Goal: Transaction & Acquisition: Purchase product/service

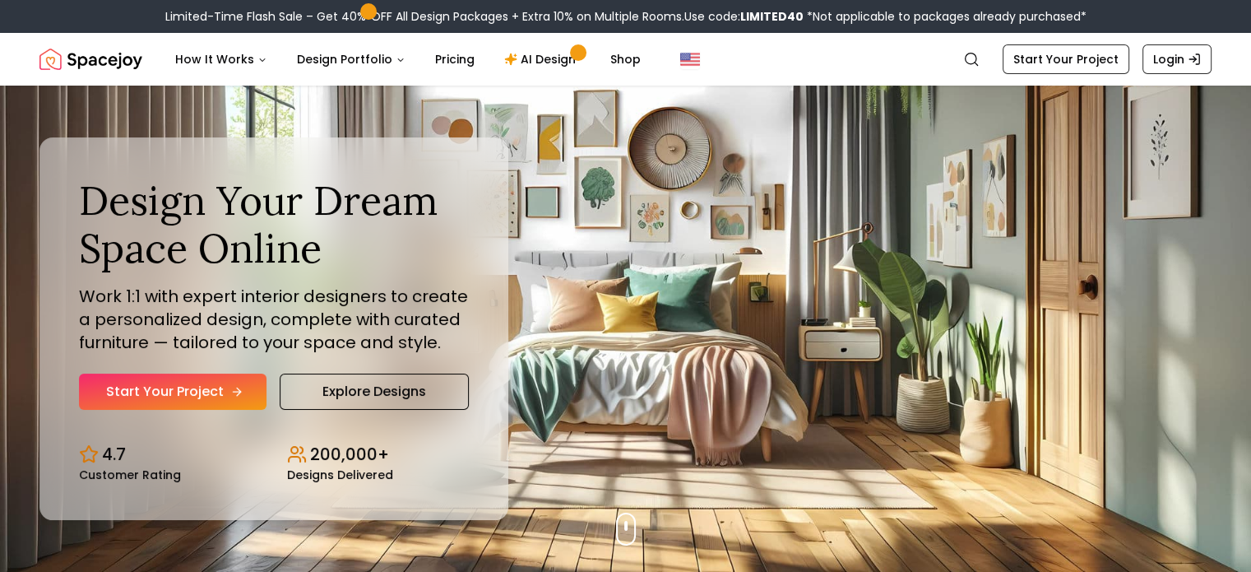
click at [200, 396] on link "Start Your Project" at bounding box center [173, 391] width 188 height 36
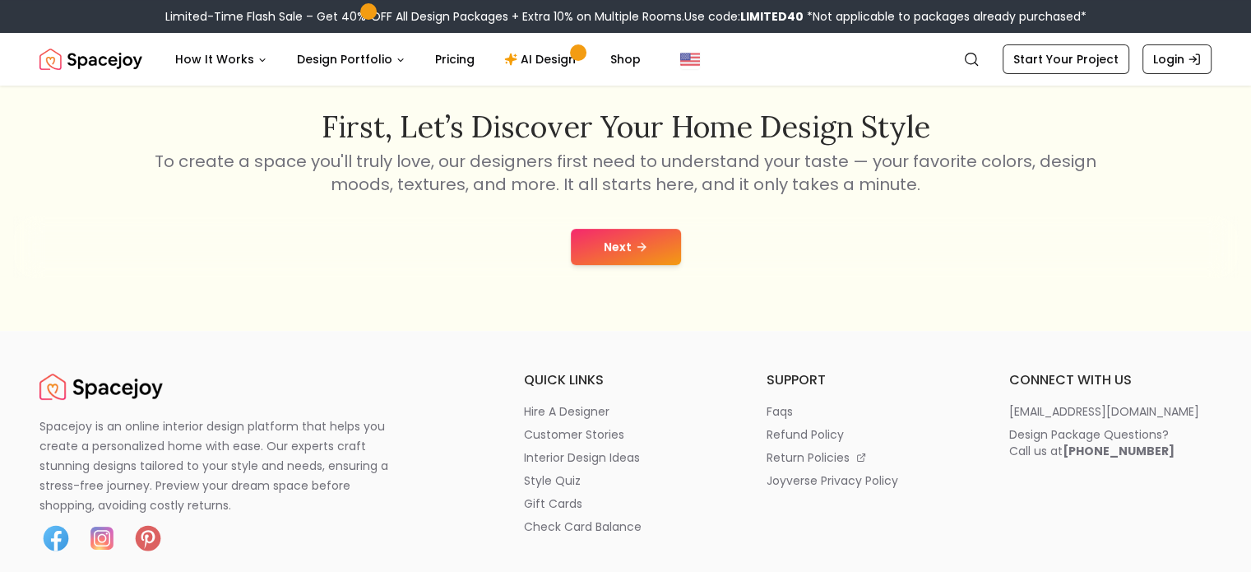
scroll to position [268, 0]
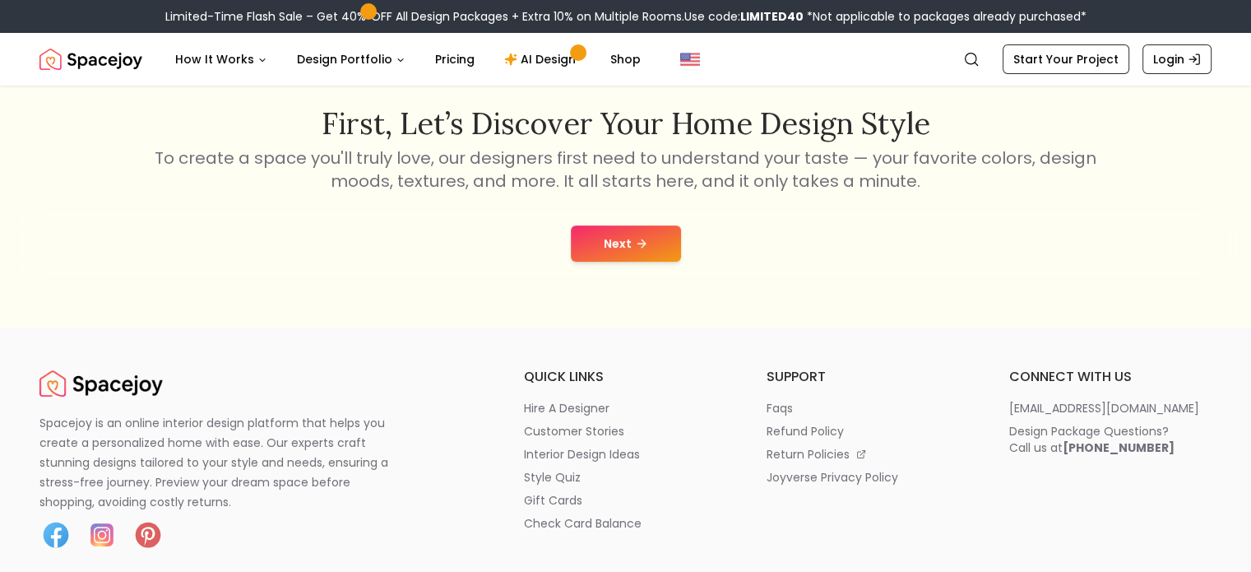
click at [648, 239] on button "Next" at bounding box center [626, 243] width 110 height 36
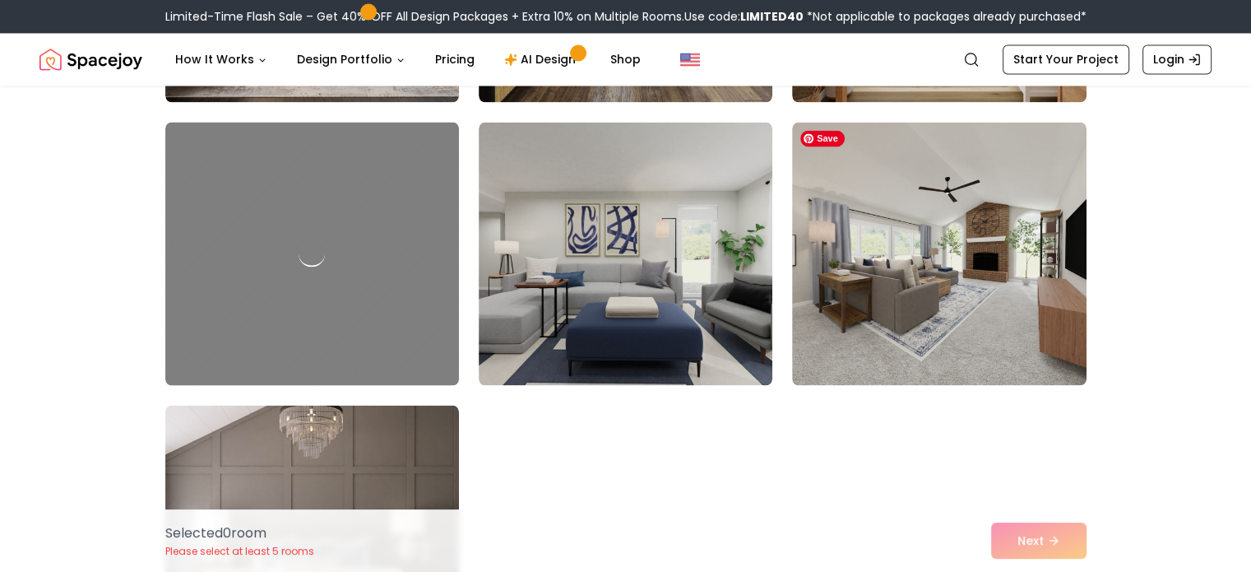
scroll to position [9159, 0]
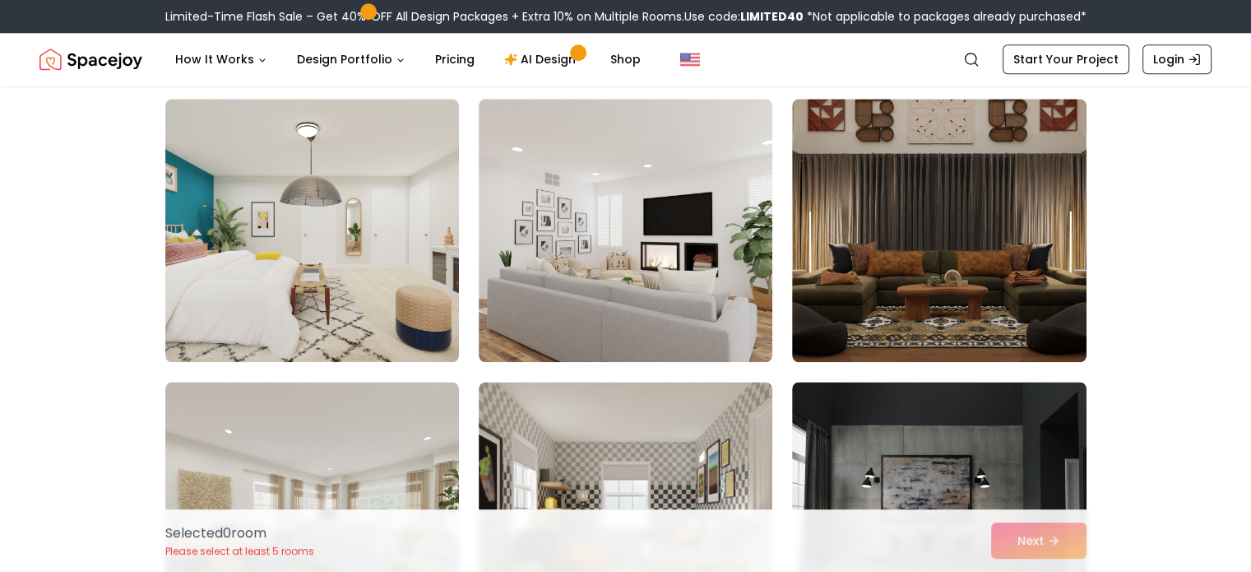
scroll to position [1829, 0]
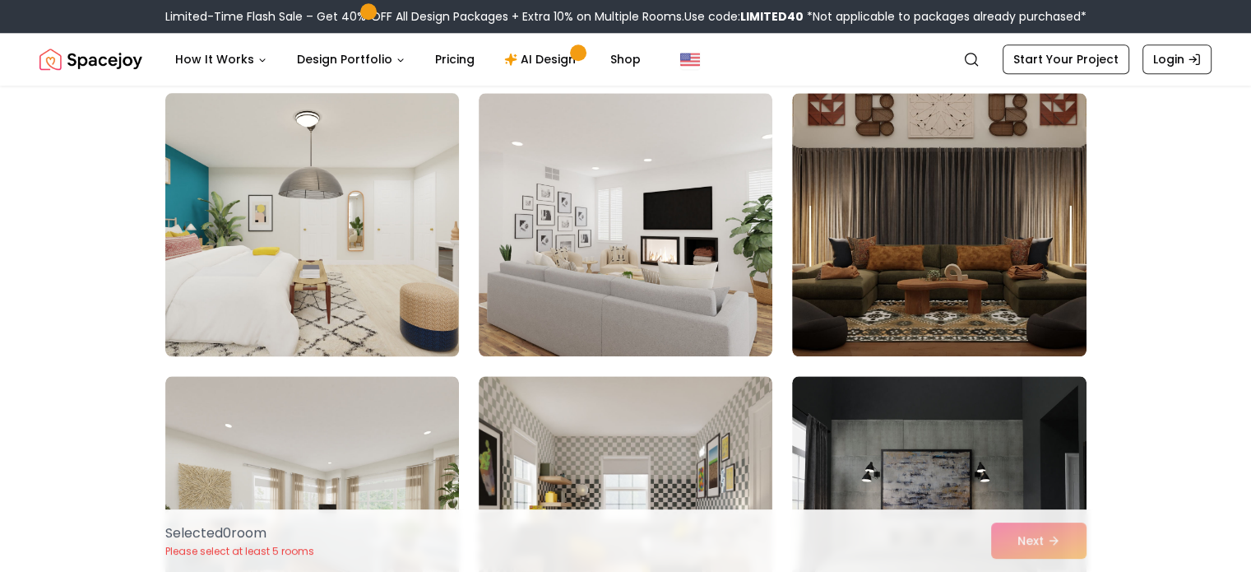
click at [280, 257] on img at bounding box center [312, 224] width 308 height 276
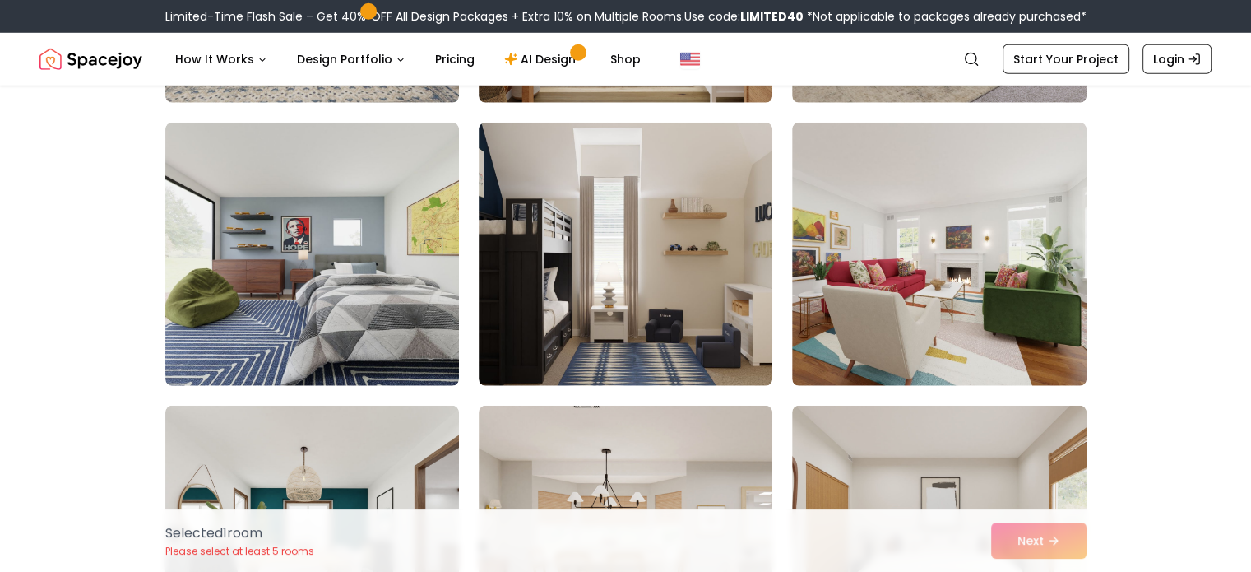
scroll to position [4929, 0]
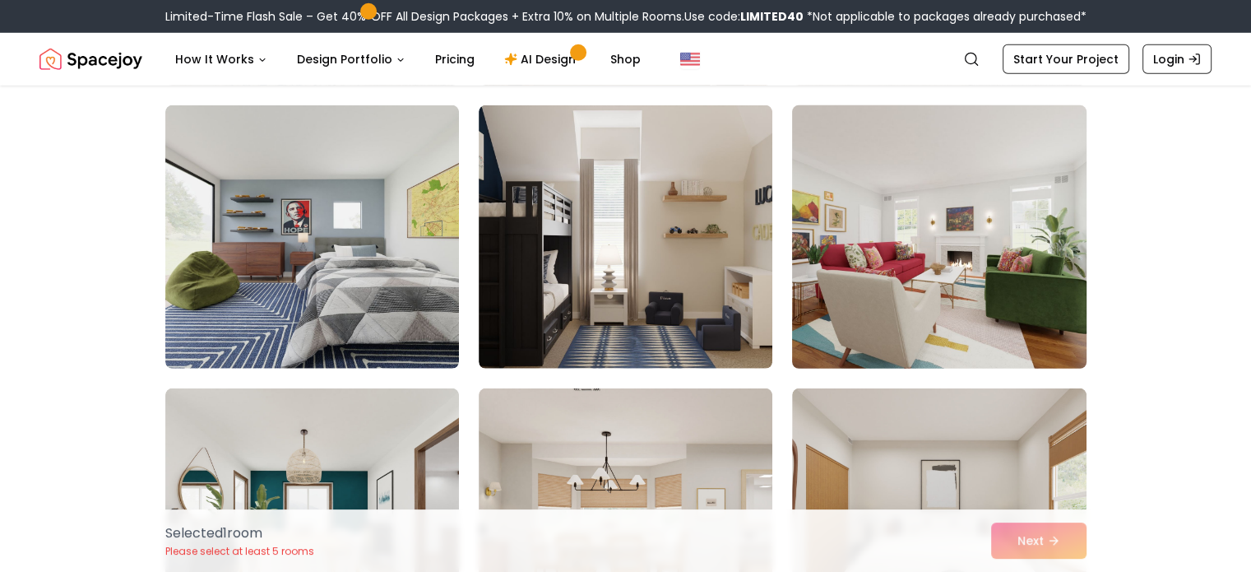
click at [953, 248] on img at bounding box center [939, 237] width 308 height 276
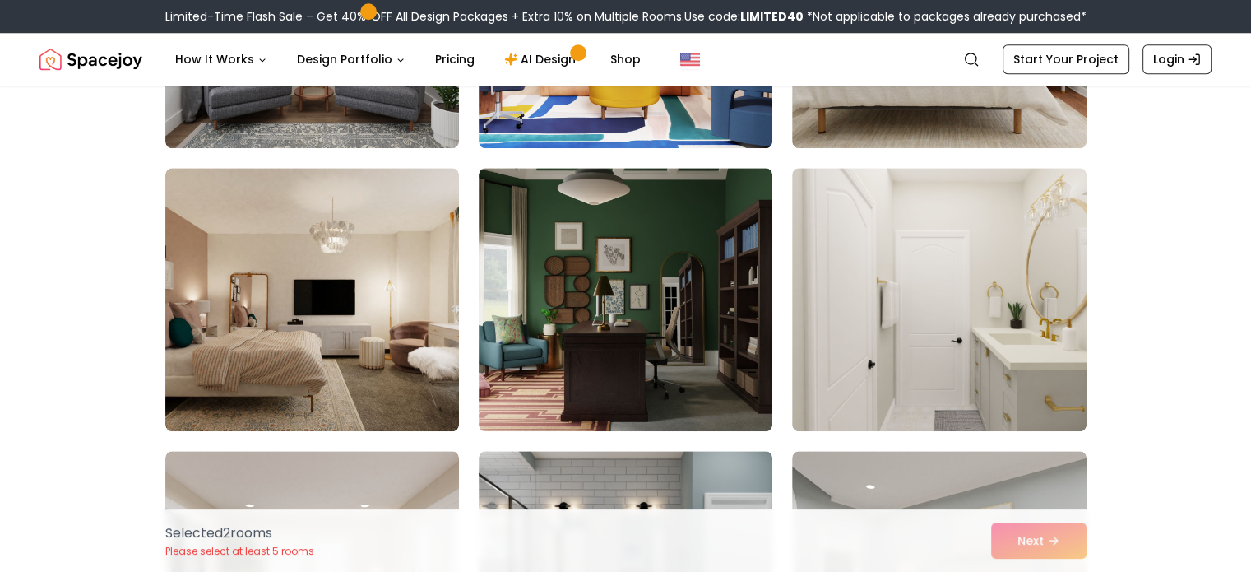
scroll to position [7977, 0]
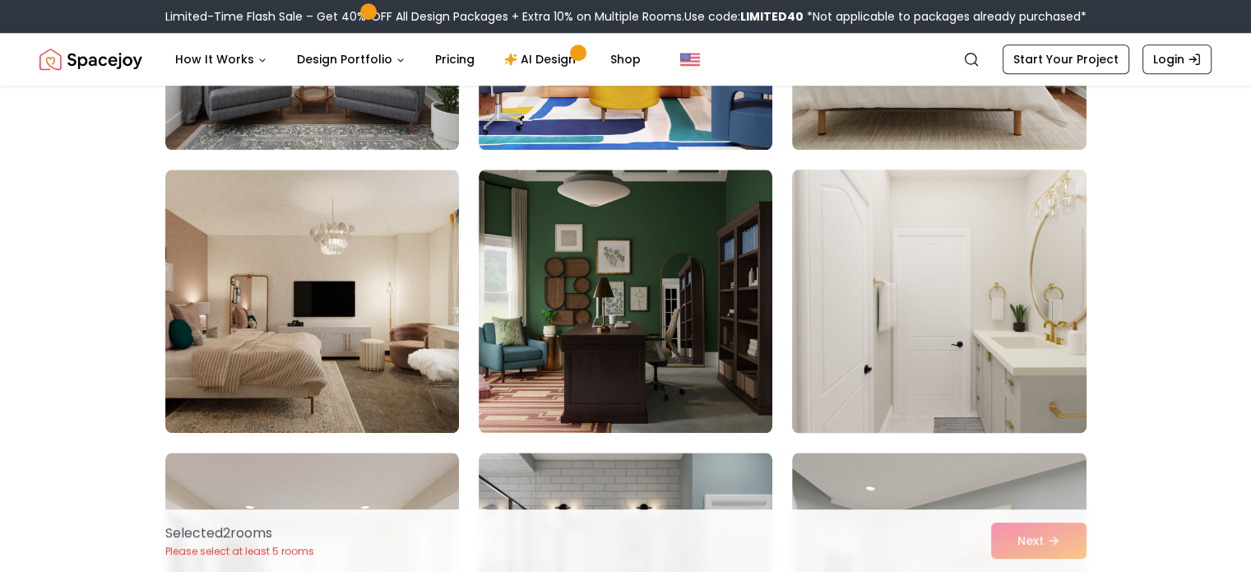
click at [930, 304] on img at bounding box center [939, 301] width 308 height 276
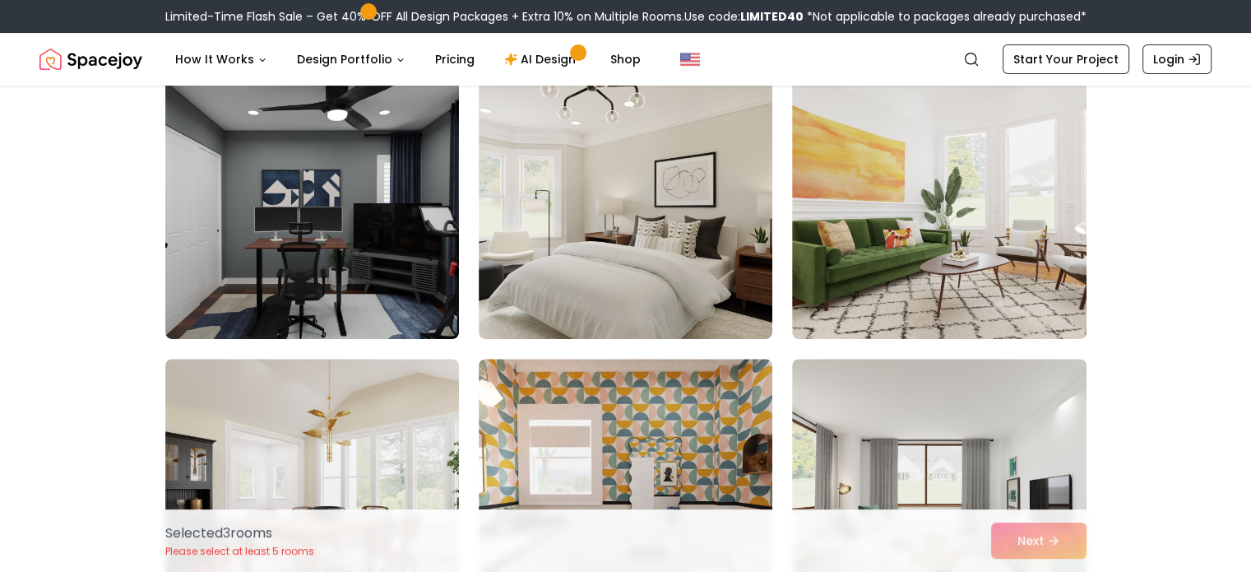
scroll to position [445, 0]
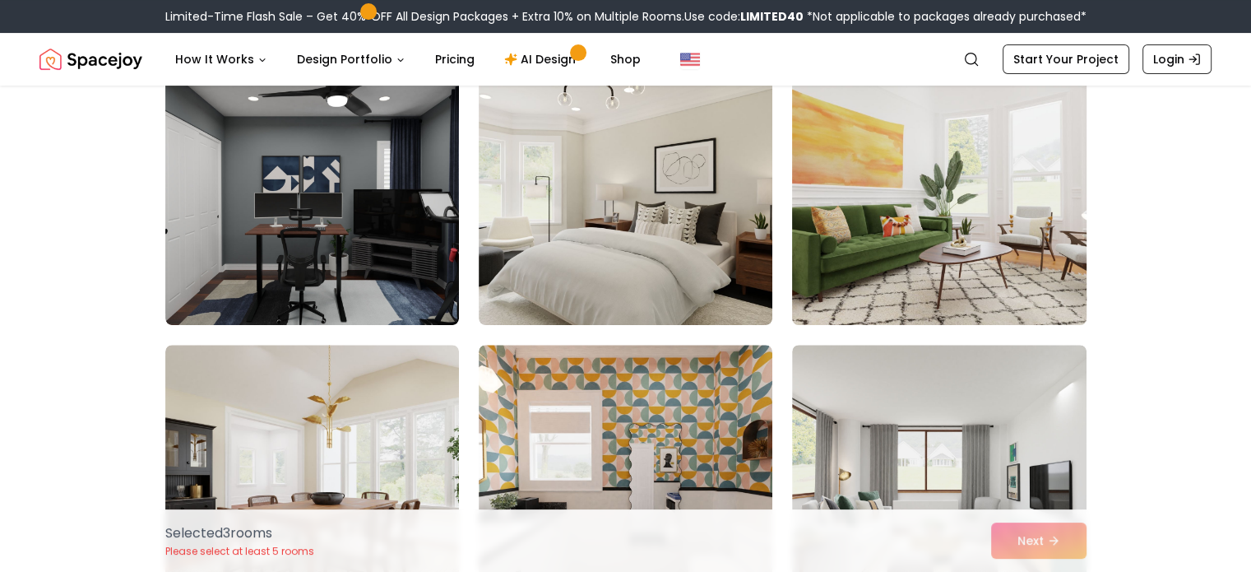
click at [971, 239] on img at bounding box center [939, 193] width 308 height 276
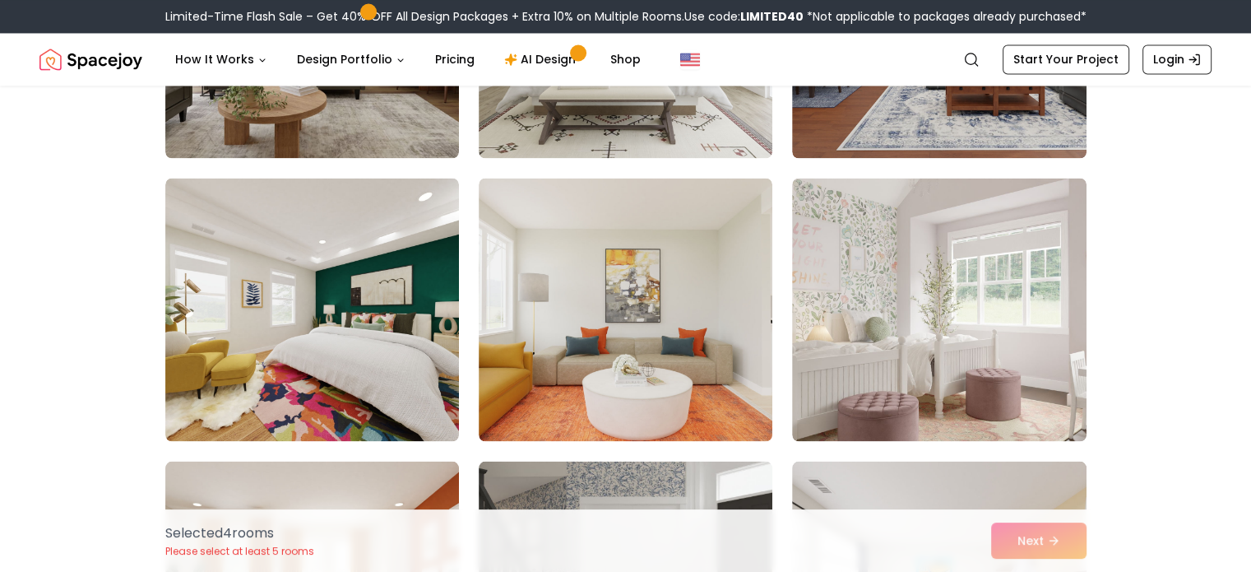
scroll to position [2929, 0]
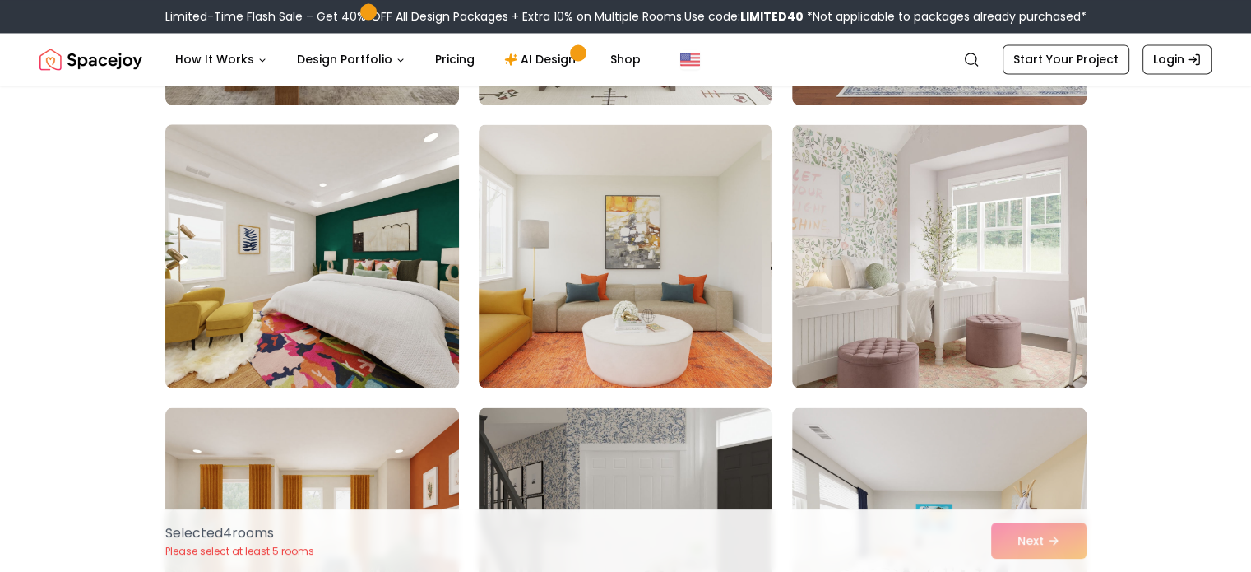
click at [311, 253] on img at bounding box center [312, 256] width 308 height 276
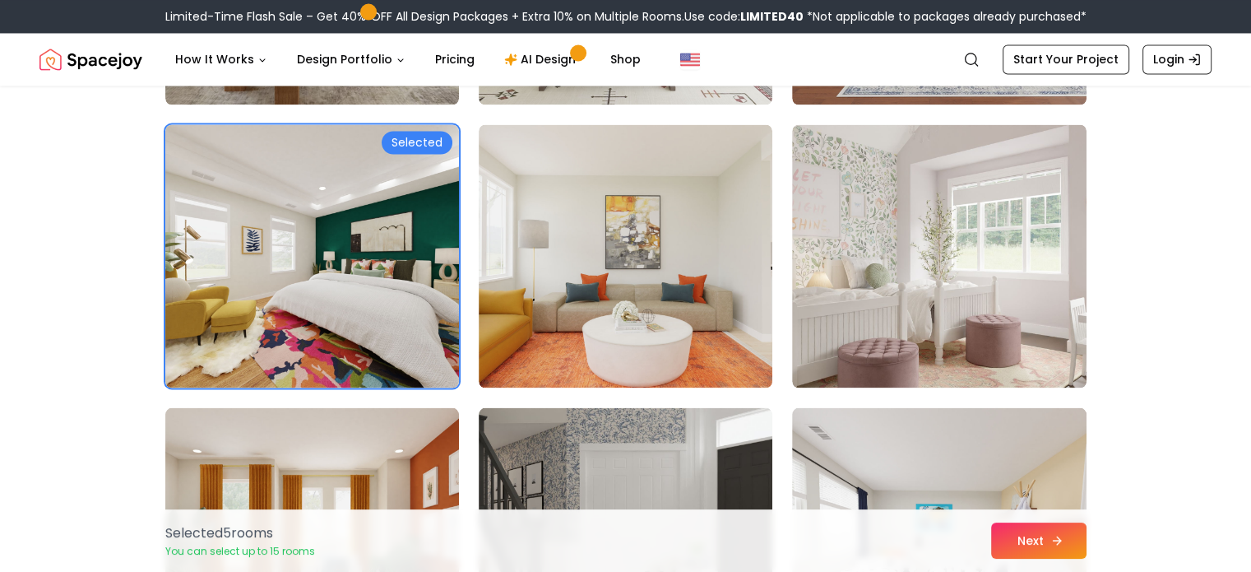
click at [1046, 551] on button "Next" at bounding box center [1038, 540] width 95 height 36
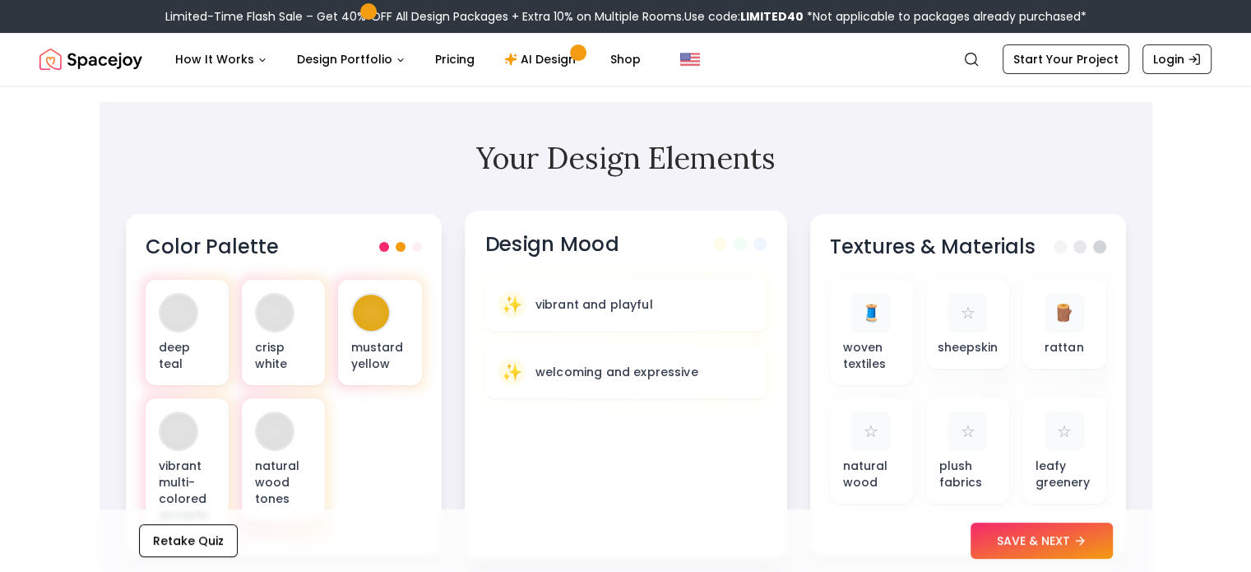
scroll to position [466, 0]
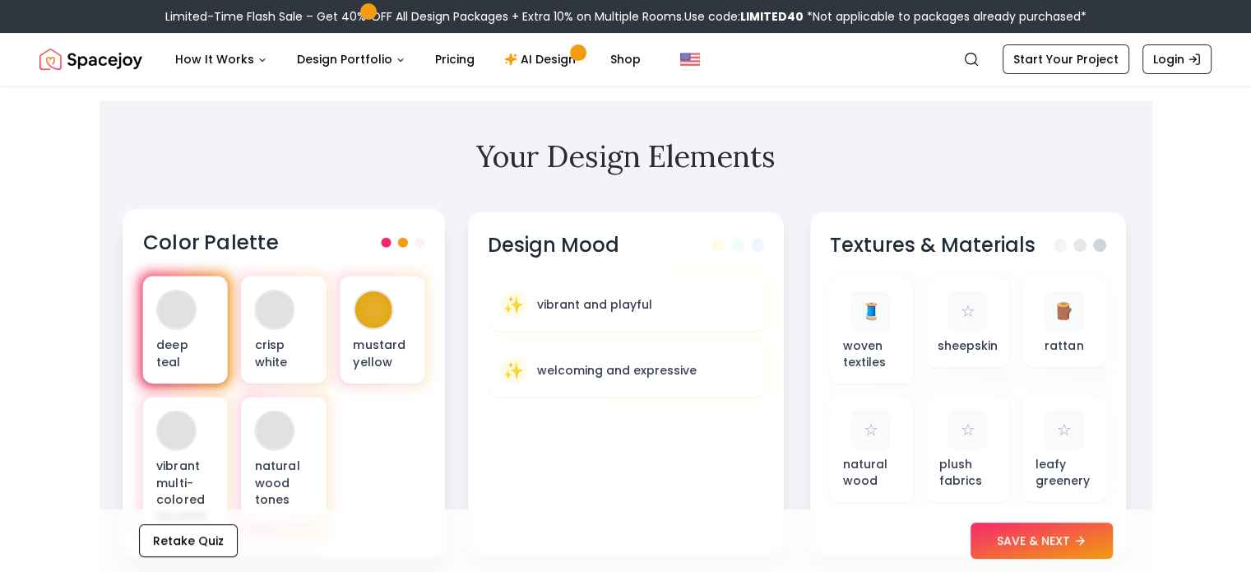
click at [172, 329] on div "deep teal" at bounding box center [184, 330] width 85 height 108
click at [188, 313] on div at bounding box center [176, 309] width 37 height 37
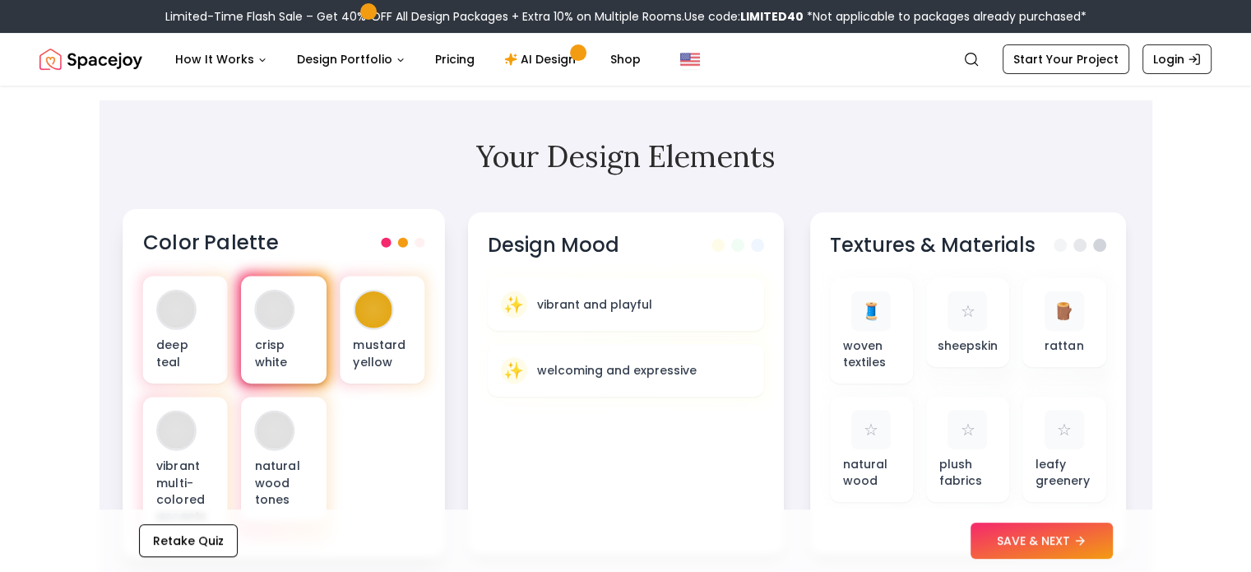
click at [263, 316] on div at bounding box center [274, 309] width 37 height 37
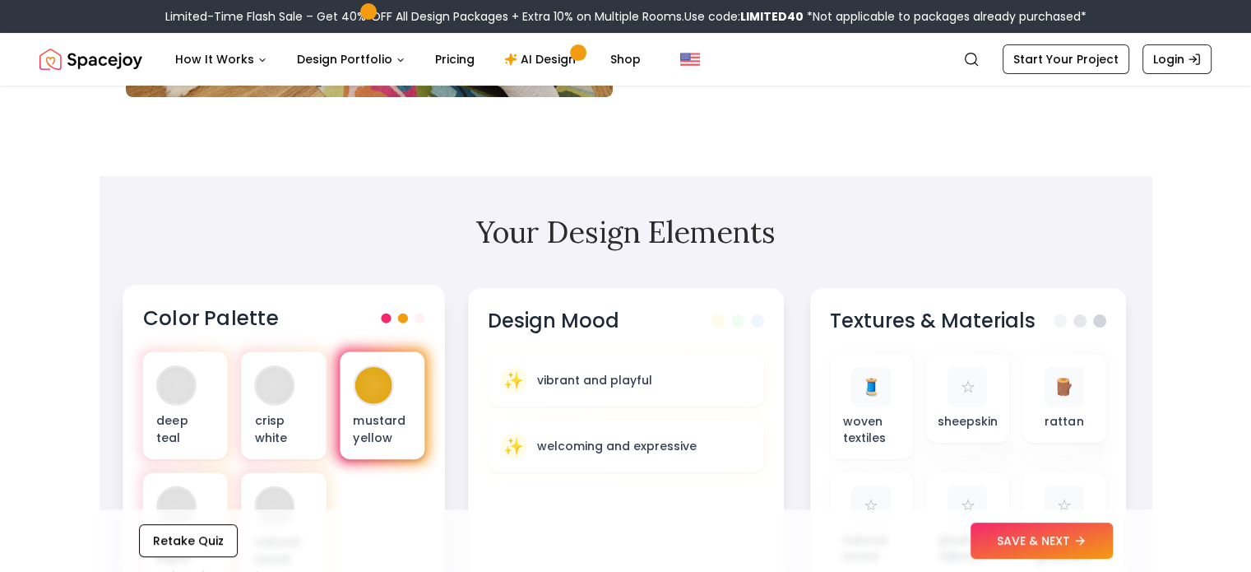
scroll to position [405, 0]
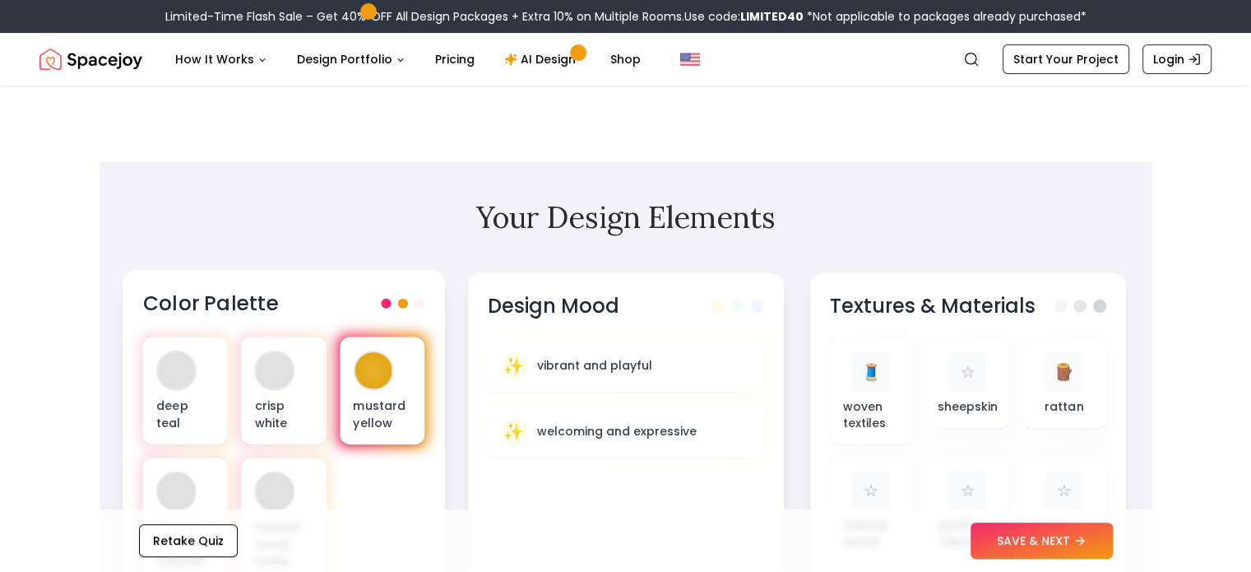
click at [389, 381] on div at bounding box center [373, 370] width 40 height 40
click at [418, 296] on div "Color Palette" at bounding box center [283, 303] width 282 height 27
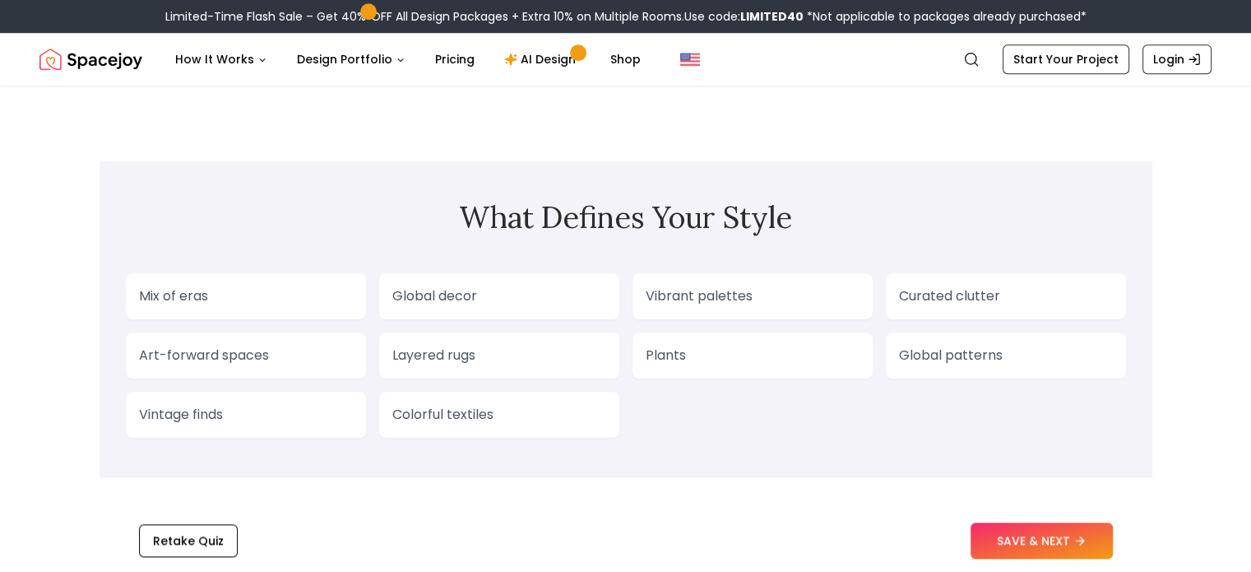
scroll to position [1384, 0]
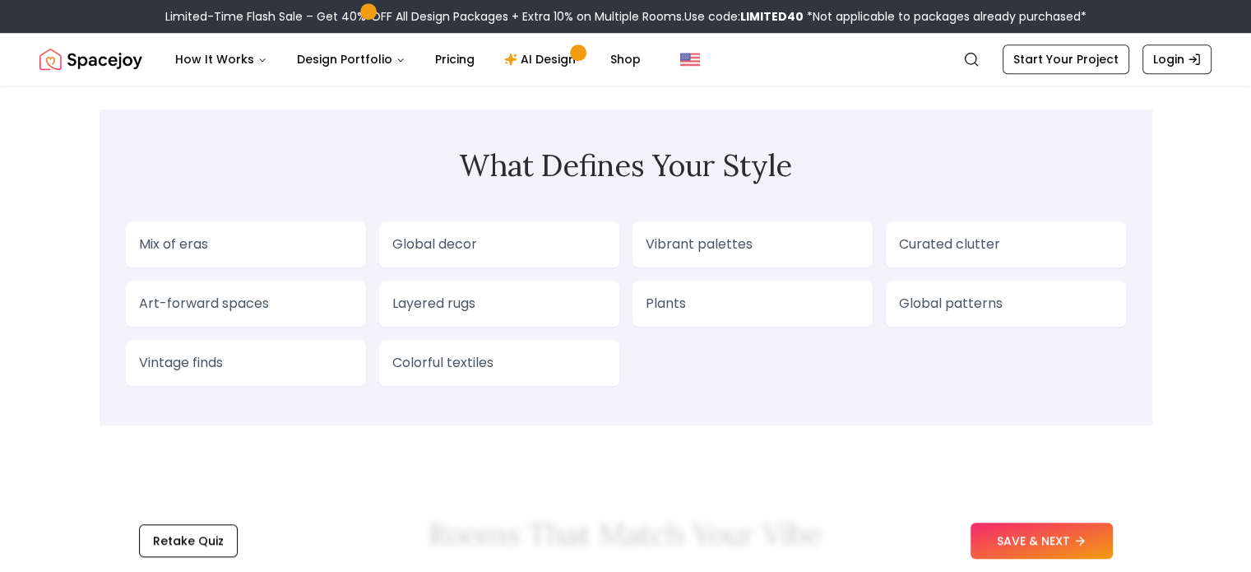
click at [456, 236] on p "Global decor" at bounding box center [499, 244] width 214 height 20
click at [727, 253] on p "Vibrant palettes" at bounding box center [753, 244] width 214 height 20
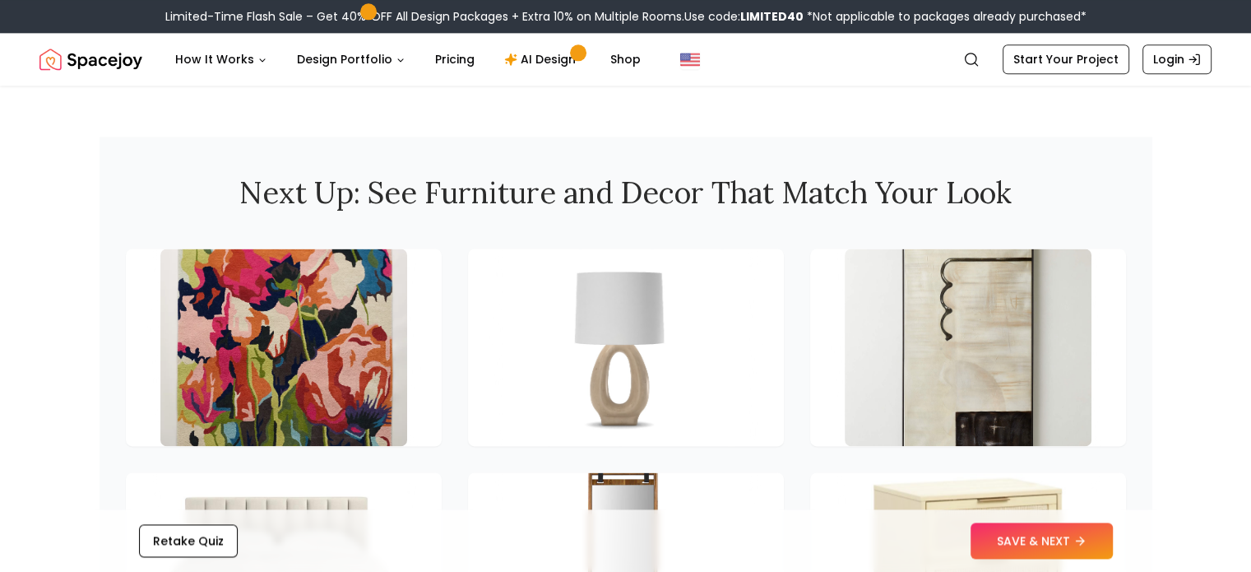
scroll to position [2162, 0]
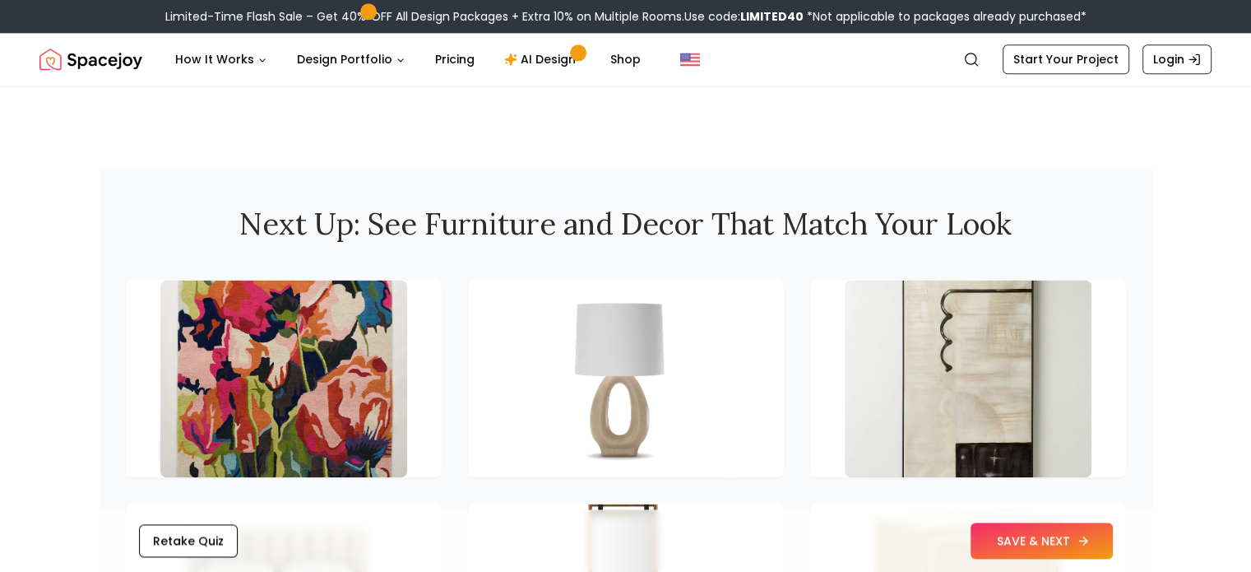
click at [1042, 526] on button "SAVE & NEXT" at bounding box center [1042, 540] width 142 height 36
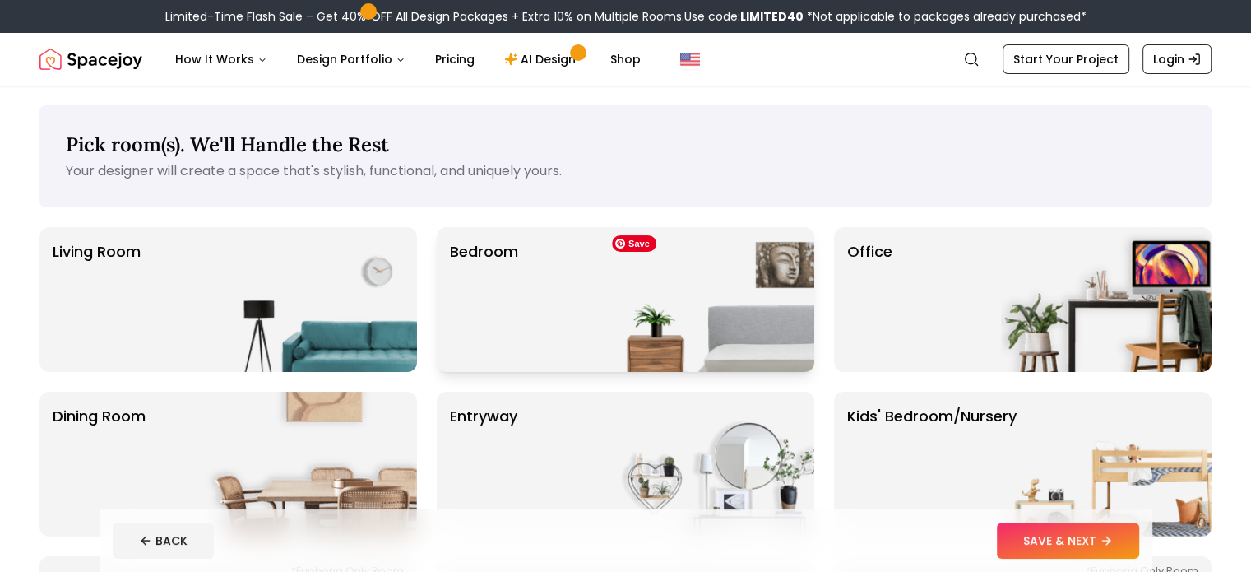
click at [727, 302] on img at bounding box center [709, 299] width 211 height 145
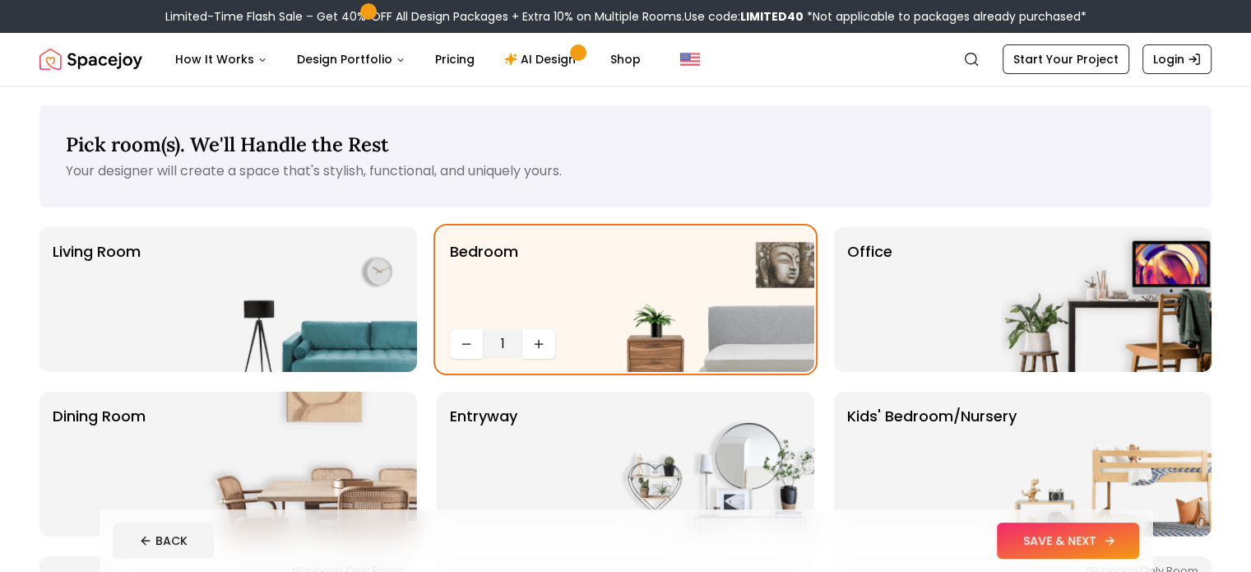
click at [1114, 544] on button "SAVE & NEXT" at bounding box center [1068, 540] width 142 height 36
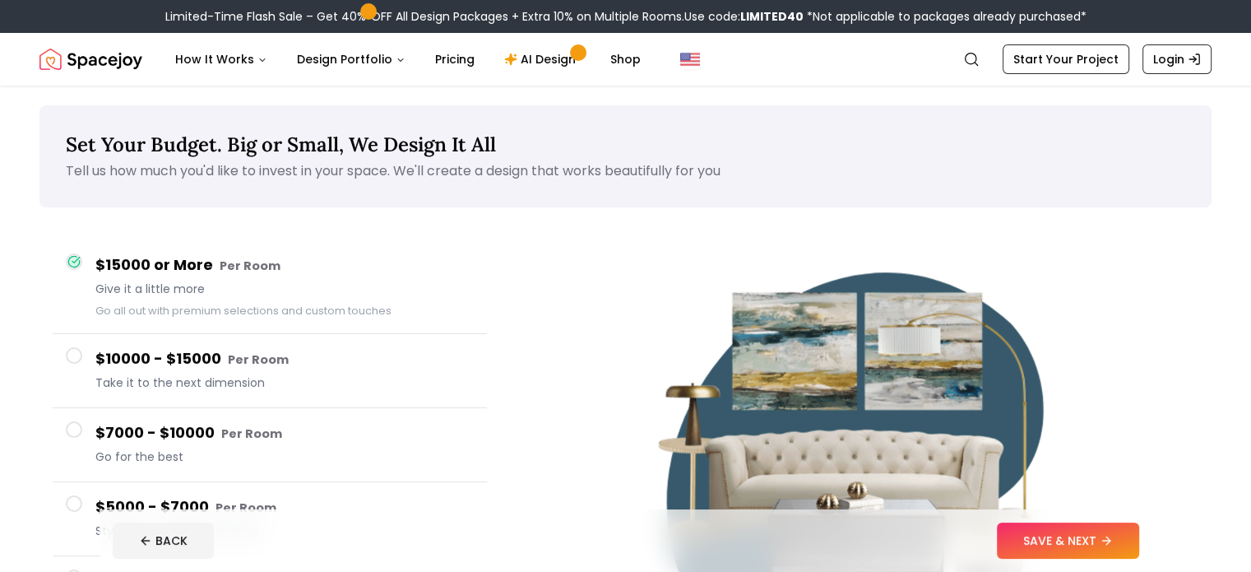
click at [115, 435] on h4 "$7000 - $10000 Per Room" at bounding box center [284, 433] width 378 height 24
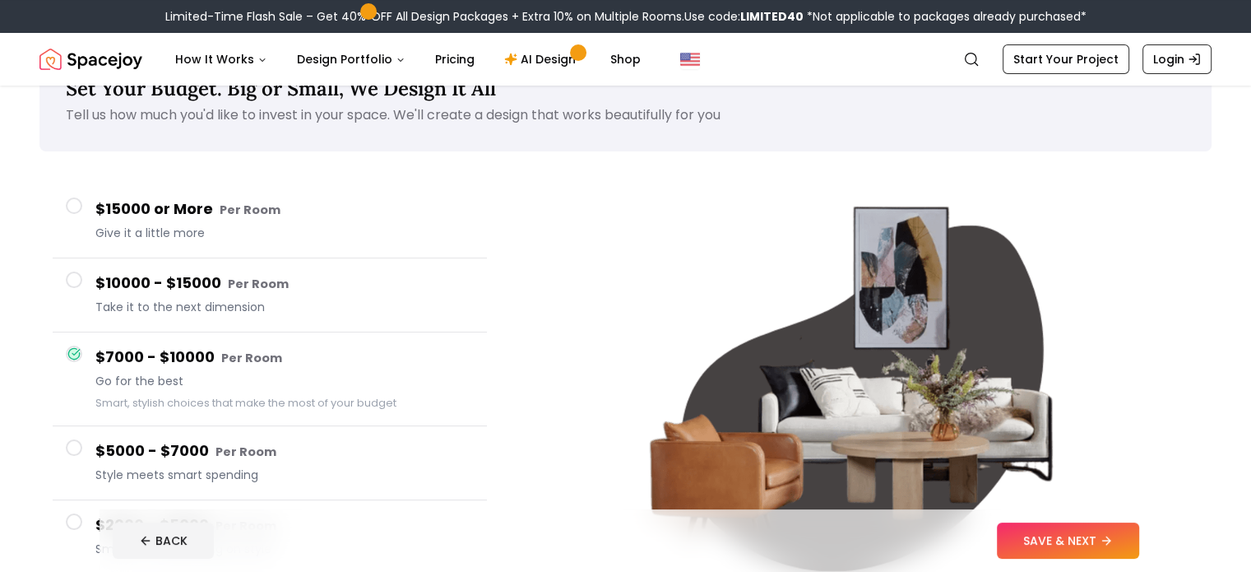
scroll to position [121, 0]
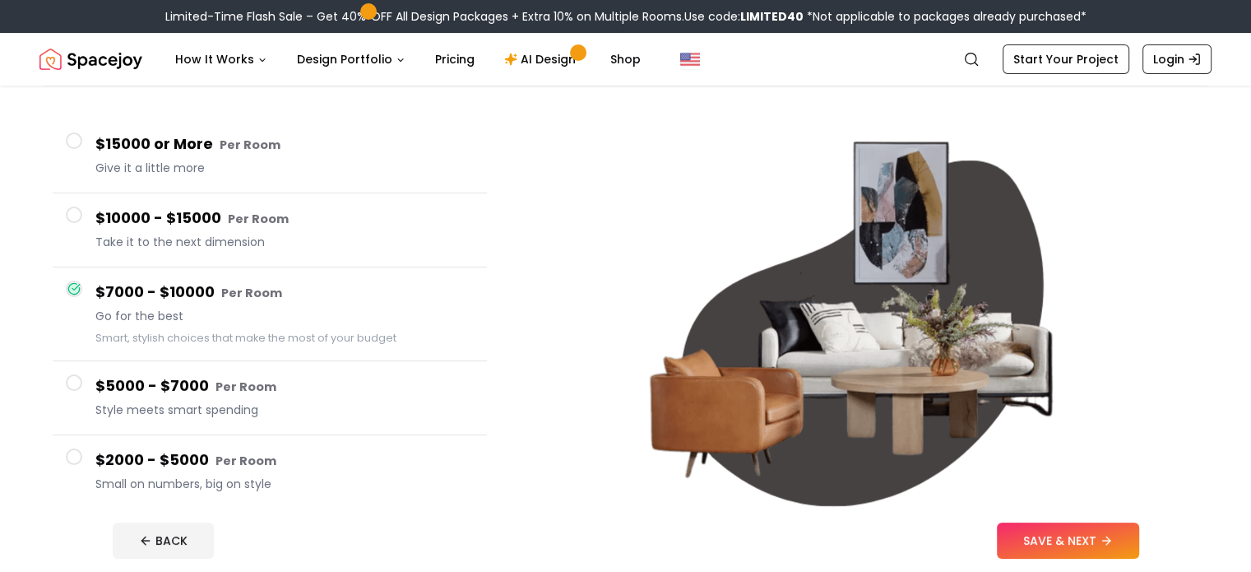
click at [144, 402] on span "Style meets smart spending" at bounding box center [284, 409] width 378 height 16
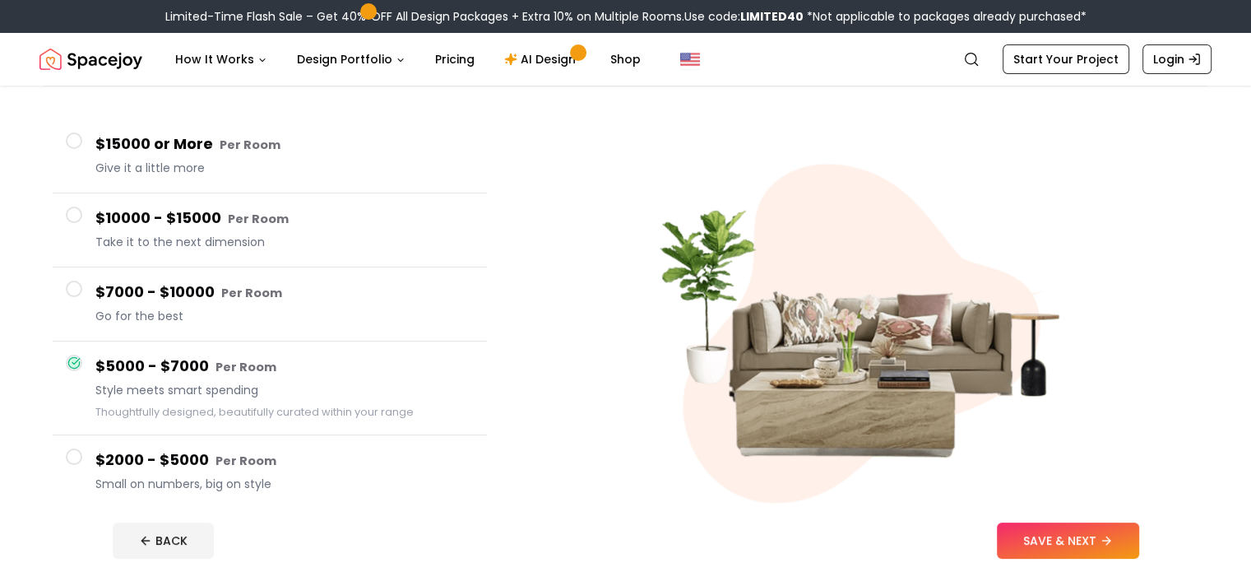
click at [125, 297] on h4 "$7000 - $10000 Per Room" at bounding box center [284, 292] width 378 height 24
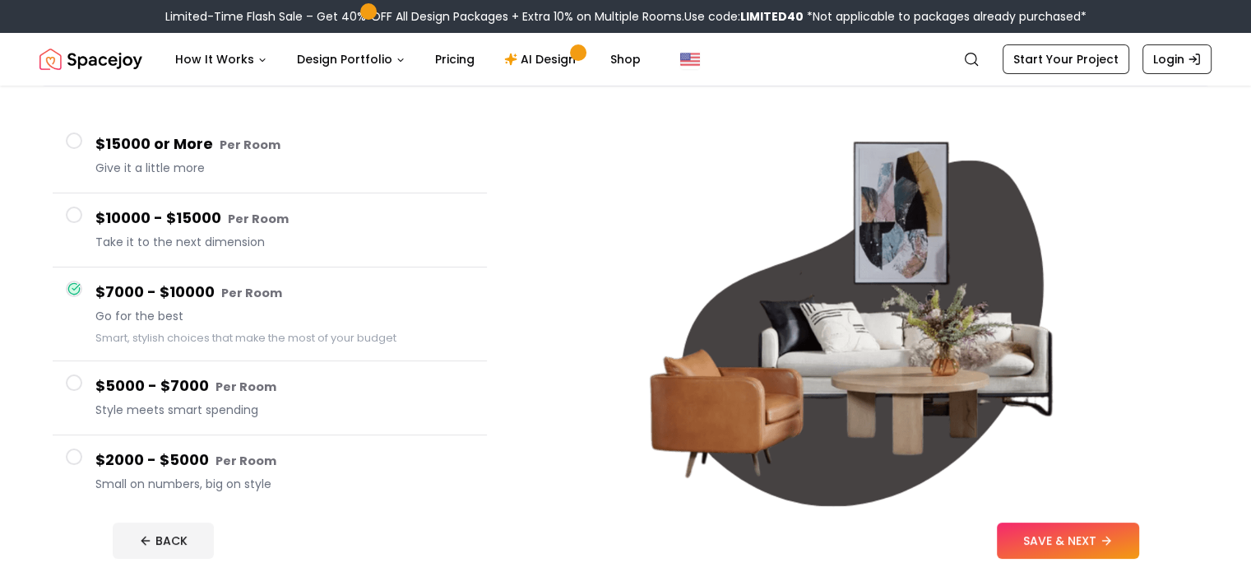
click at [141, 411] on span "Style meets smart spending" at bounding box center [284, 409] width 378 height 16
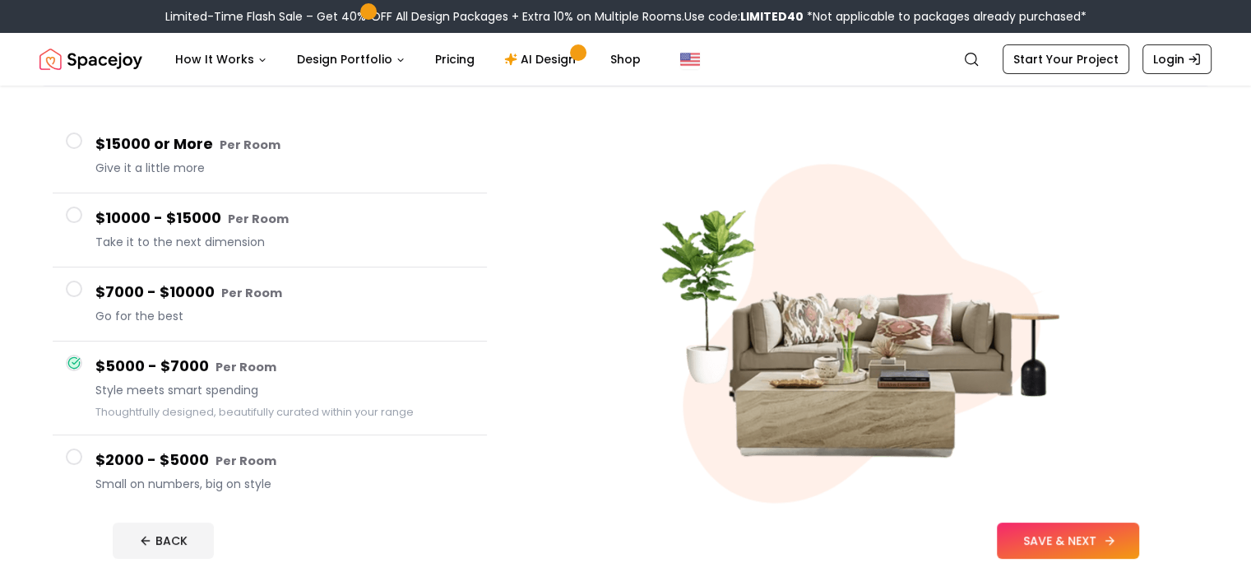
click at [1110, 533] on button "SAVE & NEXT" at bounding box center [1068, 540] width 142 height 36
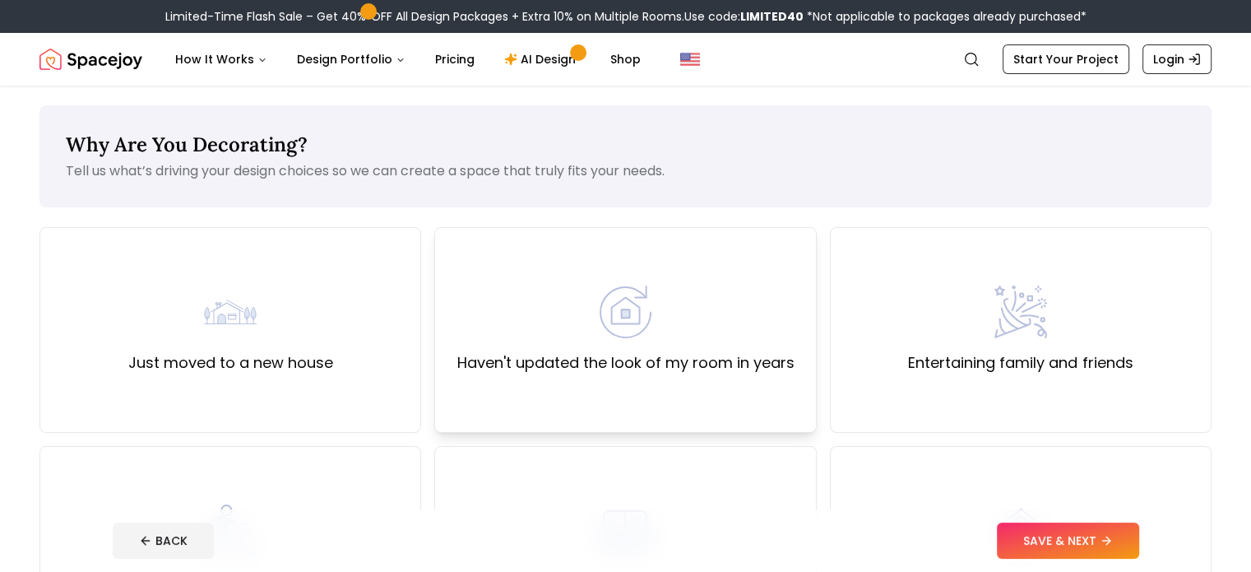
click at [604, 347] on div "Haven't updated the look of my room in years" at bounding box center [625, 329] width 337 height 89
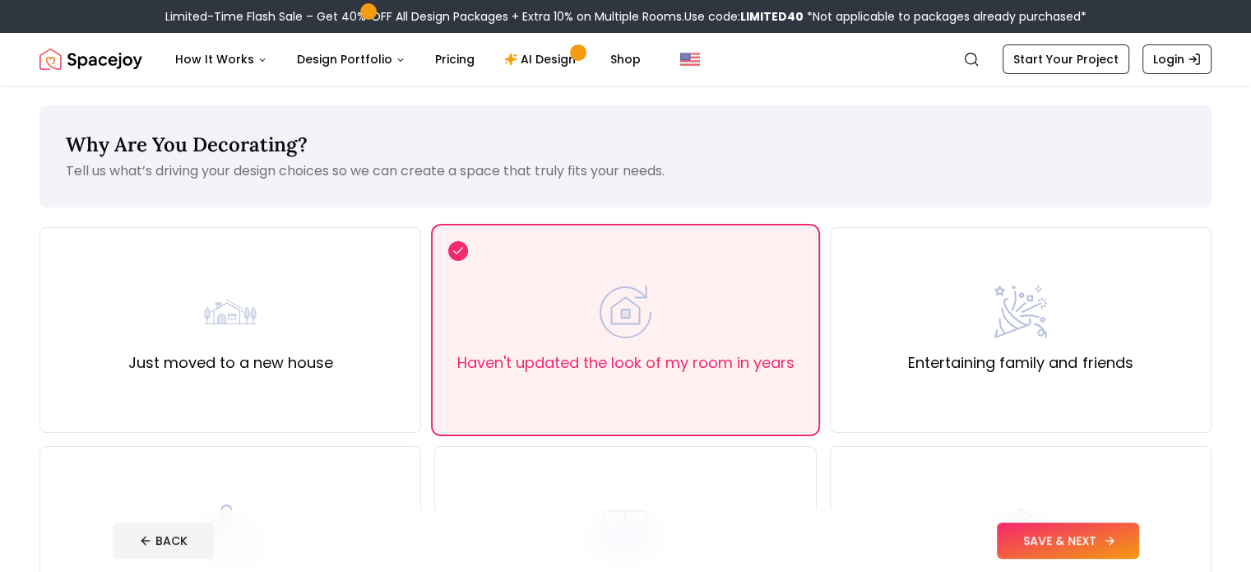
click at [1117, 533] on button "SAVE & NEXT" at bounding box center [1068, 540] width 142 height 36
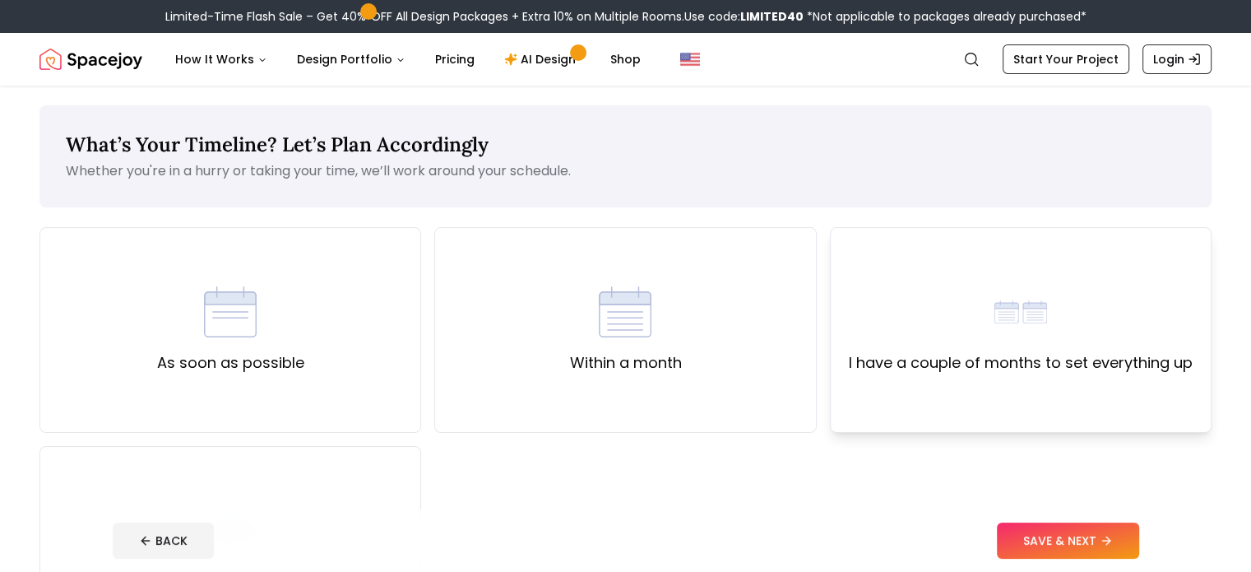
click at [1008, 326] on img at bounding box center [1020, 311] width 53 height 53
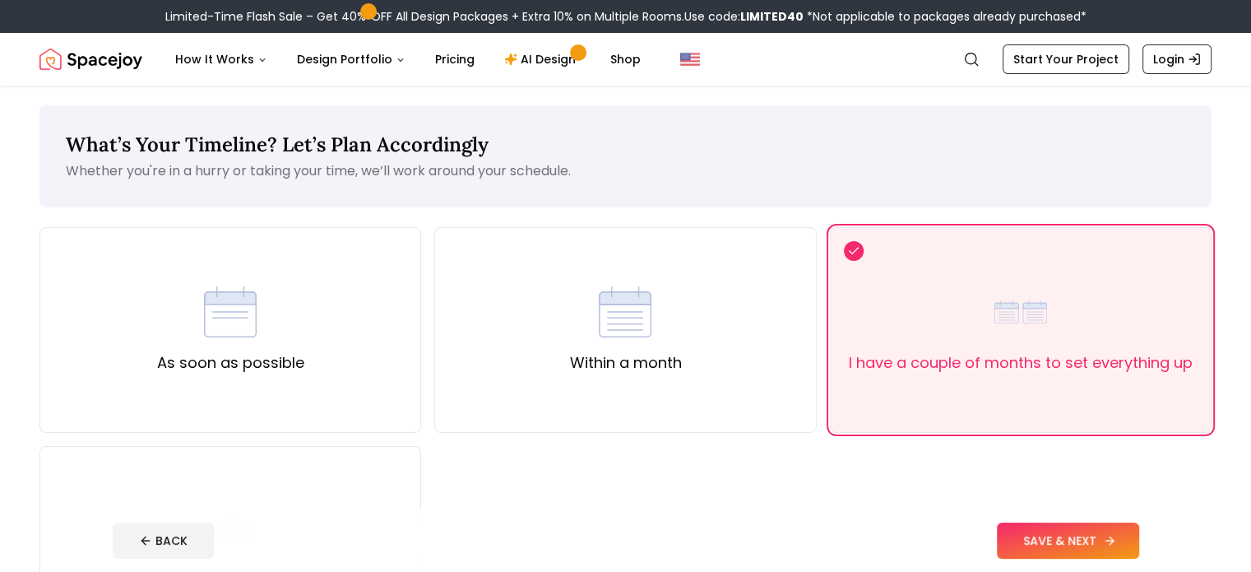
click at [1123, 538] on button "SAVE & NEXT" at bounding box center [1068, 540] width 142 height 36
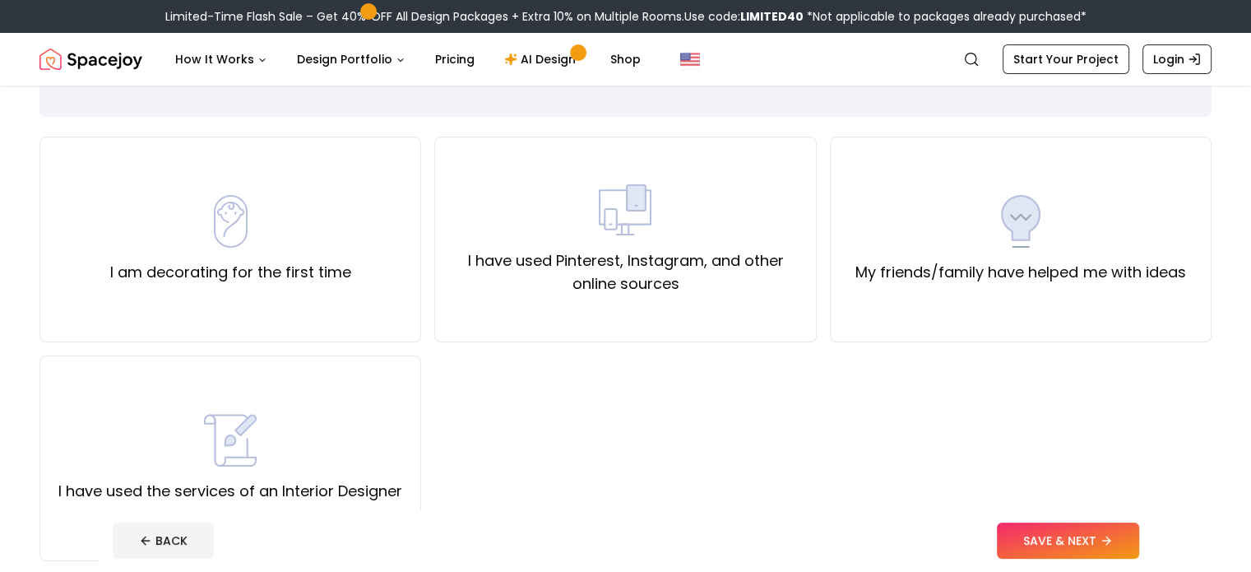
scroll to position [89, 0]
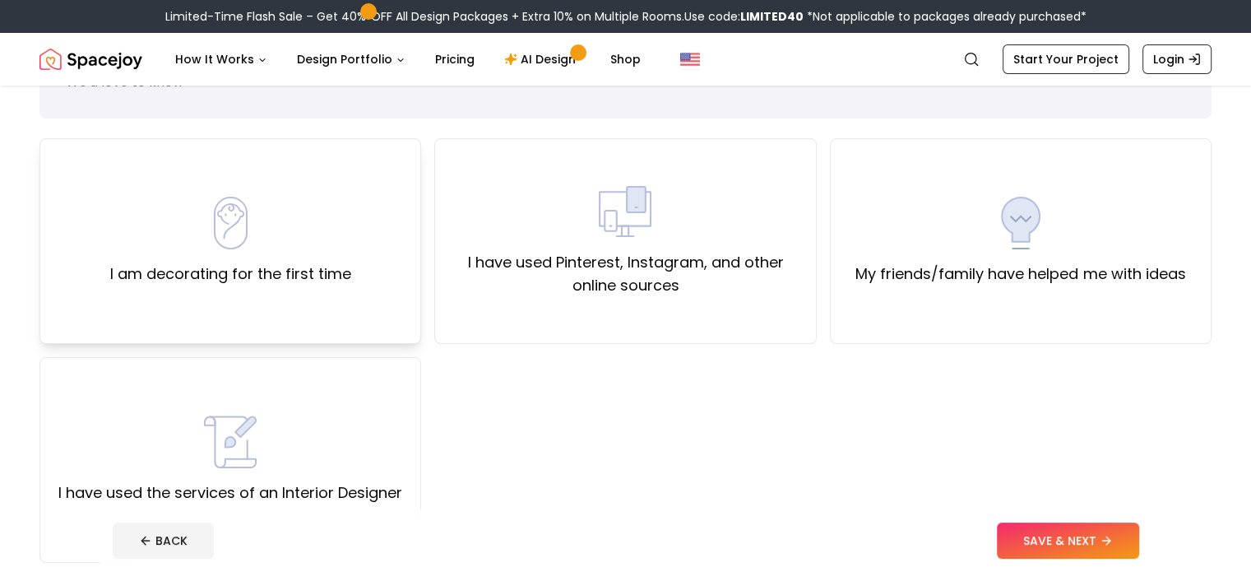
click at [271, 243] on div "I am decorating for the first time" at bounding box center [230, 241] width 241 height 89
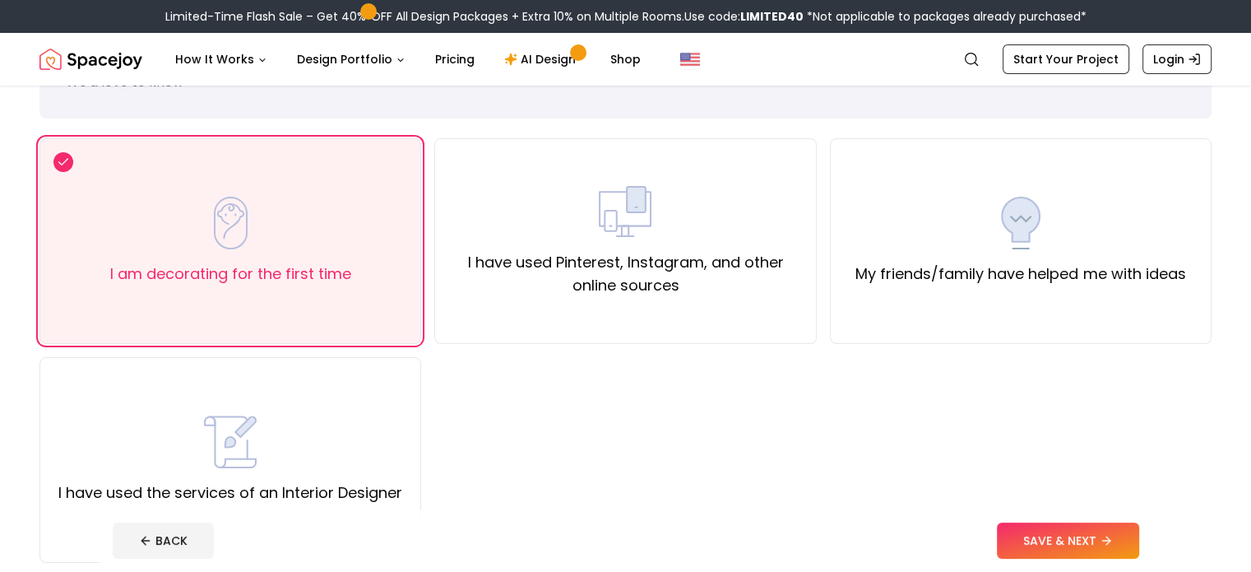
scroll to position [0, 0]
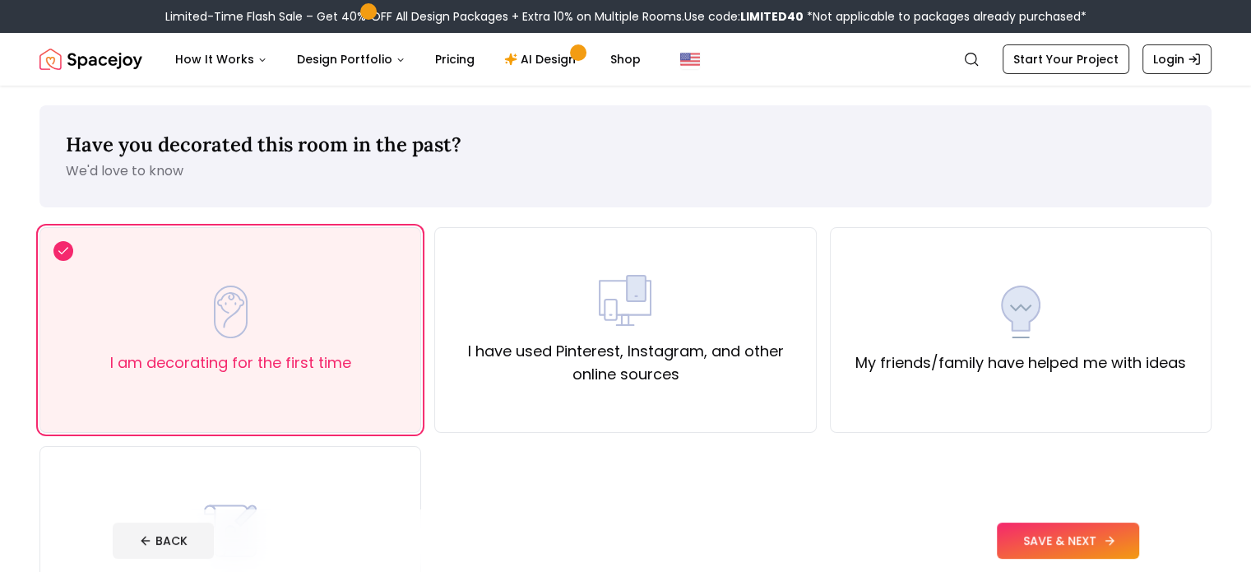
click at [1139, 536] on button "SAVE & NEXT" at bounding box center [1068, 540] width 142 height 36
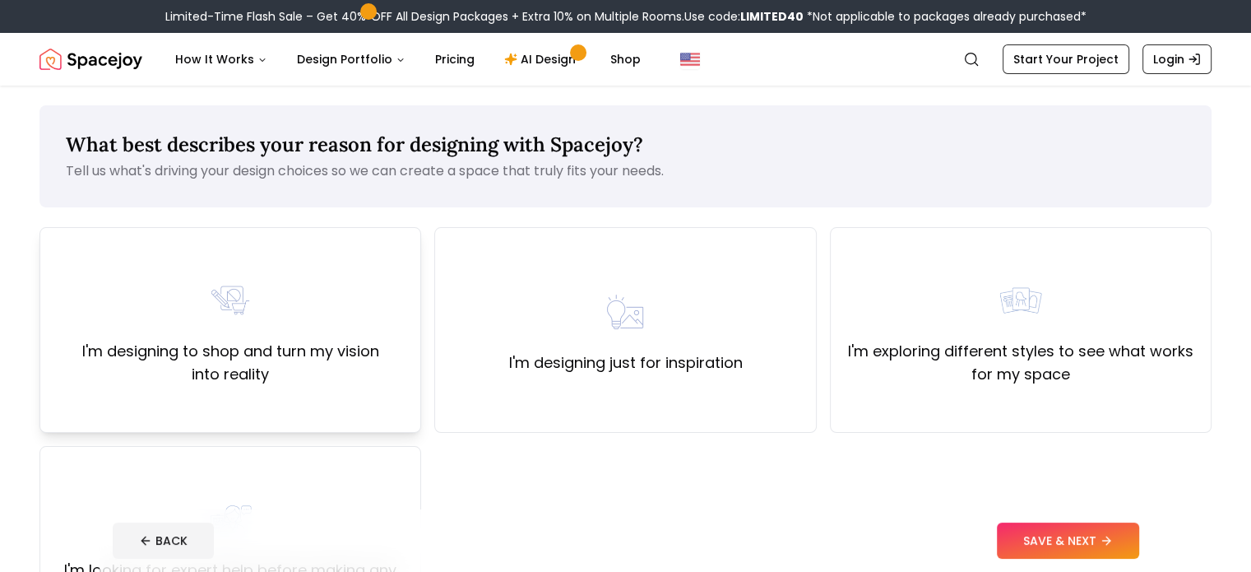
click at [214, 351] on label "I'm designing to shop and turn my vision into reality" at bounding box center [230, 363] width 354 height 46
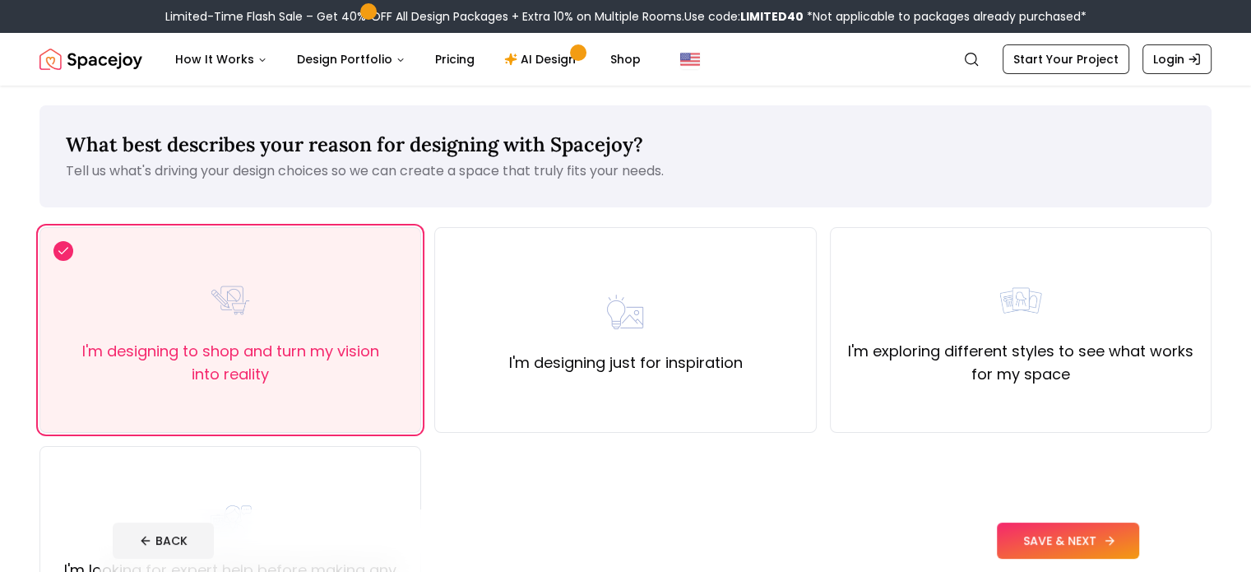
click at [1139, 532] on button "SAVE & NEXT" at bounding box center [1068, 540] width 142 height 36
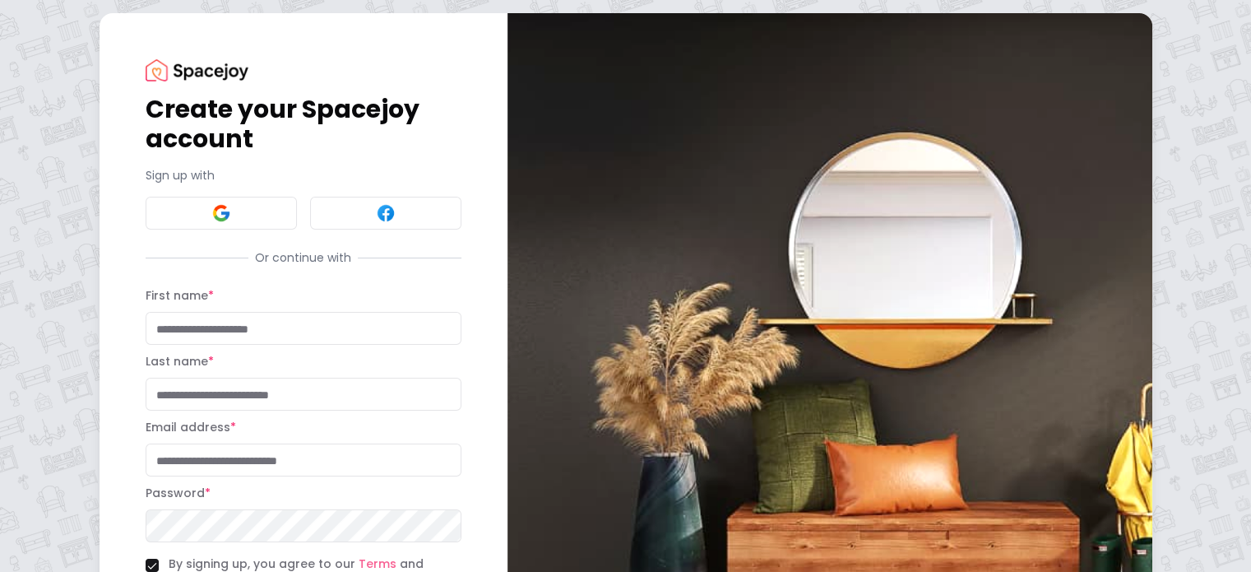
click at [228, 338] on input "First name *" at bounding box center [304, 328] width 316 height 33
type input "******"
type input "*******"
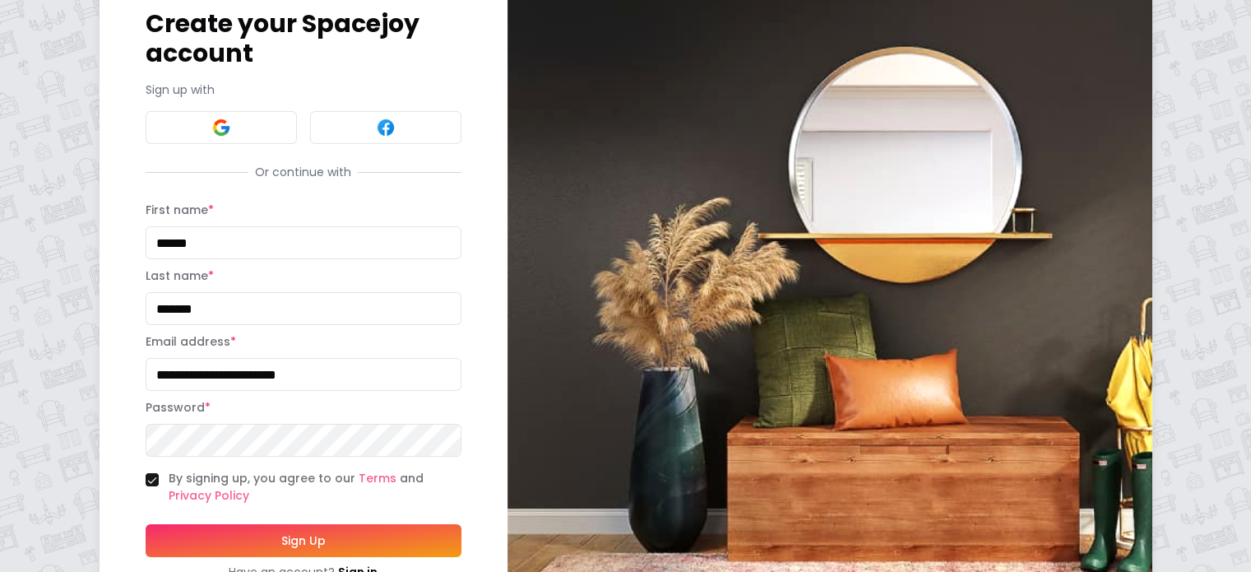
scroll to position [89, 0]
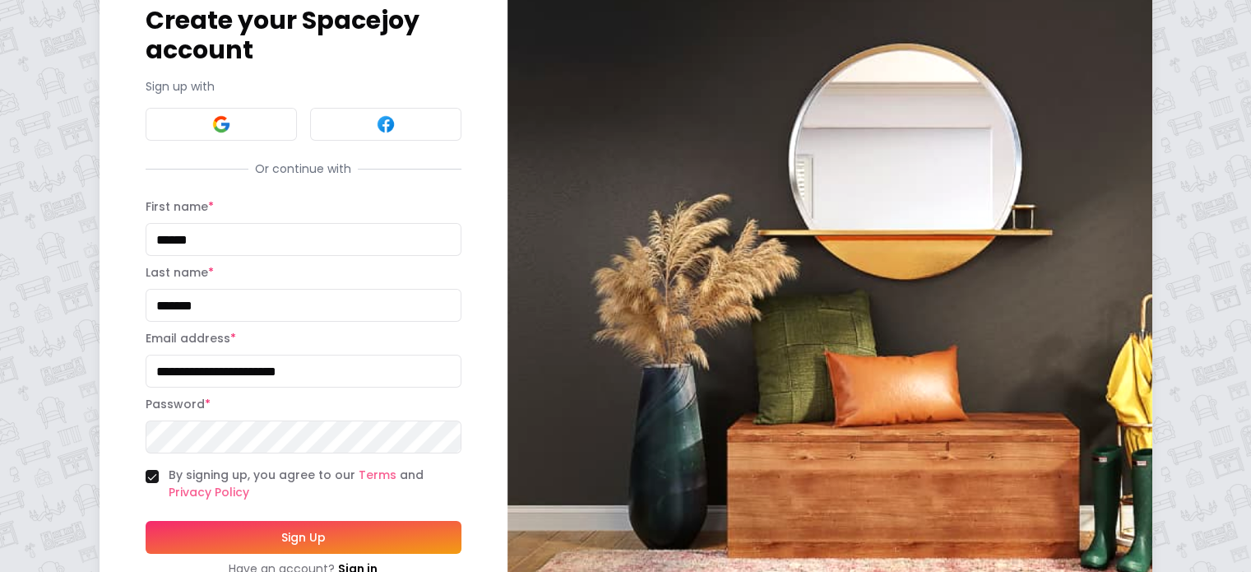
drag, startPoint x: 299, startPoint y: 381, endPoint x: 0, endPoint y: 334, distance: 303.1
click at [0, 334] on div "**********" at bounding box center [625, 273] width 1251 height 725
type input "**********"
click at [100, 433] on div "**********" at bounding box center [304, 273] width 408 height 698
click at [100, 432] on div "**********" at bounding box center [304, 273] width 408 height 698
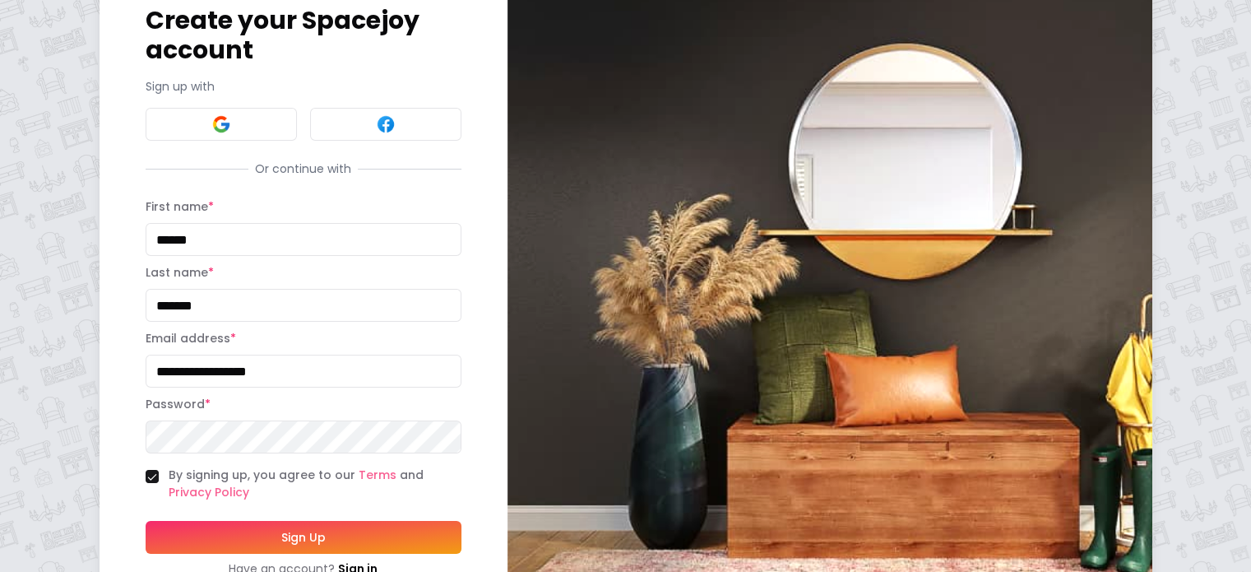
scroll to position [165, 0]
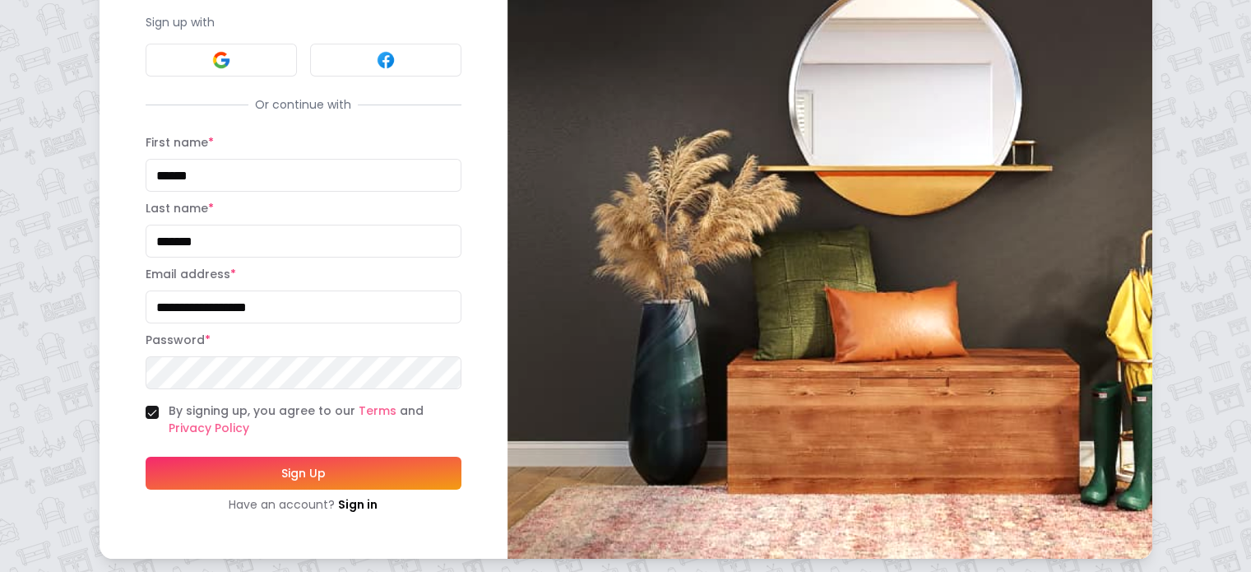
click at [239, 460] on button "Sign Up" at bounding box center [304, 473] width 316 height 33
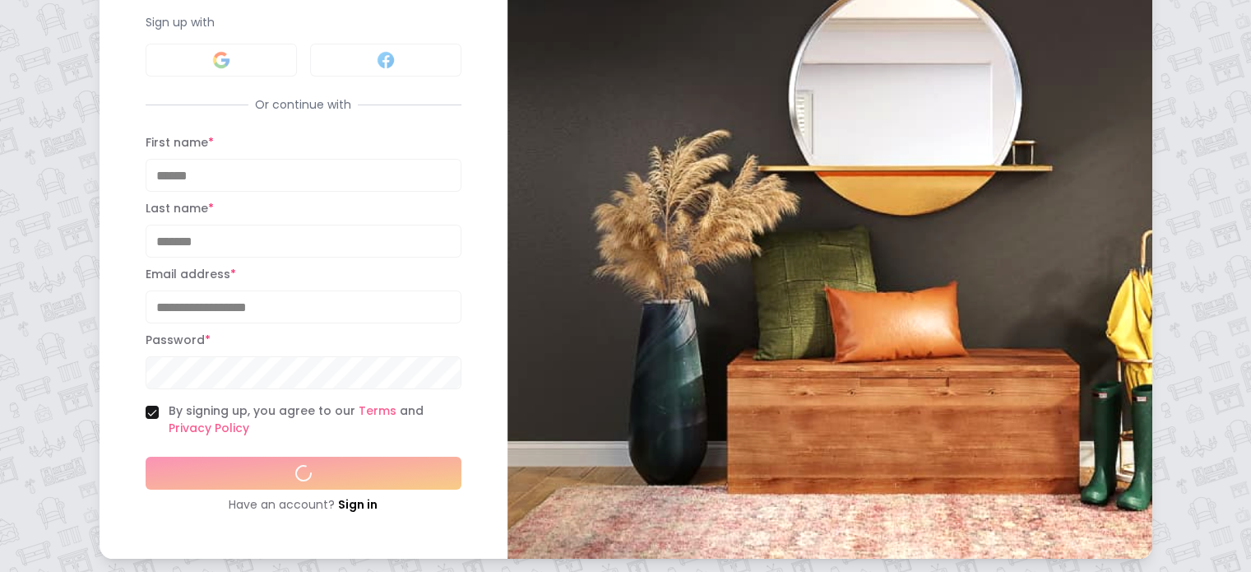
scroll to position [203, 0]
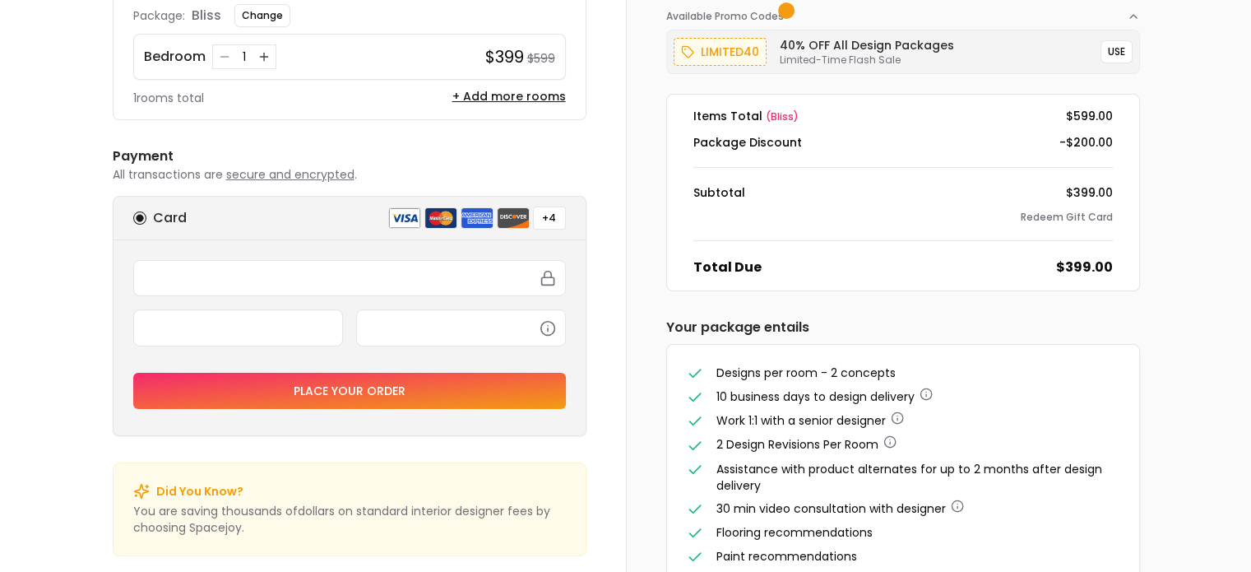
scroll to position [151, 0]
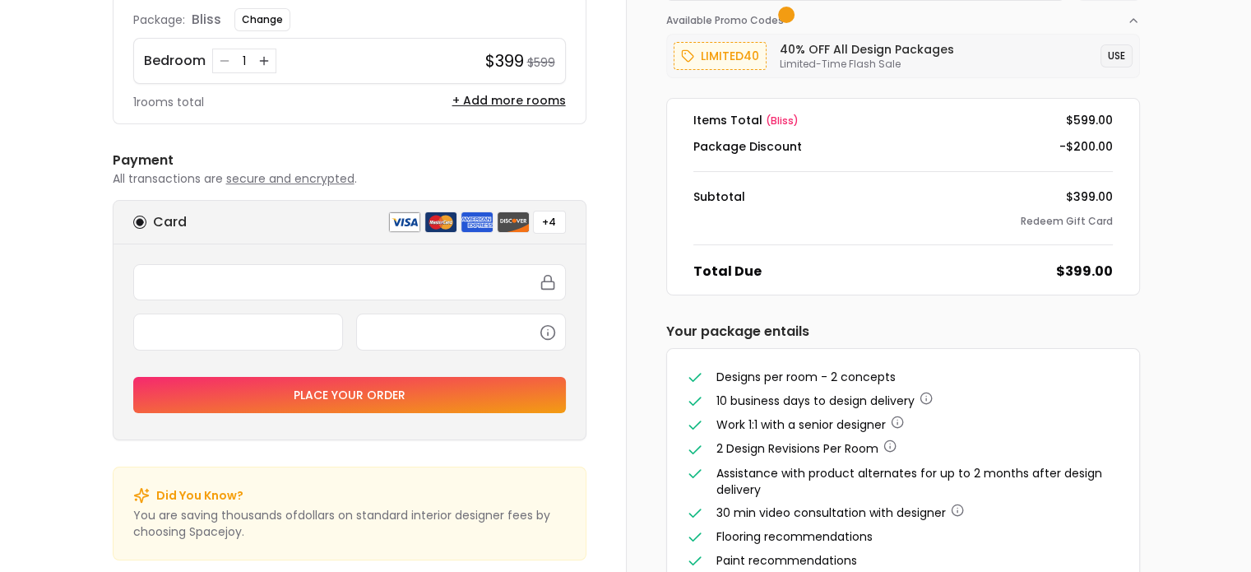
click at [1115, 57] on button "USE" at bounding box center [1117, 55] width 32 height 23
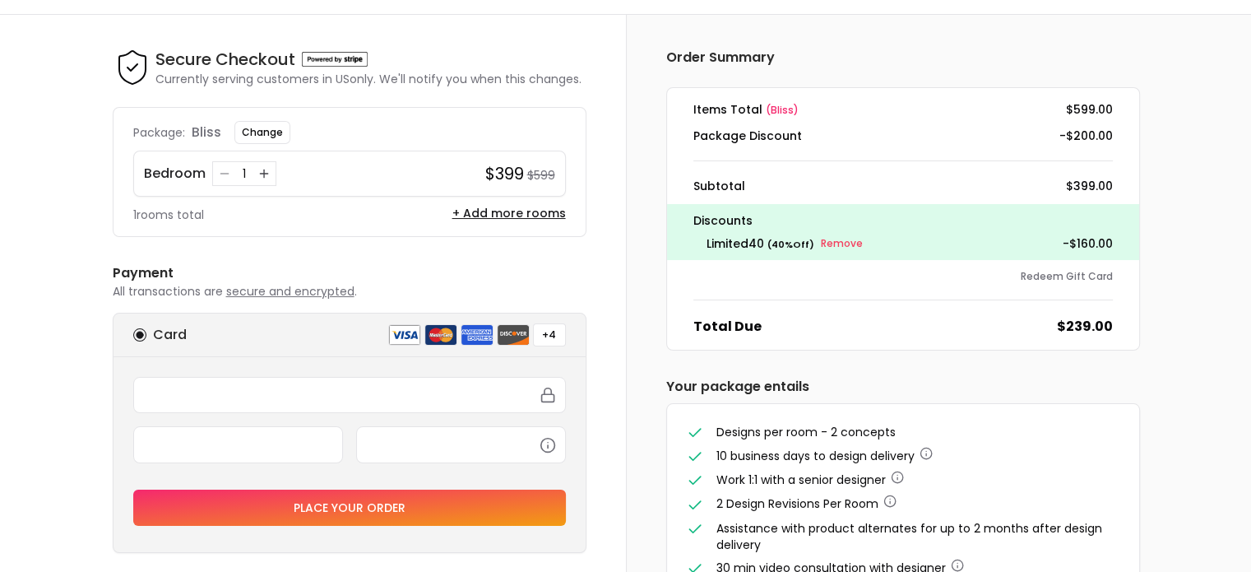
scroll to position [169, 0]
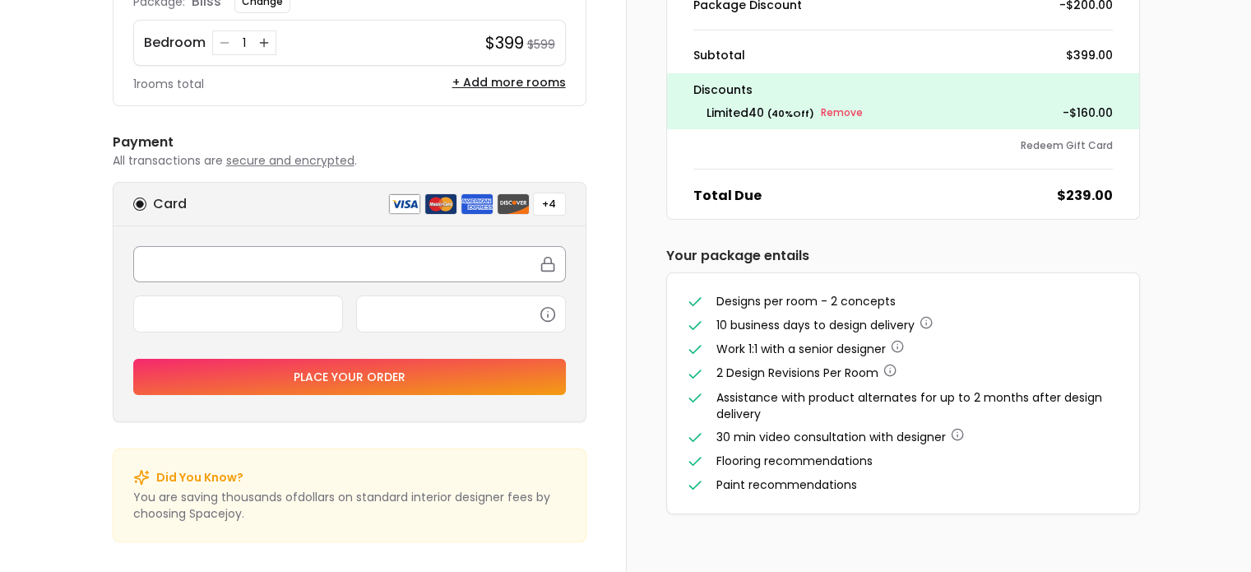
click at [396, 257] on iframe at bounding box center [349, 264] width 411 height 15
click at [386, 374] on button "Place your order" at bounding box center [349, 377] width 433 height 36
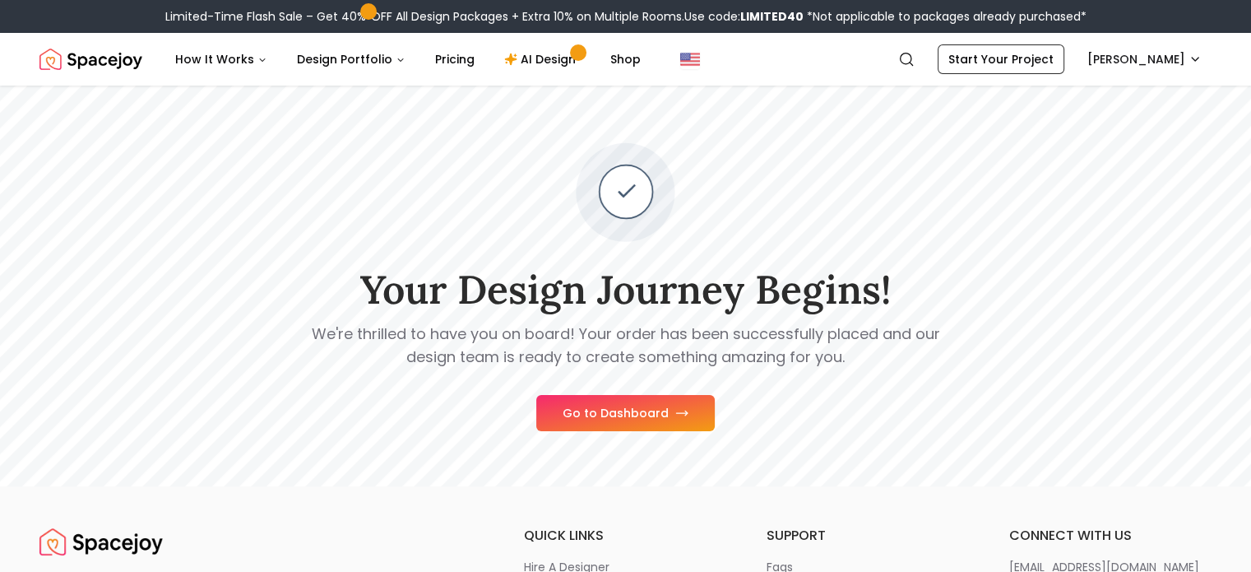
scroll to position [100, 0]
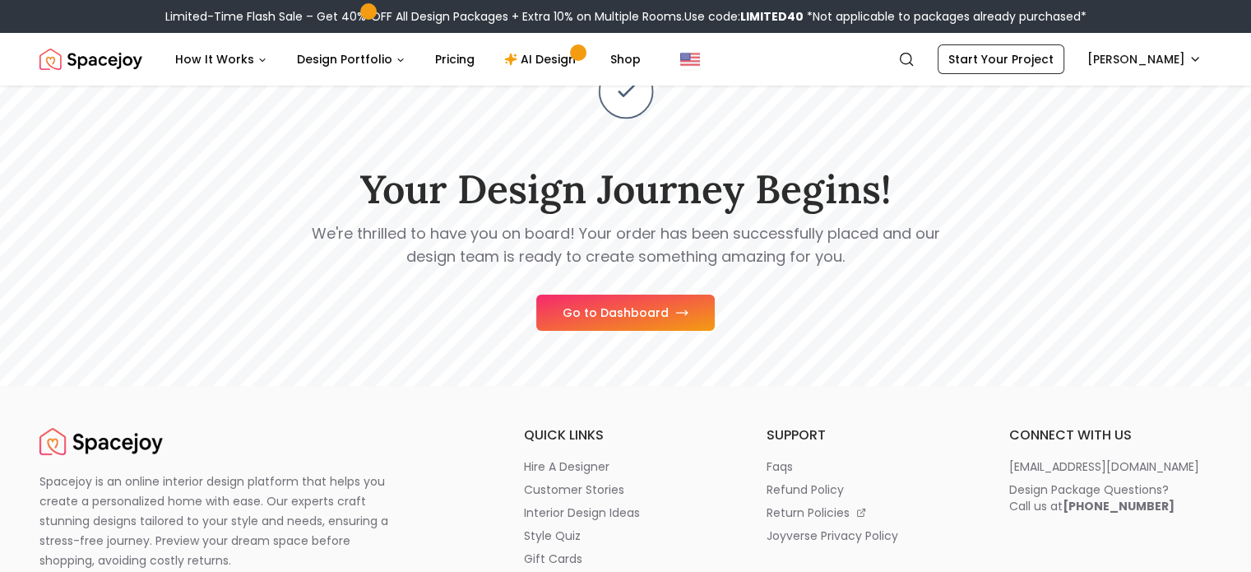
click at [658, 311] on button "Go to Dashboard" at bounding box center [625, 312] width 178 height 36
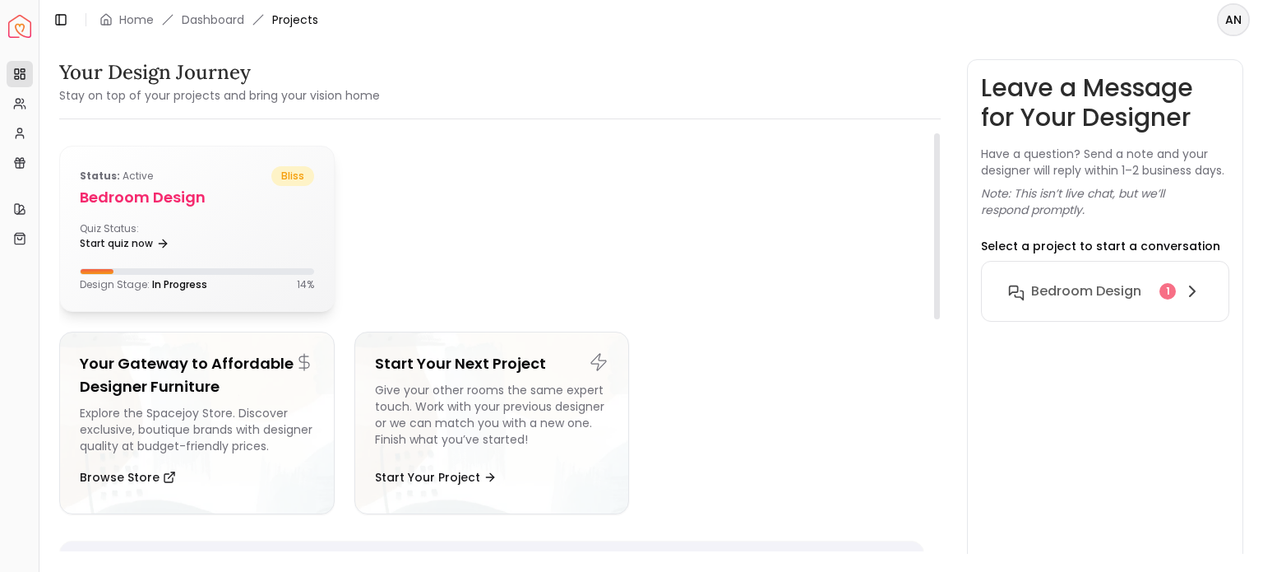
click at [156, 198] on h5 "Bedroom design" at bounding box center [197, 197] width 234 height 23
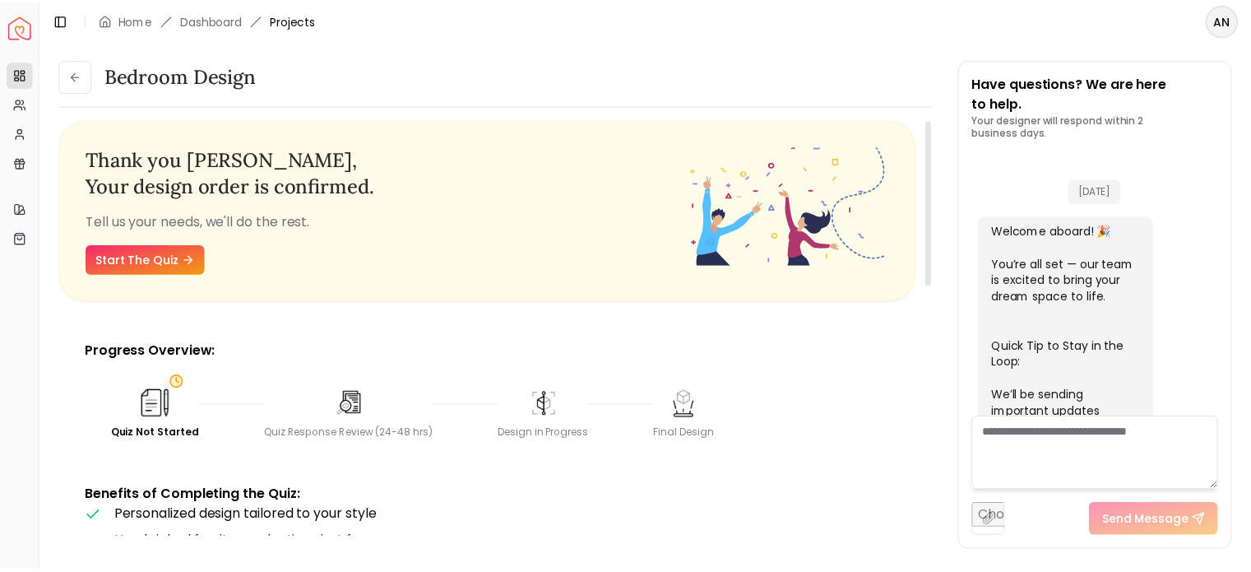
scroll to position [639, 0]
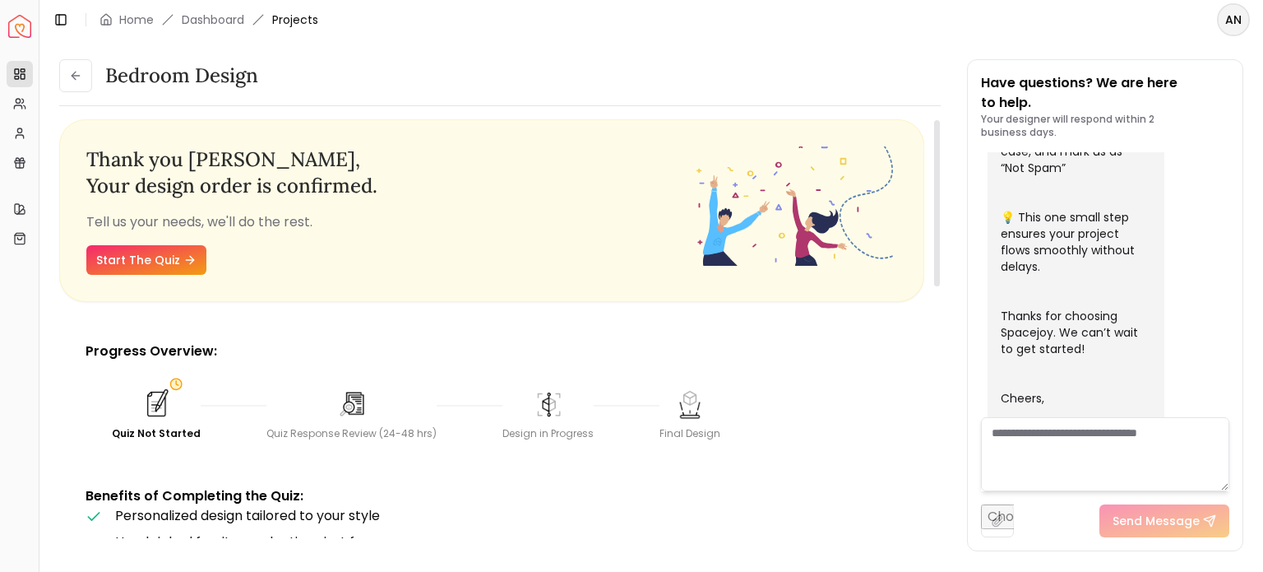
click at [153, 413] on img at bounding box center [156, 403] width 33 height 33
click at [161, 253] on link "Start The Quiz" at bounding box center [146, 260] width 120 height 30
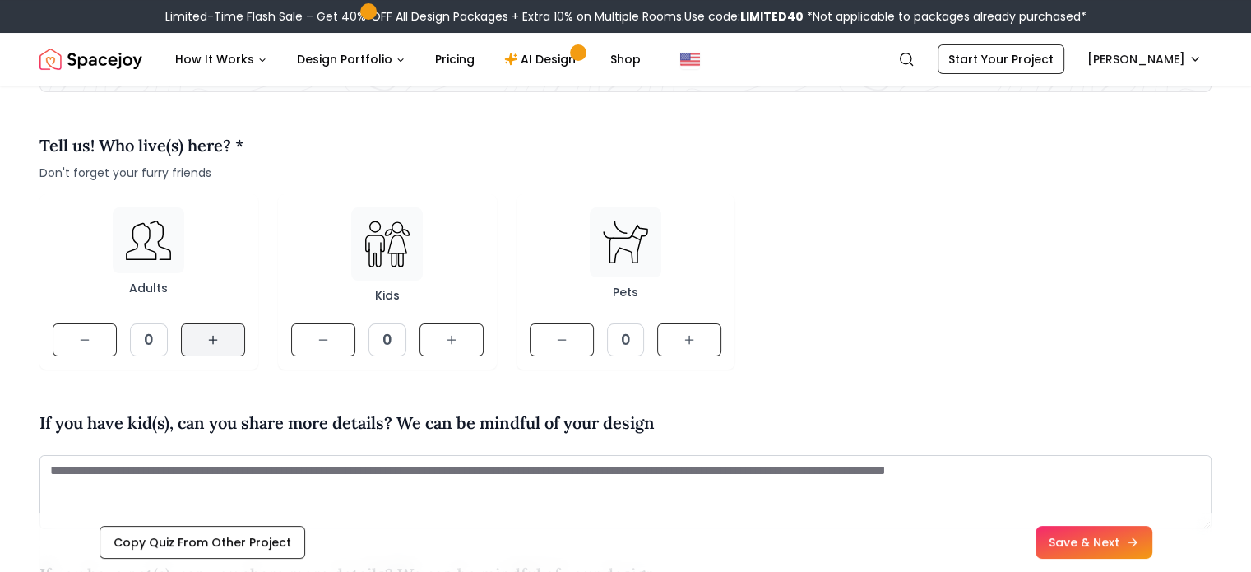
scroll to position [151, 0]
click at [198, 332] on button at bounding box center [213, 339] width 64 height 33
click at [695, 340] on icon at bounding box center [689, 339] width 13 height 13
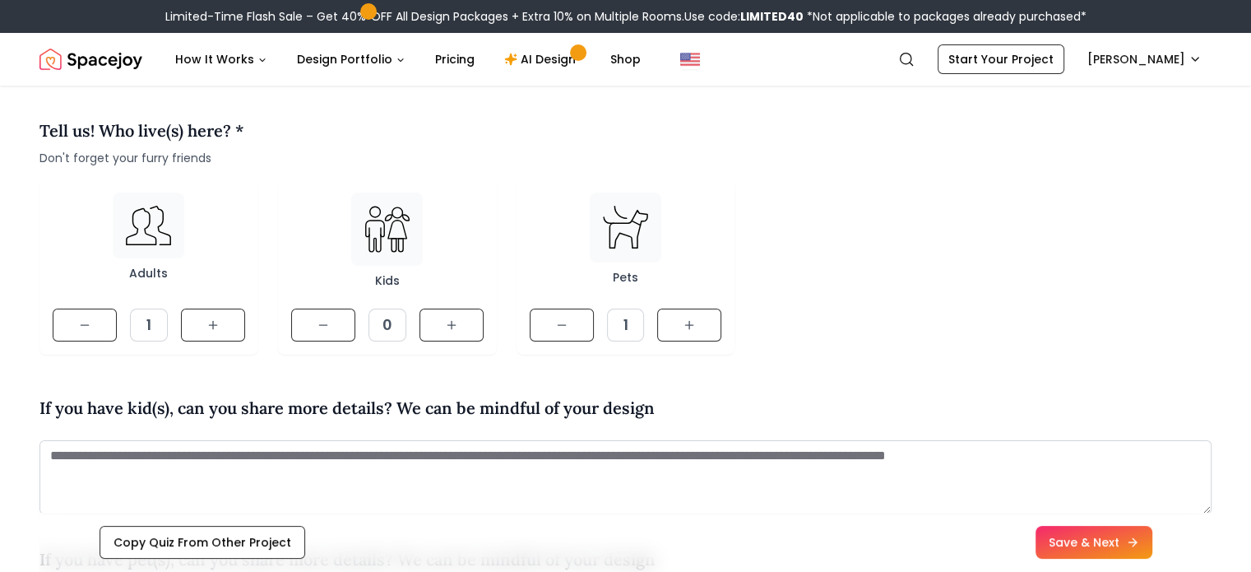
scroll to position [161, 0]
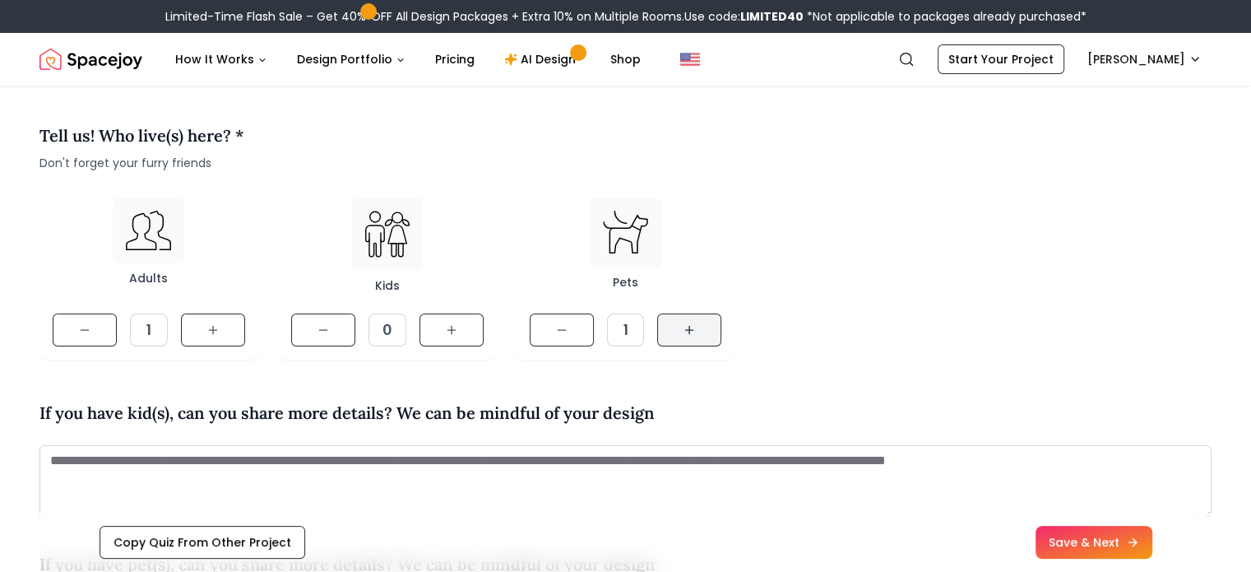
click at [701, 327] on button at bounding box center [689, 329] width 64 height 33
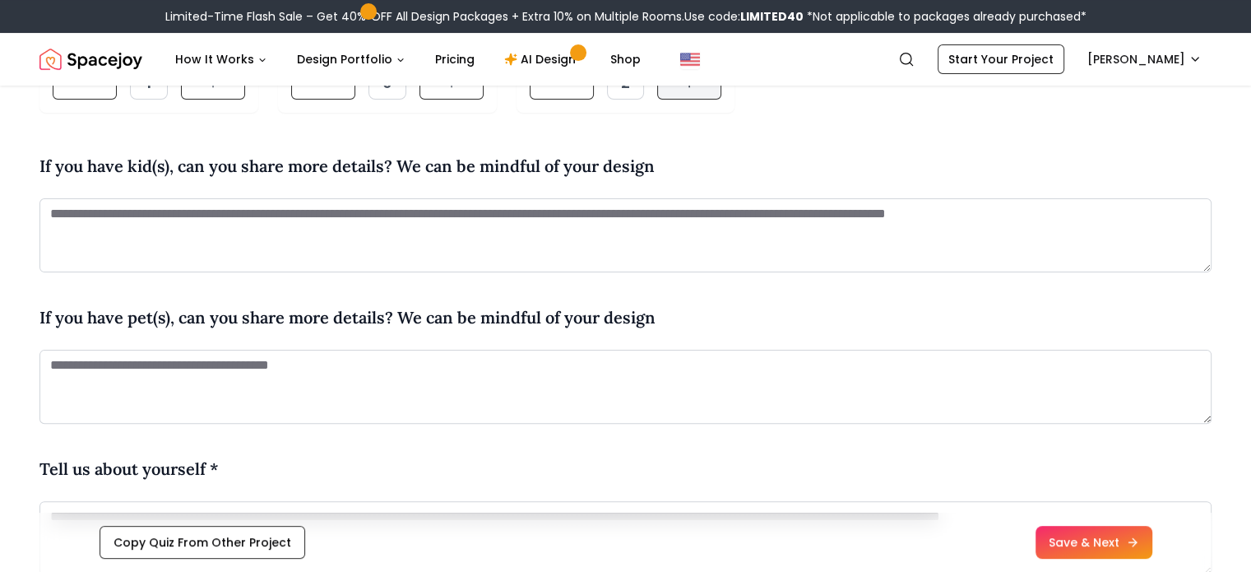
scroll to position [433, 0]
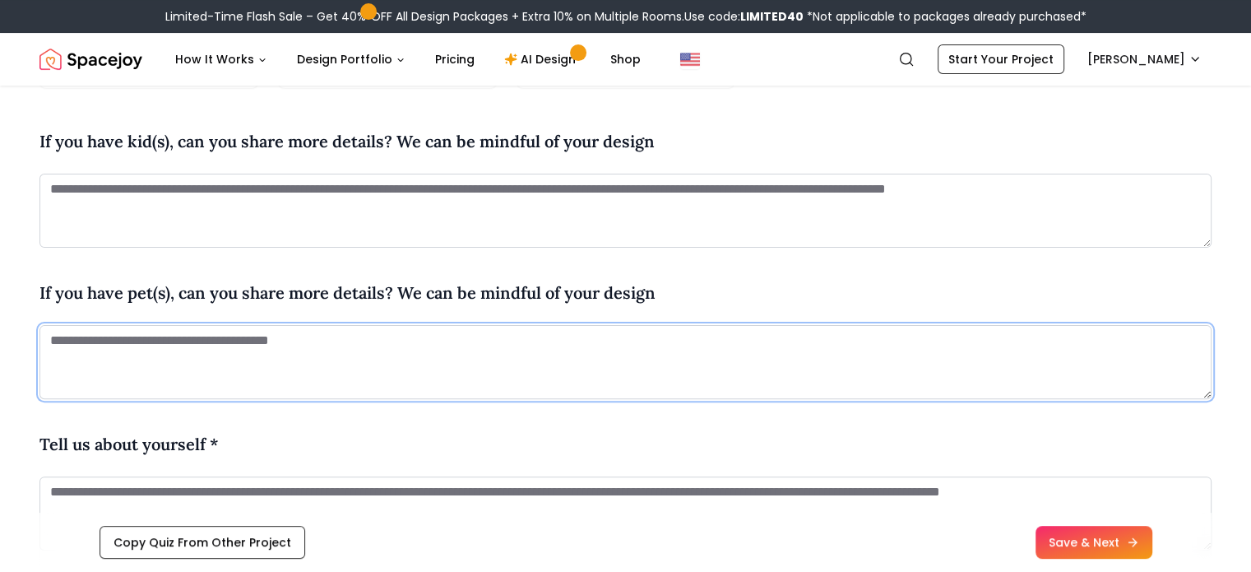
click at [496, 345] on textarea at bounding box center [625, 362] width 1172 height 74
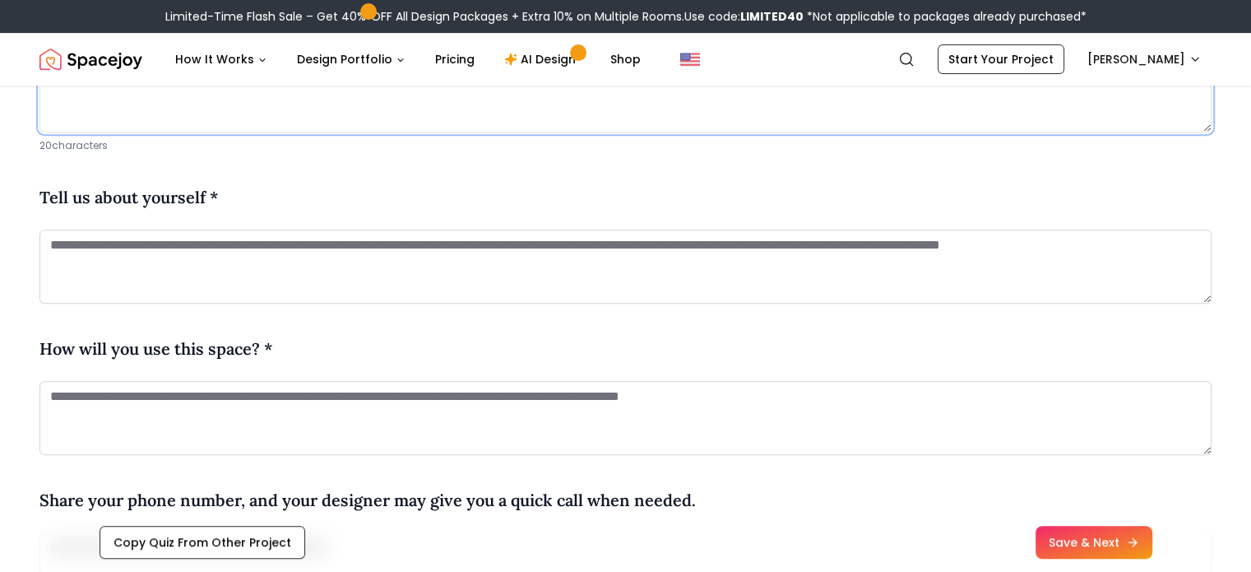
scroll to position [701, 0]
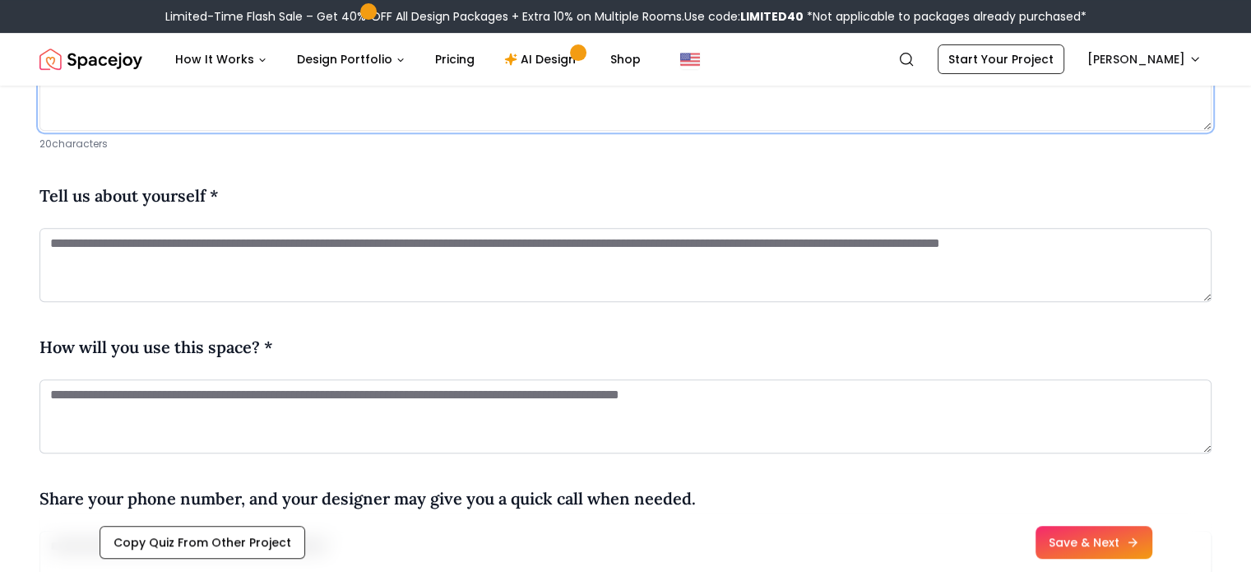
type textarea "**********"
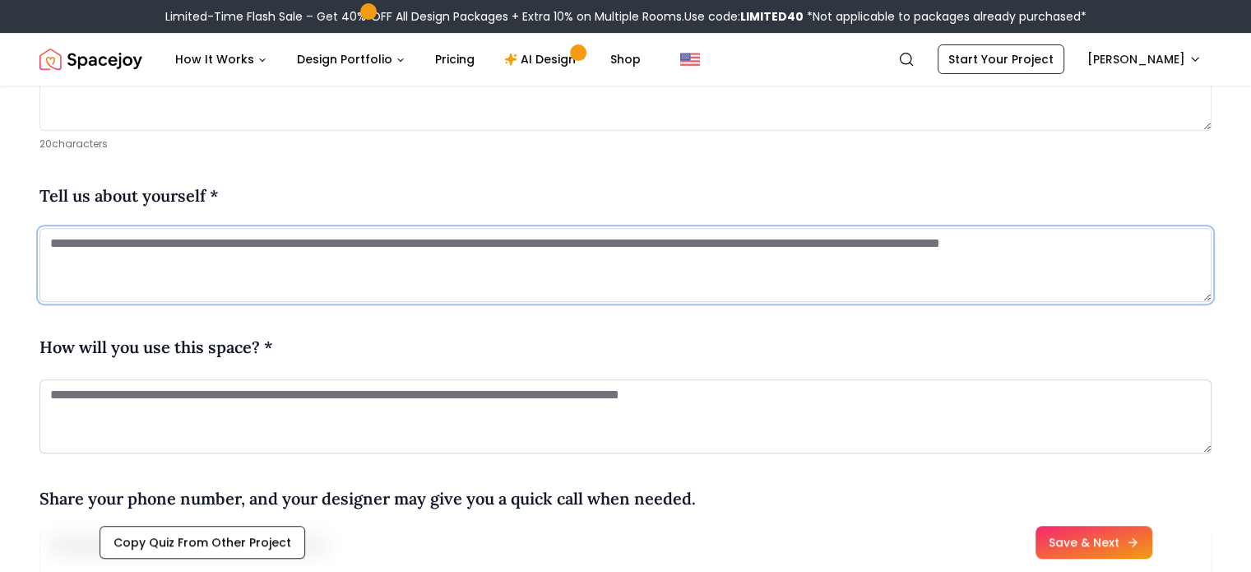
click at [148, 258] on textarea at bounding box center [625, 265] width 1172 height 74
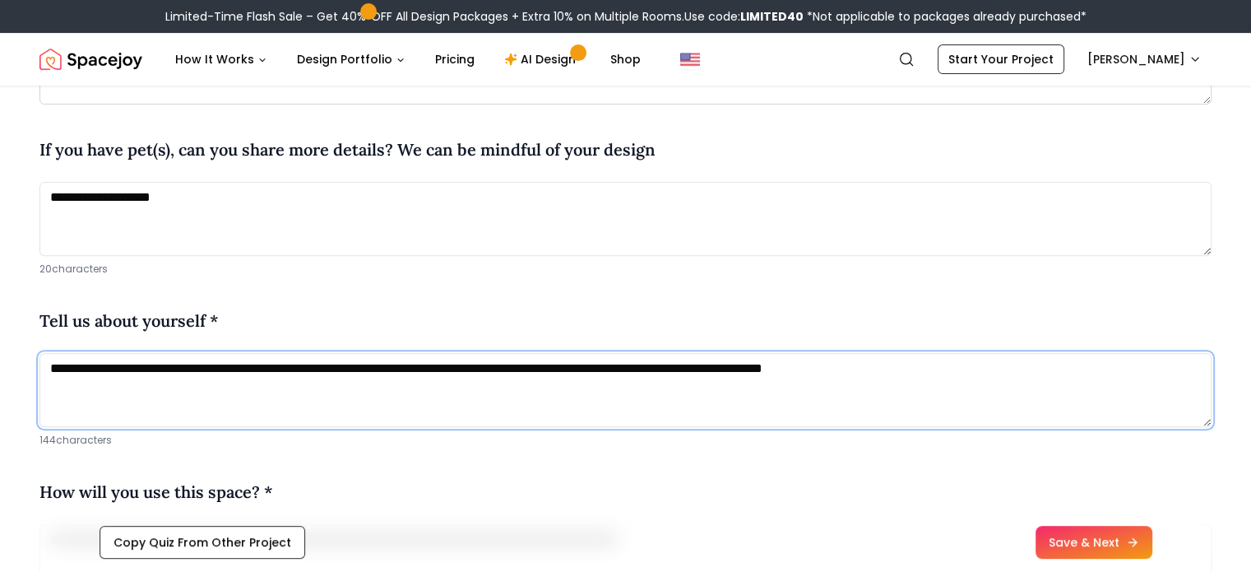
scroll to position [579, 0]
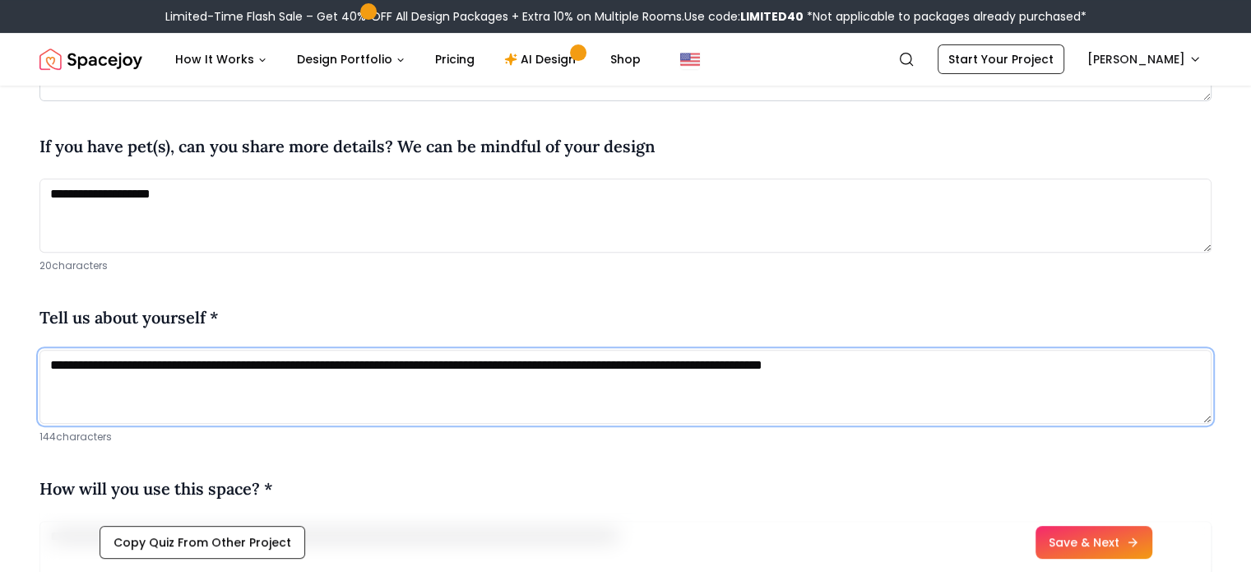
click at [428, 365] on textarea "**********" at bounding box center [625, 387] width 1172 height 74
click at [1013, 359] on textarea "**********" at bounding box center [625, 387] width 1172 height 74
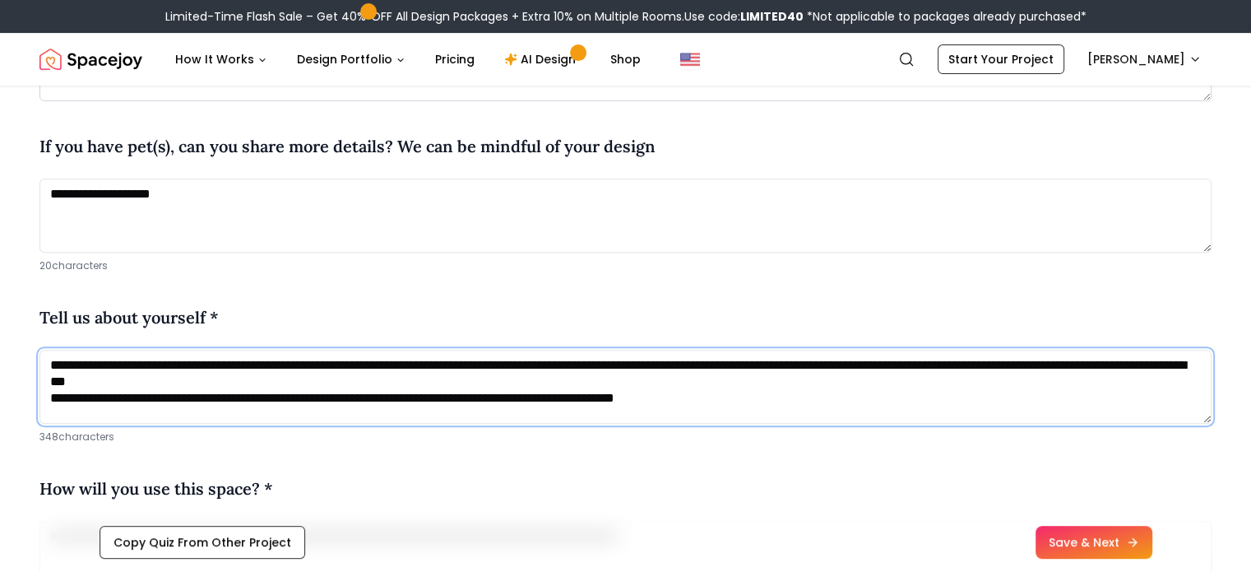
type textarea "**********"
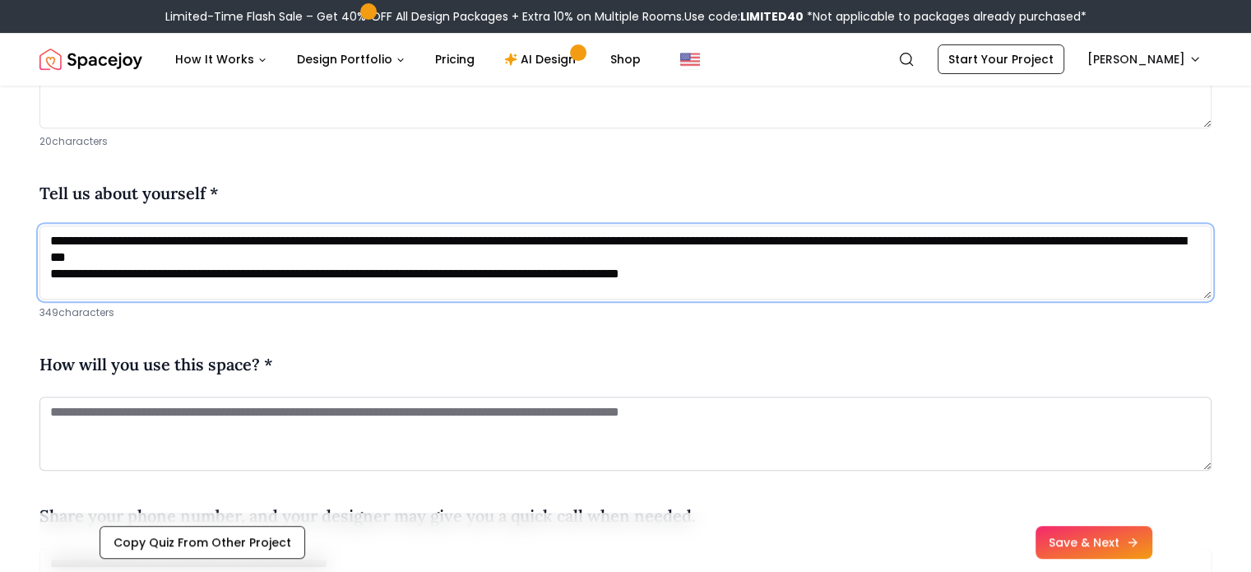
scroll to position [701, 0]
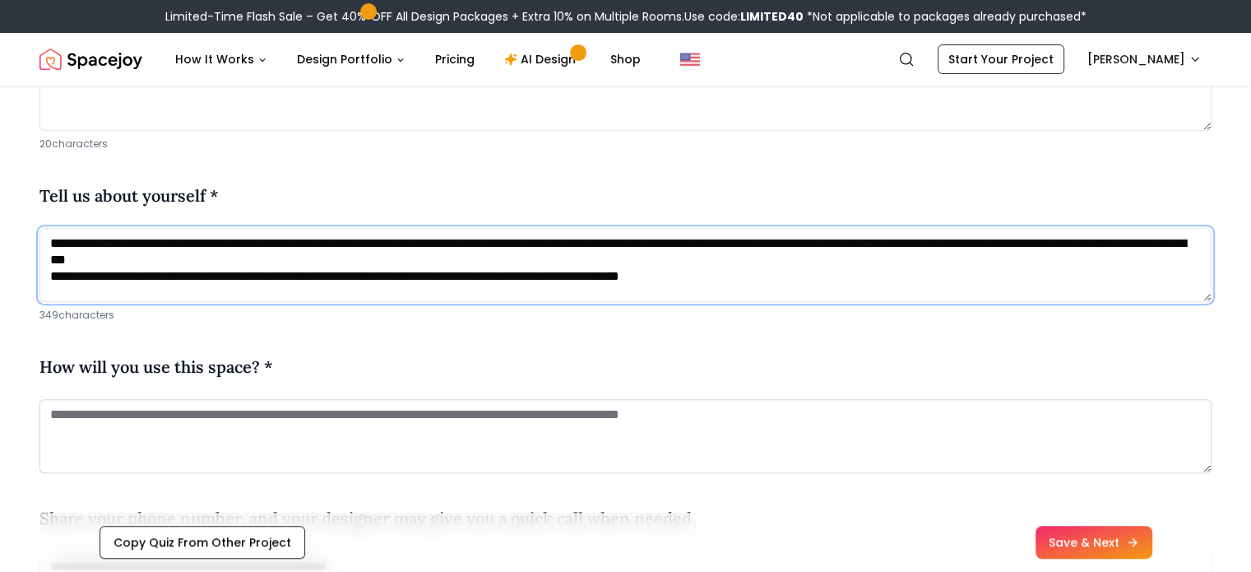
drag, startPoint x: 819, startPoint y: 289, endPoint x: 17, endPoint y: 206, distance: 806.2
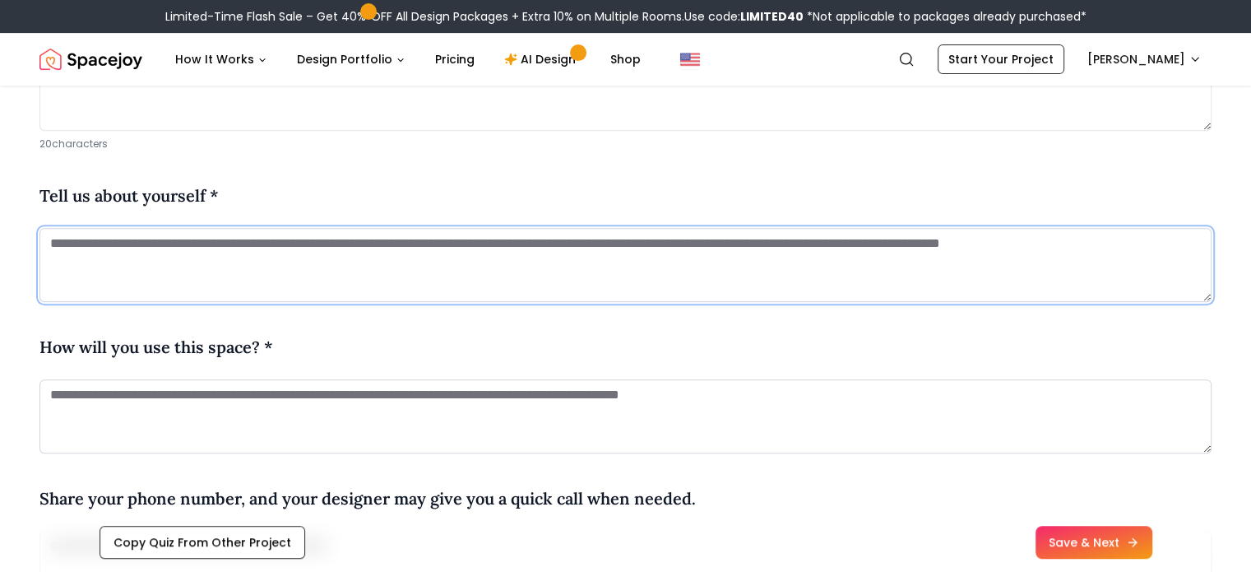
click at [155, 229] on textarea at bounding box center [625, 265] width 1172 height 74
paste textarea "**********"
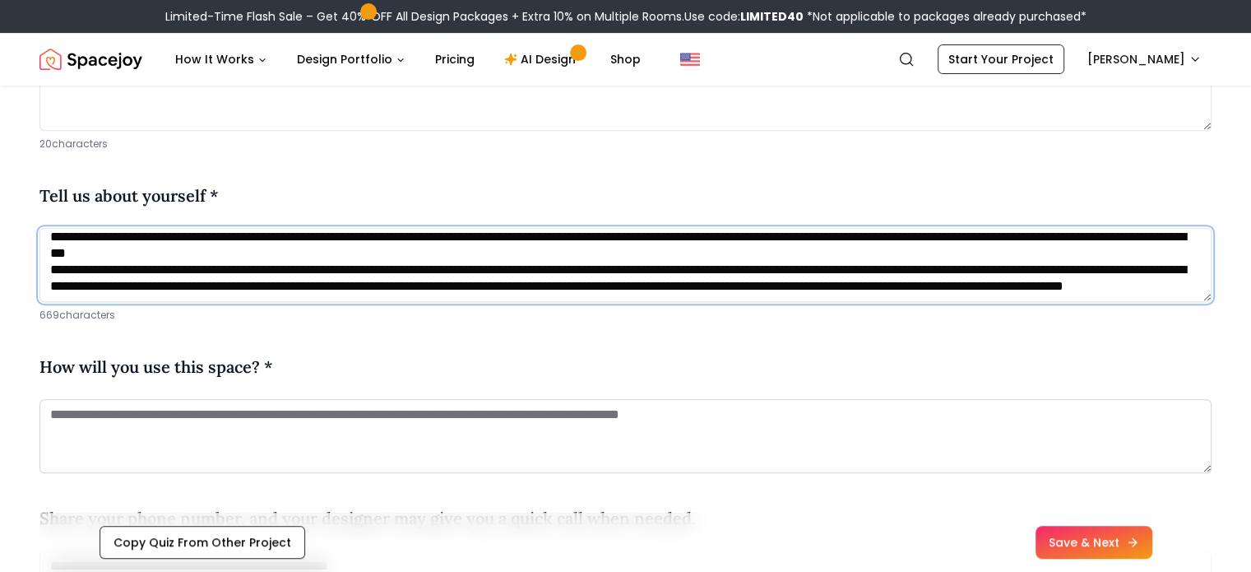
scroll to position [22, 0]
type textarea "**********"
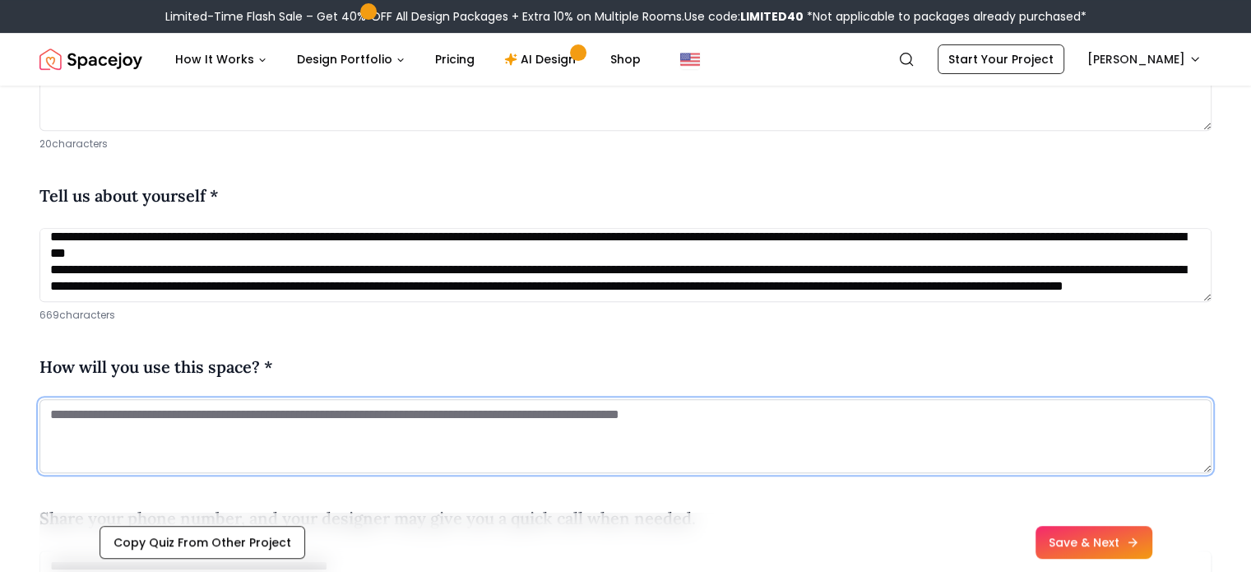
click at [122, 429] on textarea at bounding box center [625, 436] width 1172 height 74
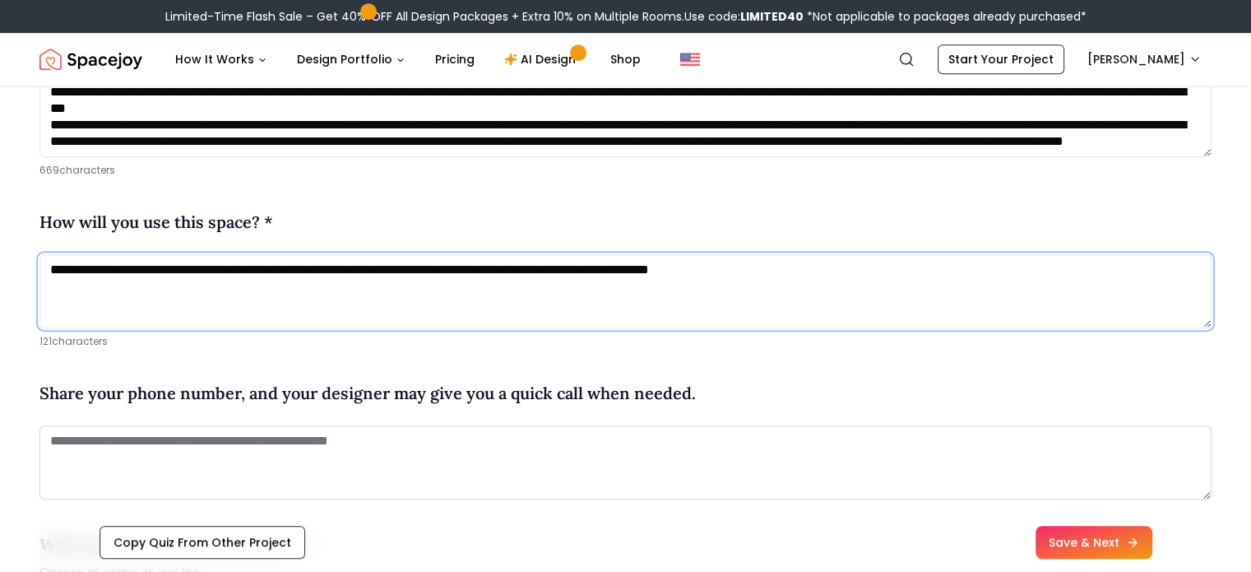
scroll to position [872, 0]
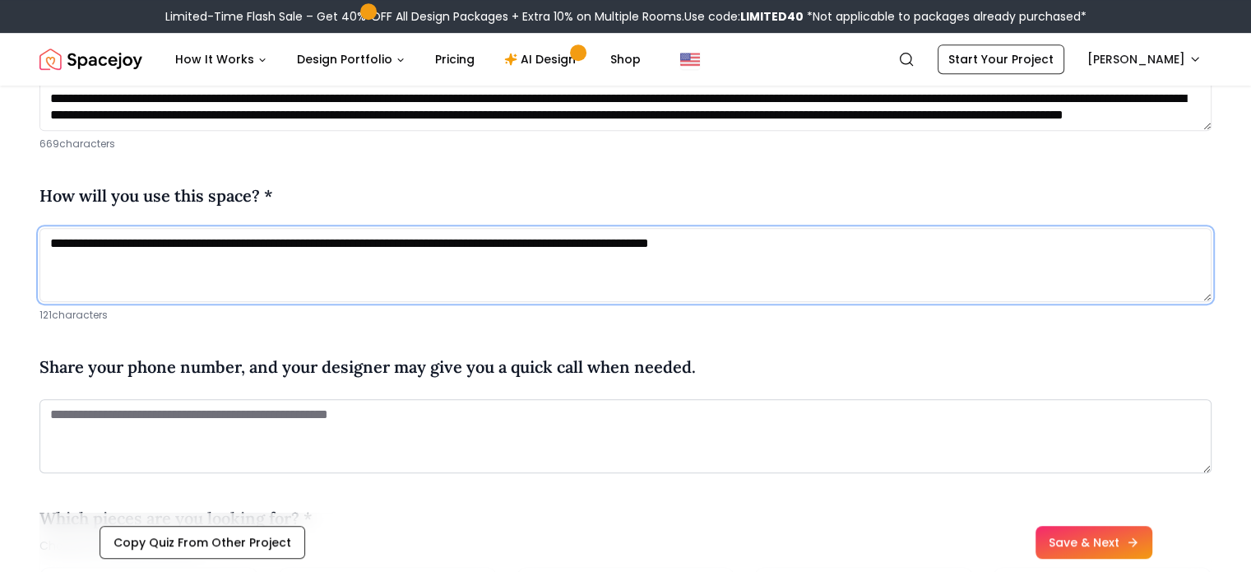
type textarea "**********"
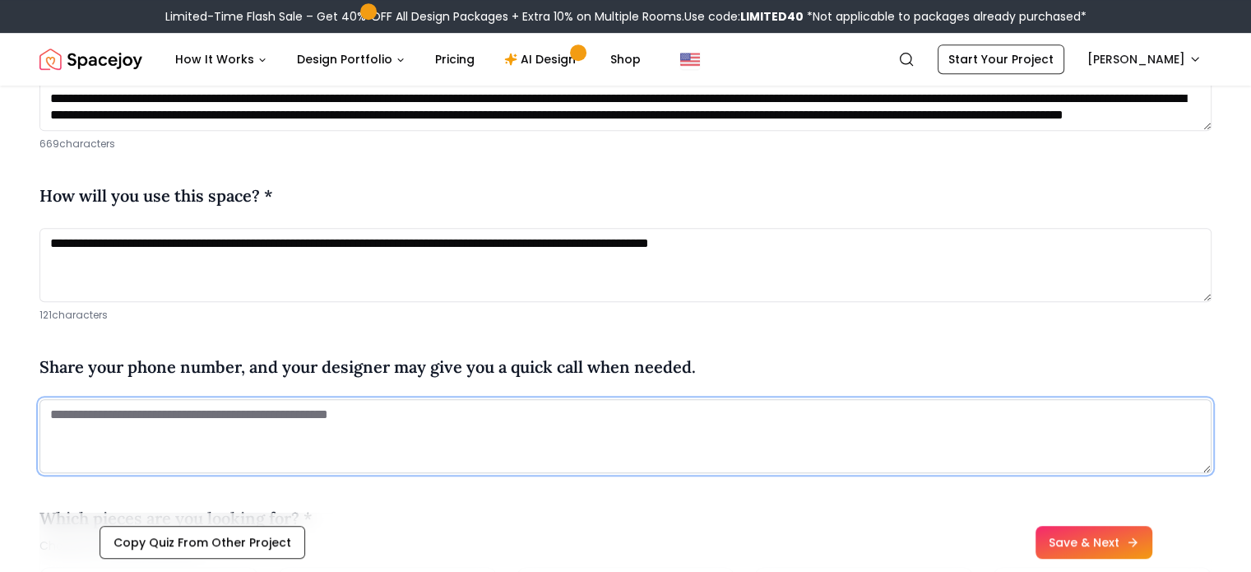
click at [174, 419] on textarea at bounding box center [625, 436] width 1172 height 74
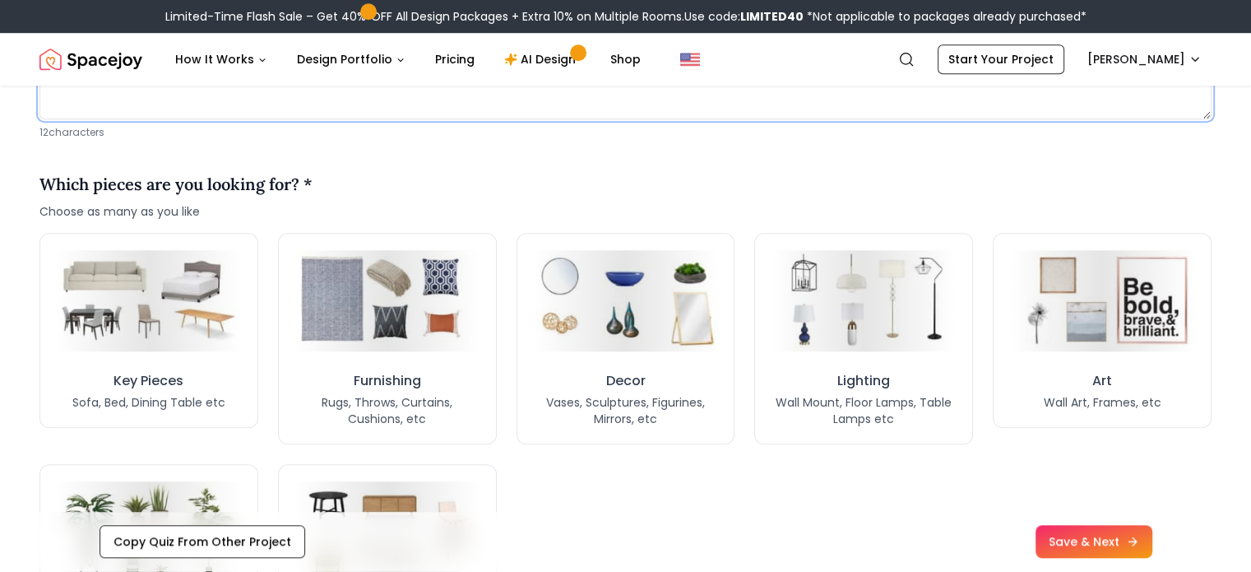
scroll to position [1227, 0]
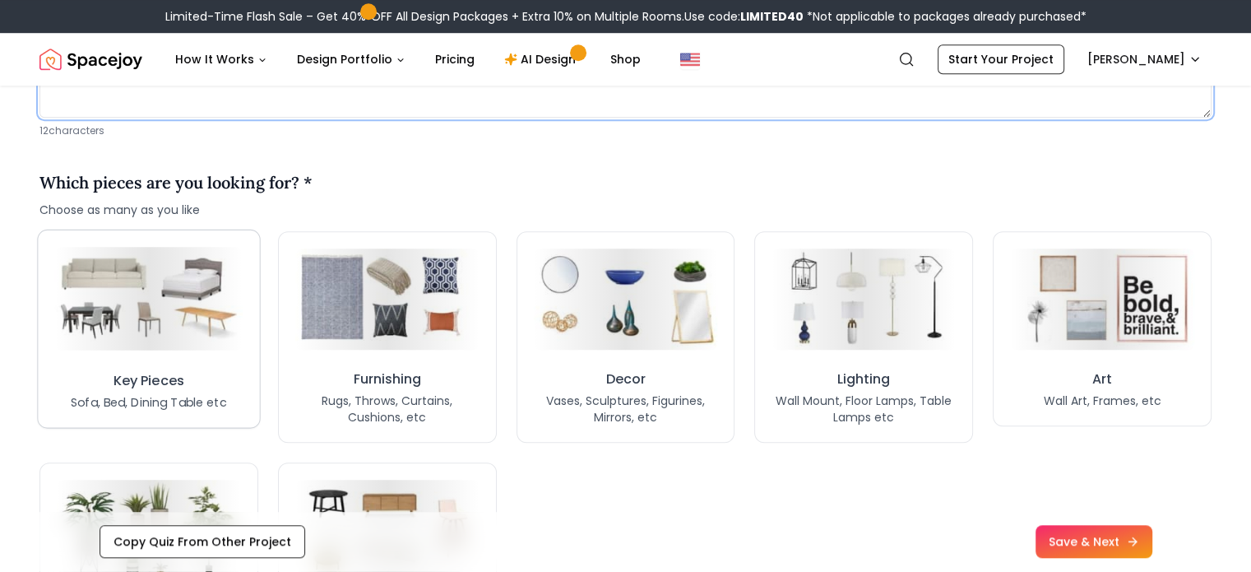
type textarea "**********"
click at [89, 380] on div "Key Pieces Sofa, Bed, Dining Table etc" at bounding box center [149, 388] width 150 height 39
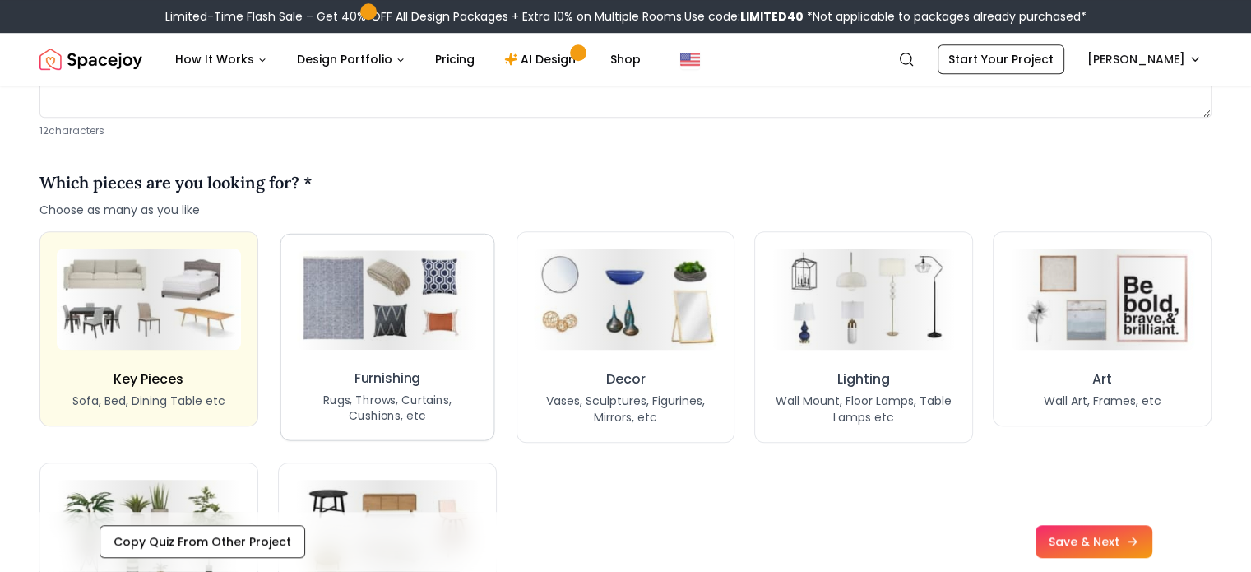
click at [406, 396] on p "Rugs, Throws, Curtains, Cushions, etc" at bounding box center [387, 408] width 180 height 32
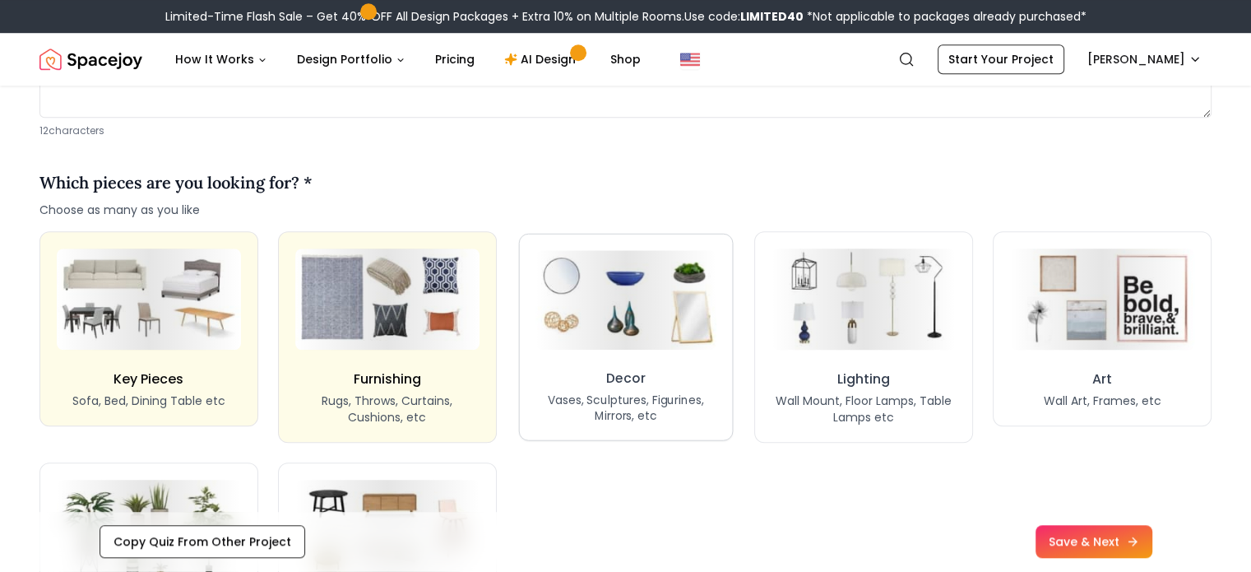
click at [653, 385] on div "Decor Vases, Sculptures, Figurines, Mirrors, etc" at bounding box center [625, 396] width 180 height 55
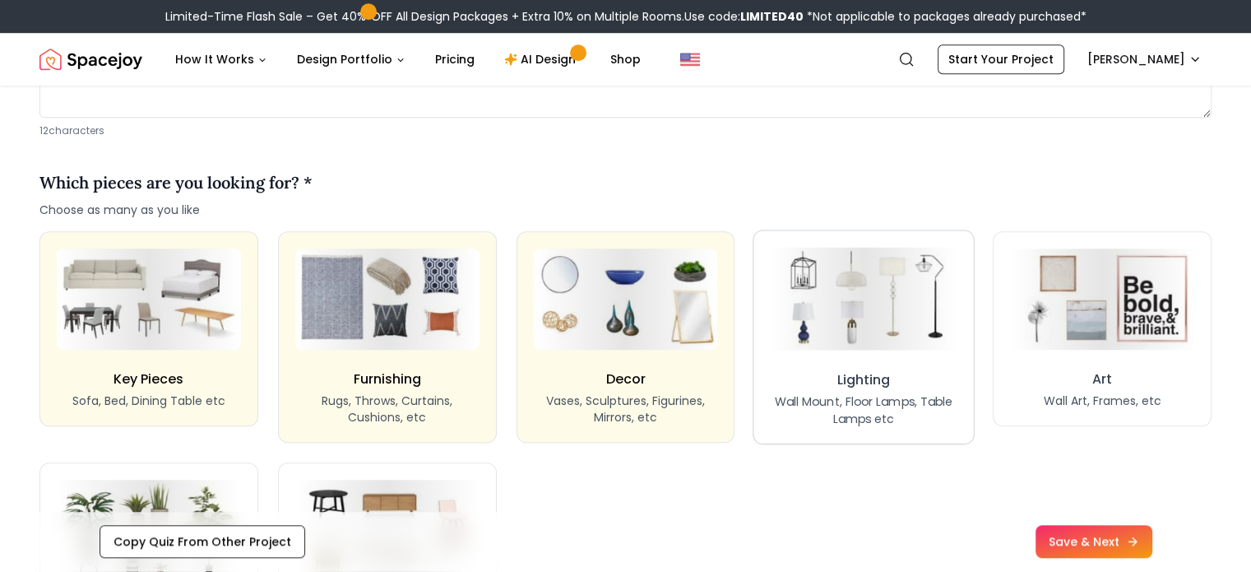
click at [857, 361] on button "Lighting Wall Mount, Floor Lamps, Table Lamps etc" at bounding box center [863, 336] width 221 height 215
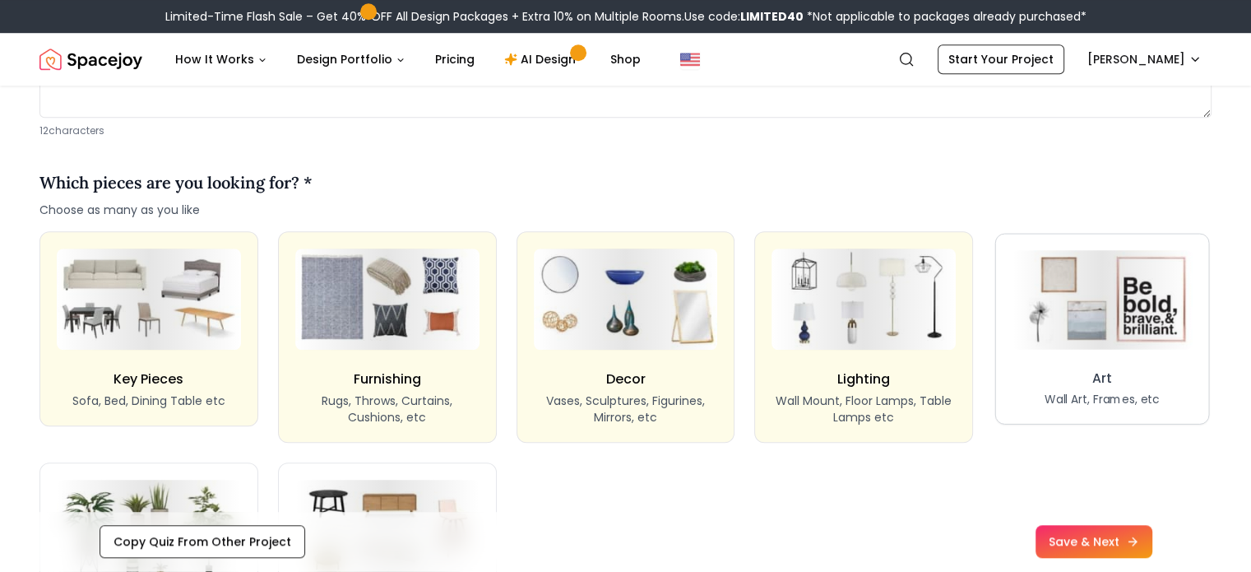
click at [1020, 361] on button "Art Wall Art, Frames, etc" at bounding box center [1102, 329] width 214 height 192
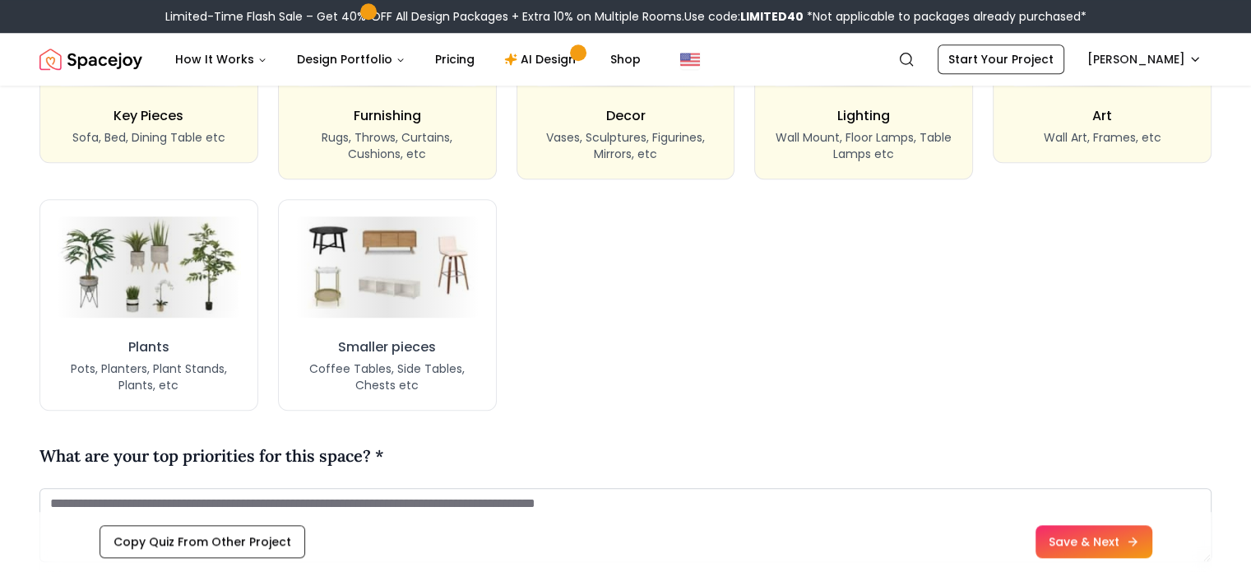
scroll to position [1493, 0]
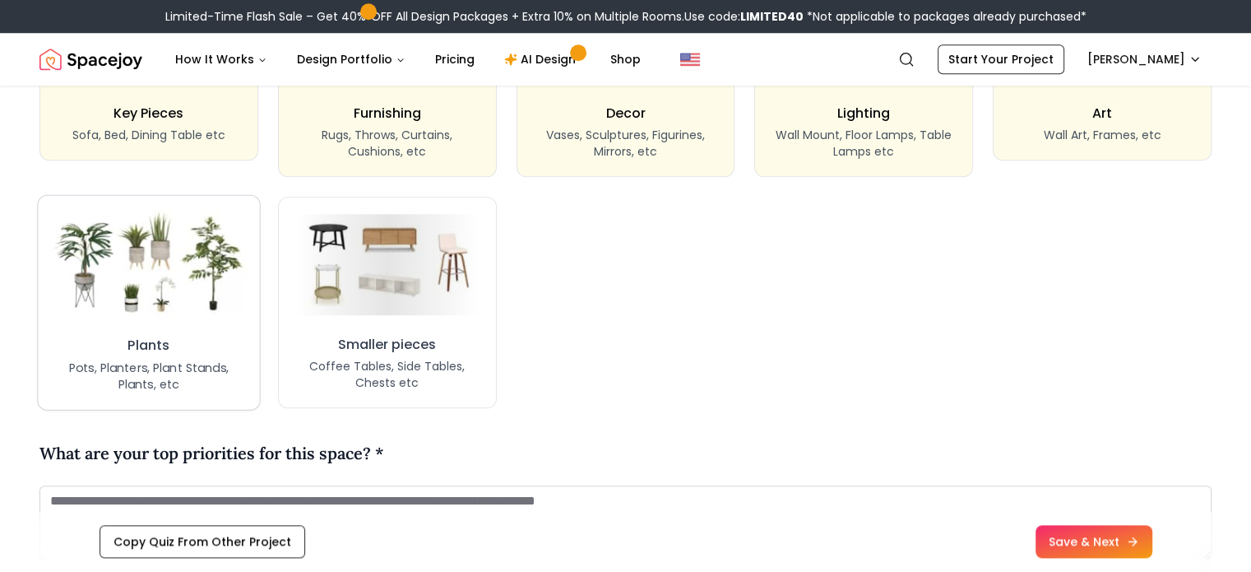
click at [121, 312] on img at bounding box center [148, 264] width 197 height 109
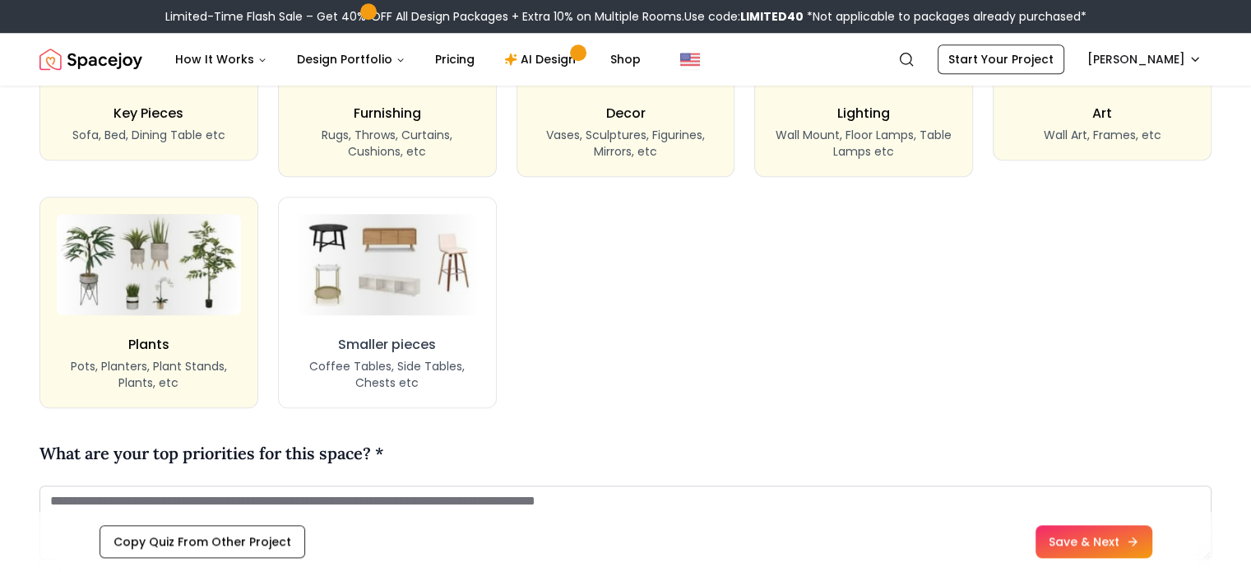
scroll to position [1457, 0]
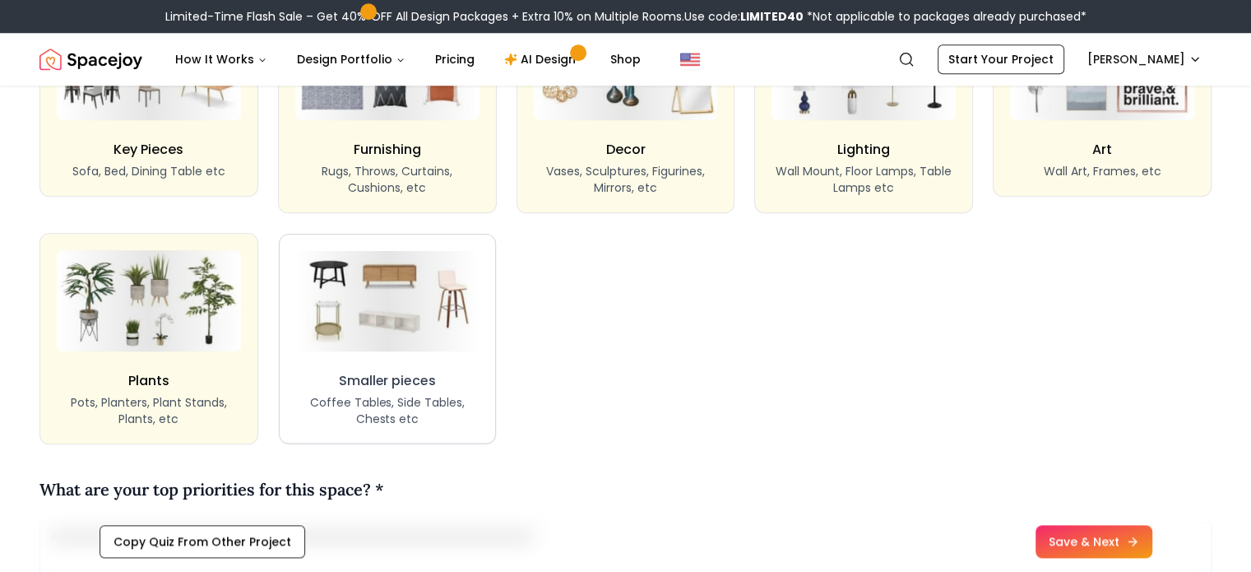
click at [371, 357] on button "Smaller pieces Coffee Tables, Side Tables, Chests etc" at bounding box center [387, 339] width 217 height 210
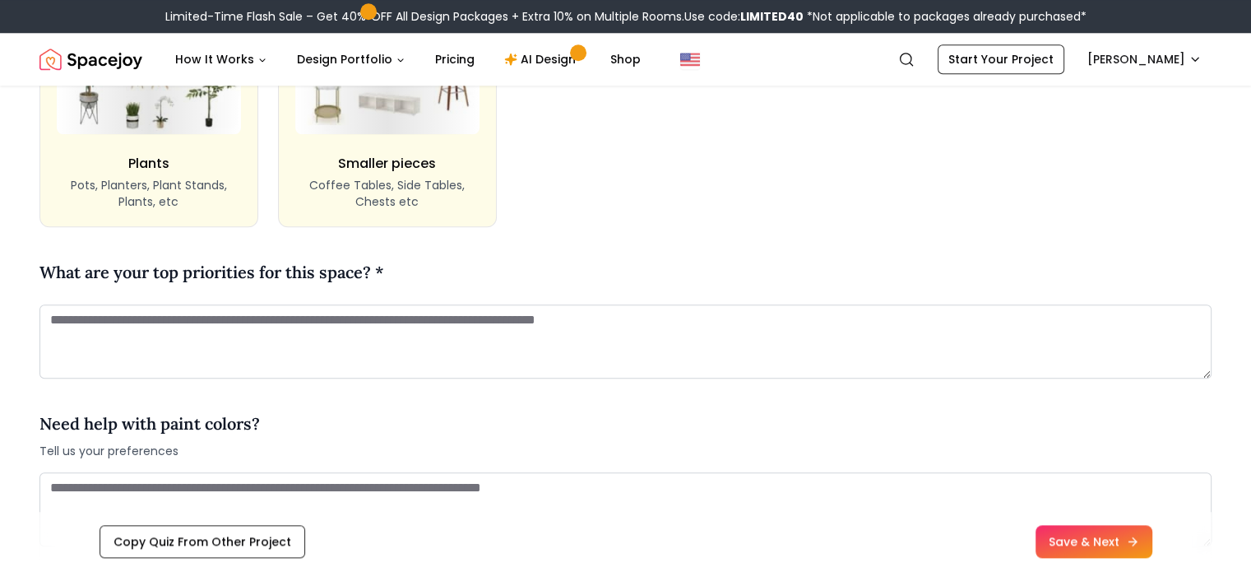
scroll to position [1717, 0]
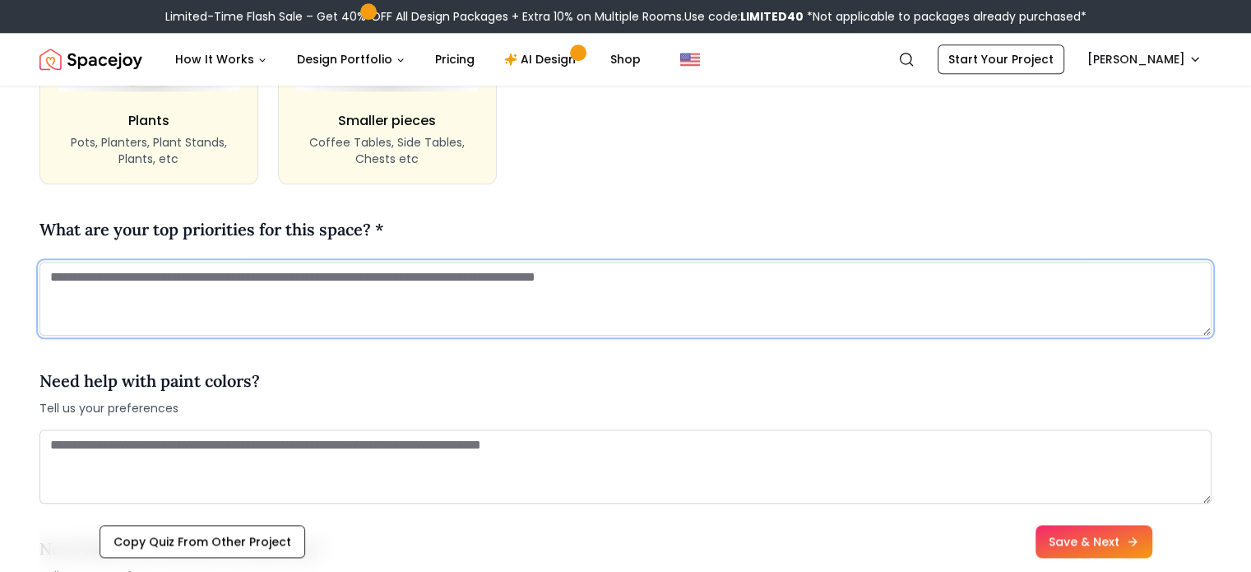
click at [358, 289] on textarea at bounding box center [625, 299] width 1172 height 74
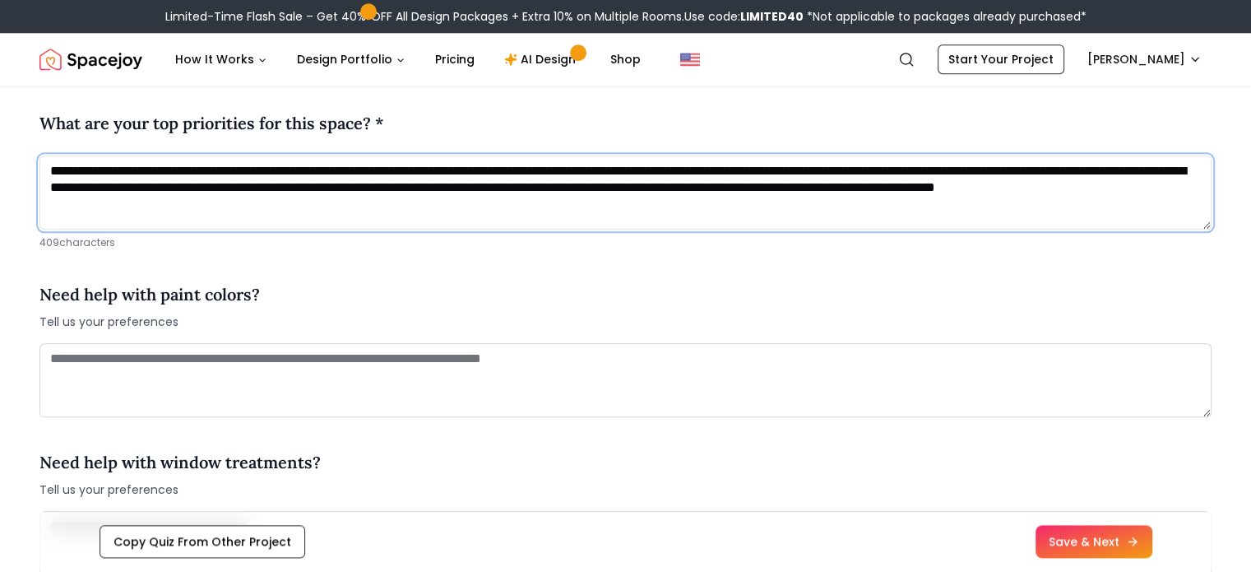
scroll to position [1826, 0]
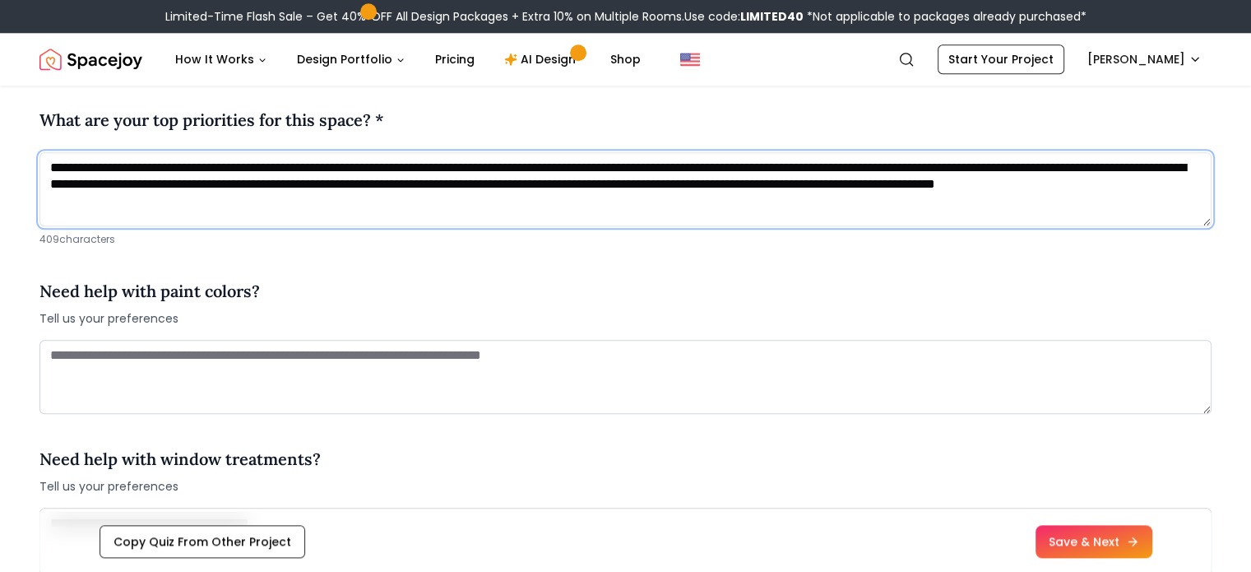
type textarea "**********"
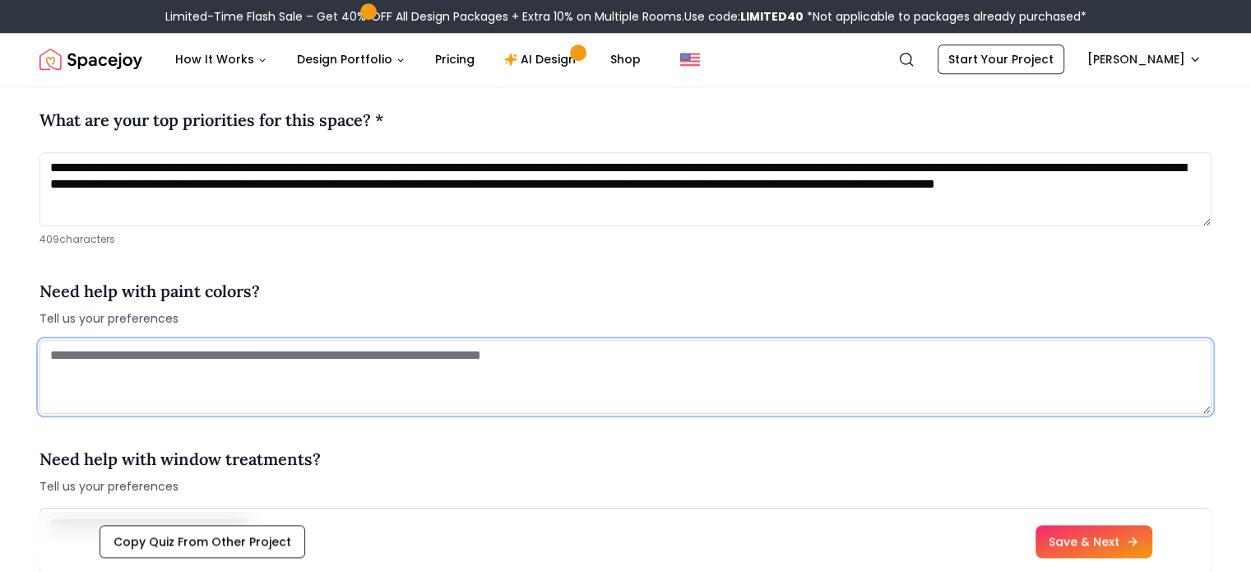
click at [116, 371] on textarea at bounding box center [625, 377] width 1172 height 74
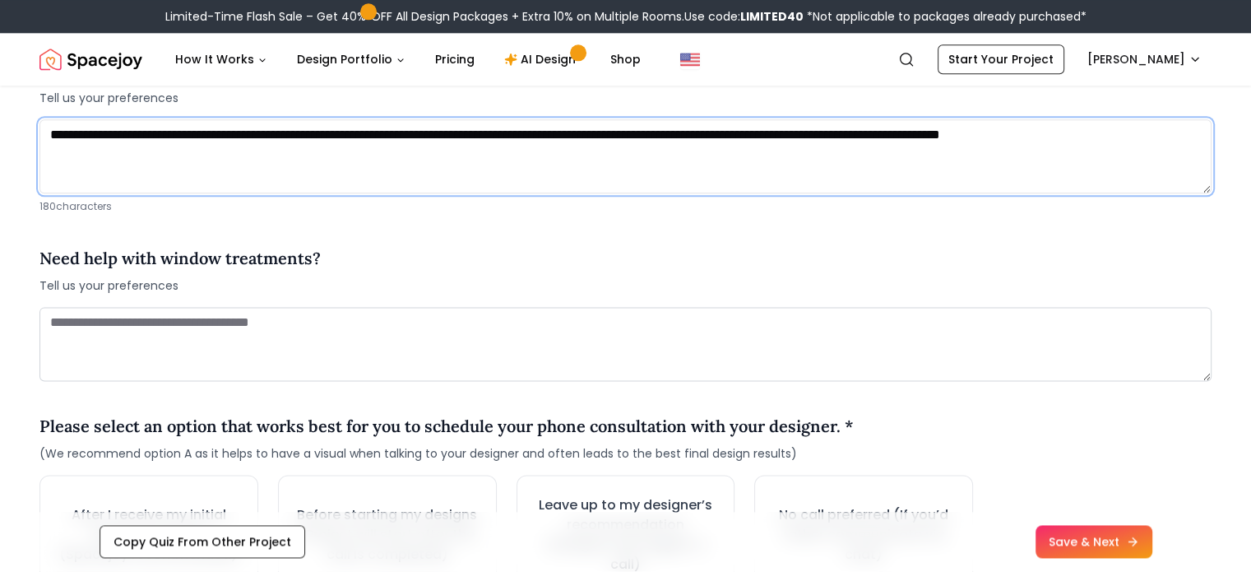
scroll to position [2050, 0]
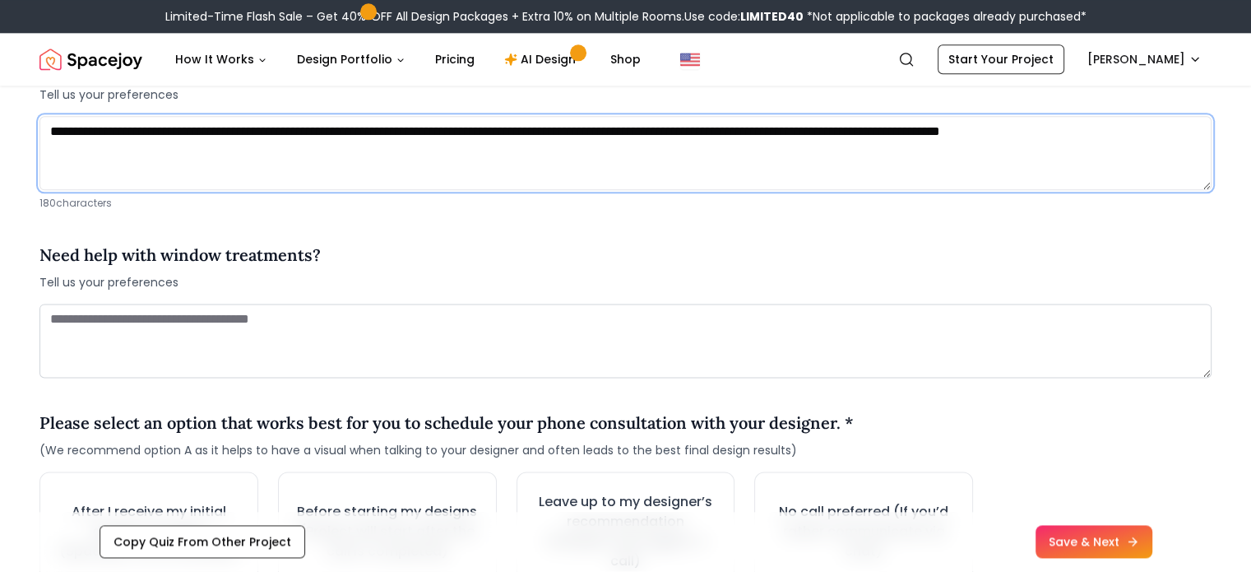
type textarea "**********"
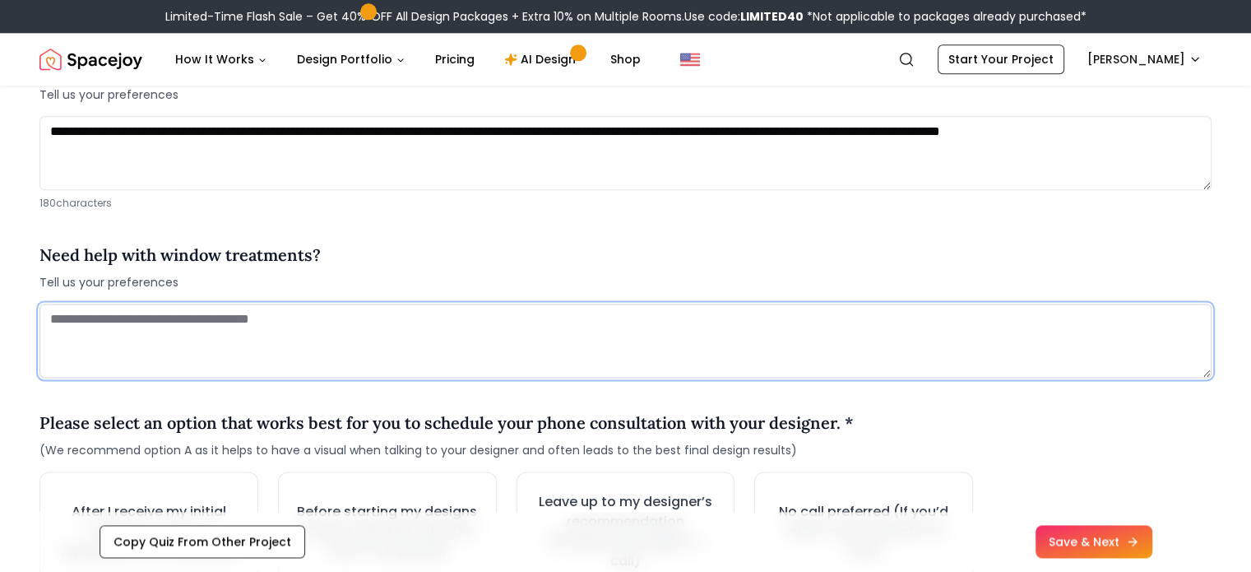
click at [169, 329] on textarea at bounding box center [625, 341] width 1172 height 74
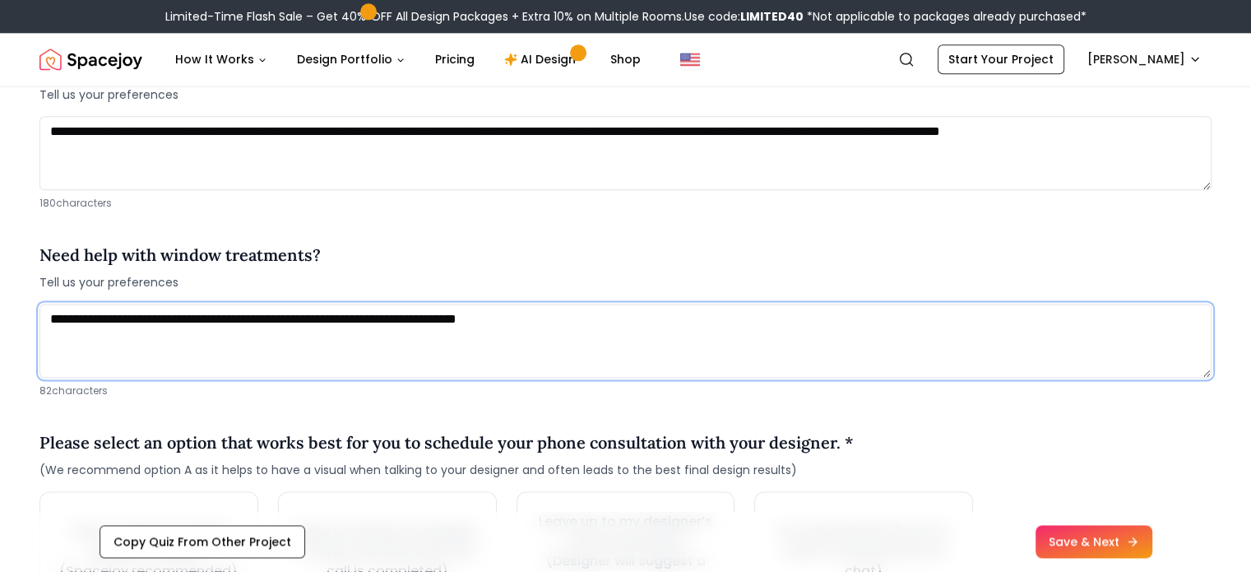
click at [484, 315] on textarea "**********" at bounding box center [625, 341] width 1172 height 74
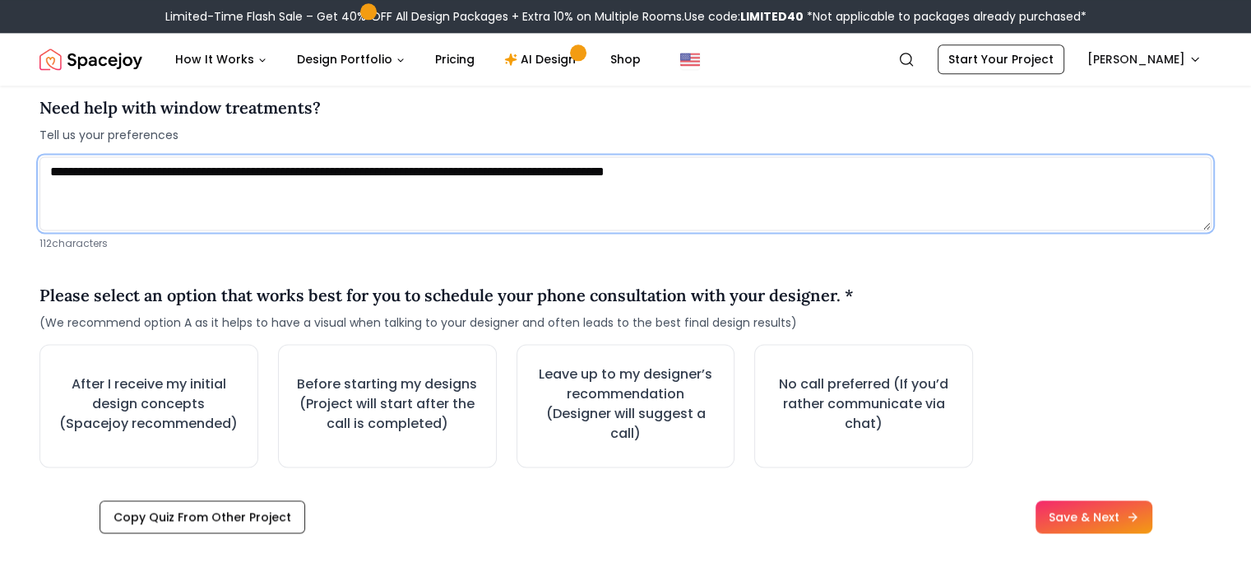
scroll to position [2198, 0]
type textarea "**********"
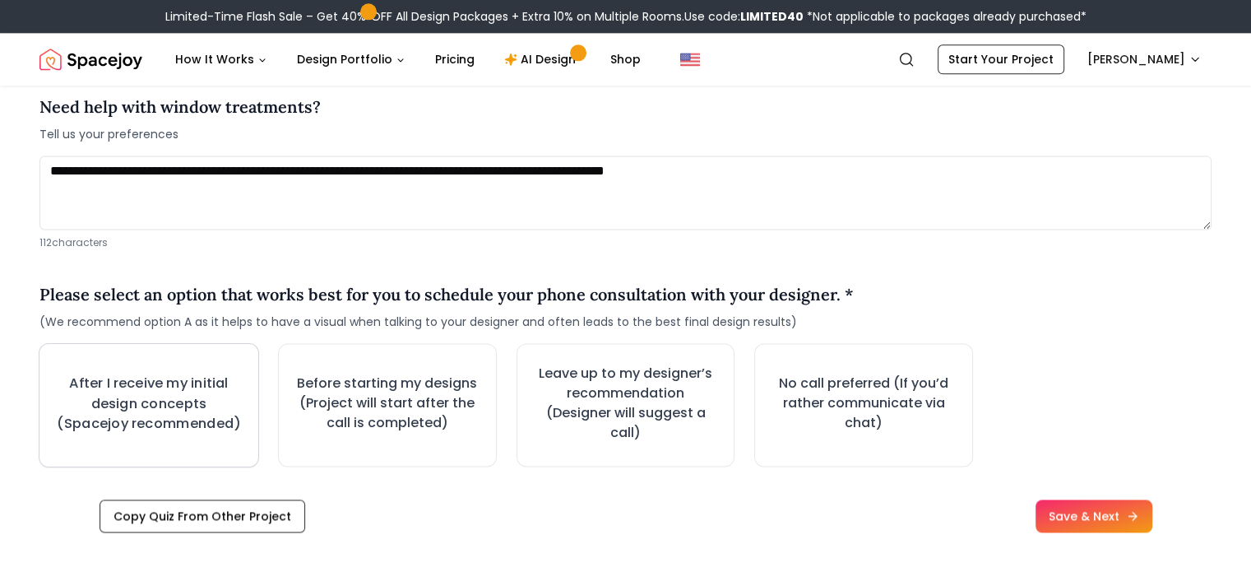
click at [158, 411] on h3 "After I receive my initial design concepts (Spacejoy recommended)" at bounding box center [148, 403] width 189 height 61
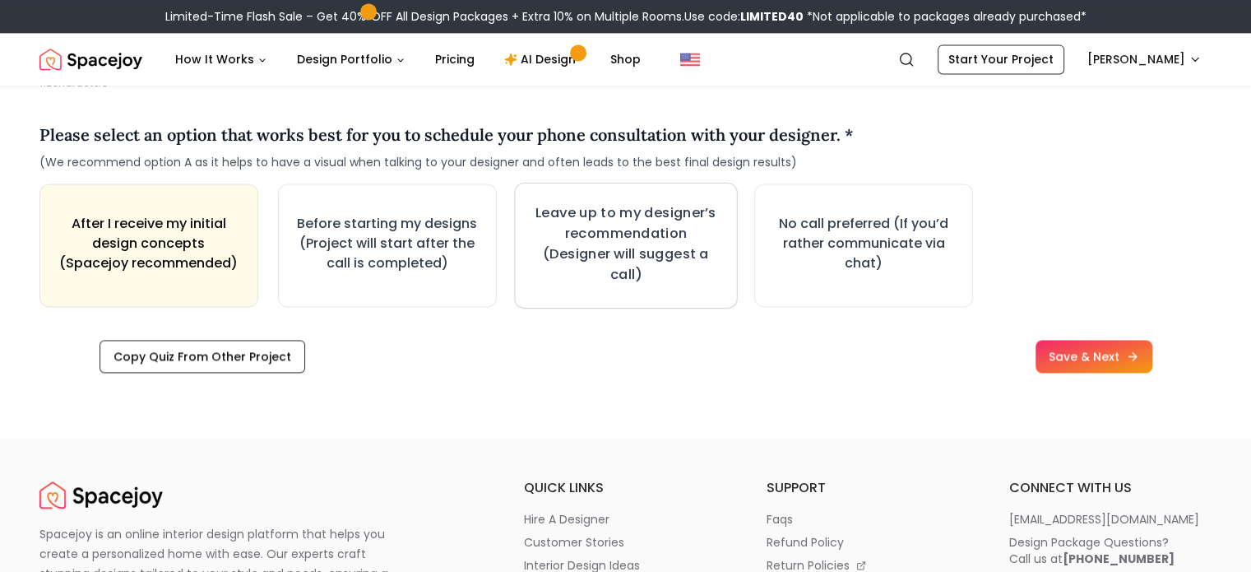
scroll to position [2295, 0]
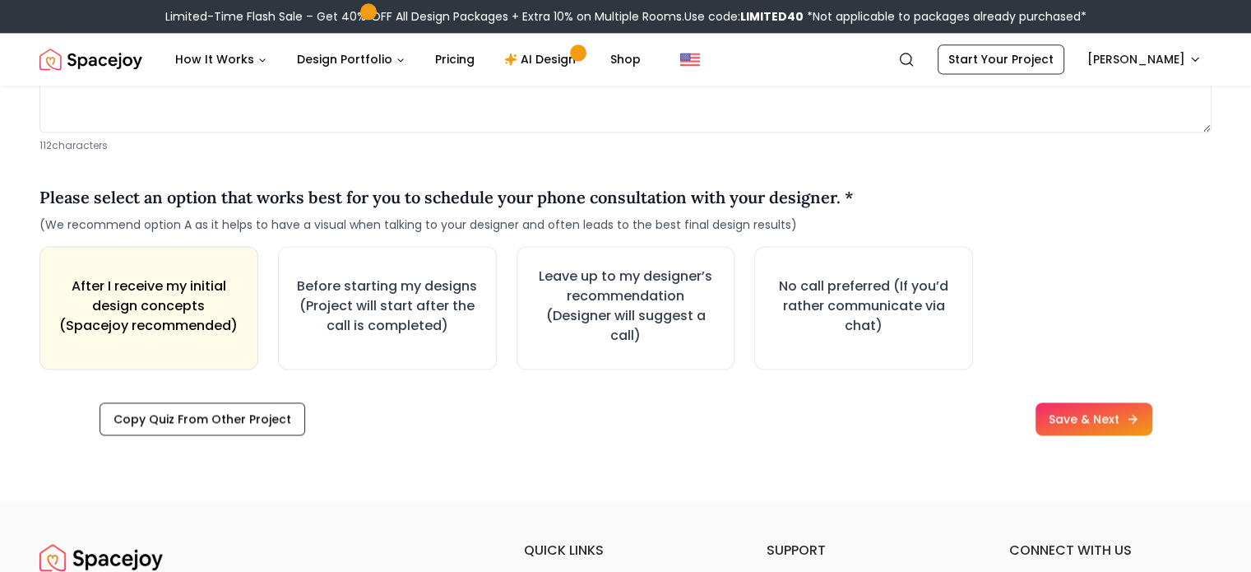
click at [1157, 400] on div "Copy Quiz From Other Project Save & Next" at bounding box center [625, 418] width 1172 height 59
click at [1155, 412] on button "Save & Next" at bounding box center [1093, 418] width 123 height 35
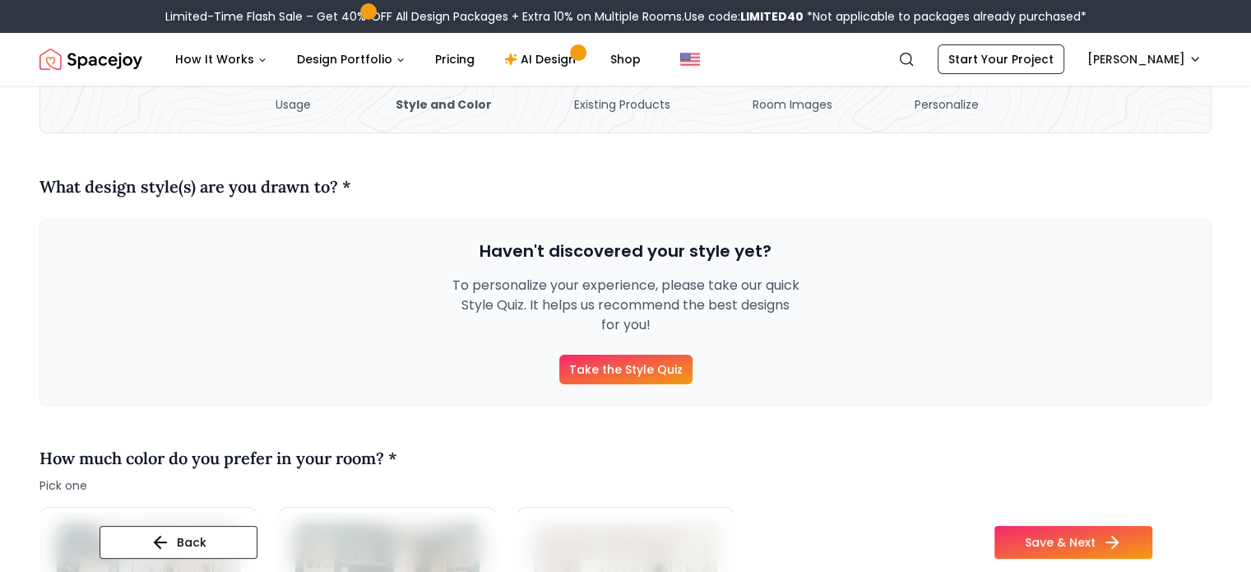
scroll to position [117, 0]
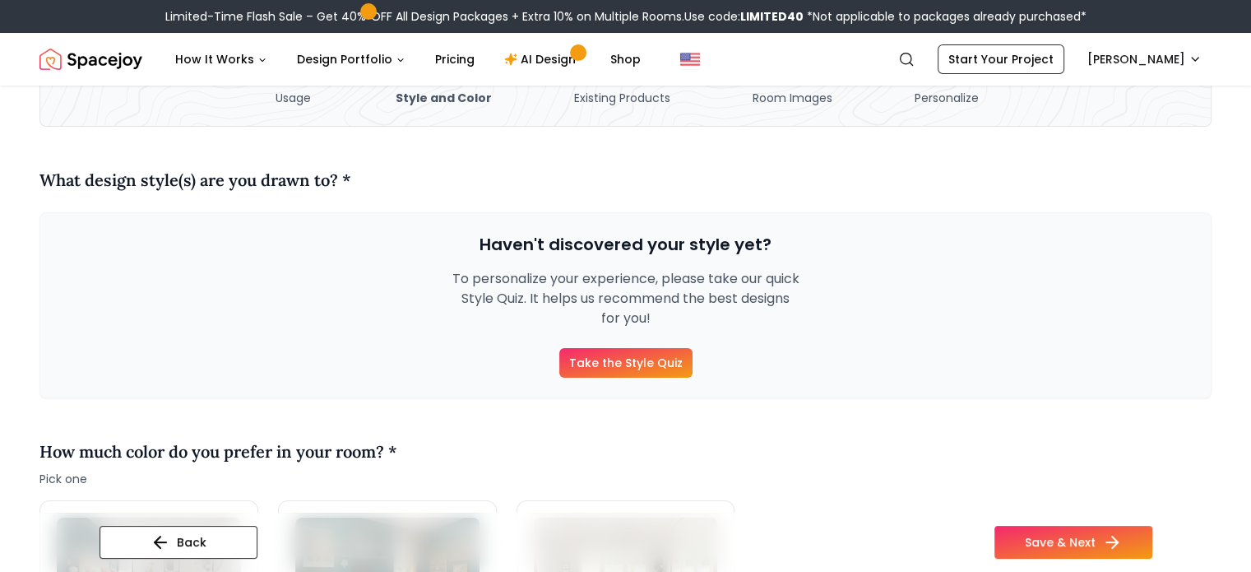
click at [609, 363] on link "Take the Style Quiz" at bounding box center [625, 363] width 133 height 30
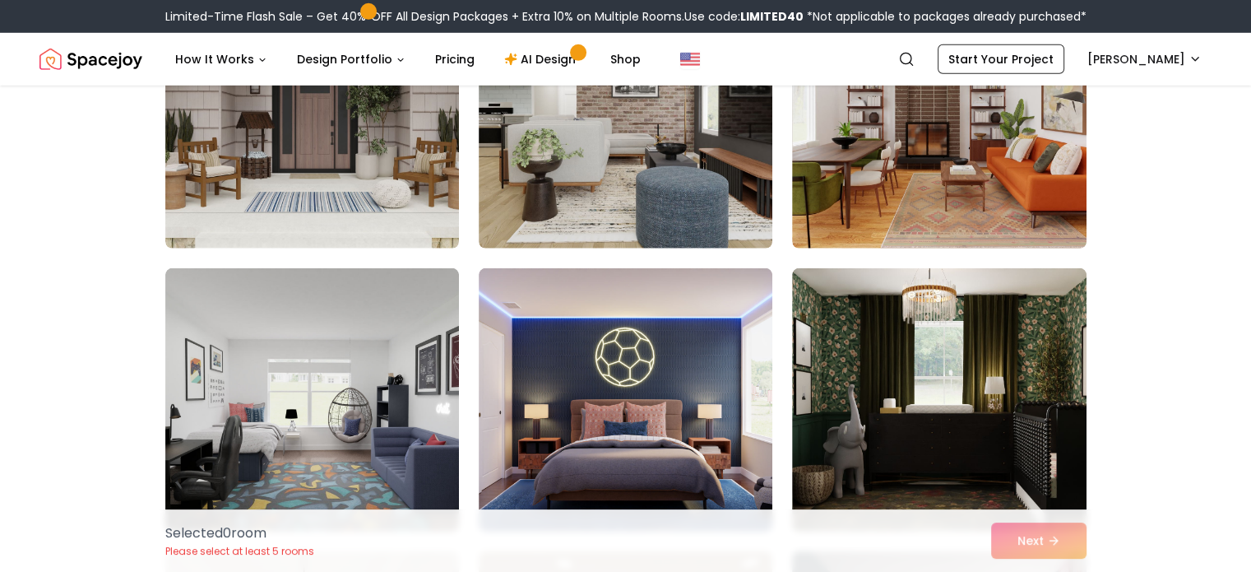
scroll to position [5051, 0]
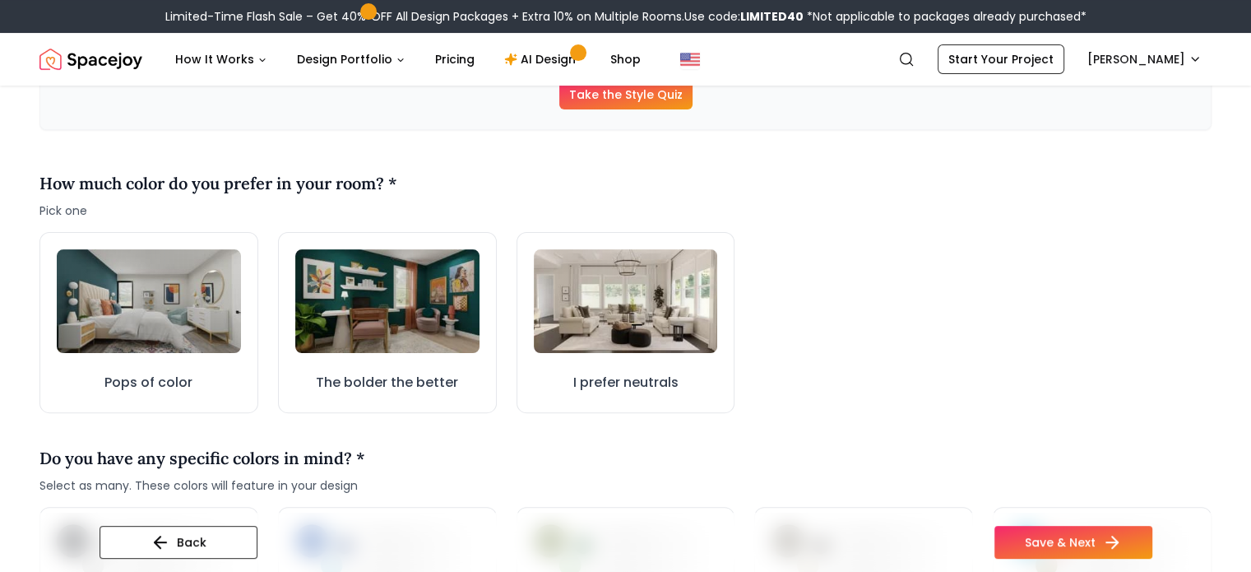
scroll to position [392, 0]
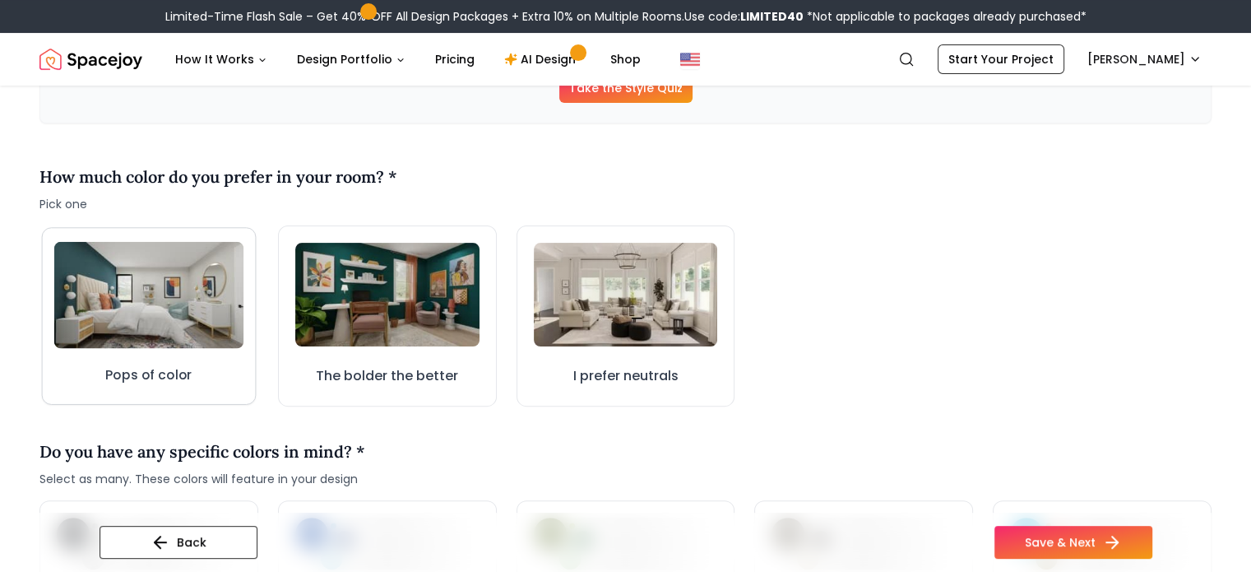
click at [161, 314] on img at bounding box center [148, 295] width 189 height 107
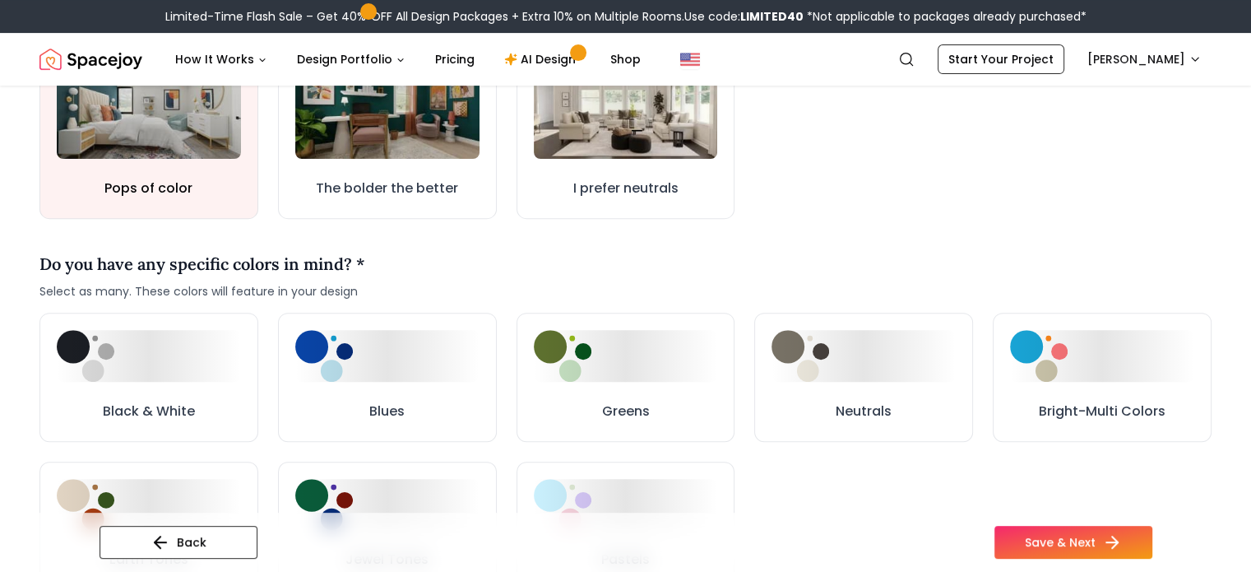
scroll to position [538, 0]
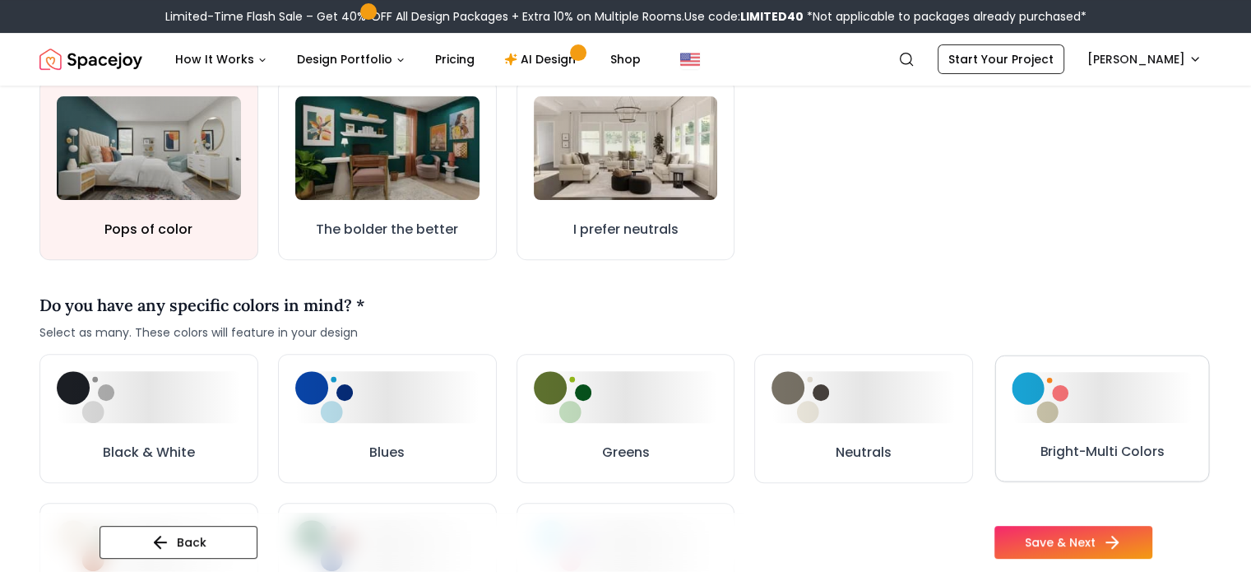
click at [1125, 407] on div at bounding box center [1102, 397] width 180 height 50
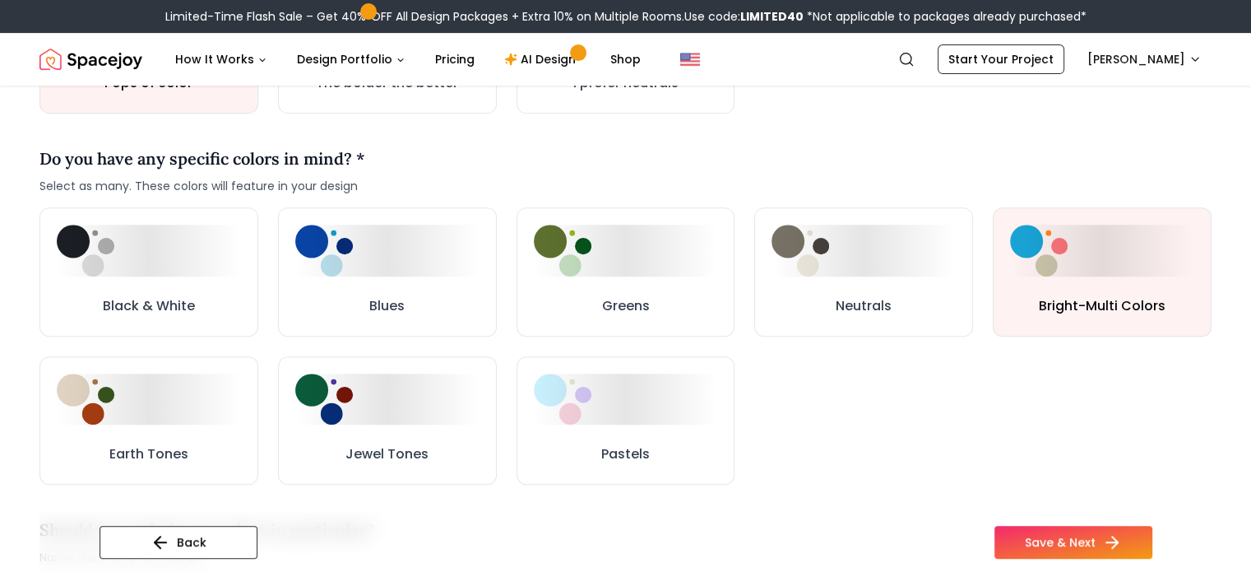
scroll to position [686, 0]
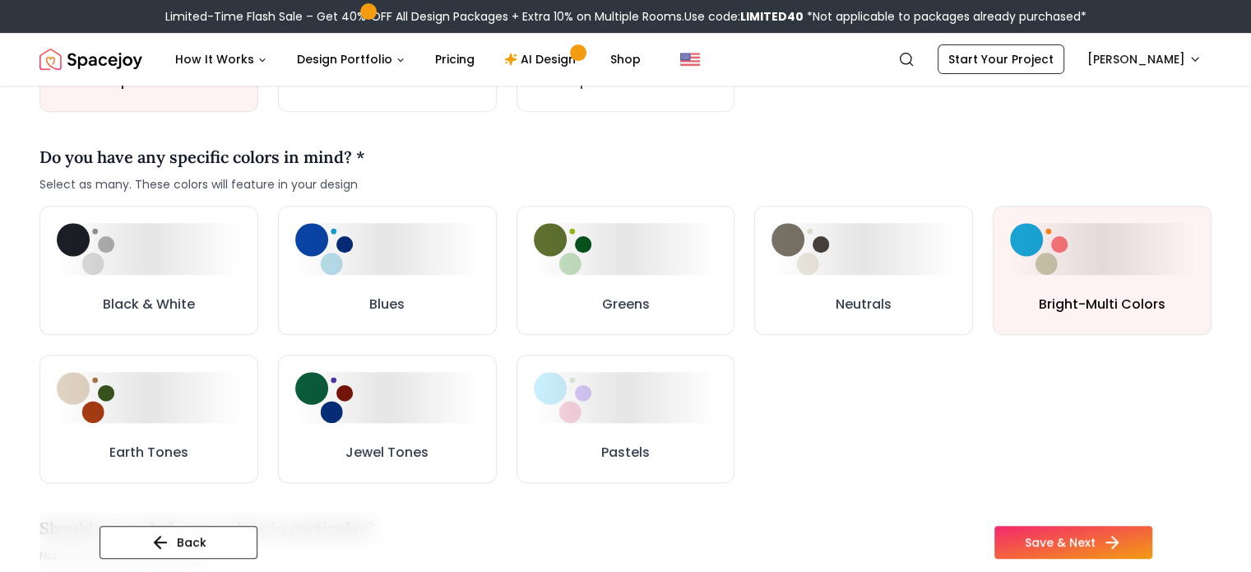
click at [1155, 345] on div "Black & White Blues Greens Neutrals Bright-Multi Colors Earth Tones Jewel Tones…" at bounding box center [625, 344] width 1172 height 277
click at [1134, 286] on button "Bright-Multi Colors" at bounding box center [1102, 270] width 214 height 126
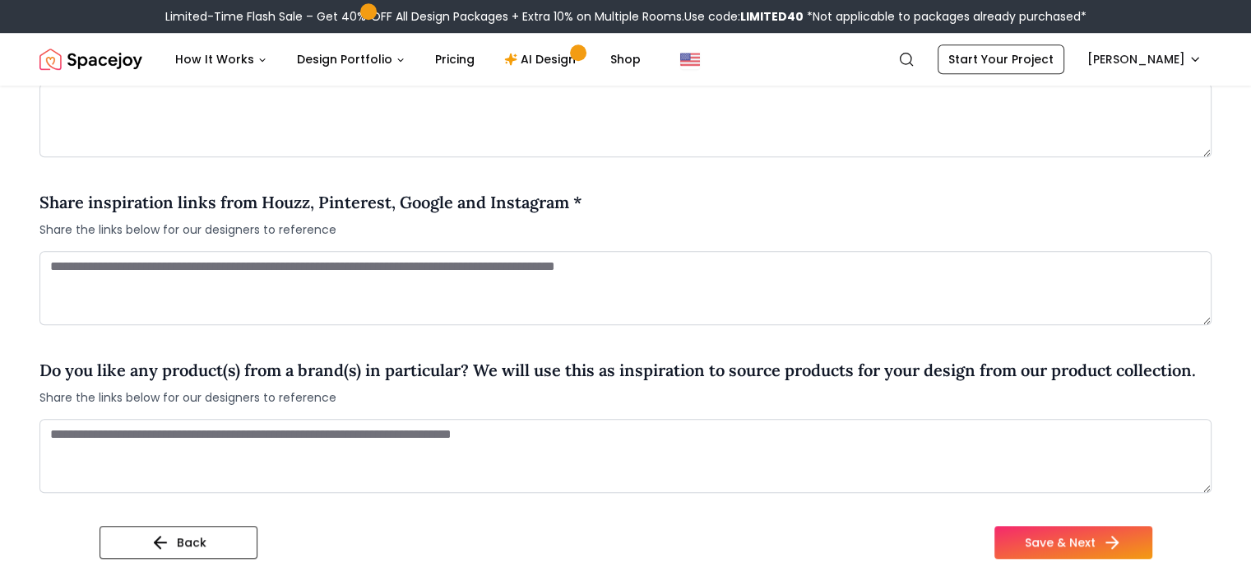
scroll to position [1181, 0]
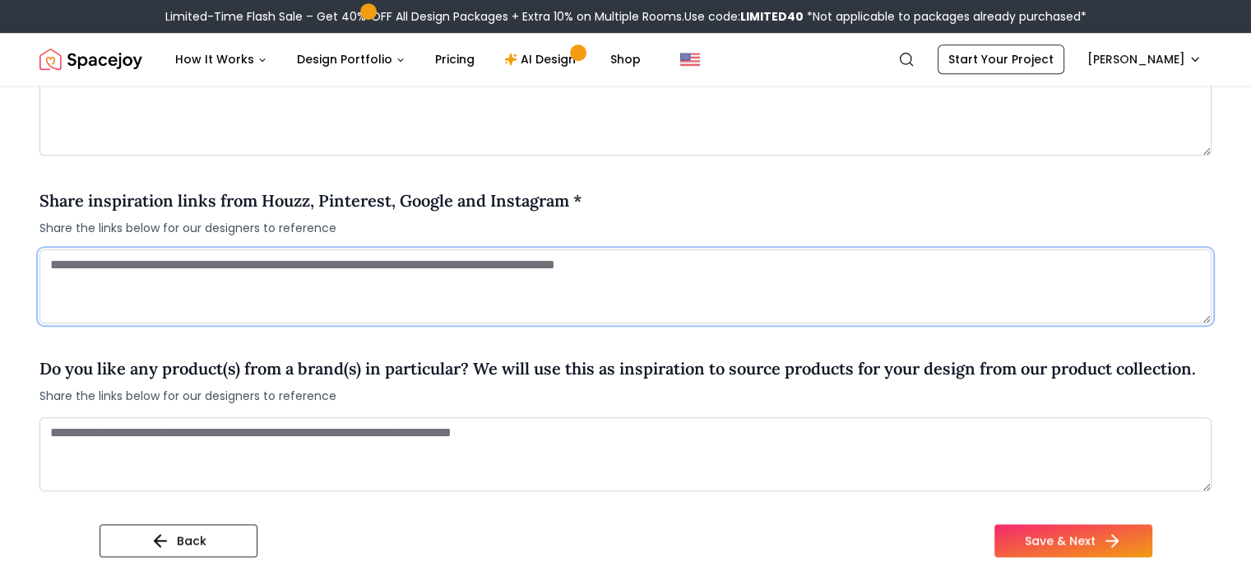
click at [99, 272] on textarea at bounding box center [625, 286] width 1172 height 74
type textarea "*"
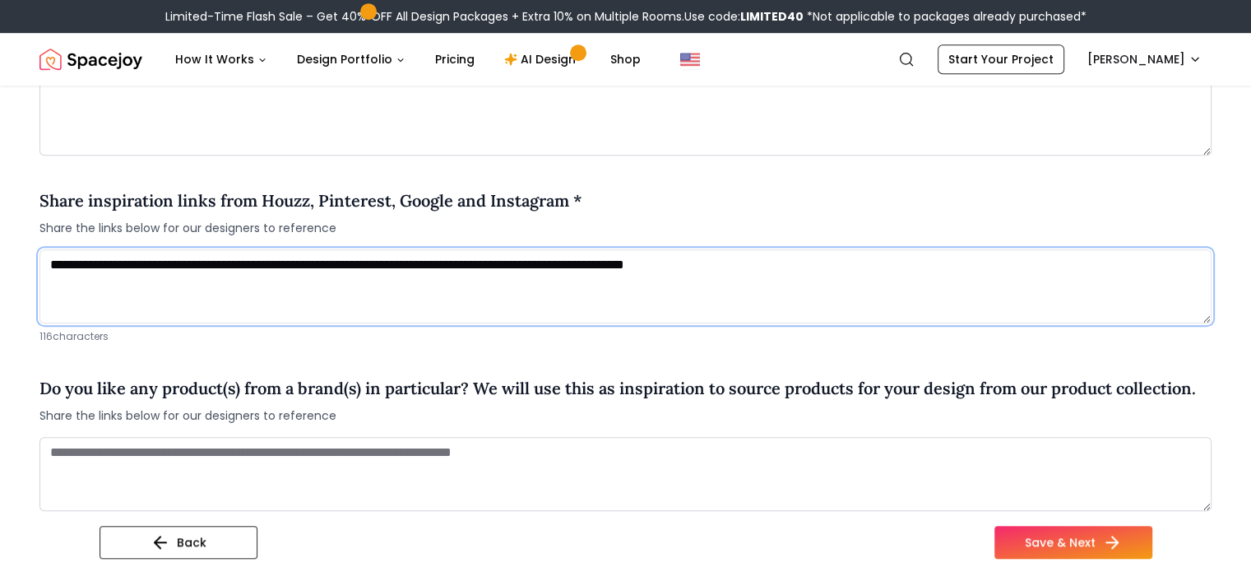
paste textarea "**********"
type textarea "**********"
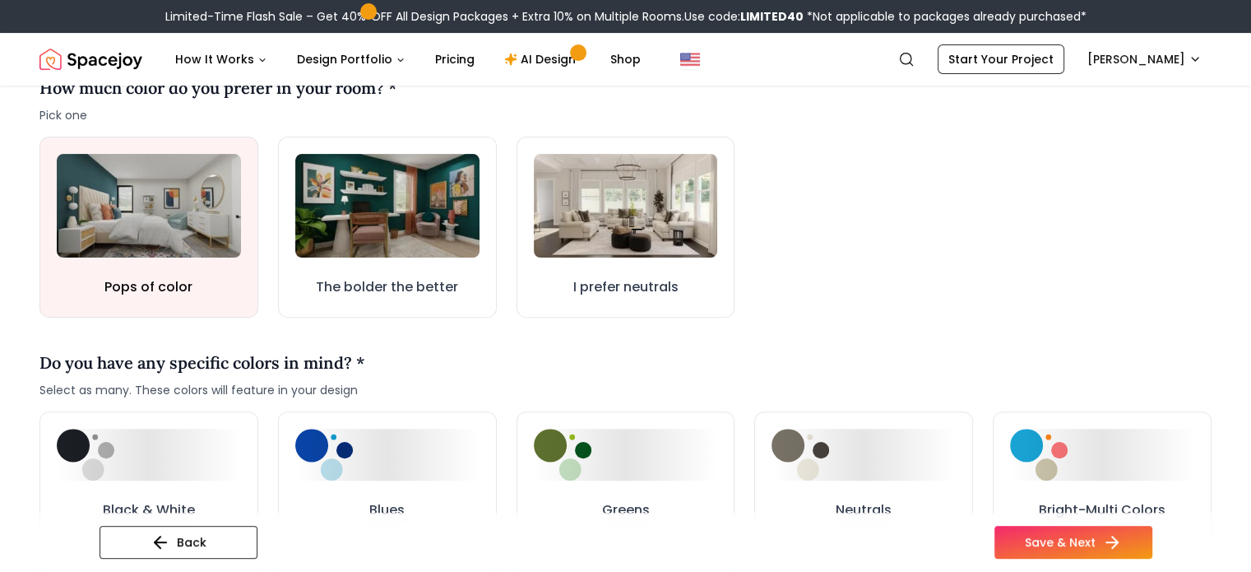
scroll to position [803, 0]
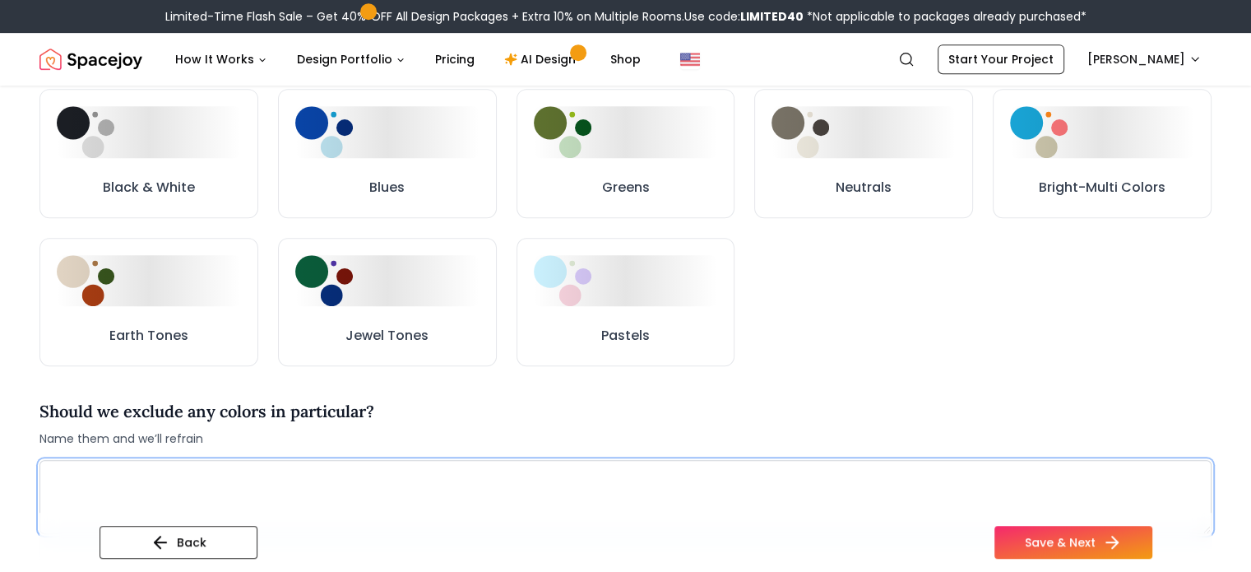
click at [403, 491] on textarea at bounding box center [625, 497] width 1172 height 74
click at [197, 469] on textarea "**********" at bounding box center [625, 497] width 1172 height 74
click at [166, 482] on textarea "**********" at bounding box center [625, 497] width 1172 height 74
click at [174, 481] on textarea "**********" at bounding box center [625, 497] width 1172 height 74
click at [197, 470] on textarea "**********" at bounding box center [625, 497] width 1172 height 74
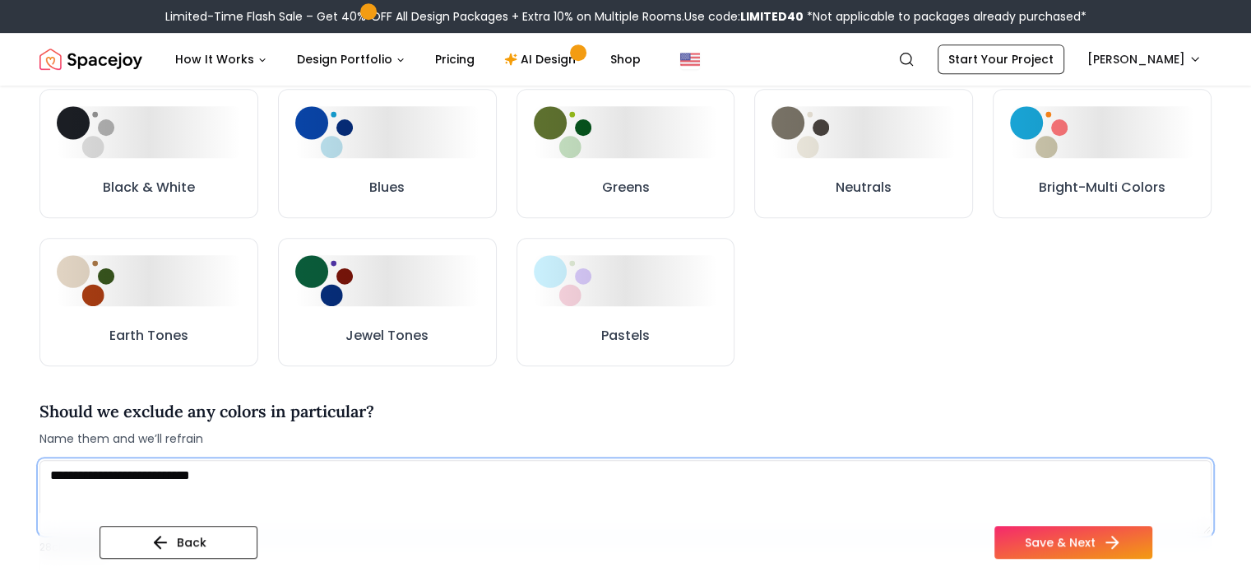
click at [267, 480] on textarea "**********" at bounding box center [625, 497] width 1172 height 74
type textarea "**********"
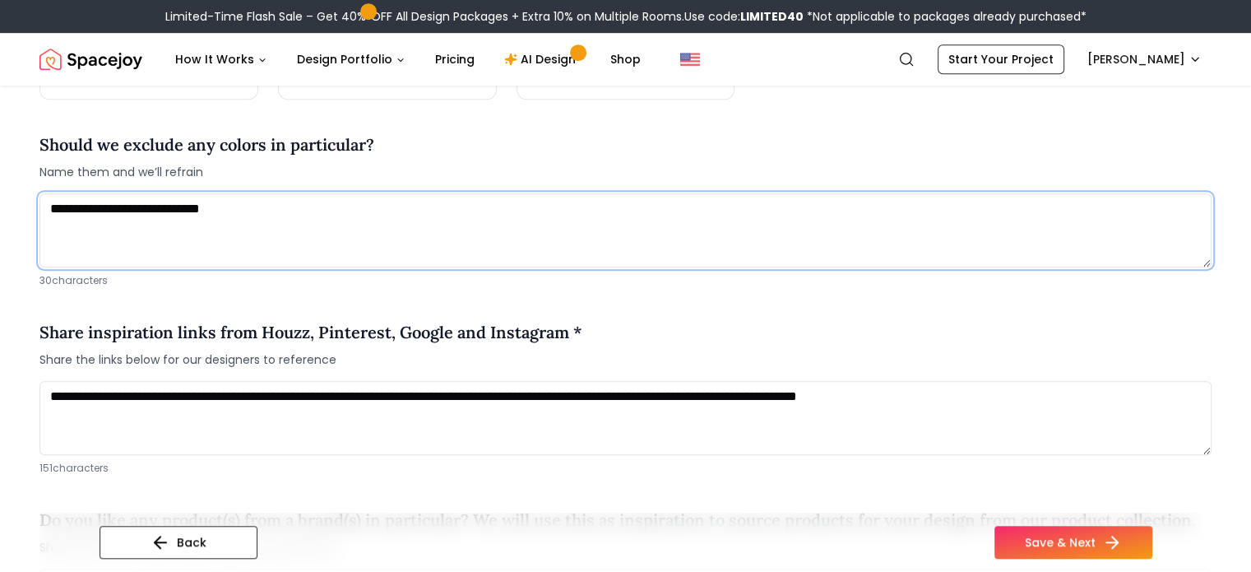
scroll to position [1076, 0]
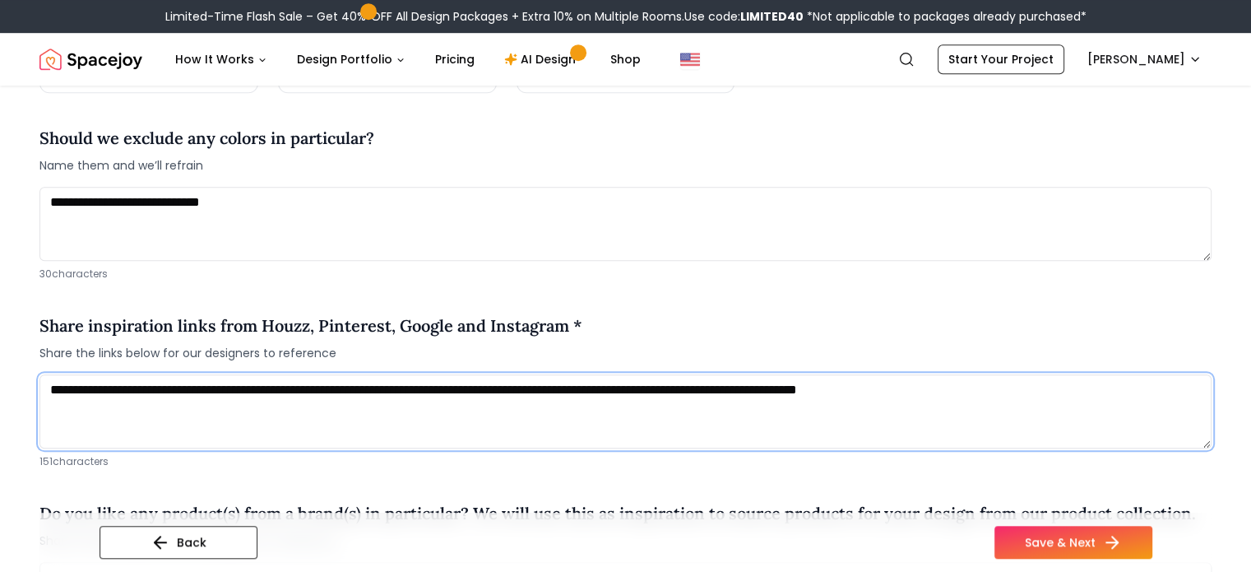
click at [1029, 391] on textarea "**********" at bounding box center [625, 411] width 1172 height 74
type textarea "**********"
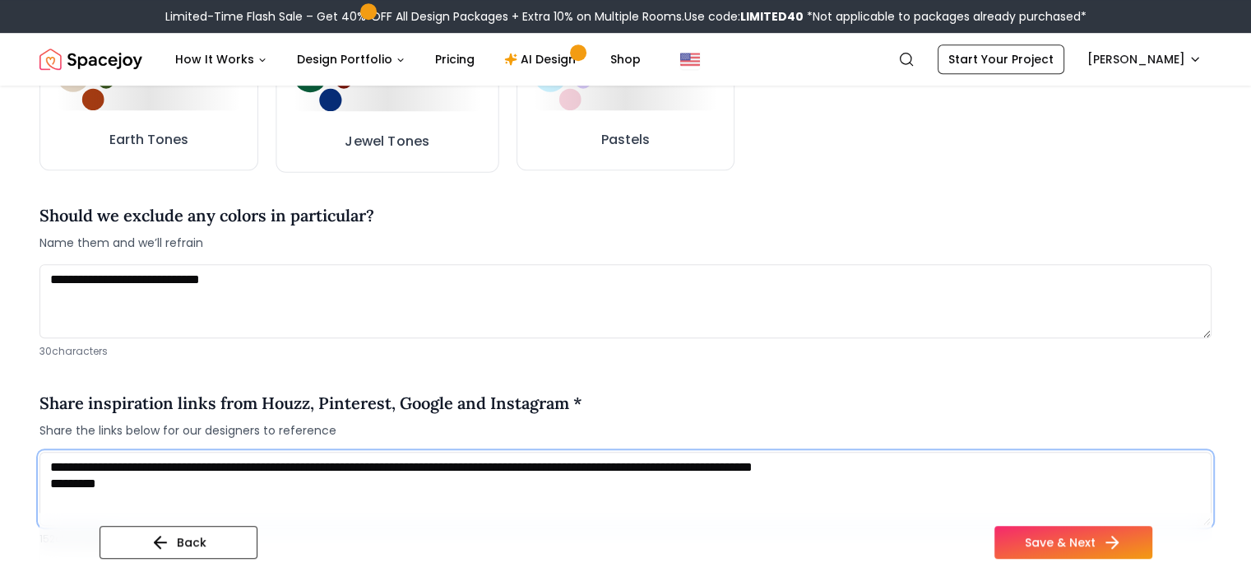
scroll to position [997, 0]
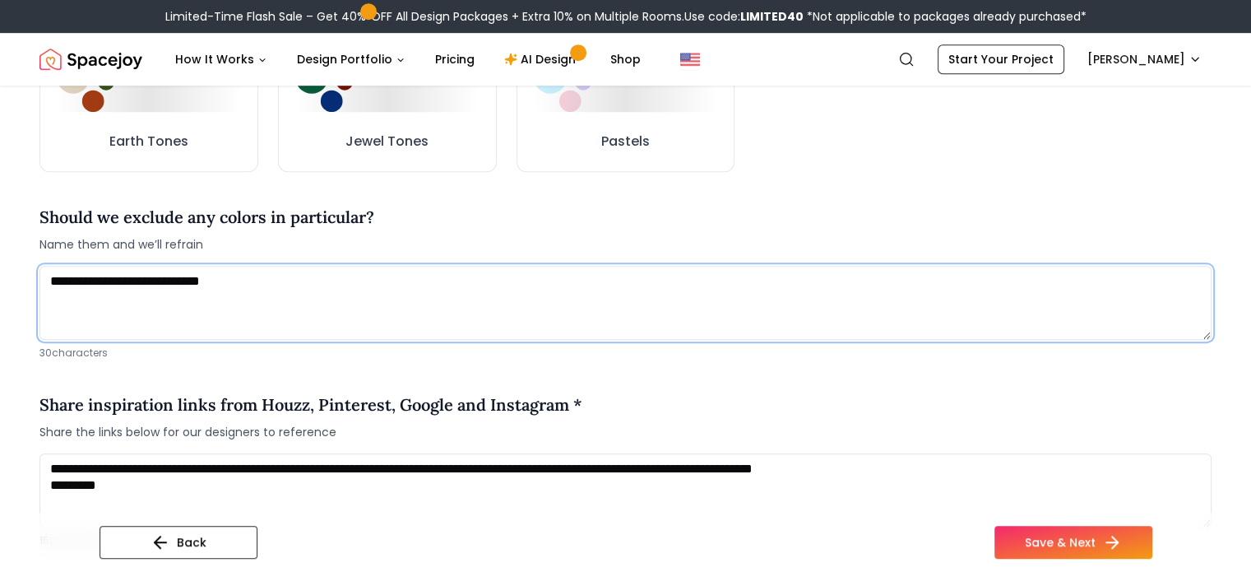
click at [260, 280] on textarea "**********" at bounding box center [625, 303] width 1172 height 74
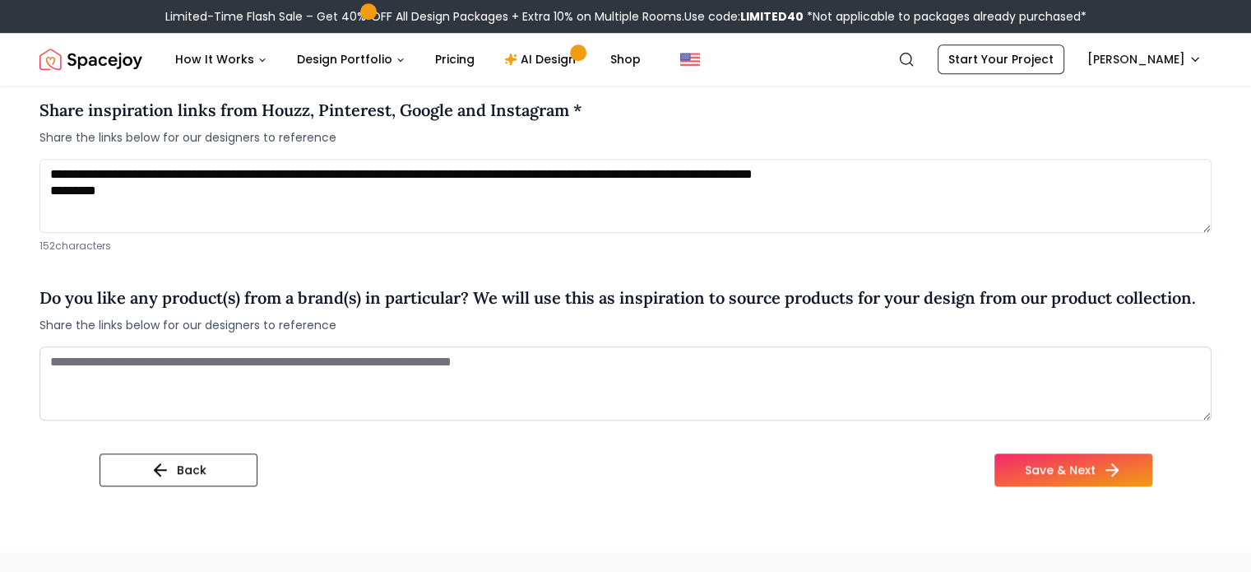
scroll to position [1293, 0]
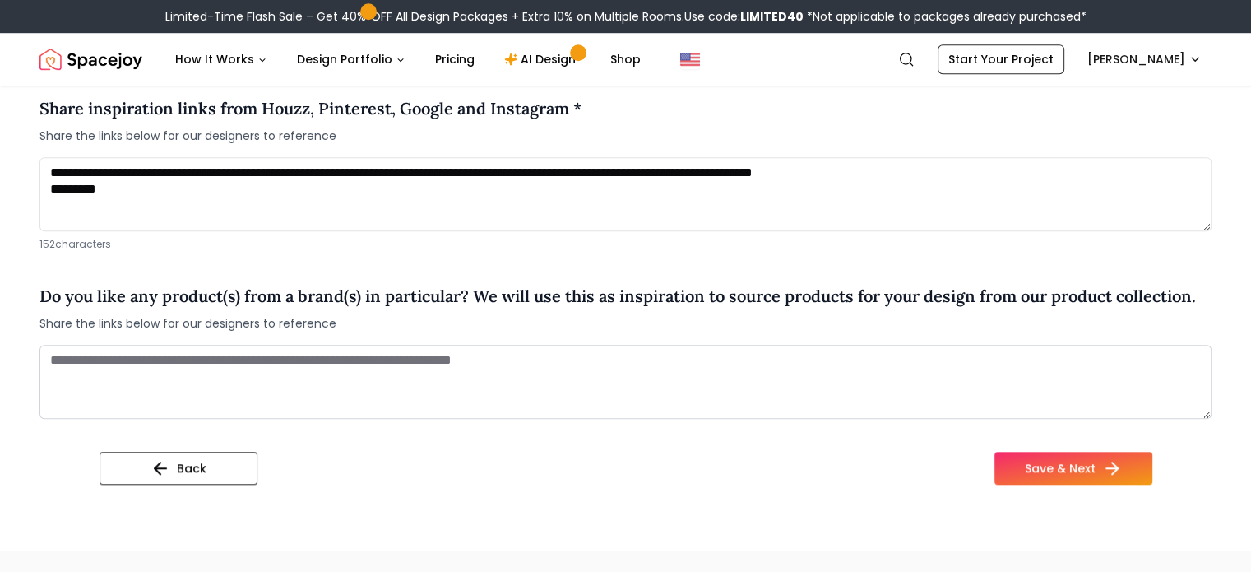
type textarea "**********"
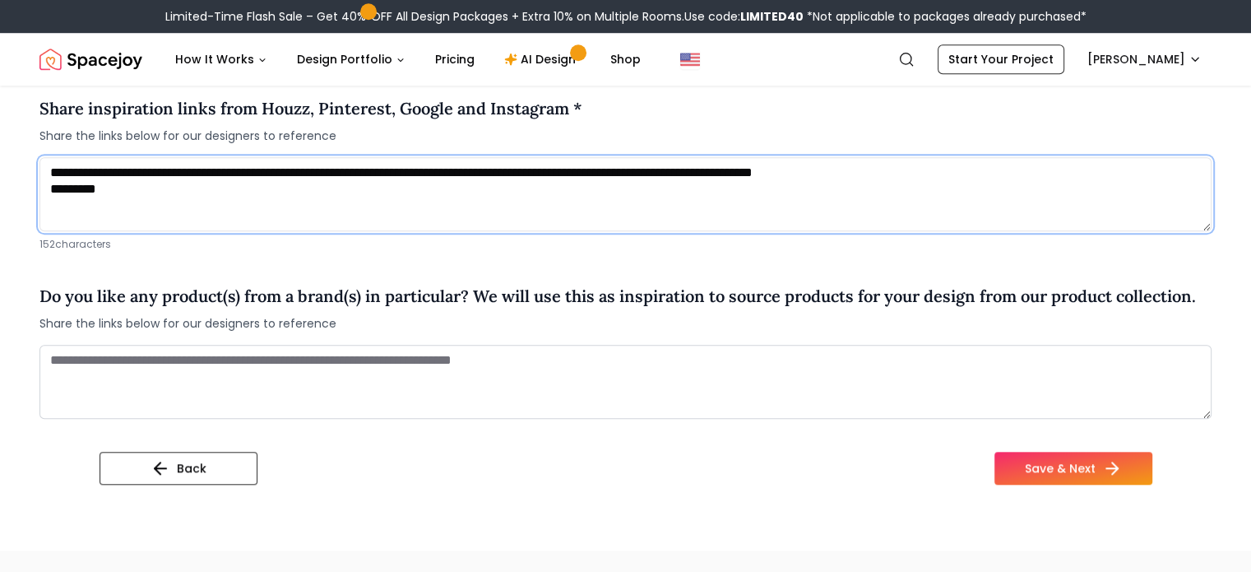
click at [104, 186] on textarea "**********" at bounding box center [625, 194] width 1172 height 74
paste textarea "**********"
type textarea "**********"
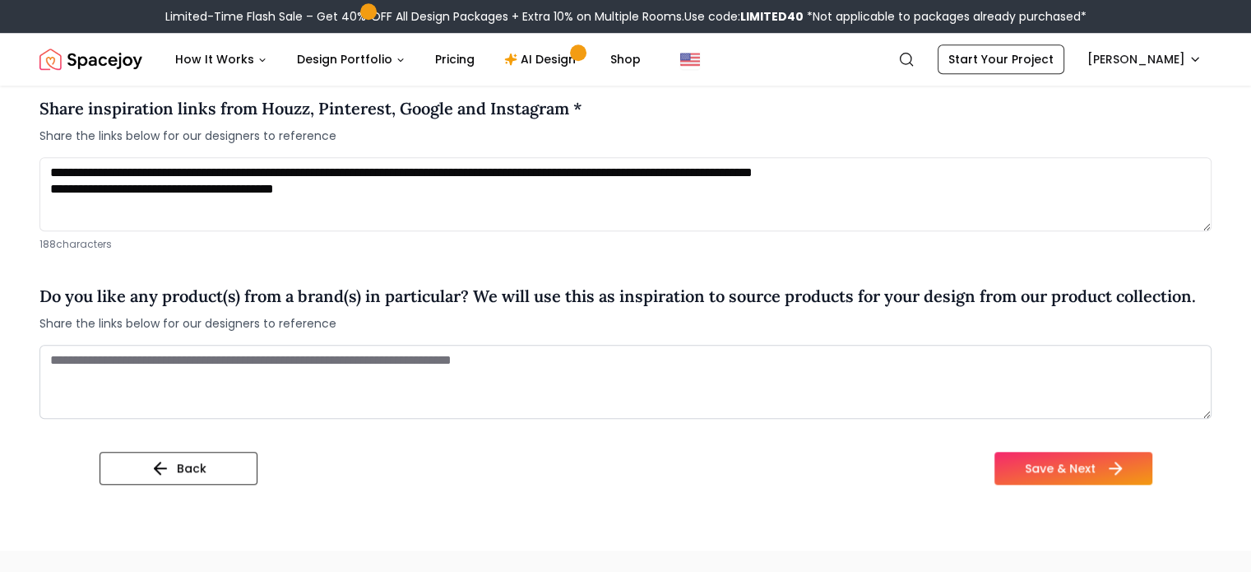
click at [1127, 471] on button "Save & Next" at bounding box center [1073, 468] width 158 height 33
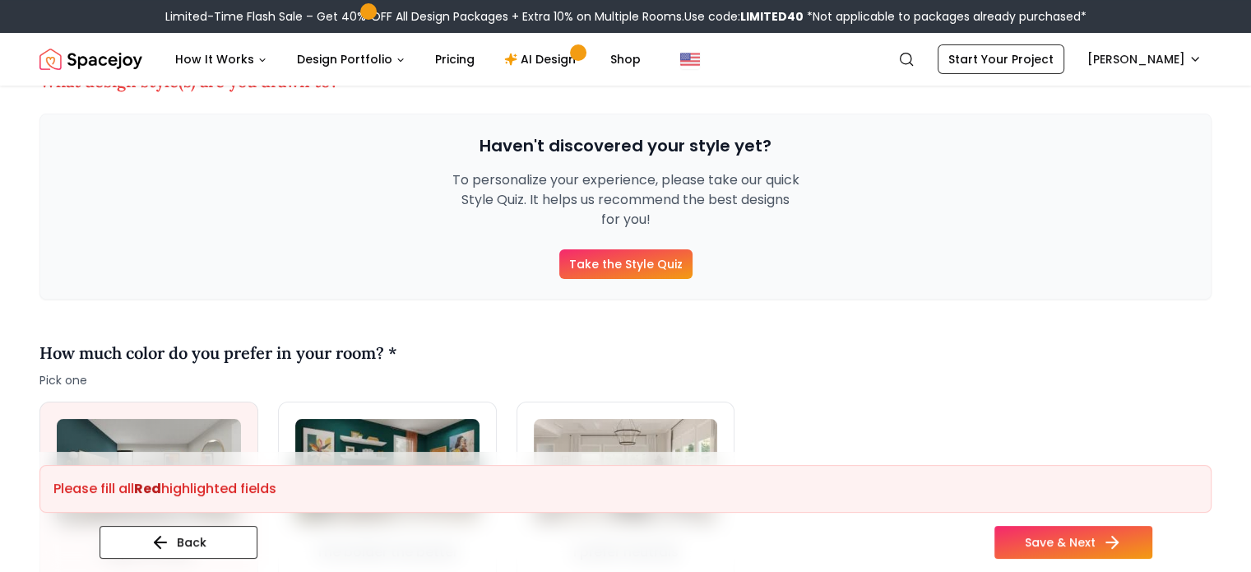
scroll to position [220, 0]
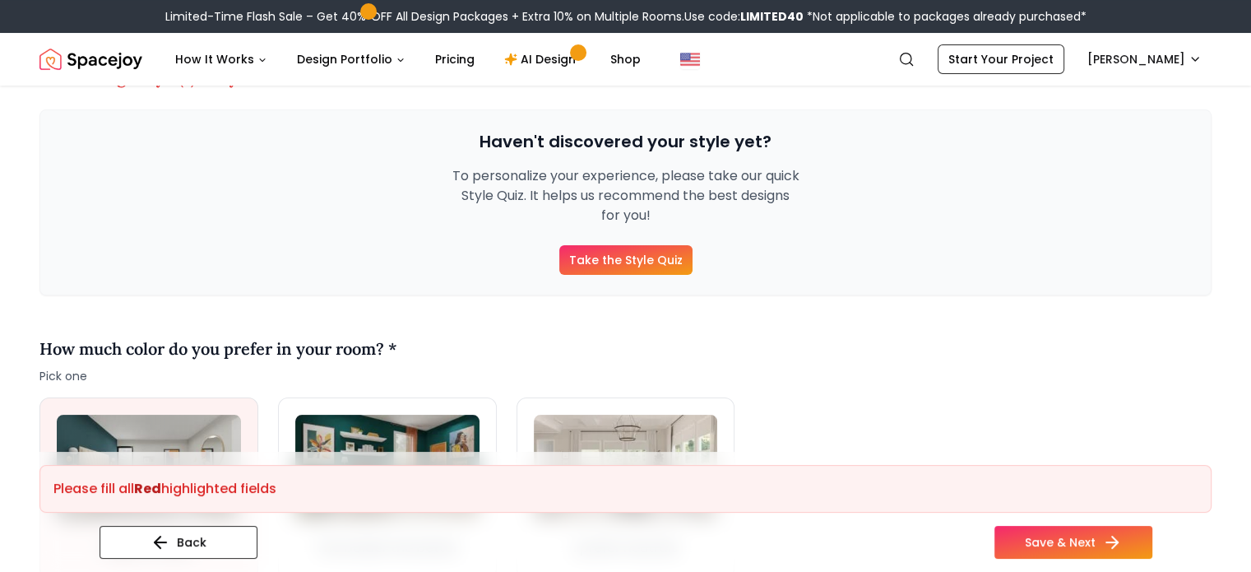
click at [633, 265] on link "Take the Style Quiz" at bounding box center [625, 260] width 133 height 30
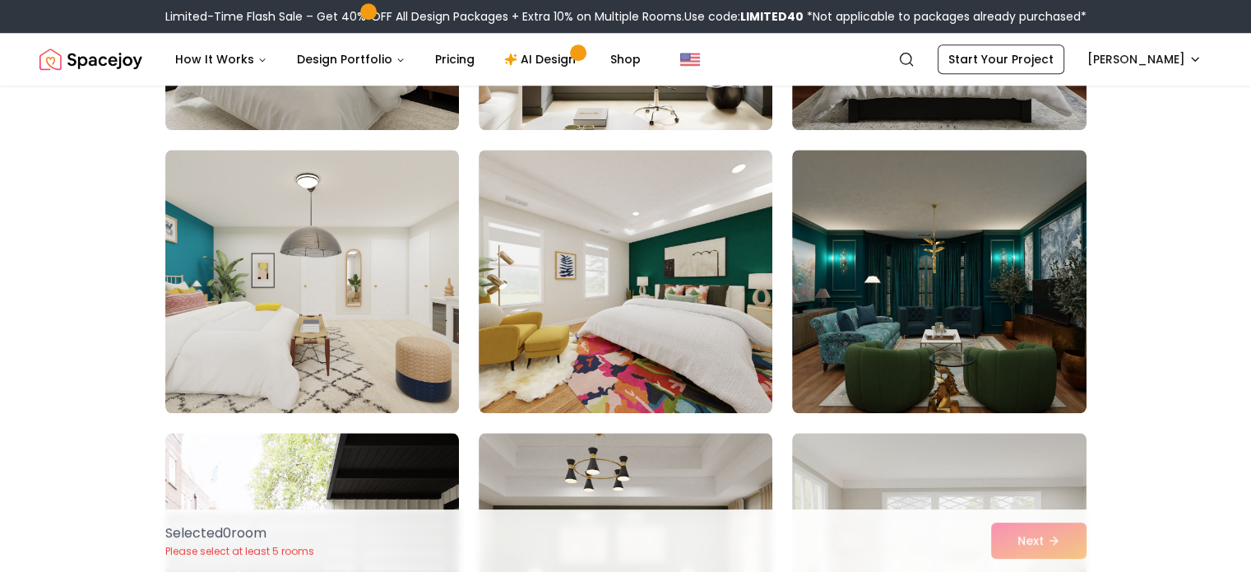
scroll to position [1490, 0]
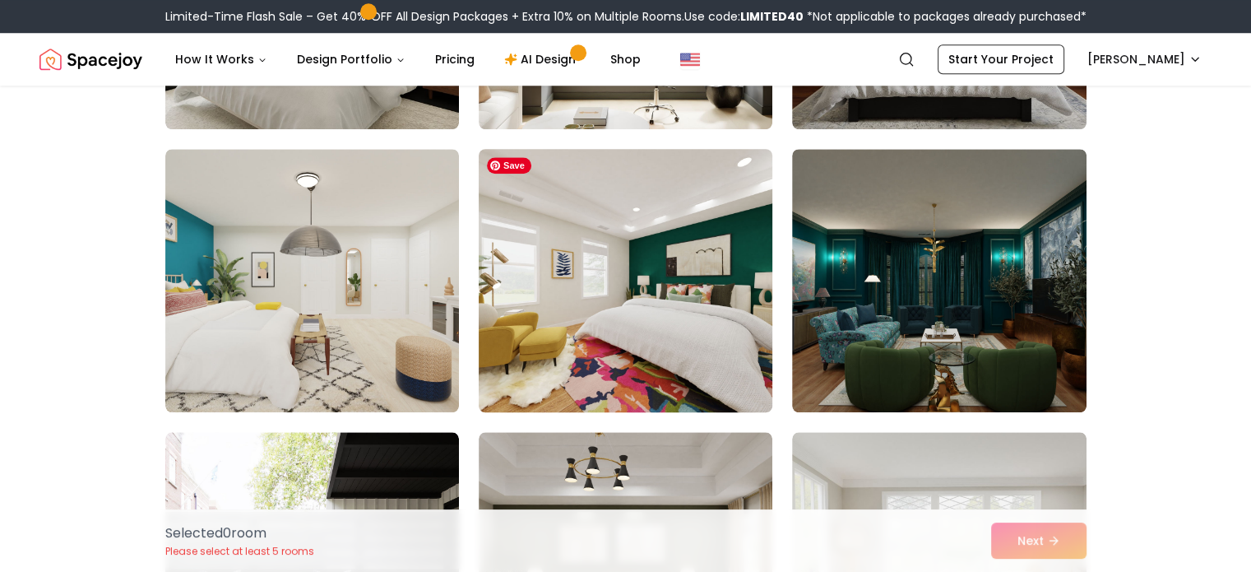
click at [702, 332] on img at bounding box center [625, 280] width 308 height 276
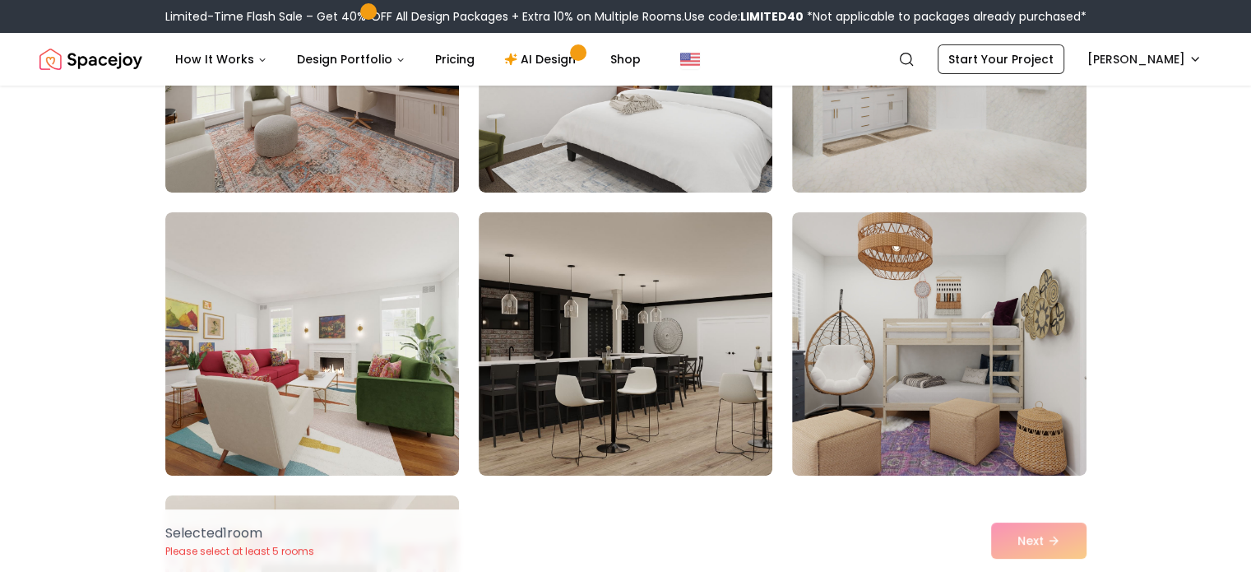
scroll to position [6284, 0]
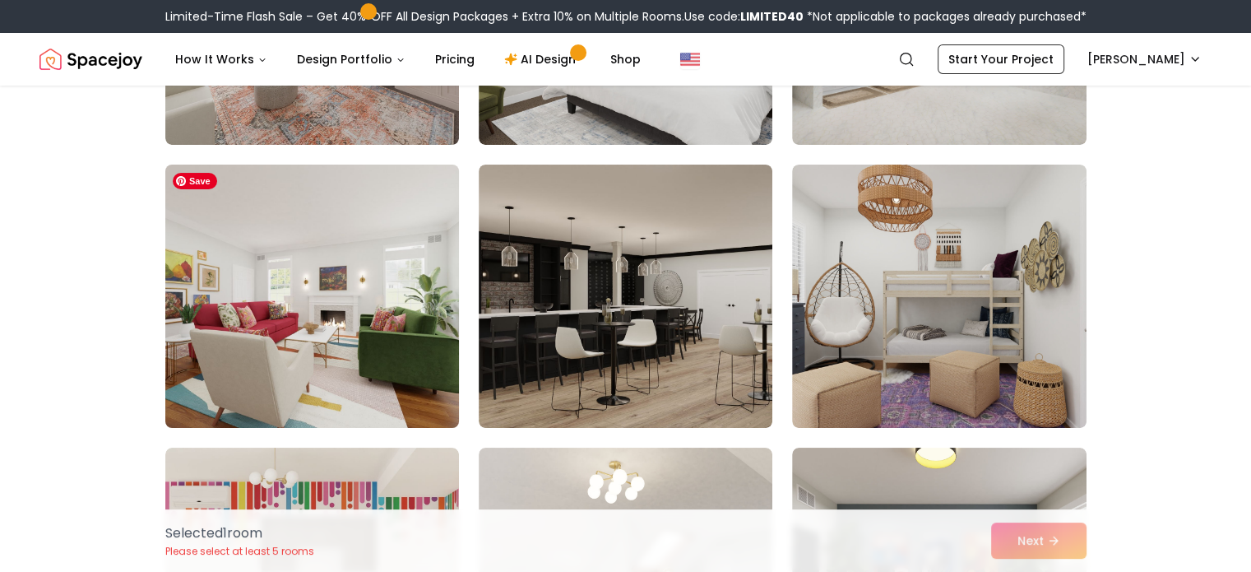
click at [392, 350] on img at bounding box center [312, 296] width 308 height 276
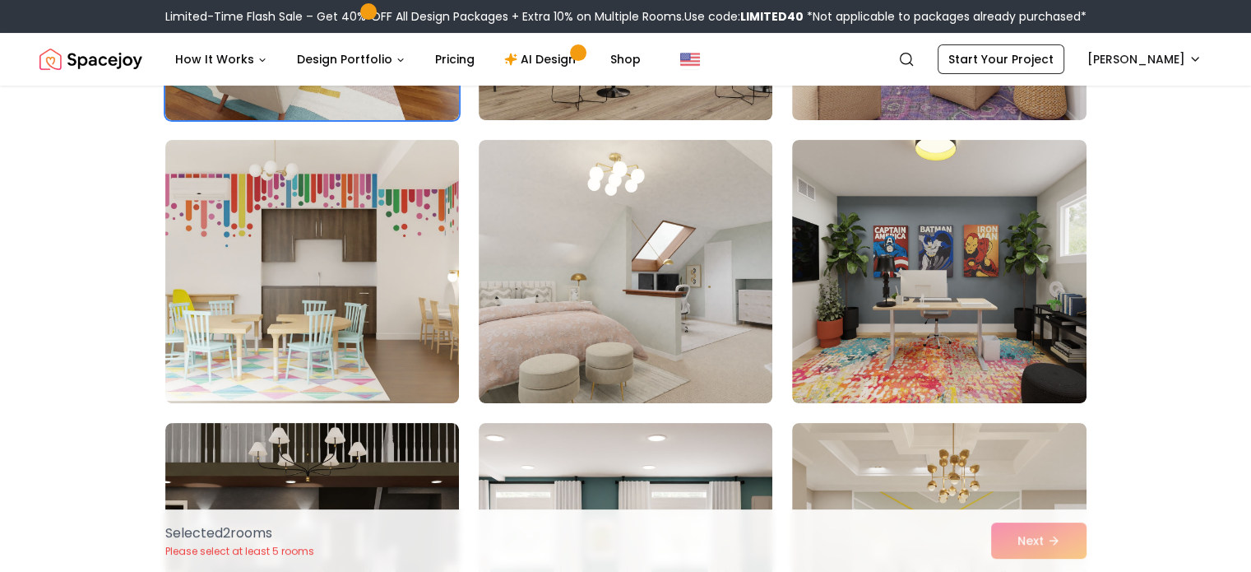
scroll to position [6573, 0]
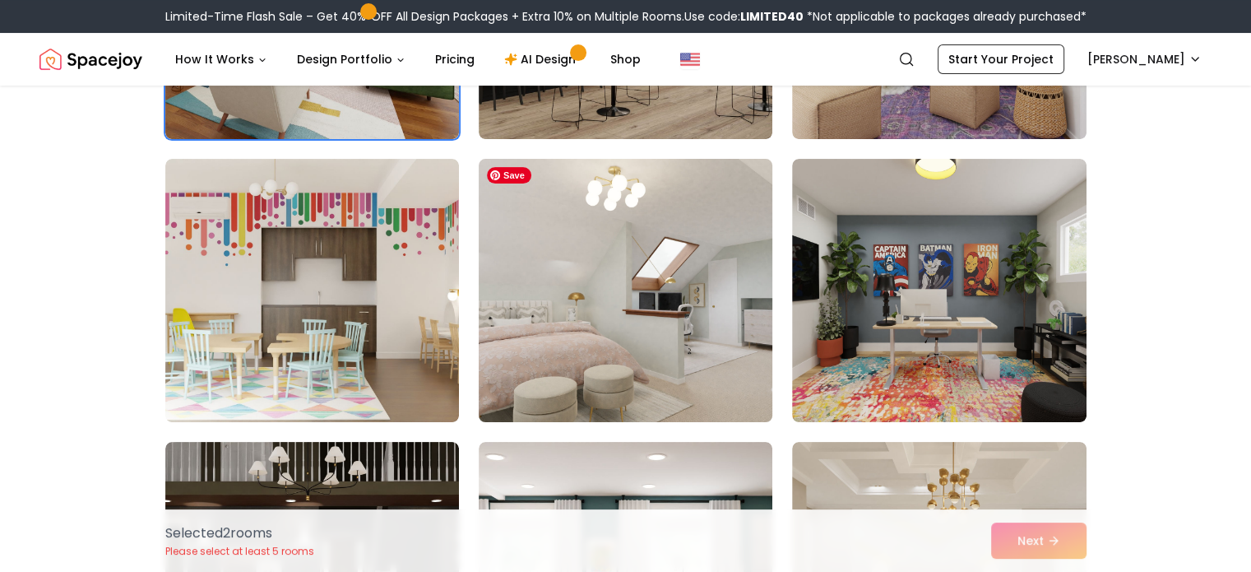
click at [661, 386] on img at bounding box center [625, 290] width 308 height 276
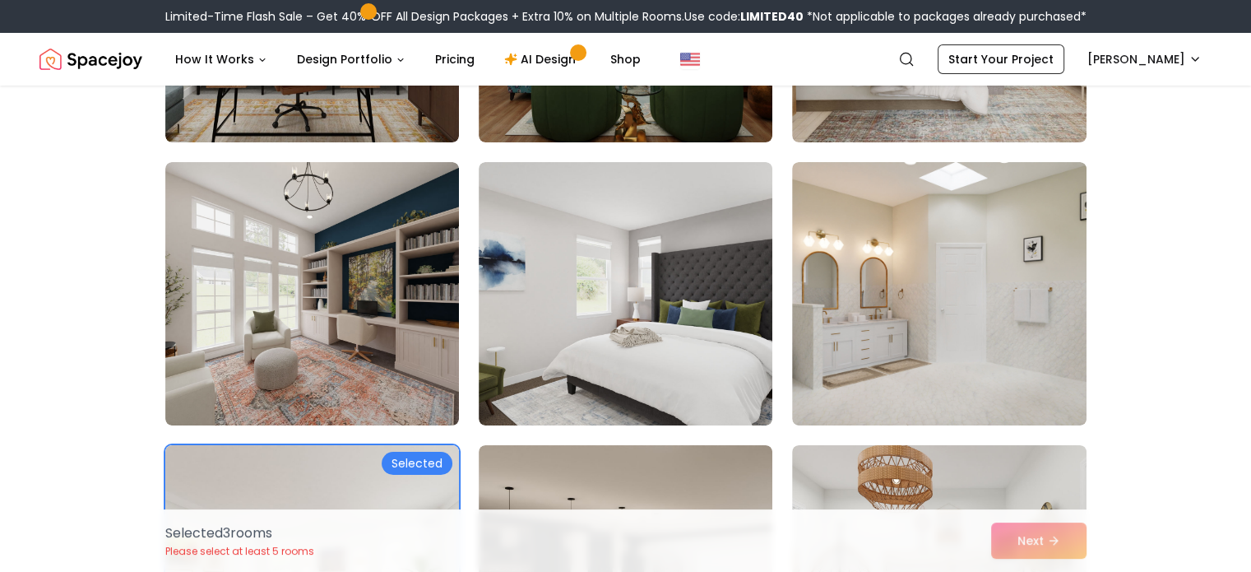
scroll to position [5793, 0]
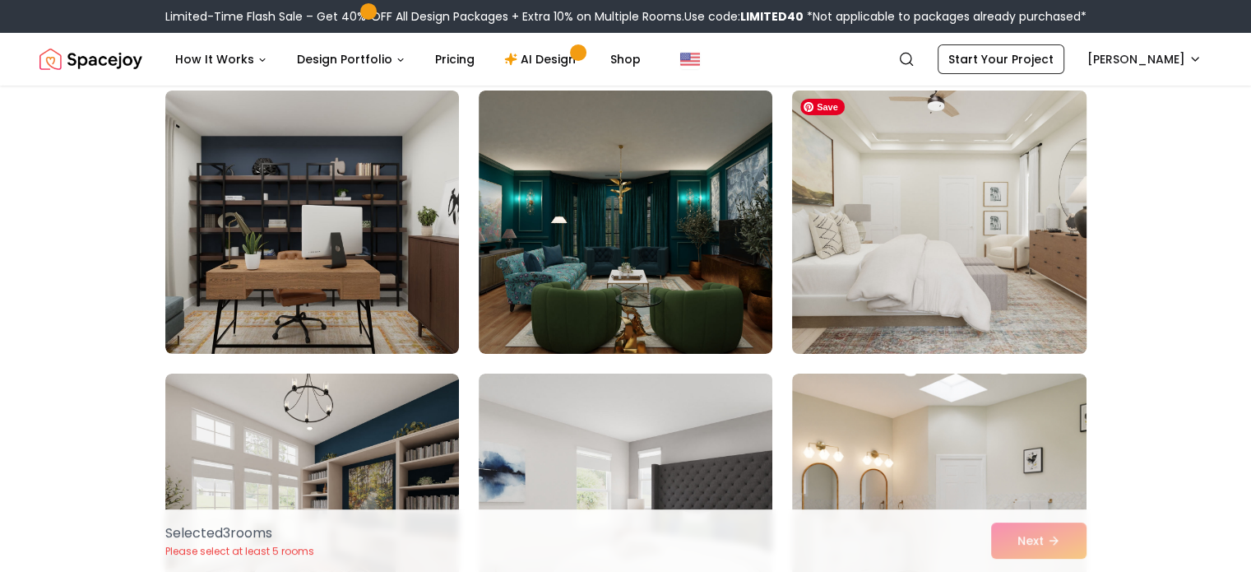
click at [1037, 265] on img at bounding box center [939, 222] width 308 height 276
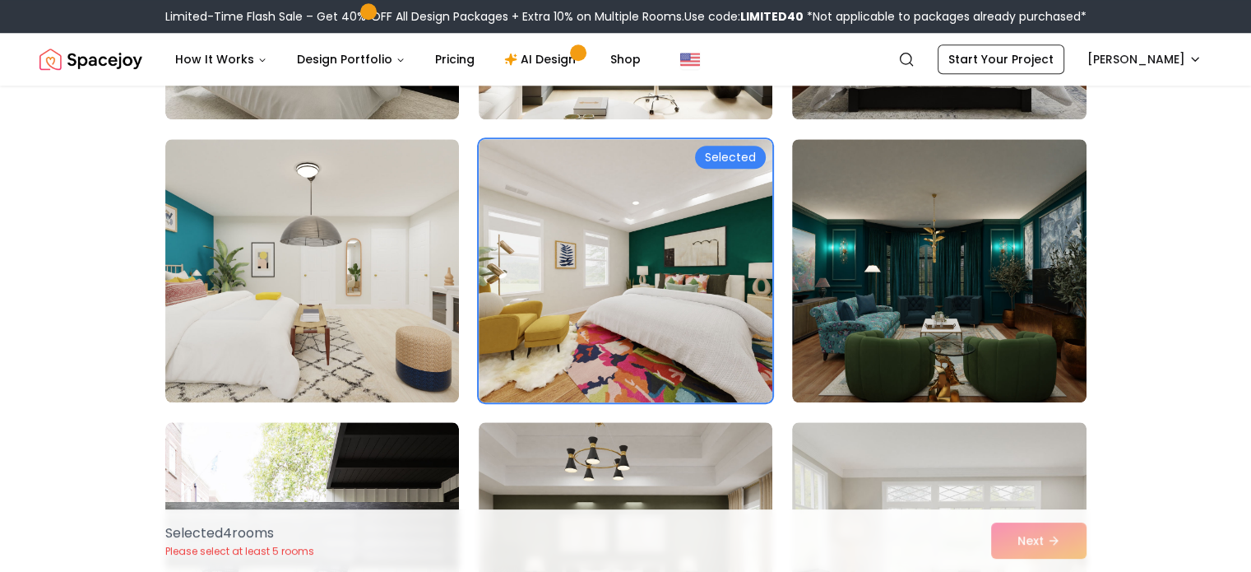
scroll to position [1503, 0]
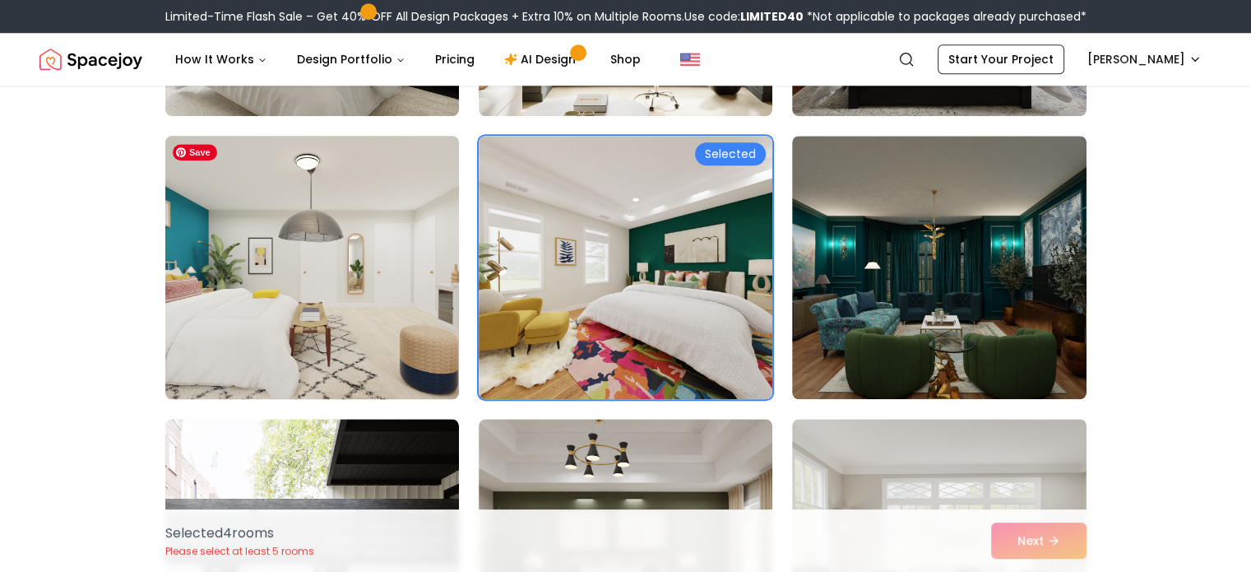
click at [401, 325] on img at bounding box center [312, 267] width 308 height 276
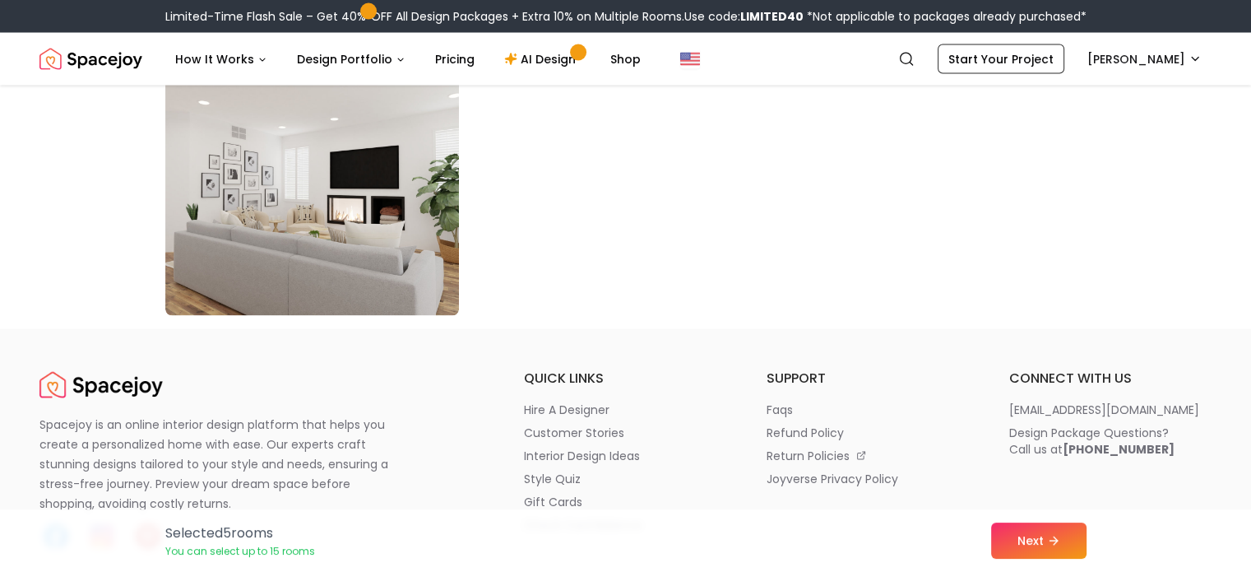
scroll to position [9511, 0]
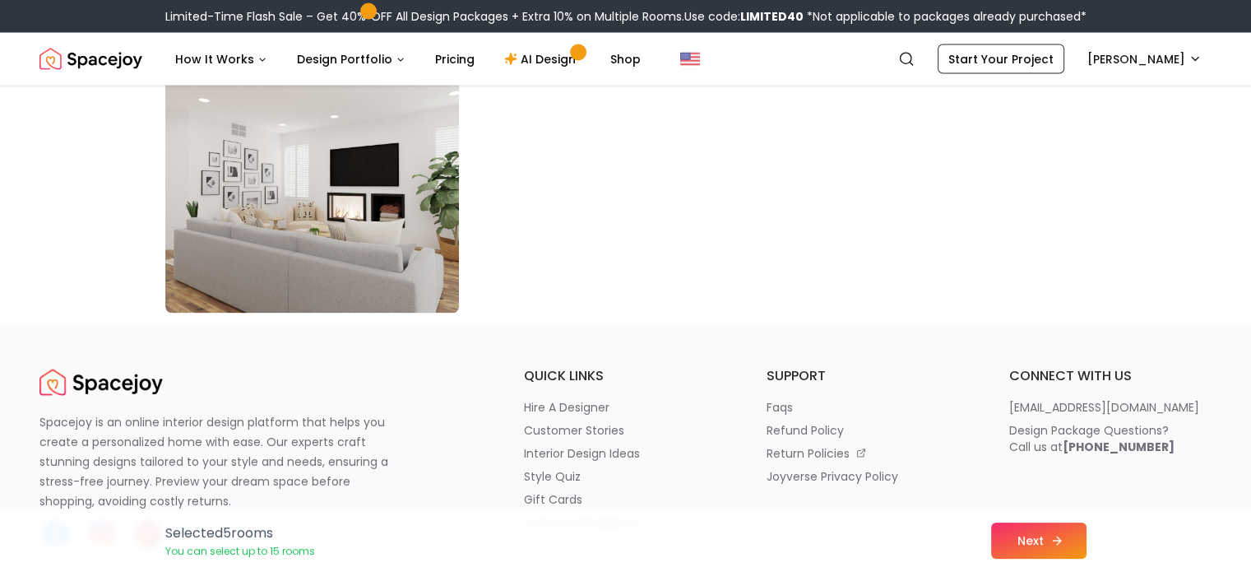
click at [1020, 546] on button "Next" at bounding box center [1038, 540] width 95 height 36
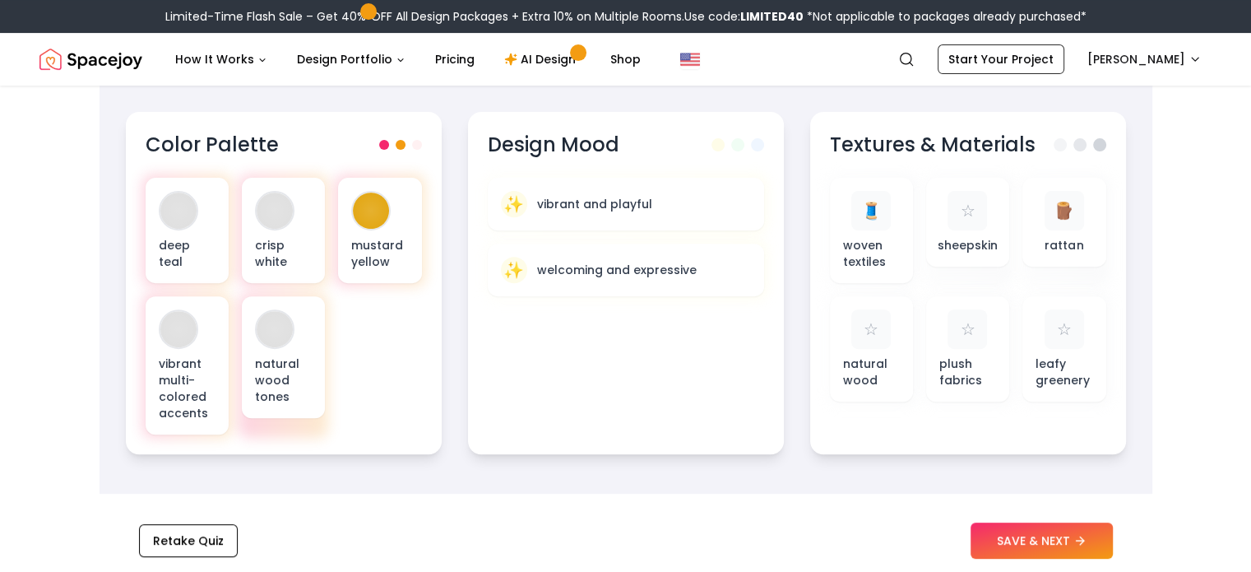
scroll to position [572, 0]
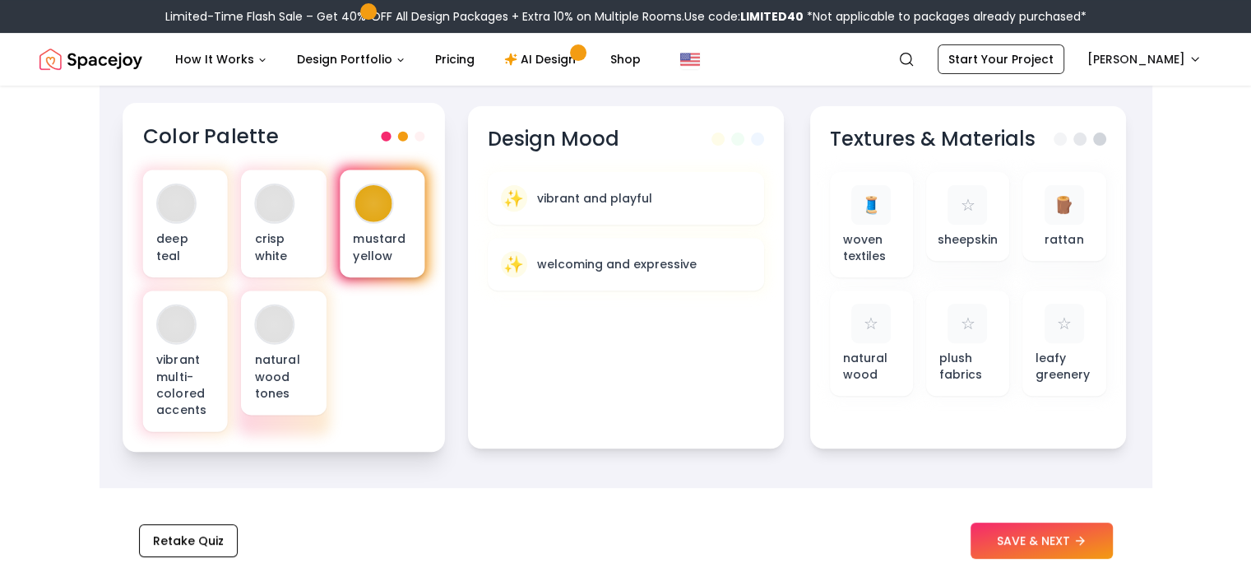
click at [373, 240] on p "mustard yellow" at bounding box center [382, 247] width 58 height 34
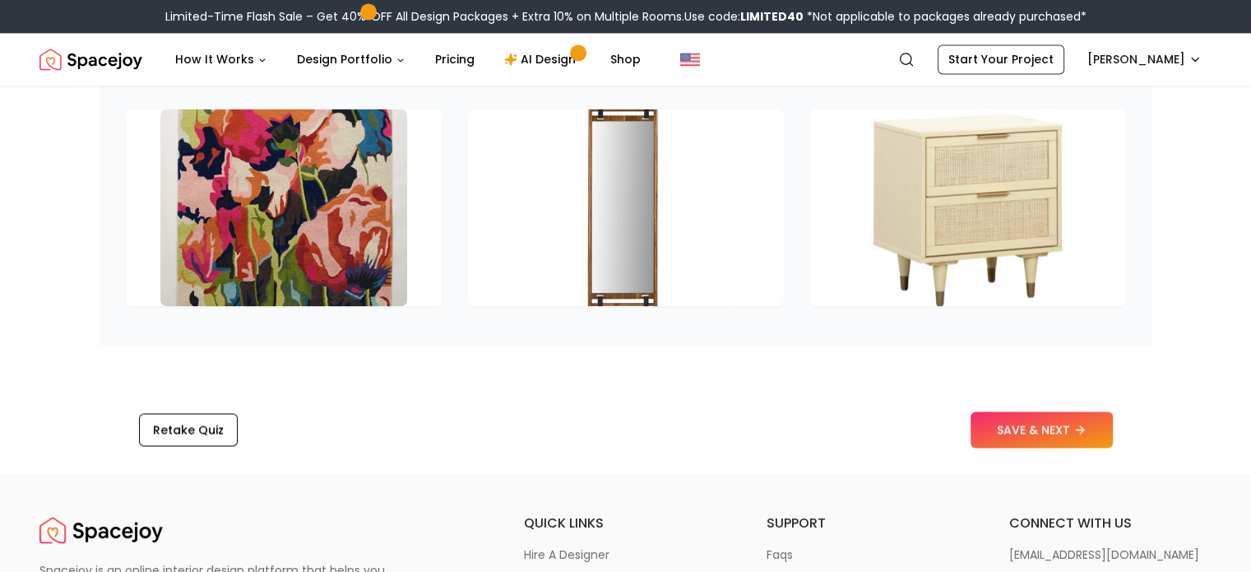
scroll to position [2553, 0]
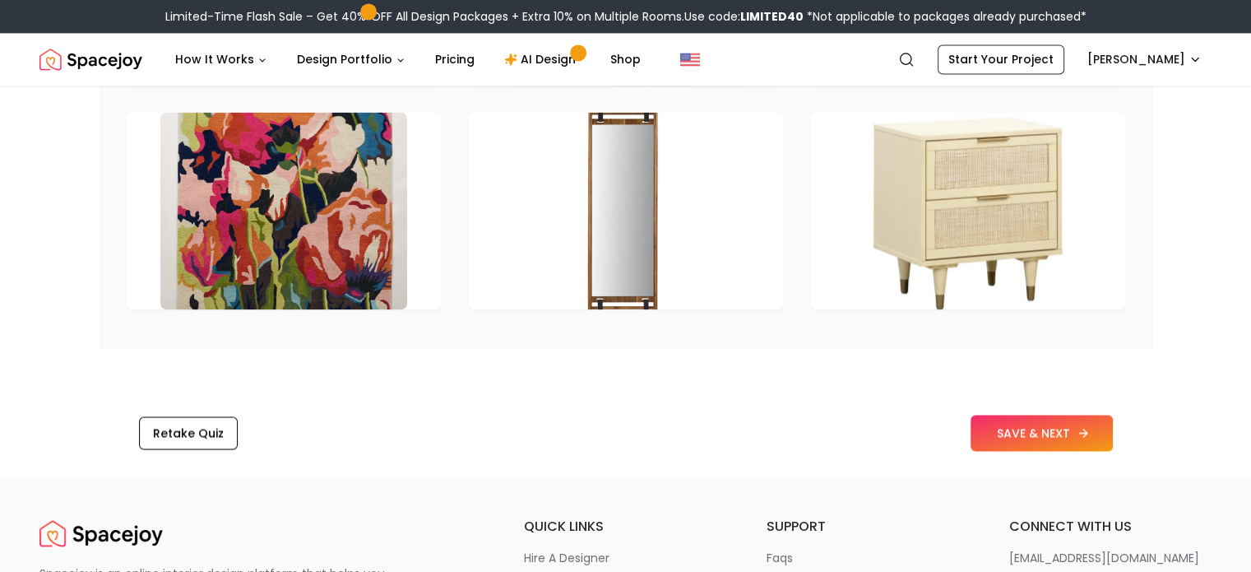
click at [1042, 434] on button "SAVE & NEXT" at bounding box center [1042, 433] width 142 height 36
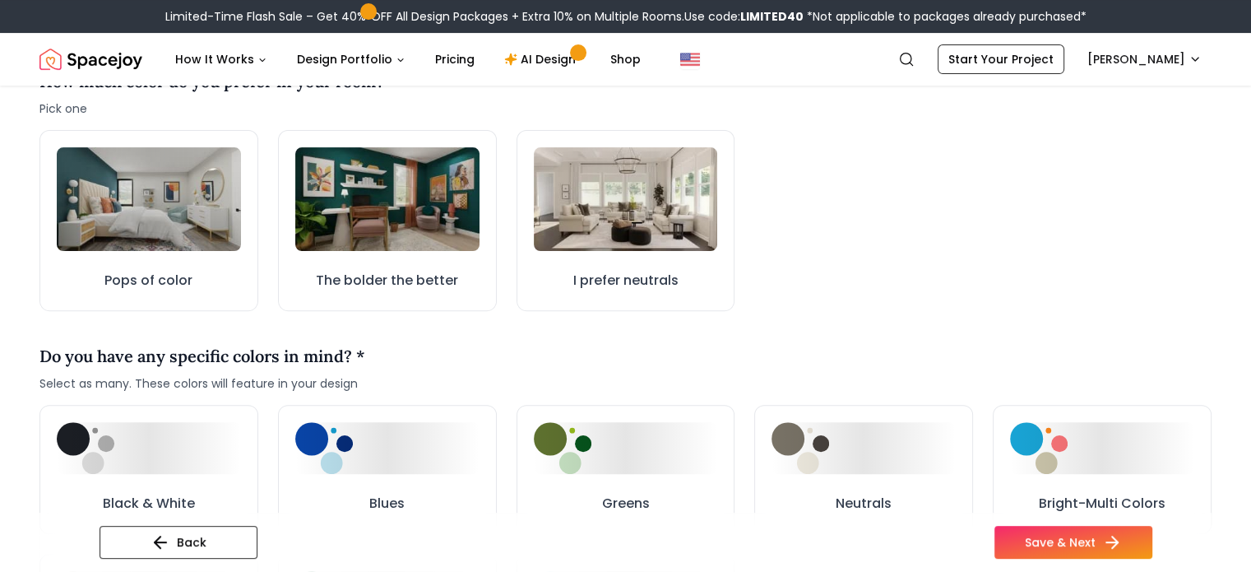
scroll to position [536, 0]
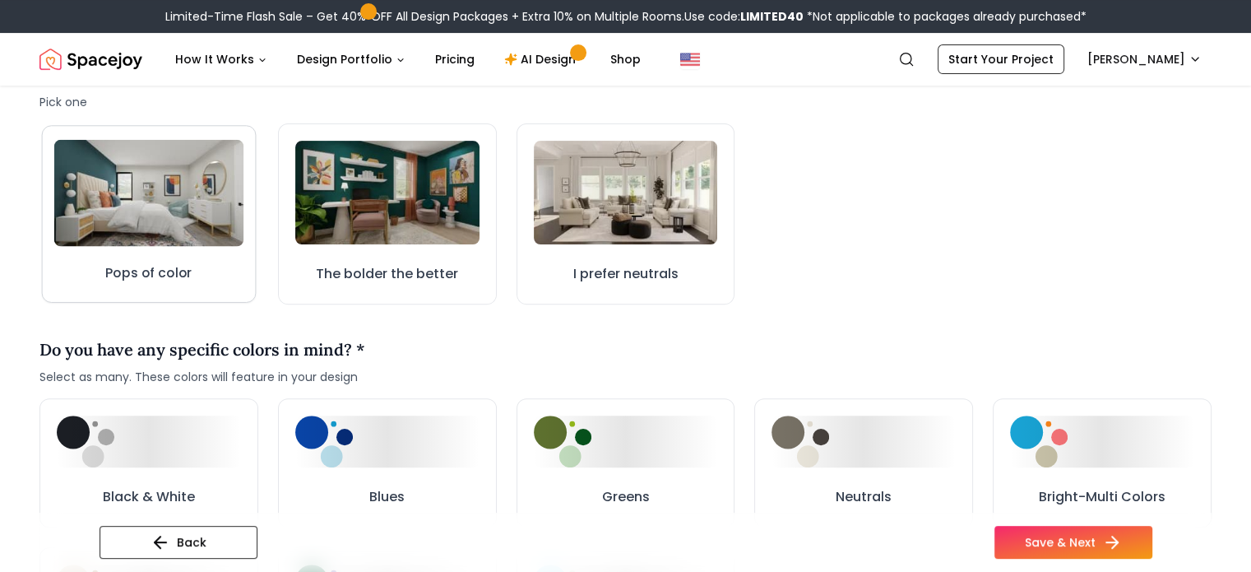
click at [137, 183] on img at bounding box center [148, 193] width 189 height 107
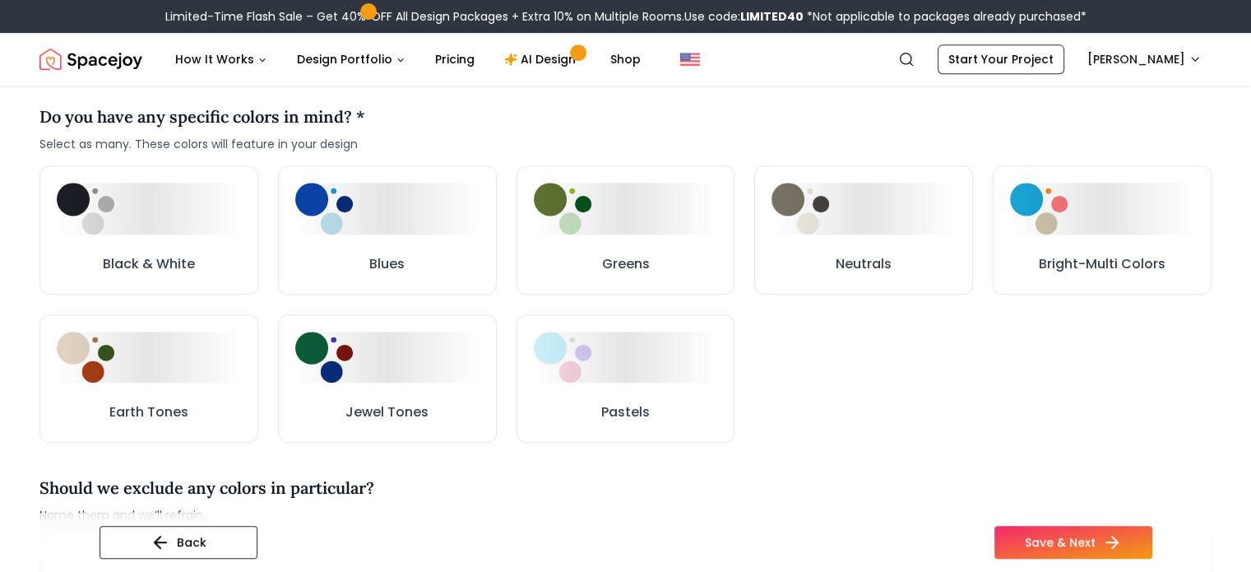
scroll to position [770, 0]
click at [1096, 239] on button "Bright-Multi Colors" at bounding box center [1103, 229] width 220 height 129
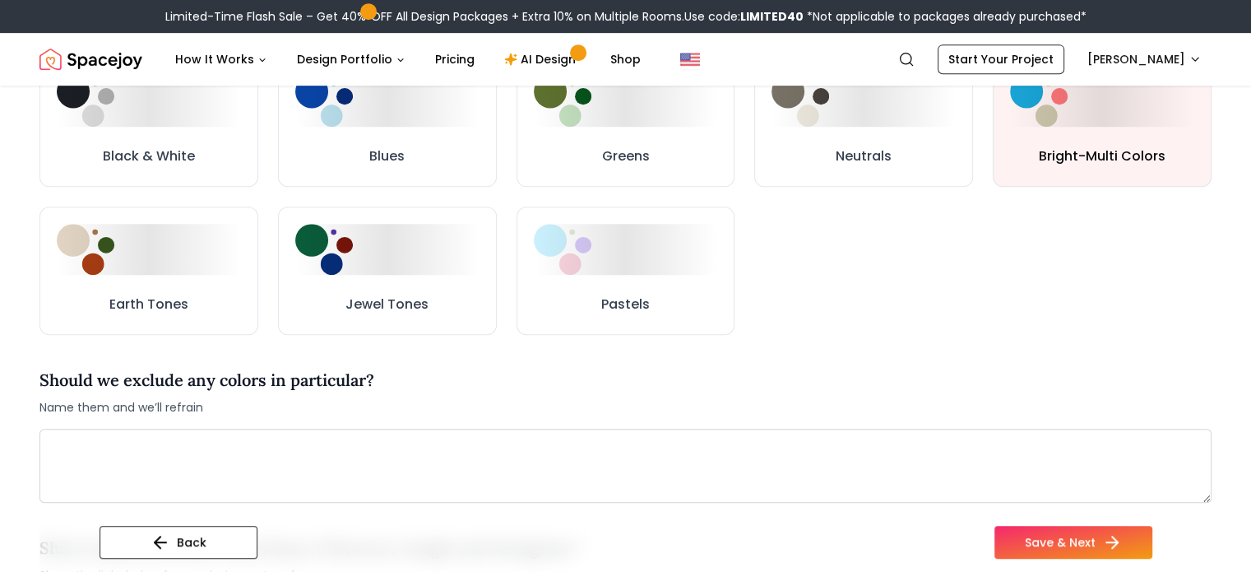
scroll to position [884, 0]
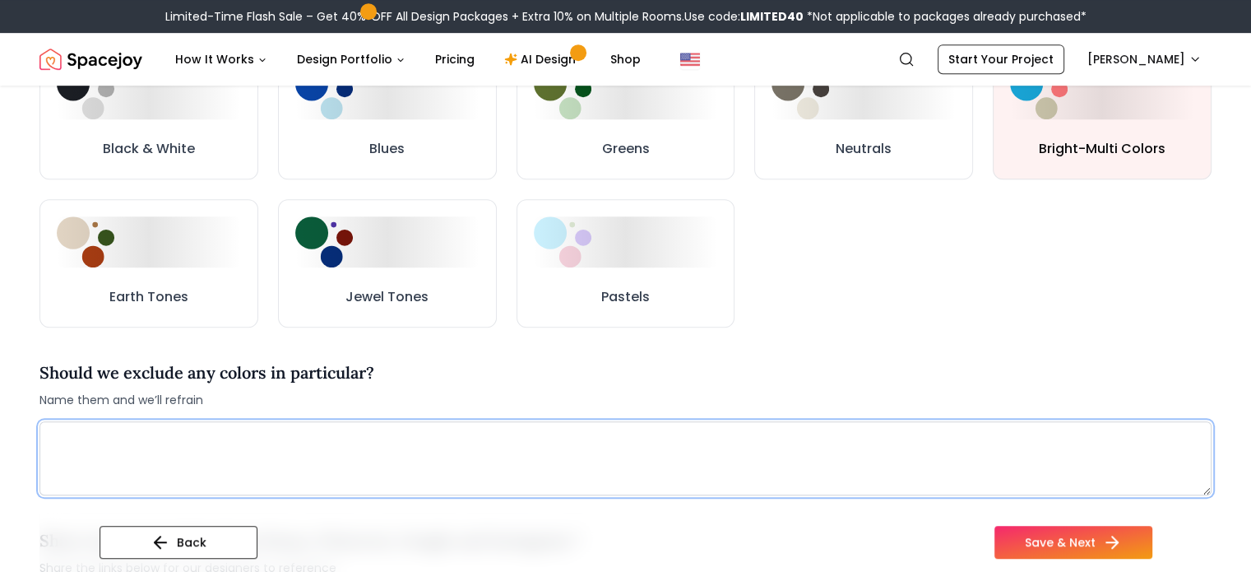
click at [687, 440] on textarea at bounding box center [625, 458] width 1172 height 74
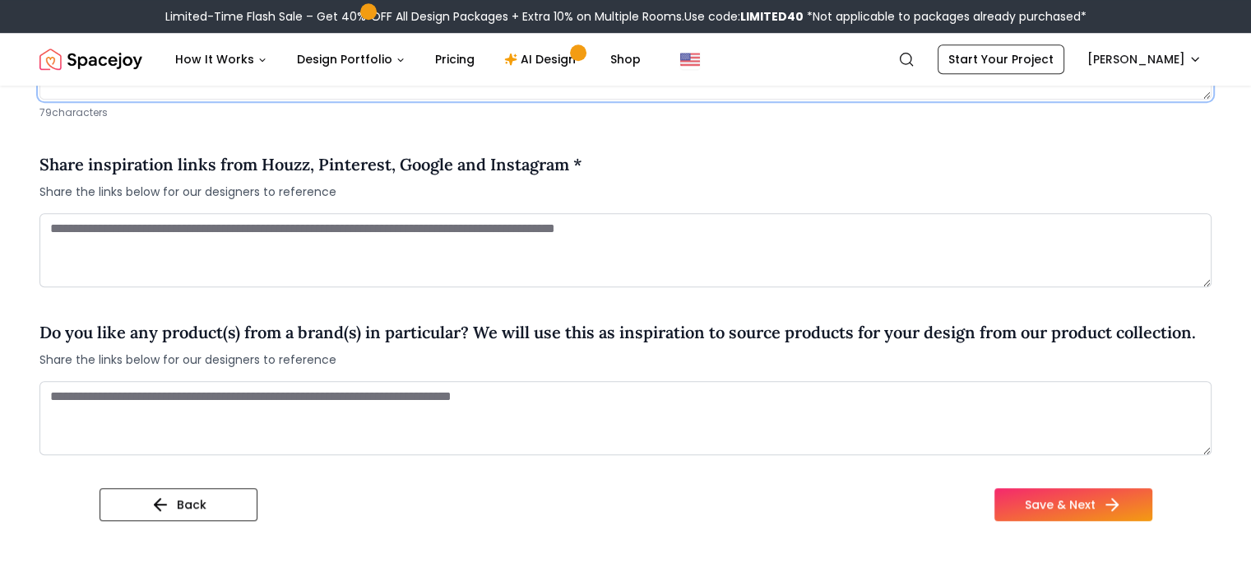
scroll to position [1283, 0]
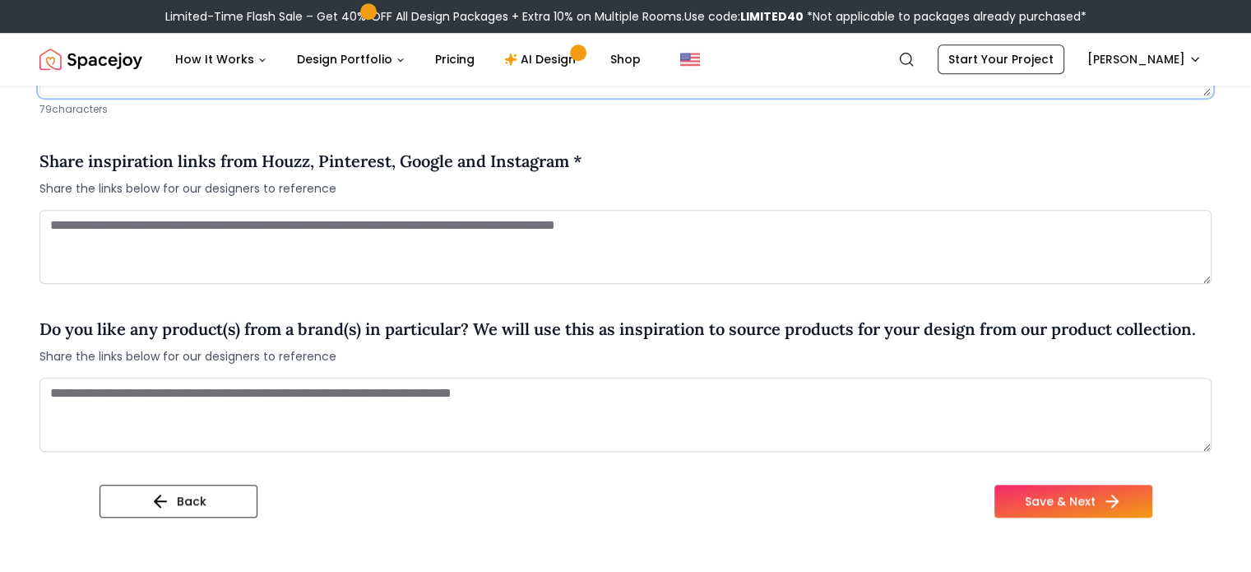
type textarea "**********"
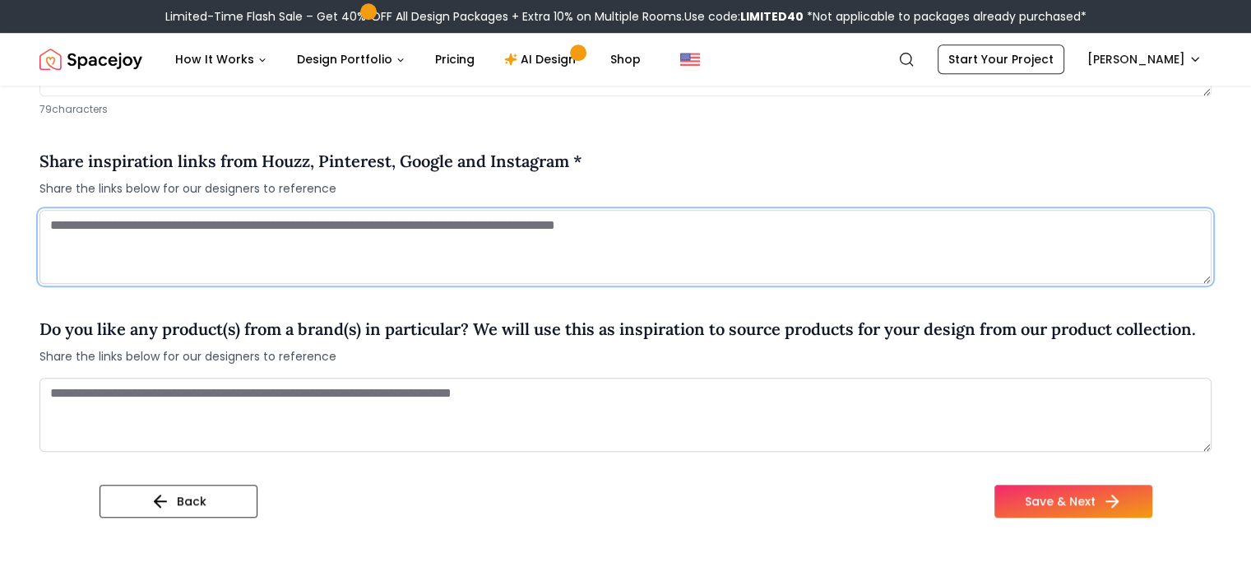
click at [286, 239] on textarea at bounding box center [625, 247] width 1172 height 74
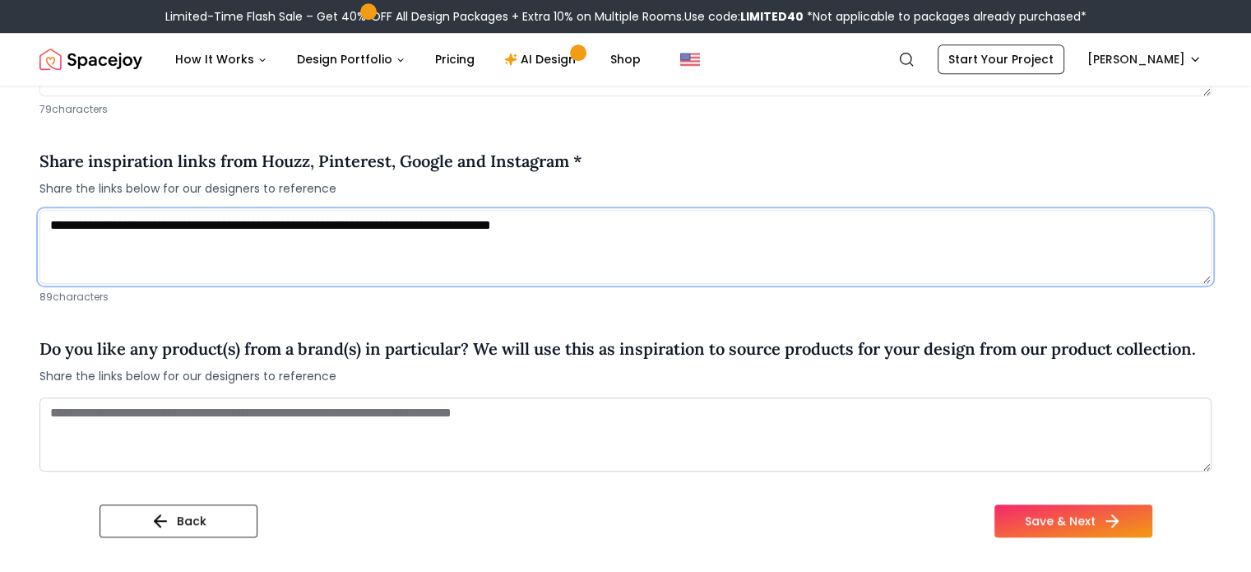
paste textarea "**********"
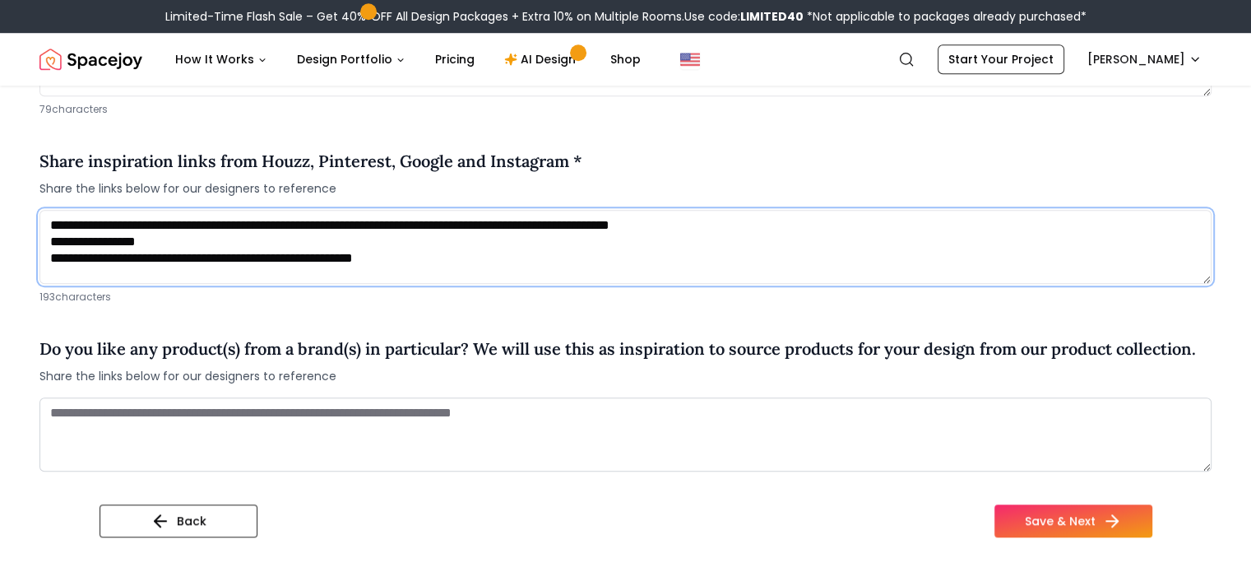
click at [265, 240] on textarea "**********" at bounding box center [625, 247] width 1172 height 74
paste textarea "**********"
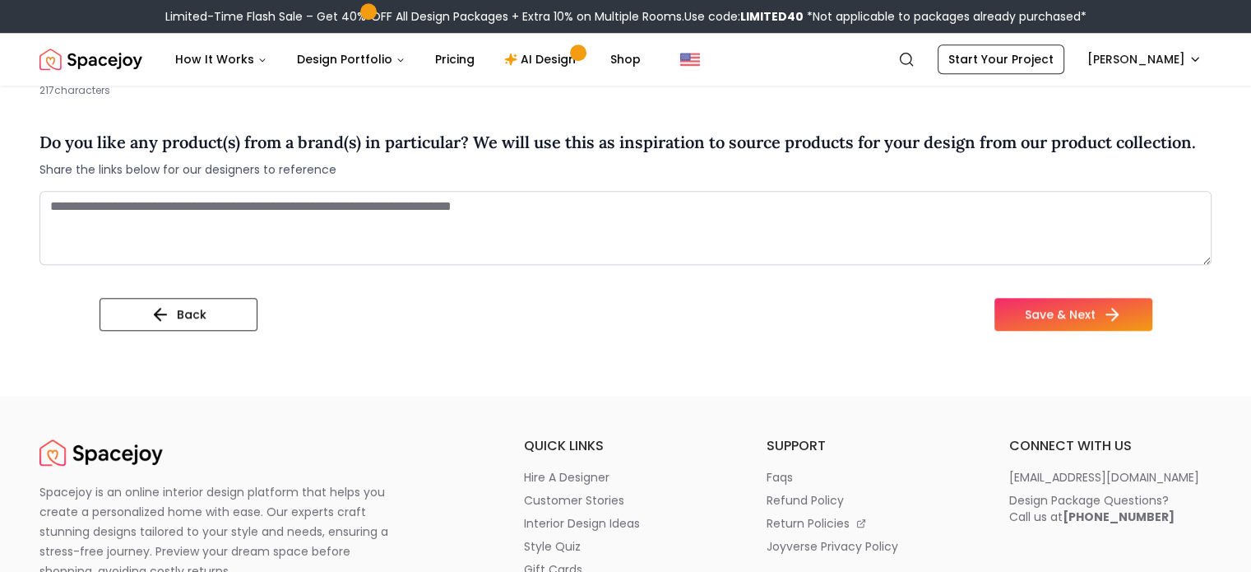
scroll to position [1491, 0]
type textarea "**********"
click at [1101, 313] on button "Save & Next" at bounding box center [1073, 313] width 158 height 33
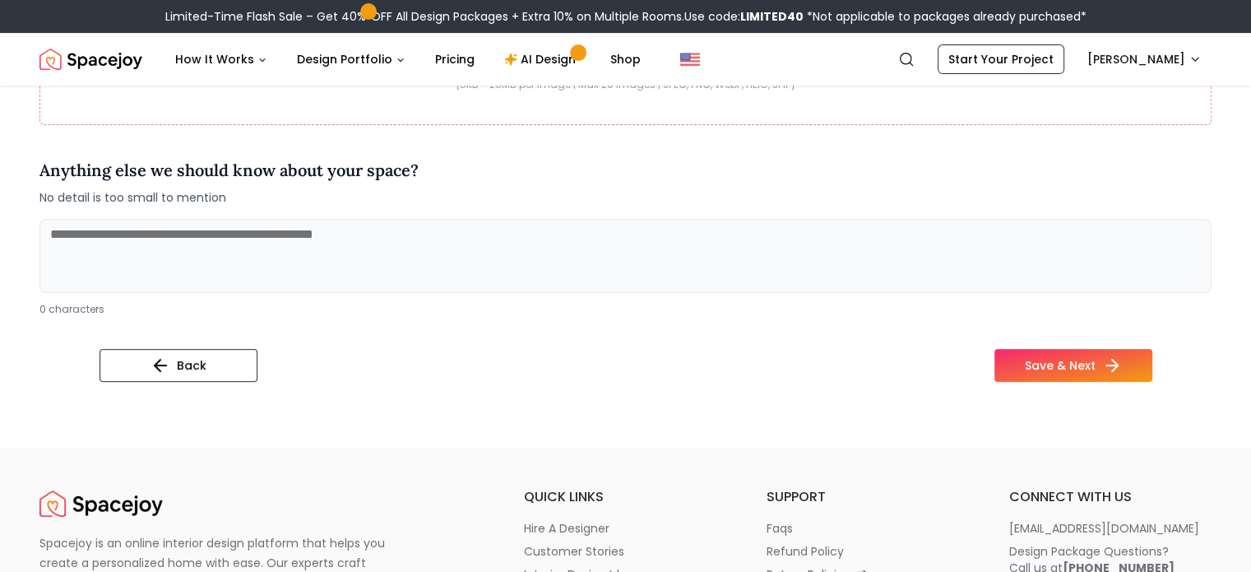
scroll to position [690, 0]
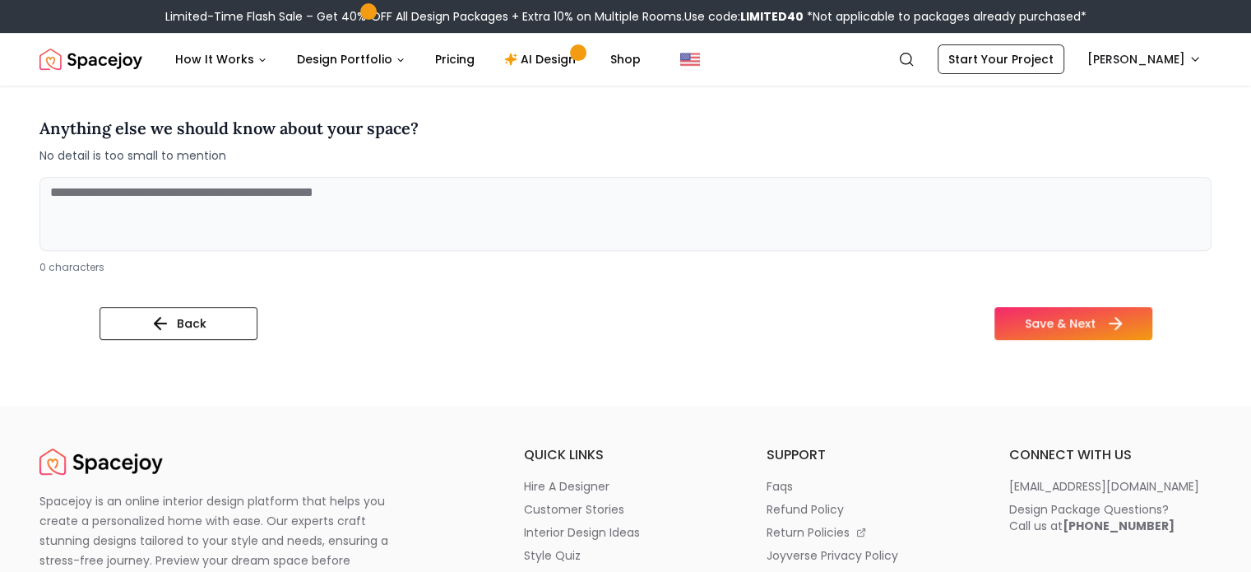
click at [1134, 333] on button "Save & Next" at bounding box center [1073, 323] width 158 height 33
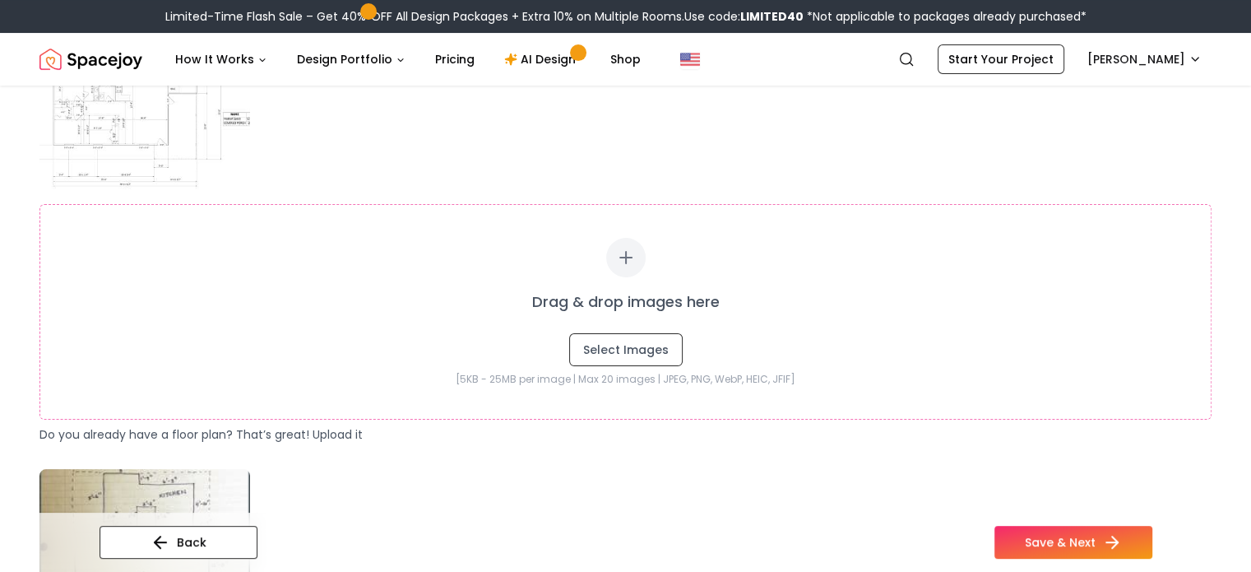
scroll to position [328, 0]
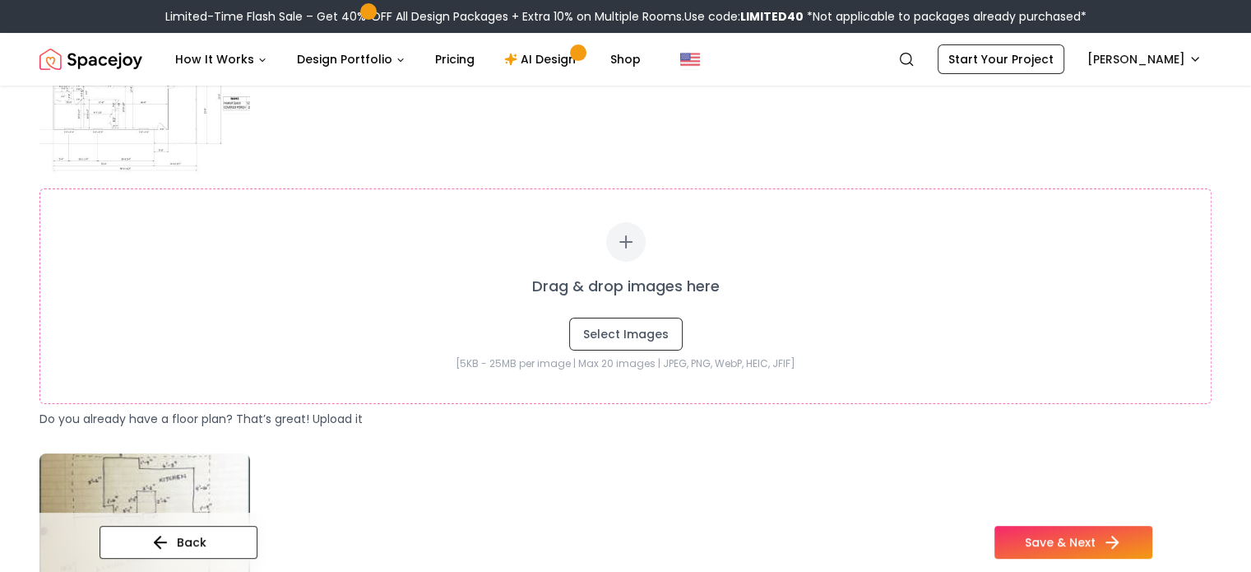
click at [626, 243] on icon at bounding box center [626, 242] width 20 height 20
type input "**********"
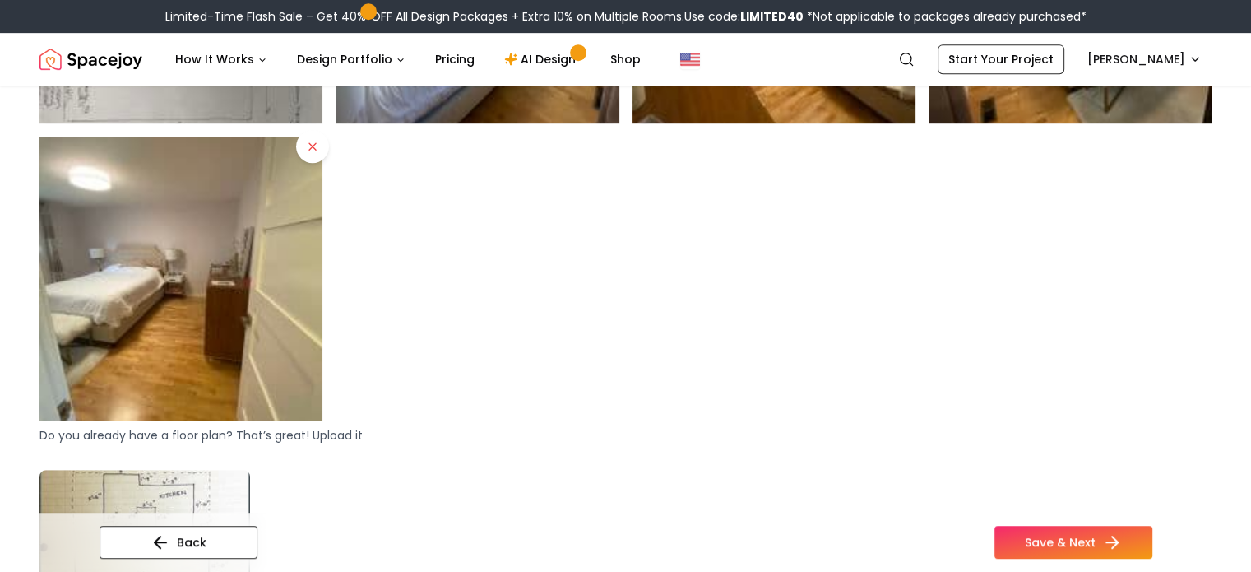
scroll to position [914, 0]
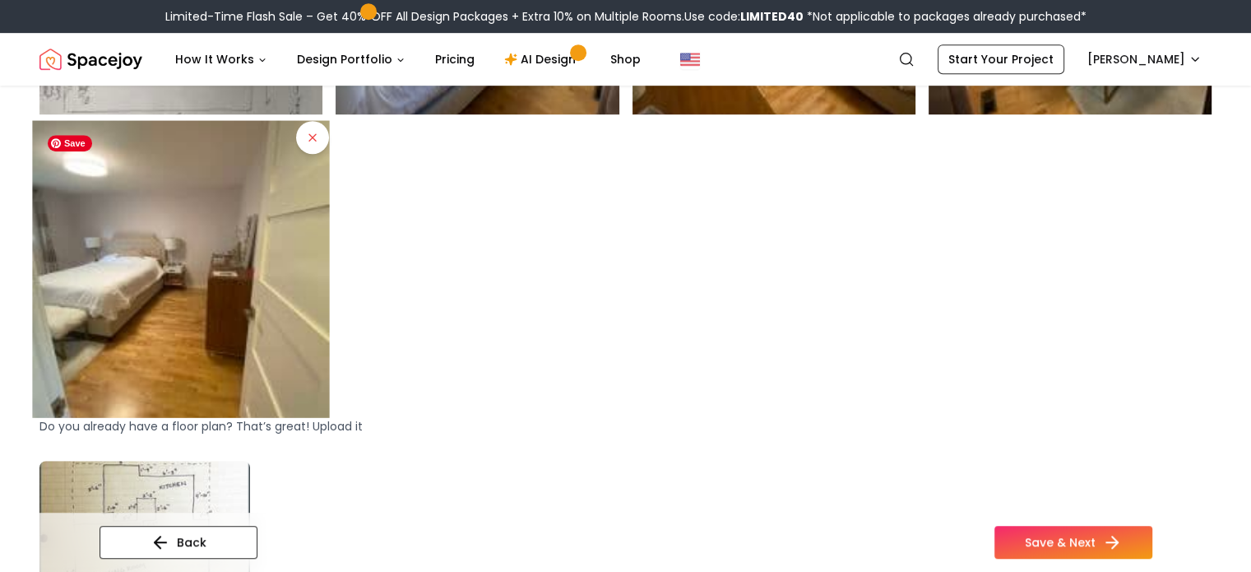
click at [204, 279] on img at bounding box center [180, 269] width 297 height 297
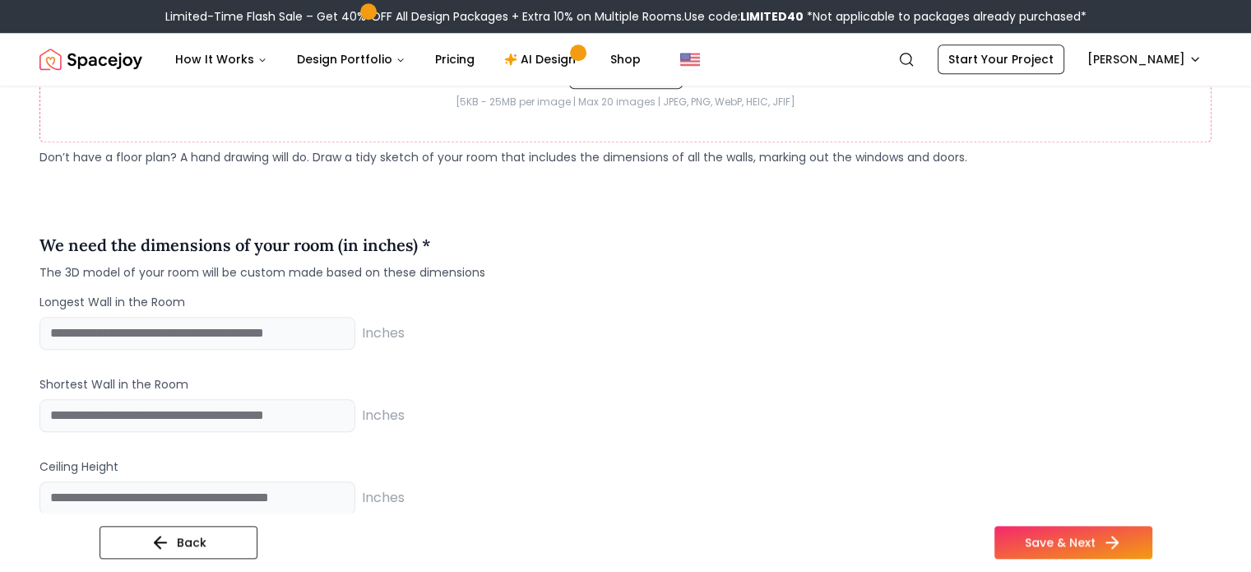
scroll to position [1701, 0]
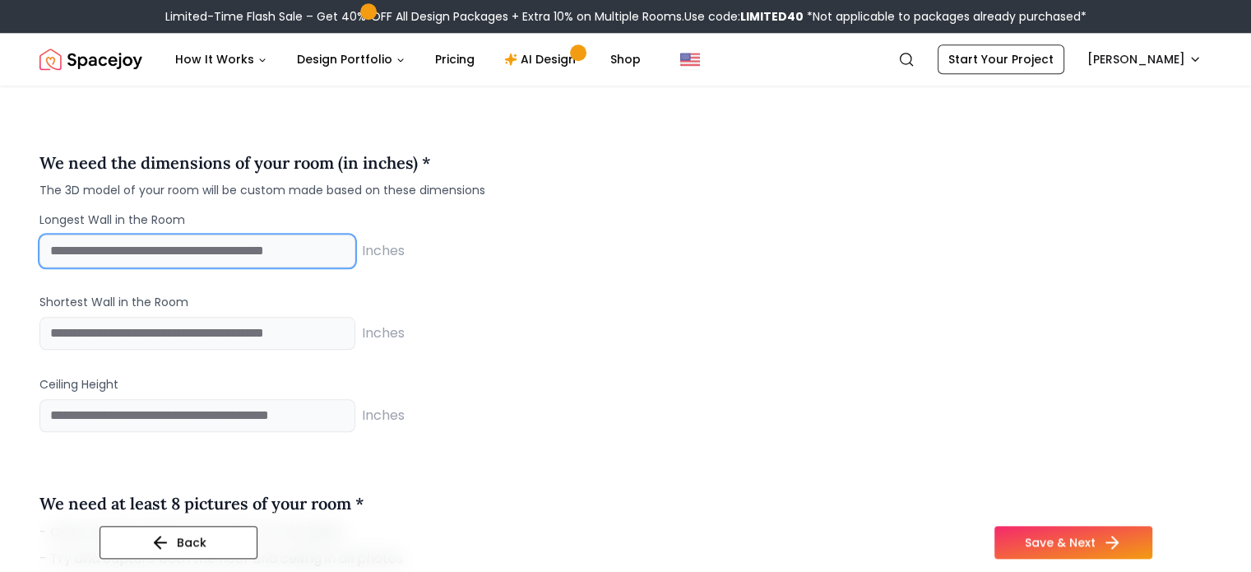
click at [222, 245] on input "number" at bounding box center [197, 250] width 316 height 33
type input "***"
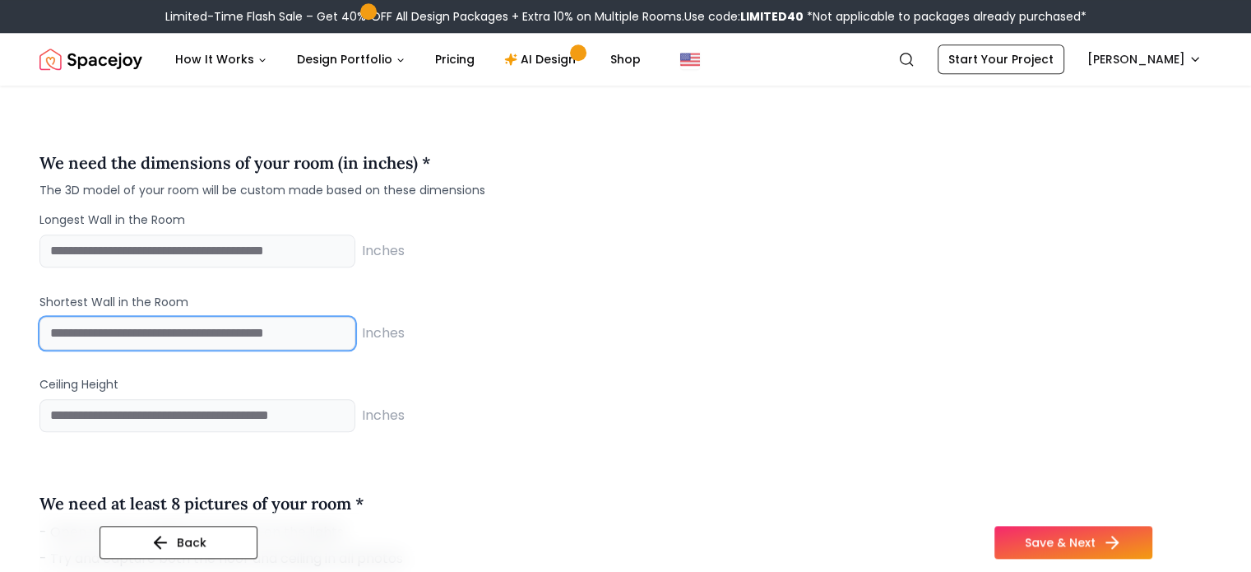
click at [211, 322] on input "number" at bounding box center [197, 333] width 316 height 33
type input "***"
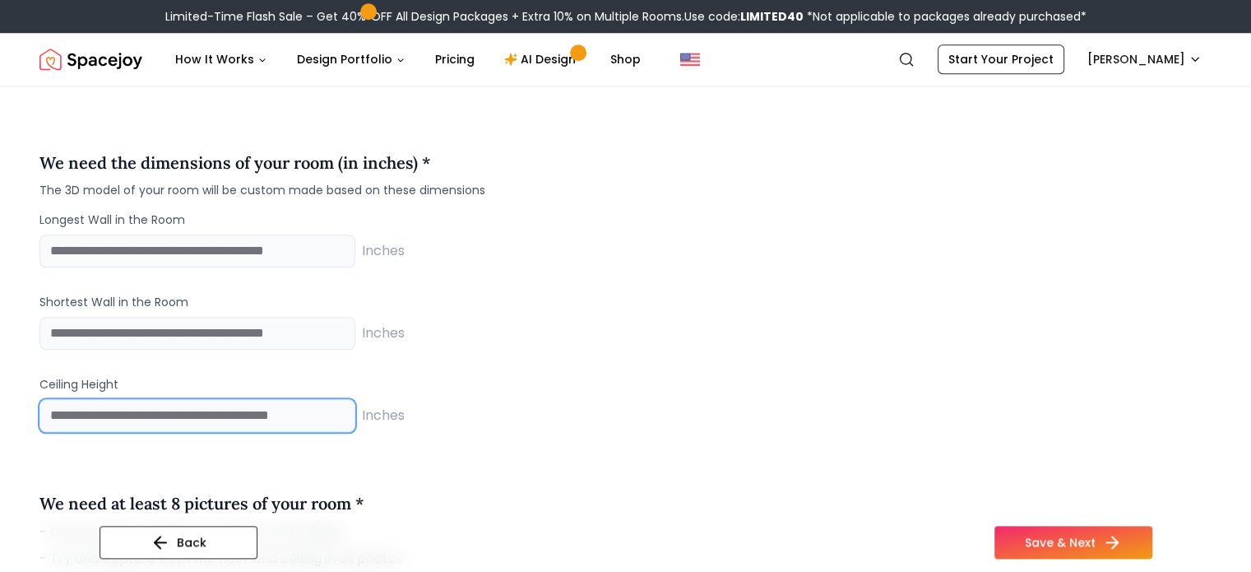
click at [197, 412] on input "number" at bounding box center [197, 415] width 316 height 33
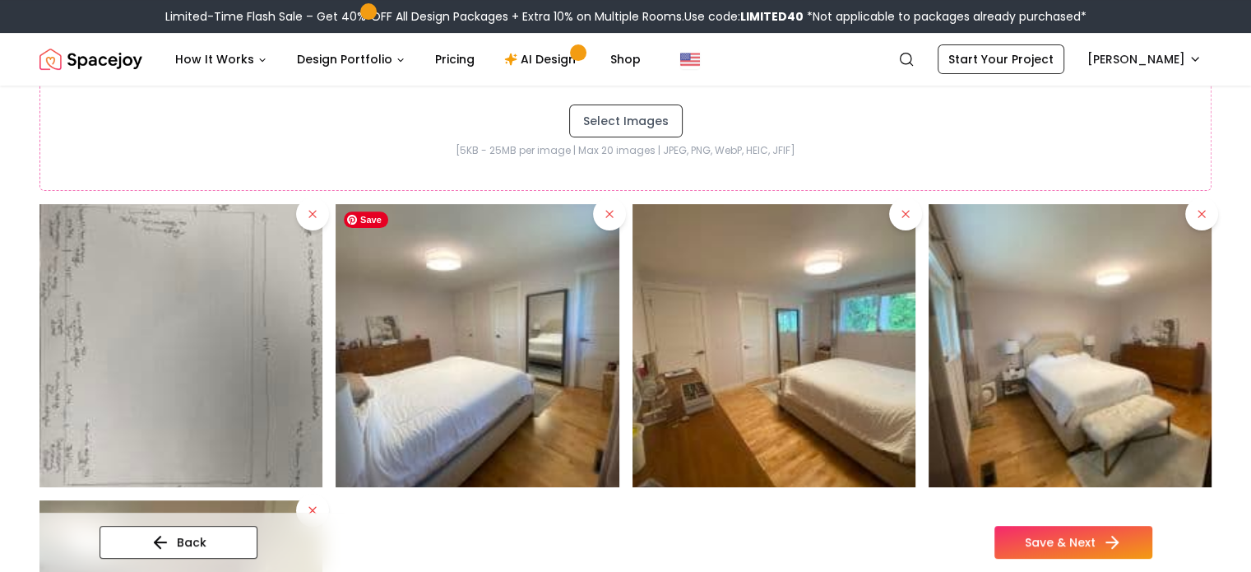
scroll to position [540, 0]
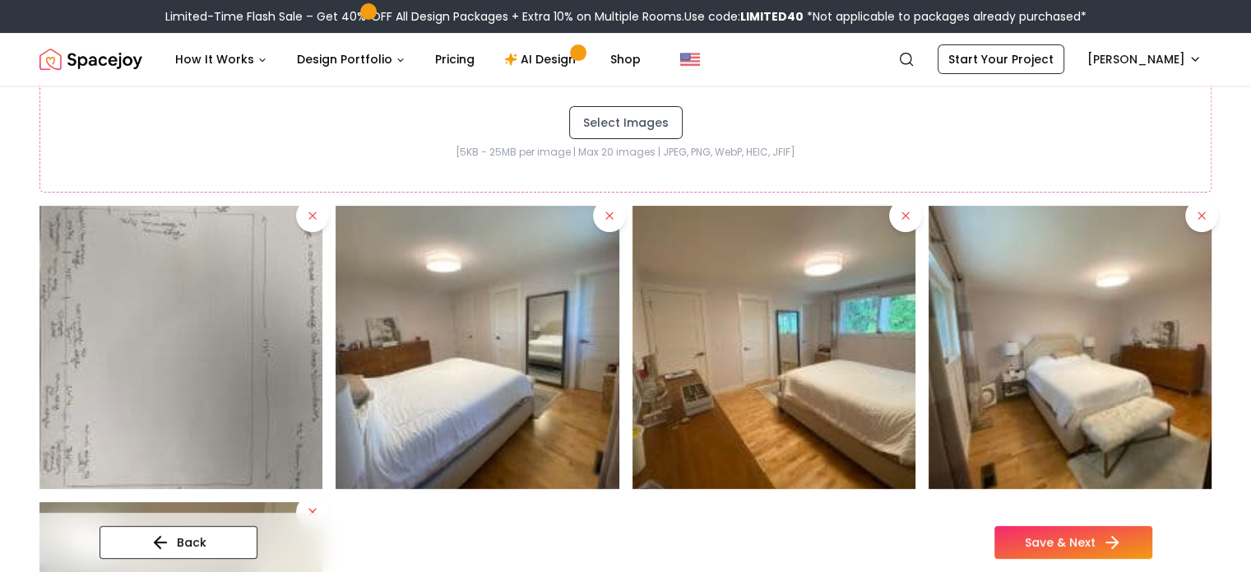
type input "**"
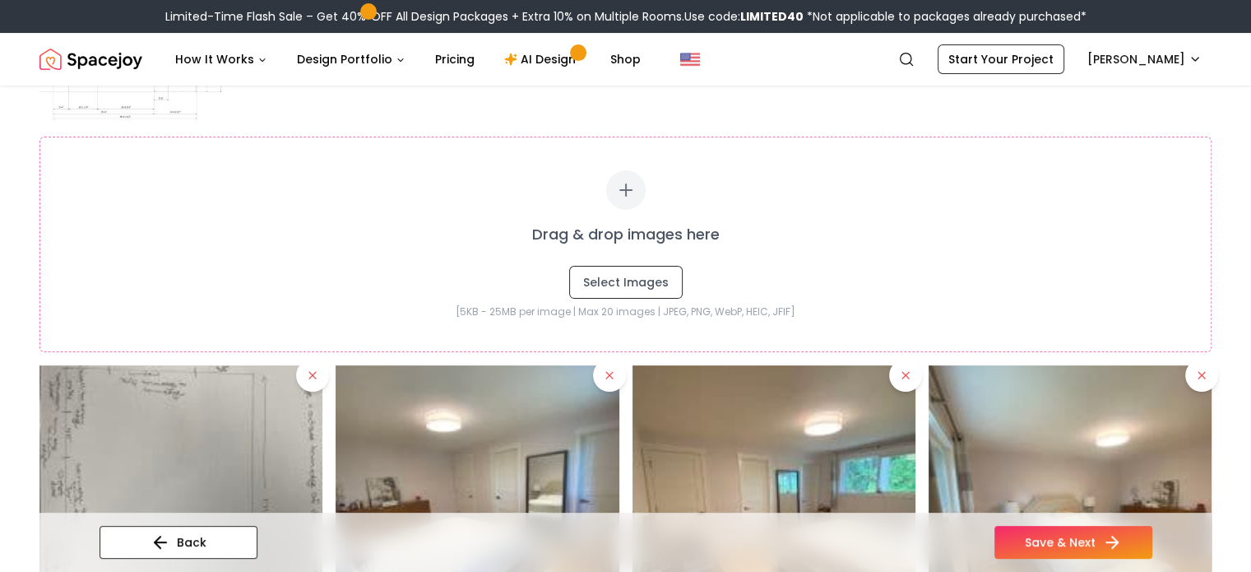
scroll to position [382, 0]
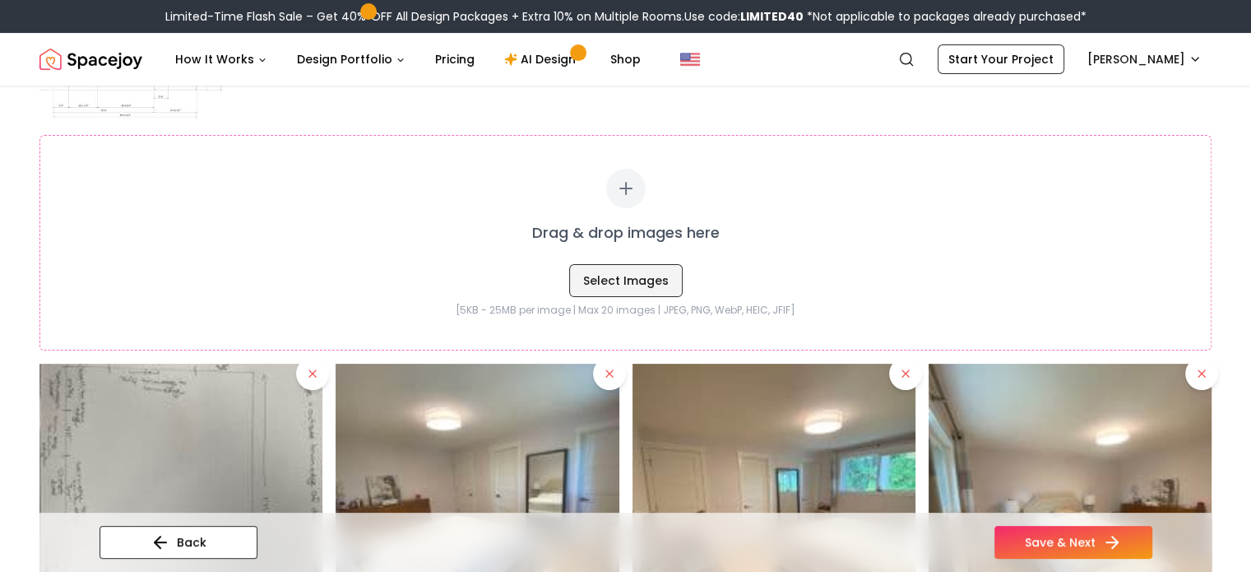
click at [640, 281] on button "Select Images" at bounding box center [626, 280] width 114 height 33
type input "**********"
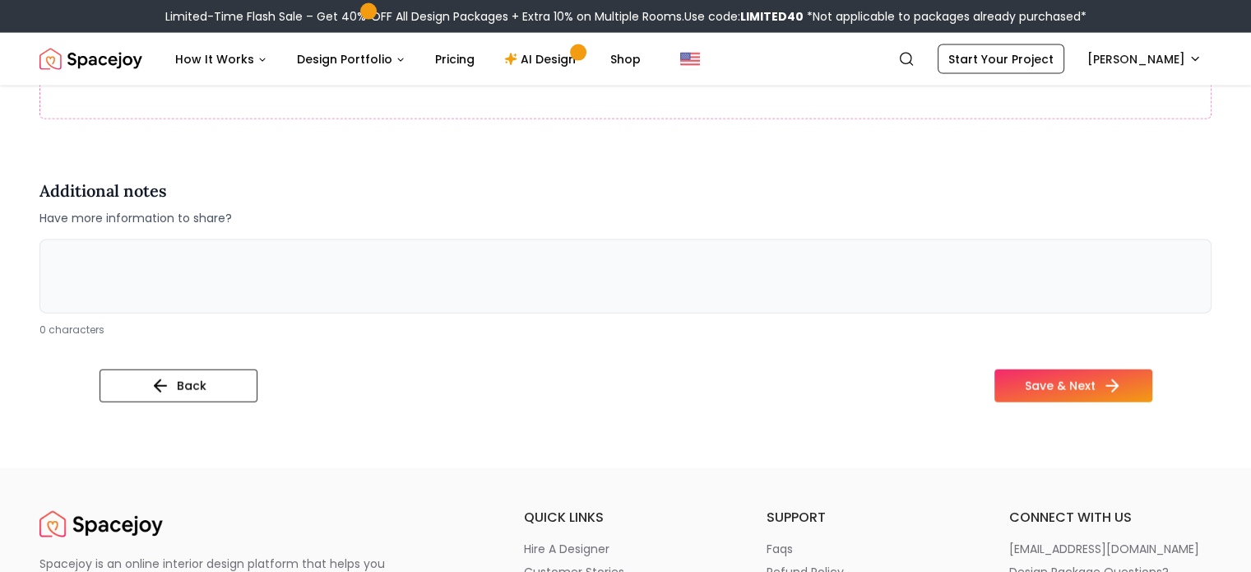
scroll to position [3672, 0]
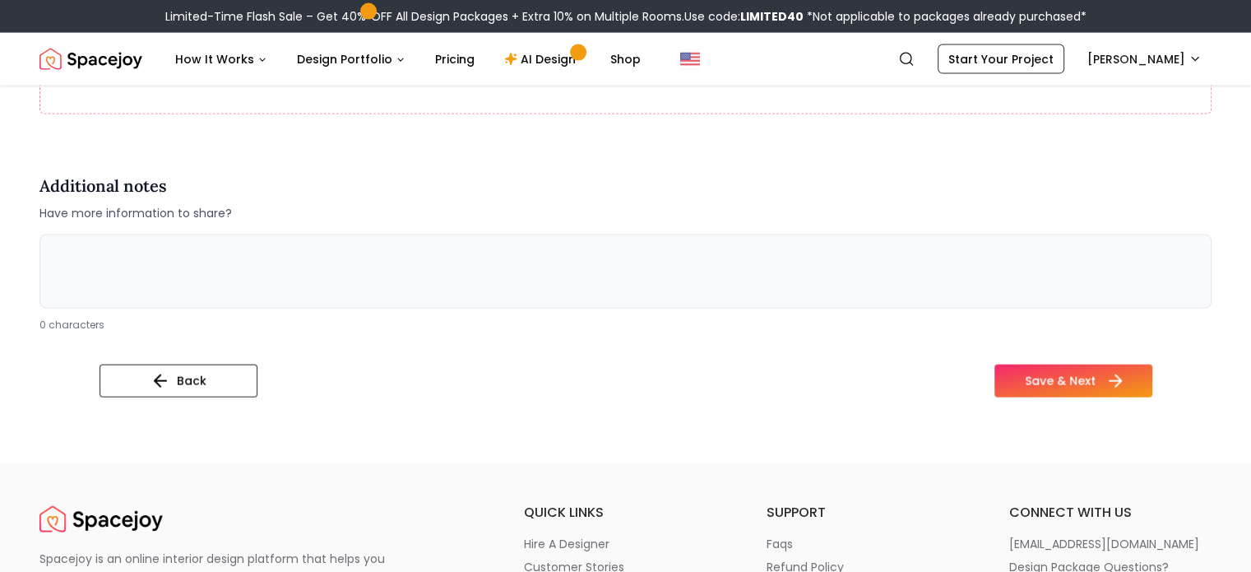
click at [1124, 387] on button "Save & Next" at bounding box center [1073, 380] width 158 height 33
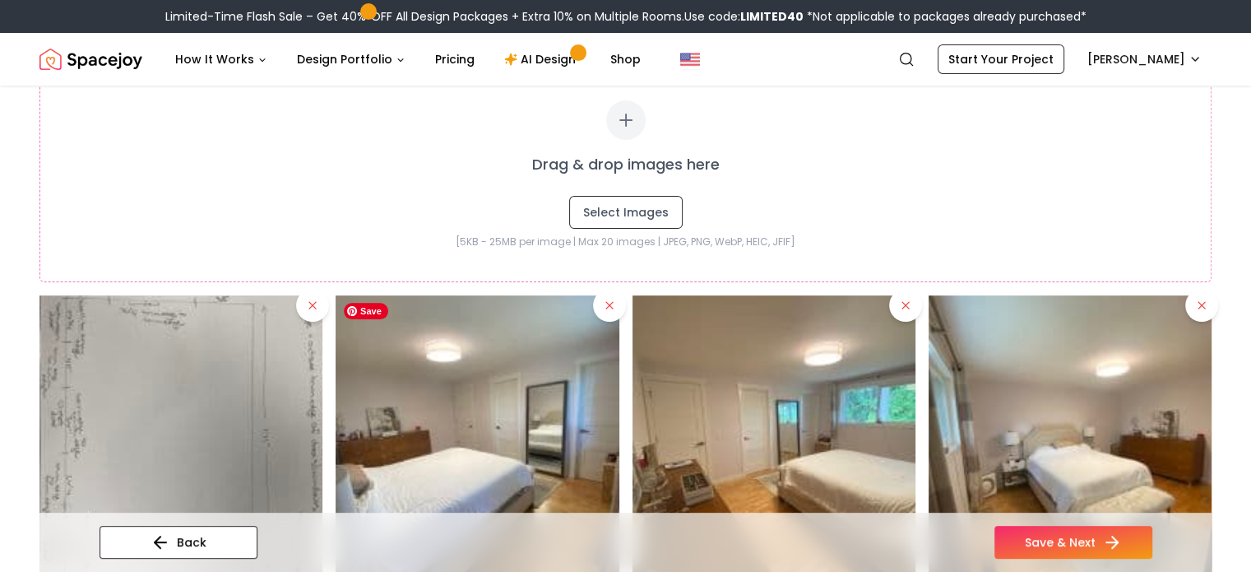
scroll to position [461, 0]
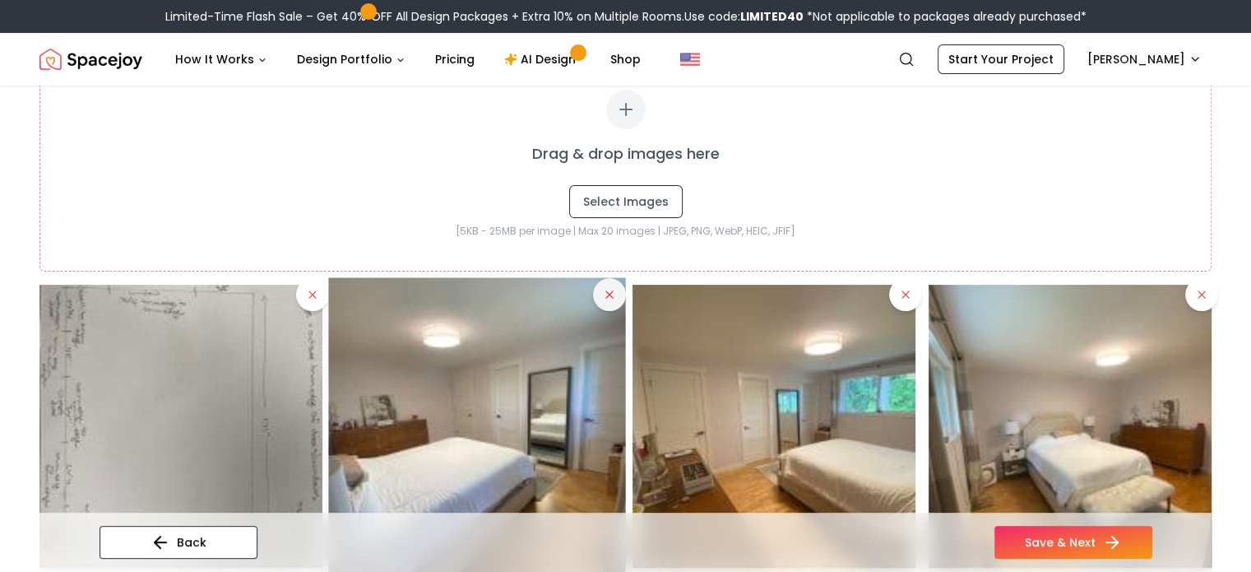
click at [613, 288] on icon at bounding box center [609, 294] width 13 height 13
click at [610, 294] on img at bounding box center [477, 425] width 297 height 297
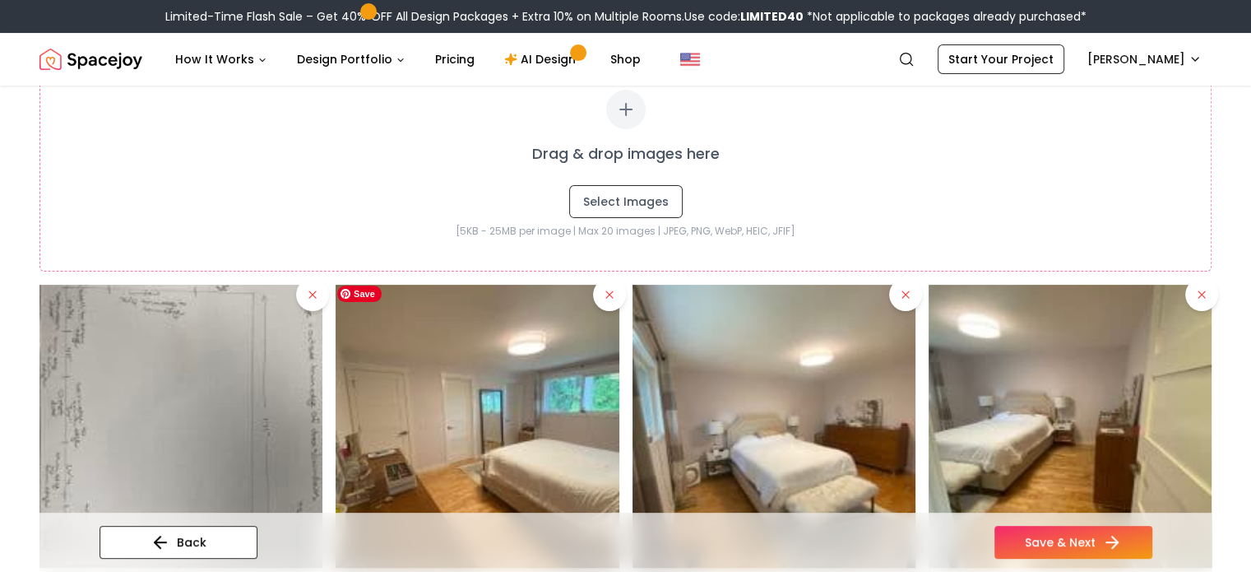
click at [610, 294] on icon at bounding box center [609, 294] width 7 height 7
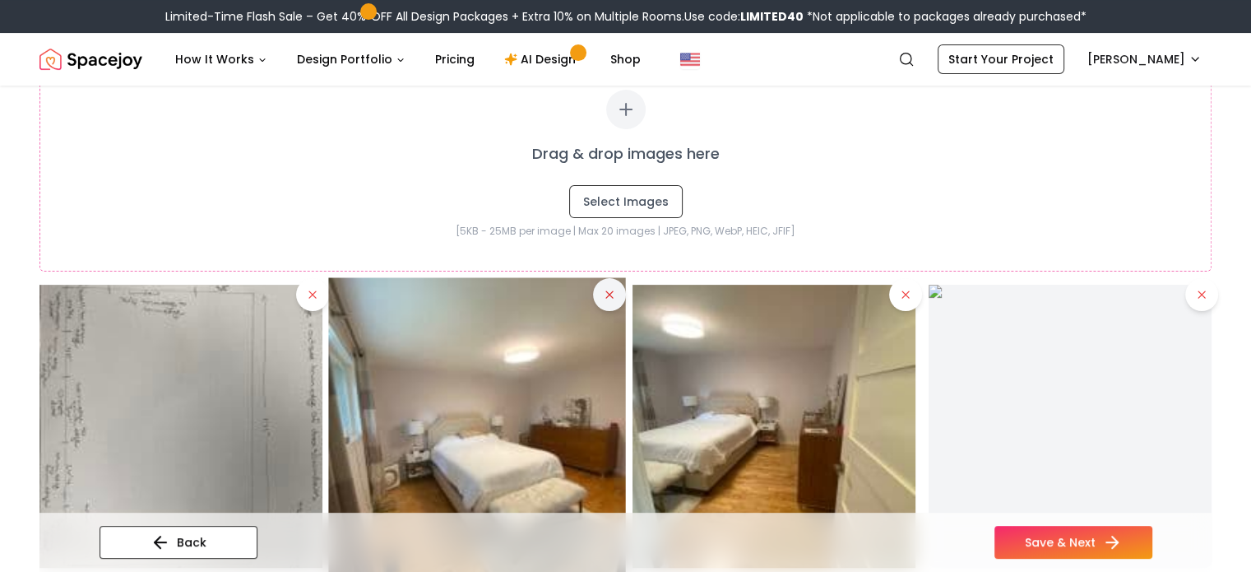
click at [609, 295] on icon at bounding box center [609, 294] width 13 height 13
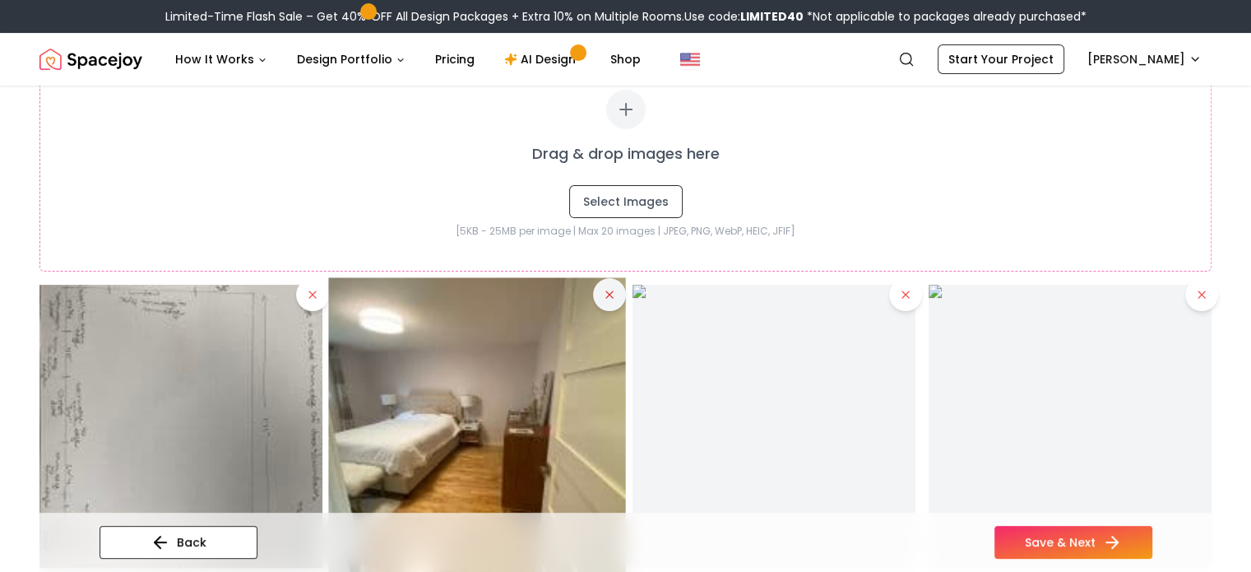
click at [612, 299] on icon at bounding box center [609, 294] width 13 height 13
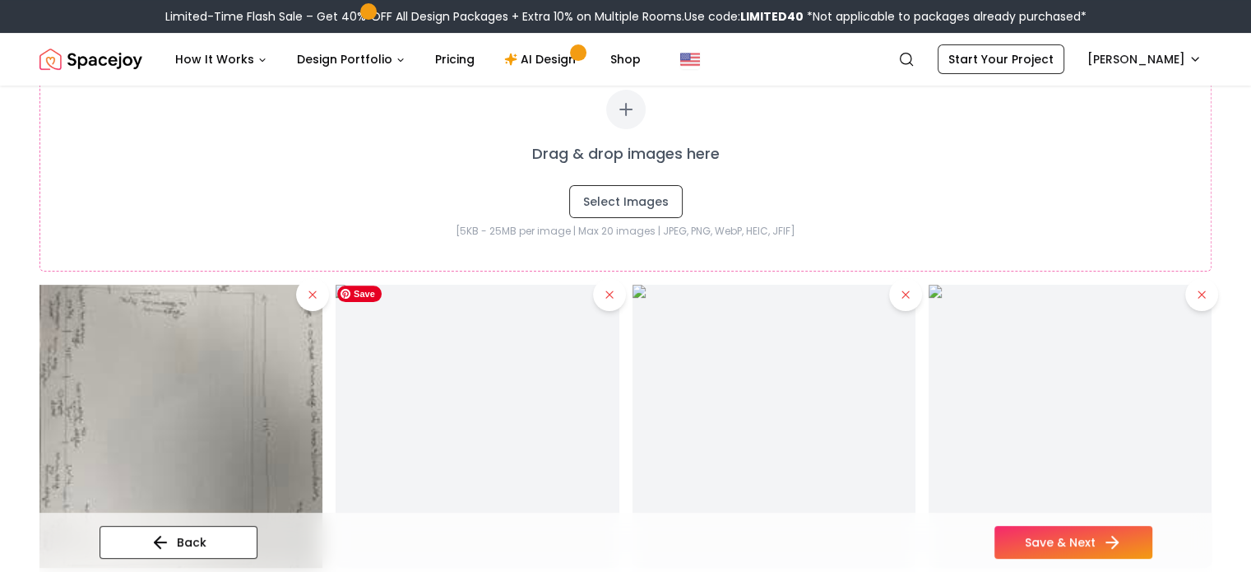
click at [612, 299] on icon at bounding box center [609, 294] width 13 height 13
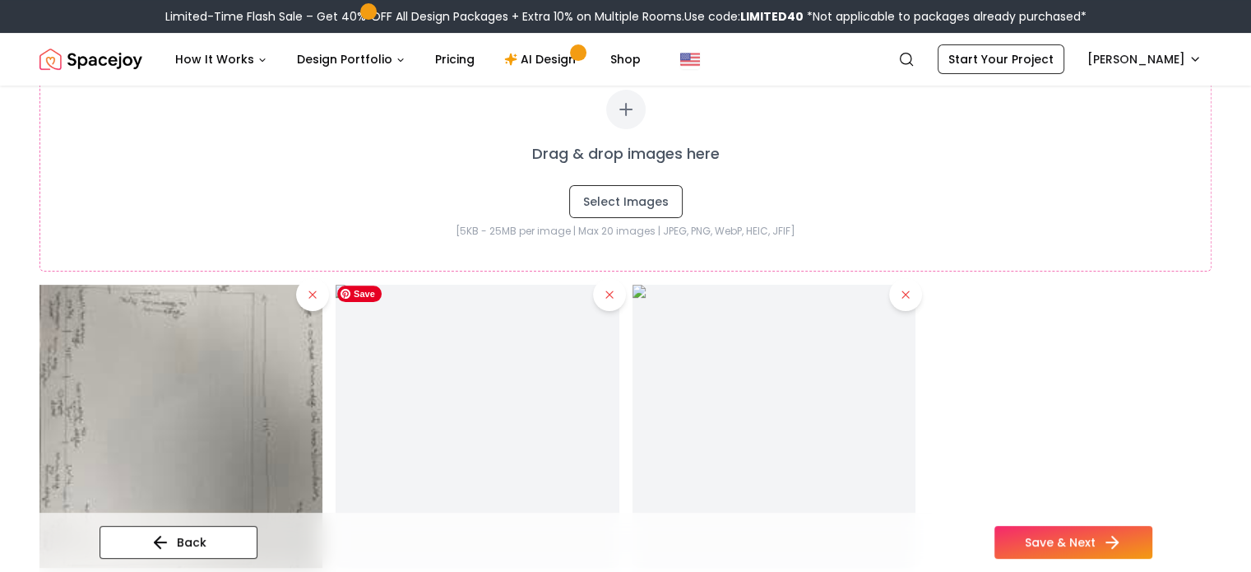
click at [612, 299] on icon at bounding box center [609, 294] width 13 height 13
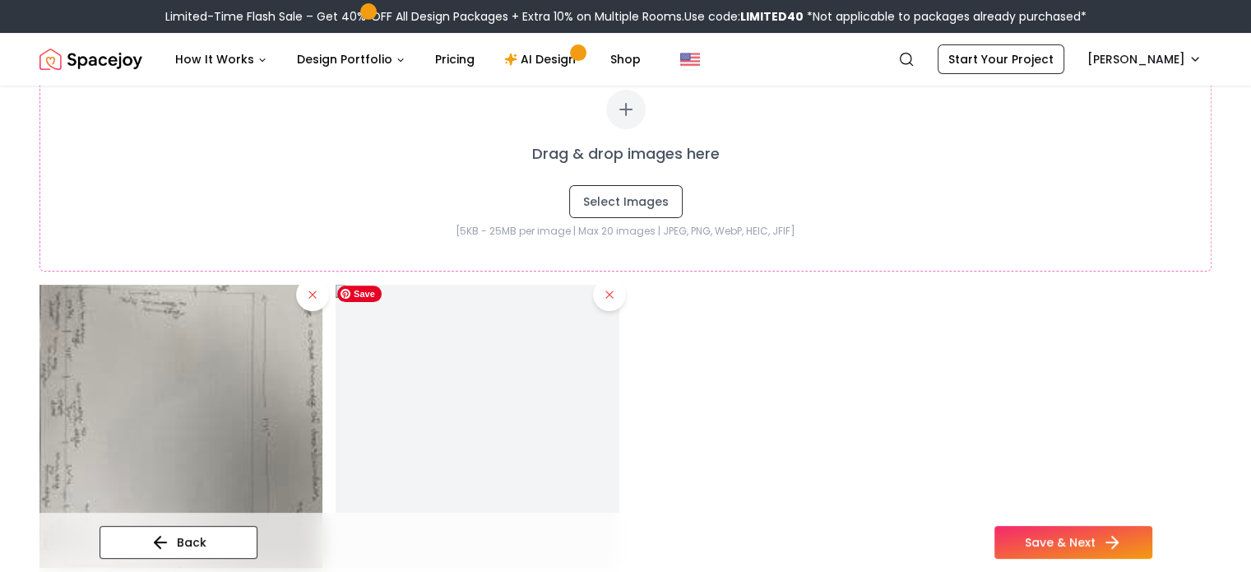
click at [612, 299] on icon at bounding box center [609, 294] width 13 height 13
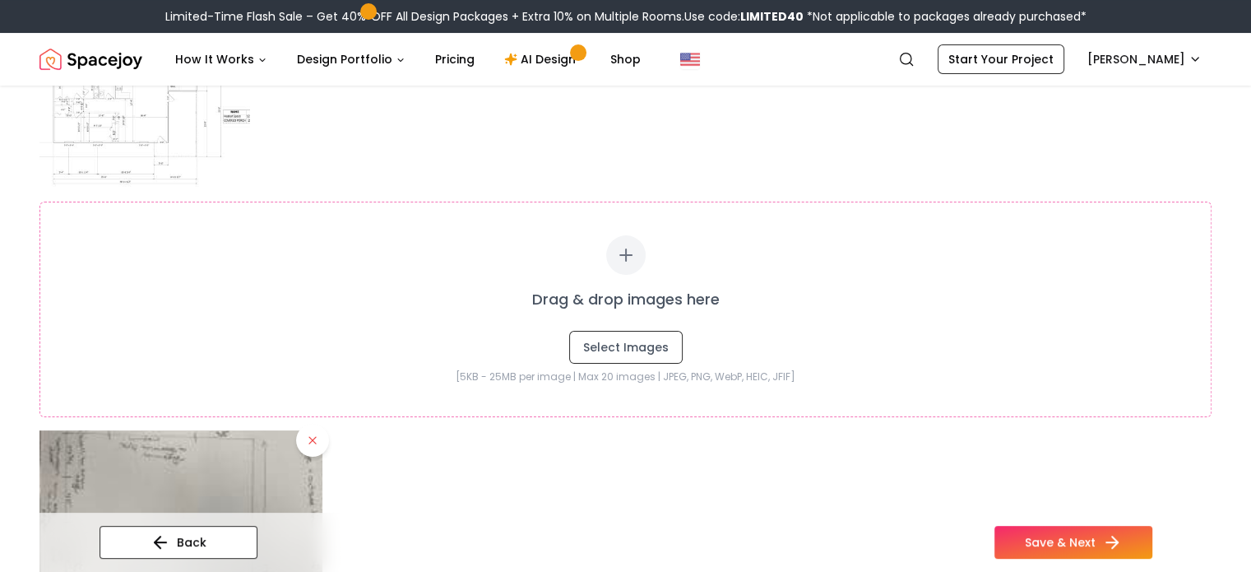
scroll to position [387, 0]
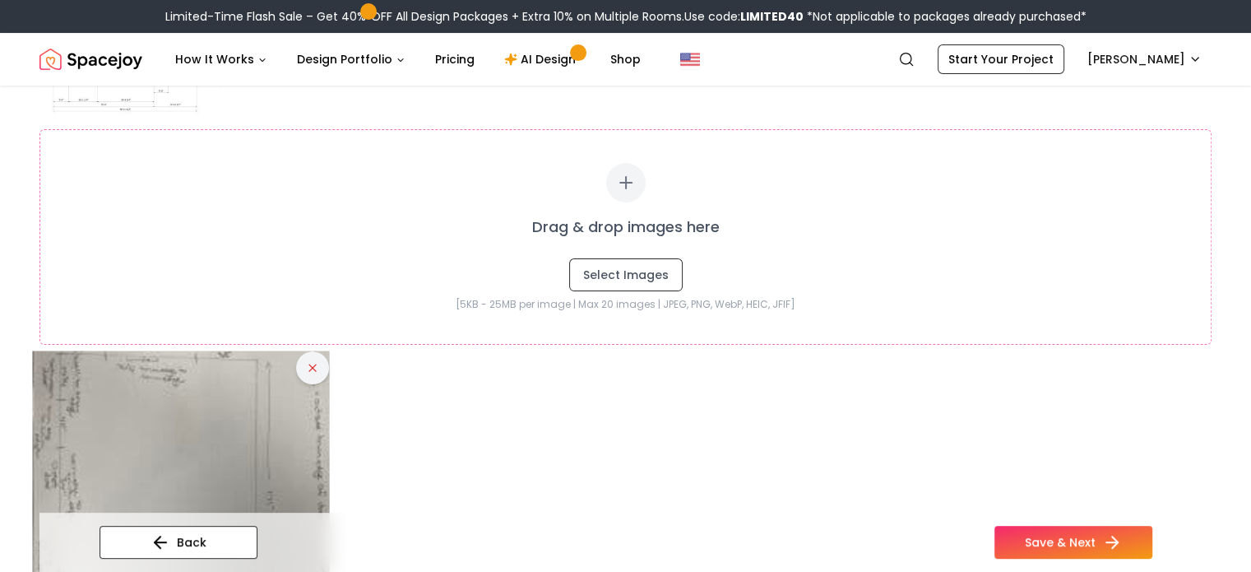
click at [310, 361] on icon at bounding box center [312, 367] width 13 height 13
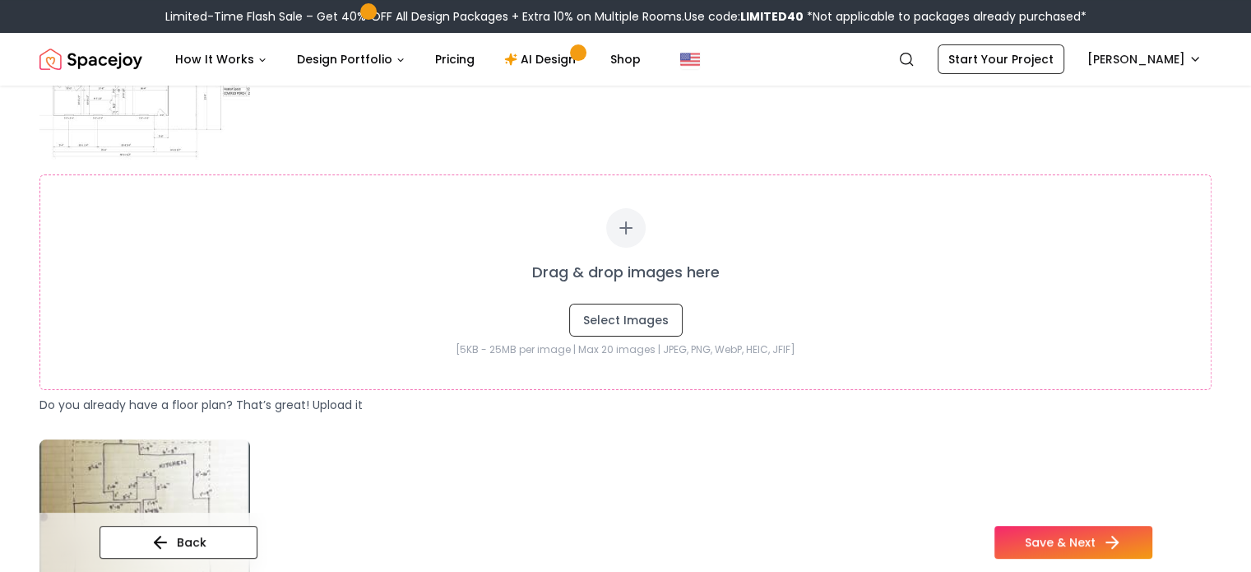
scroll to position [418, 0]
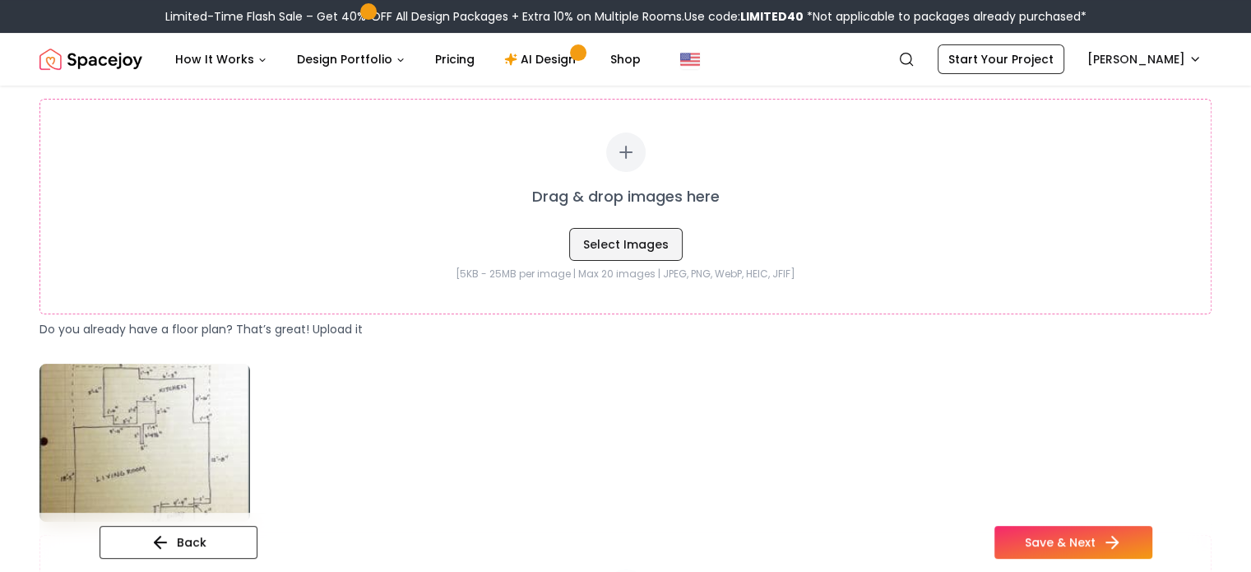
click at [639, 239] on button "Select Images" at bounding box center [626, 244] width 114 height 33
type input "**********"
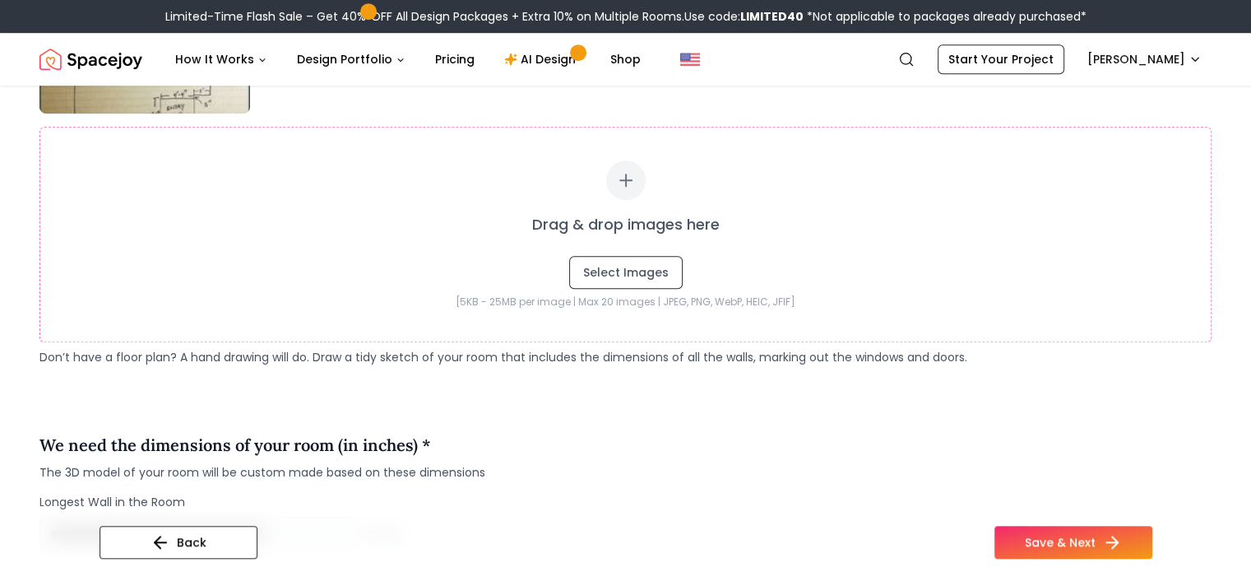
scroll to position [1125, 0]
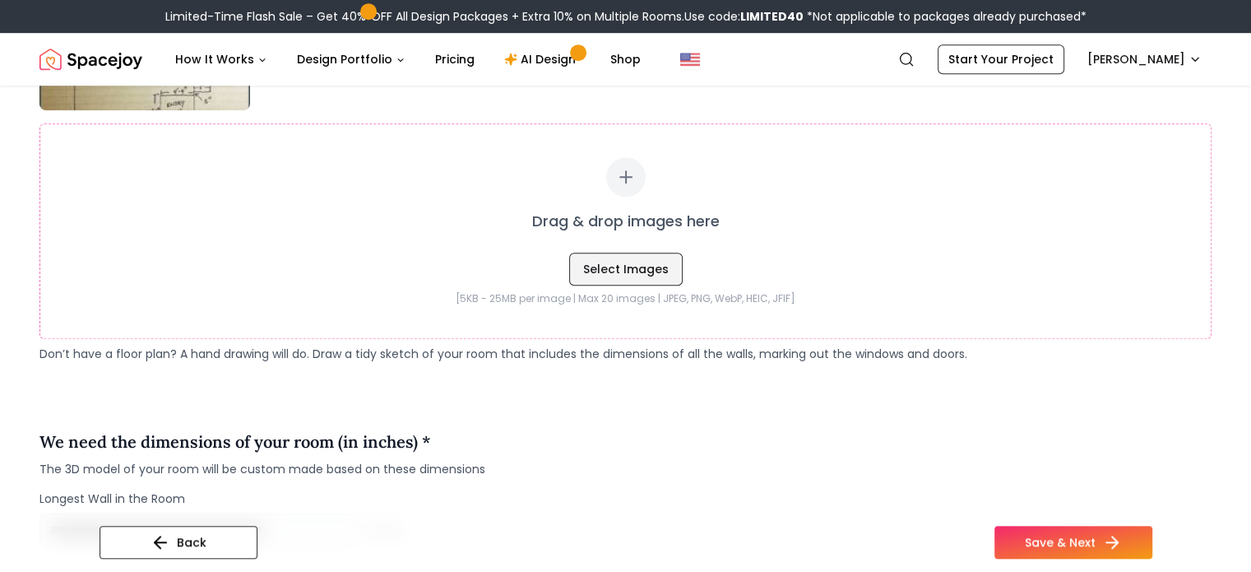
click at [632, 271] on button "Select Images" at bounding box center [626, 269] width 114 height 33
type input "**********"
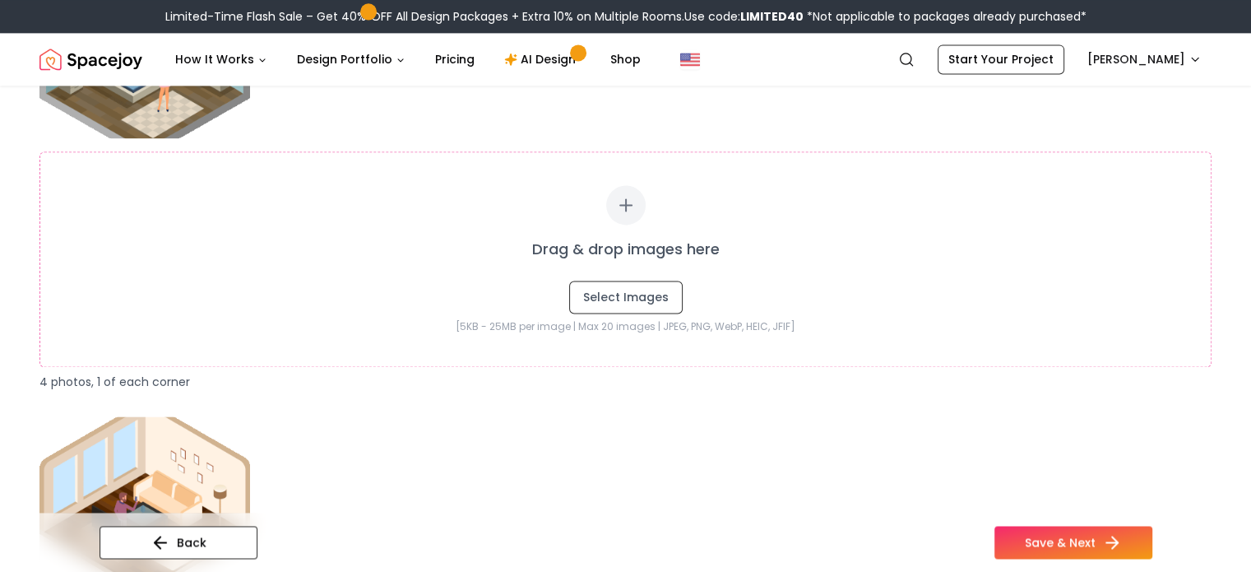
scroll to position [2354, 0]
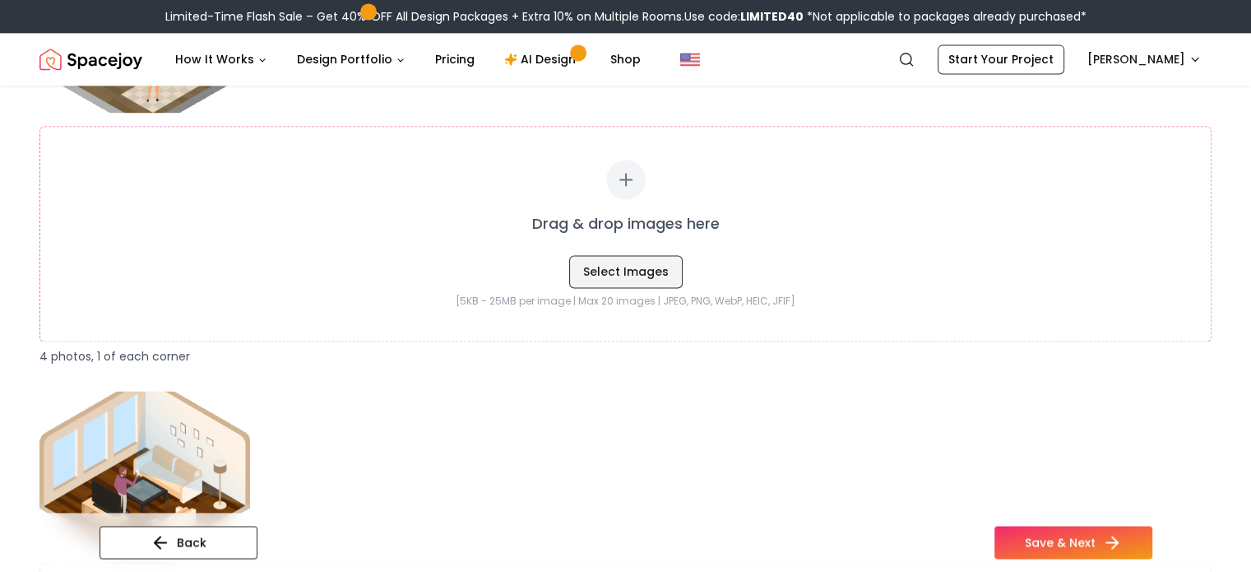
click at [615, 272] on button "Select Images" at bounding box center [626, 271] width 114 height 33
type input "**********"
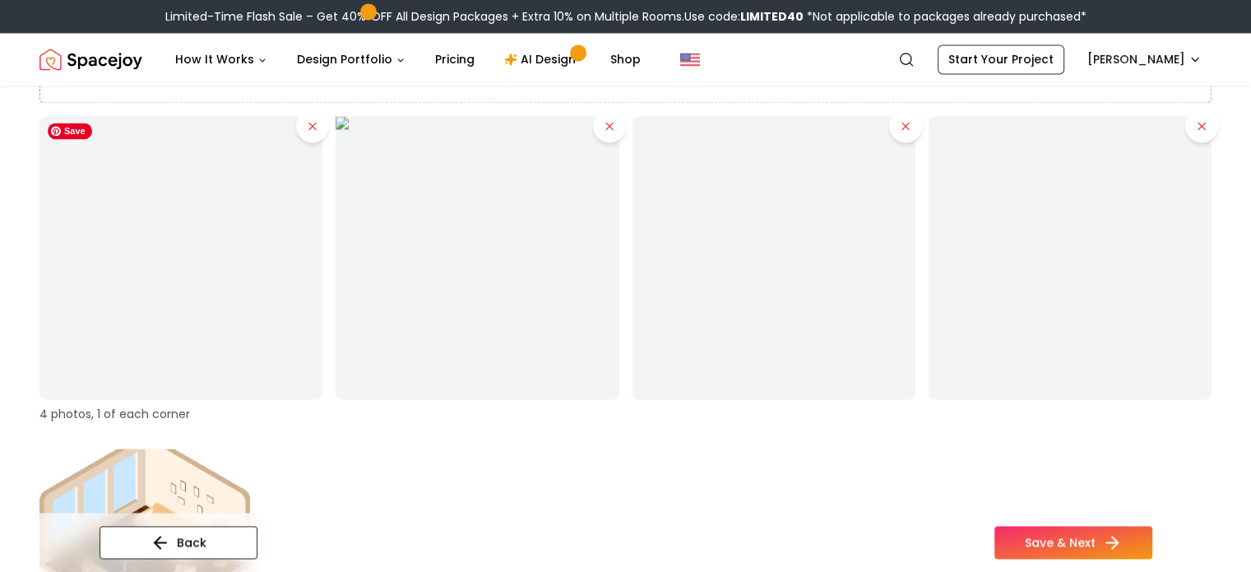
scroll to position [2592, 0]
click at [1196, 127] on icon at bounding box center [1201, 126] width 13 height 13
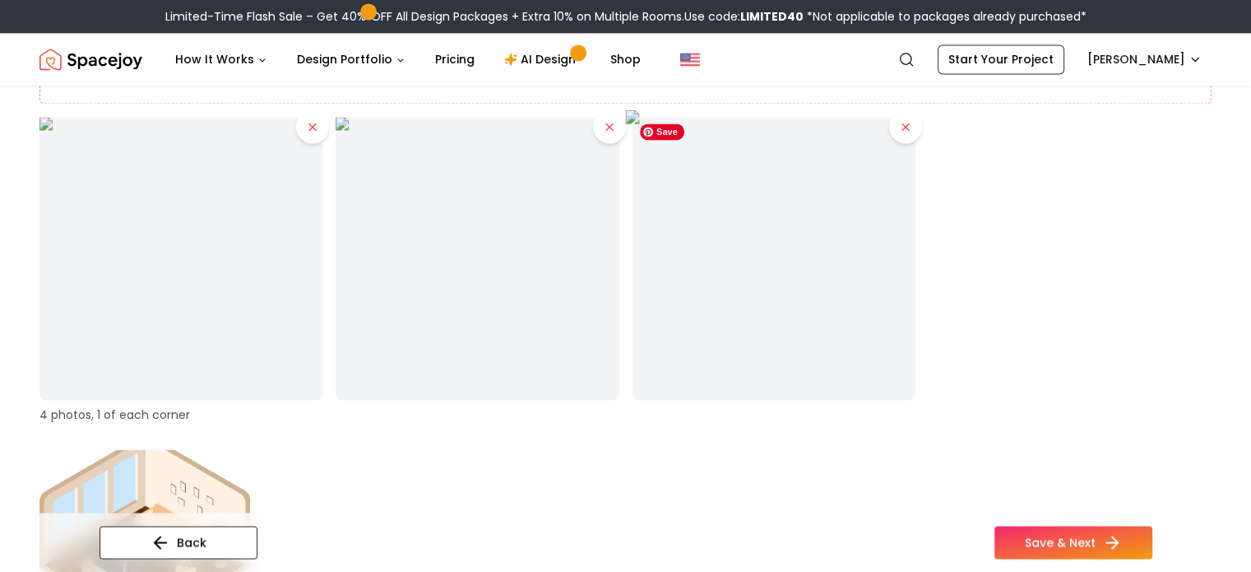
click at [905, 128] on div at bounding box center [774, 258] width 283 height 283
click at [900, 130] on icon at bounding box center [905, 126] width 13 height 13
click at [602, 134] on div at bounding box center [477, 258] width 283 height 283
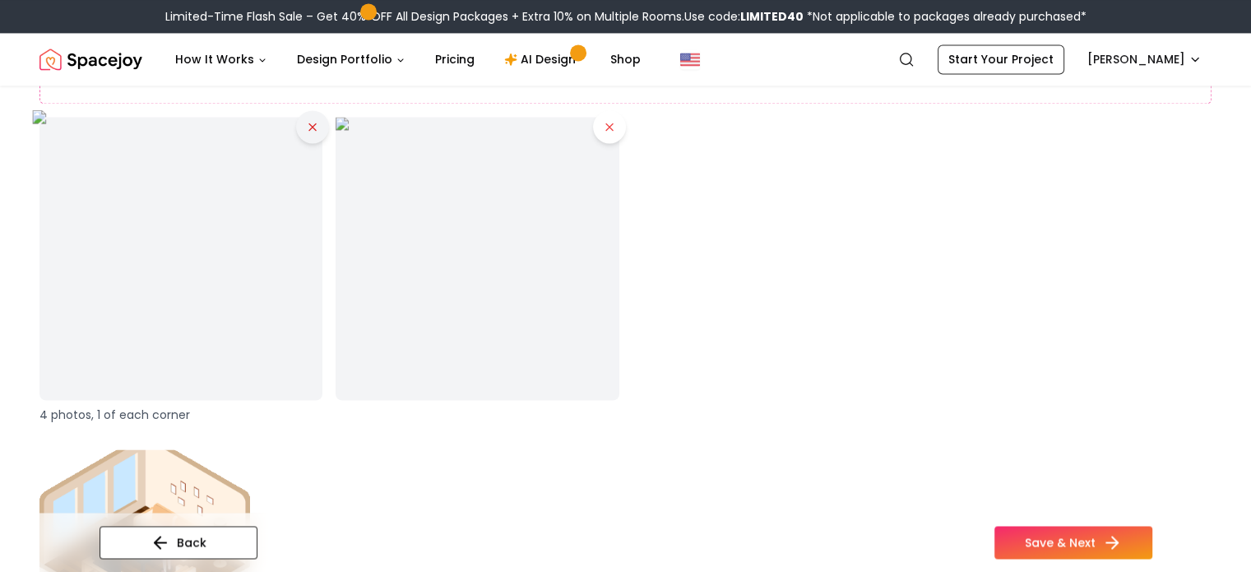
click at [308, 129] on icon at bounding box center [312, 126] width 13 height 13
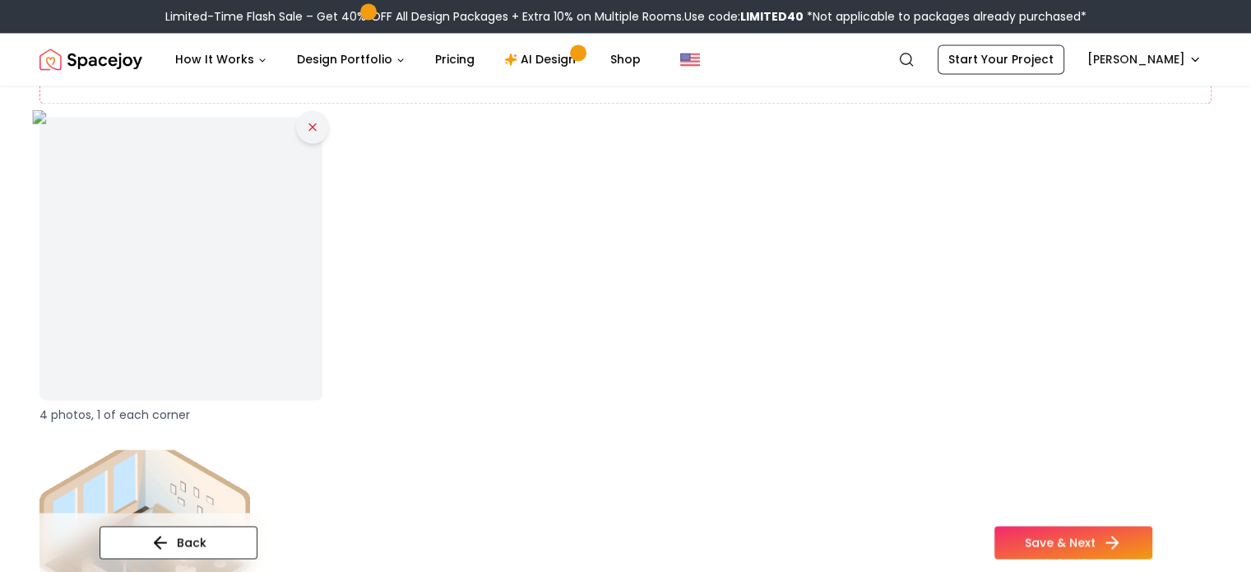
click at [314, 125] on icon at bounding box center [312, 126] width 13 height 13
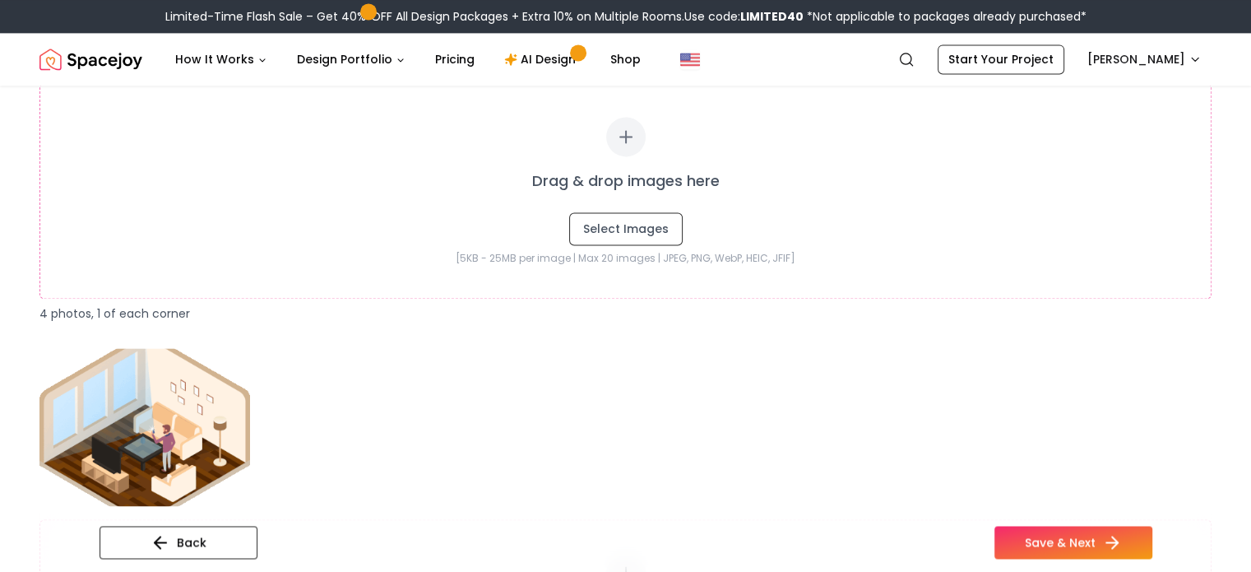
scroll to position [2392, 0]
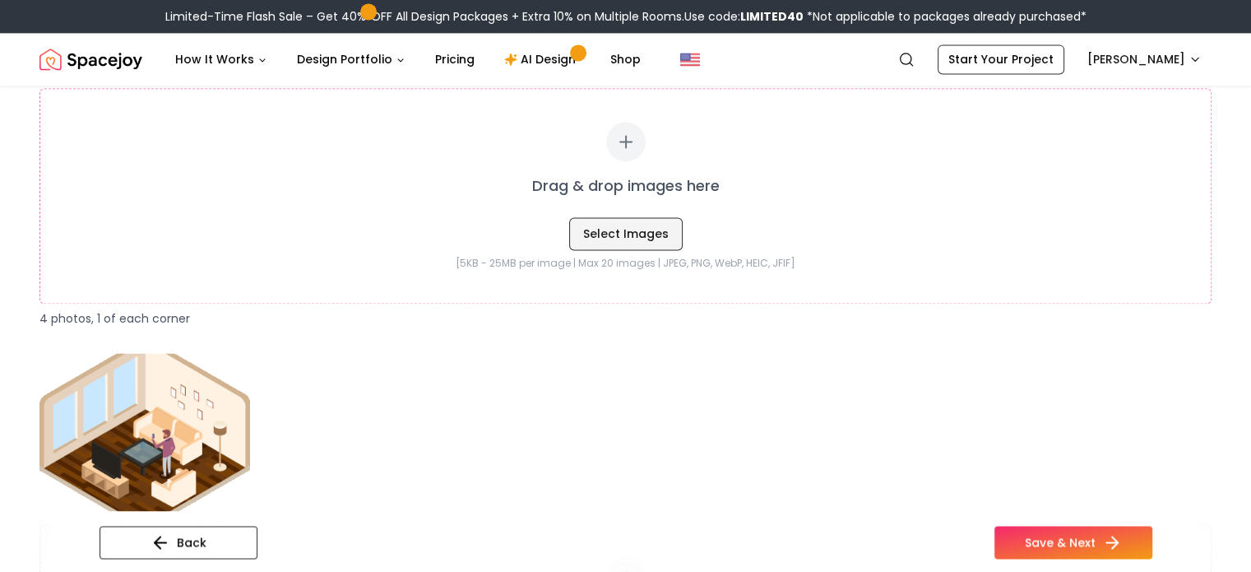
click at [636, 239] on button "Select Images" at bounding box center [626, 233] width 114 height 33
type input "**********"
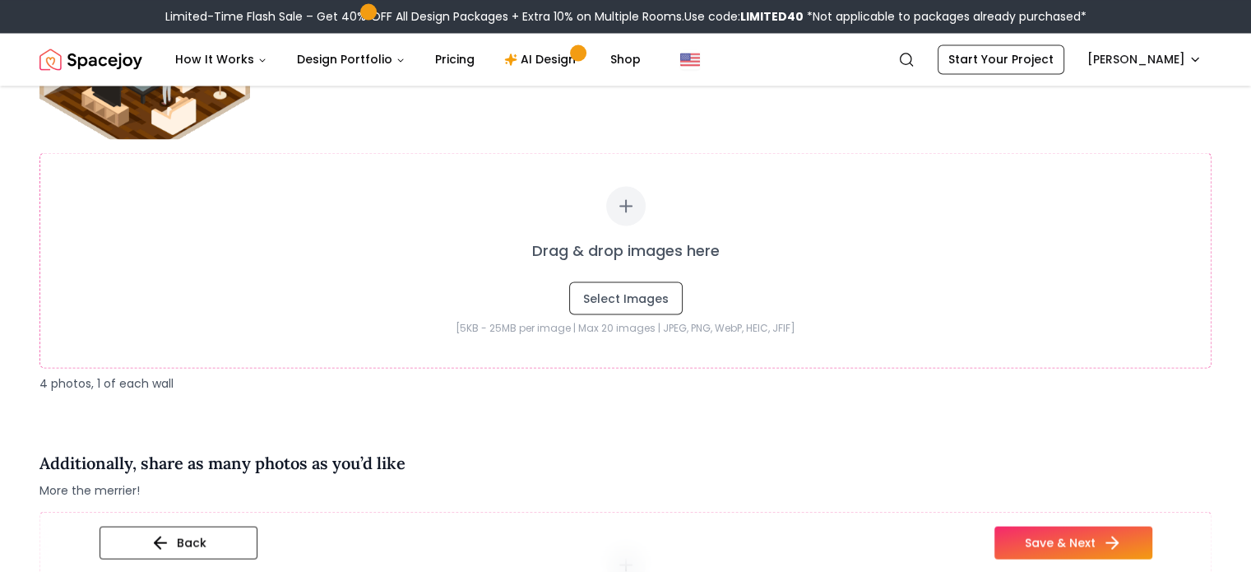
scroll to position [3067, 0]
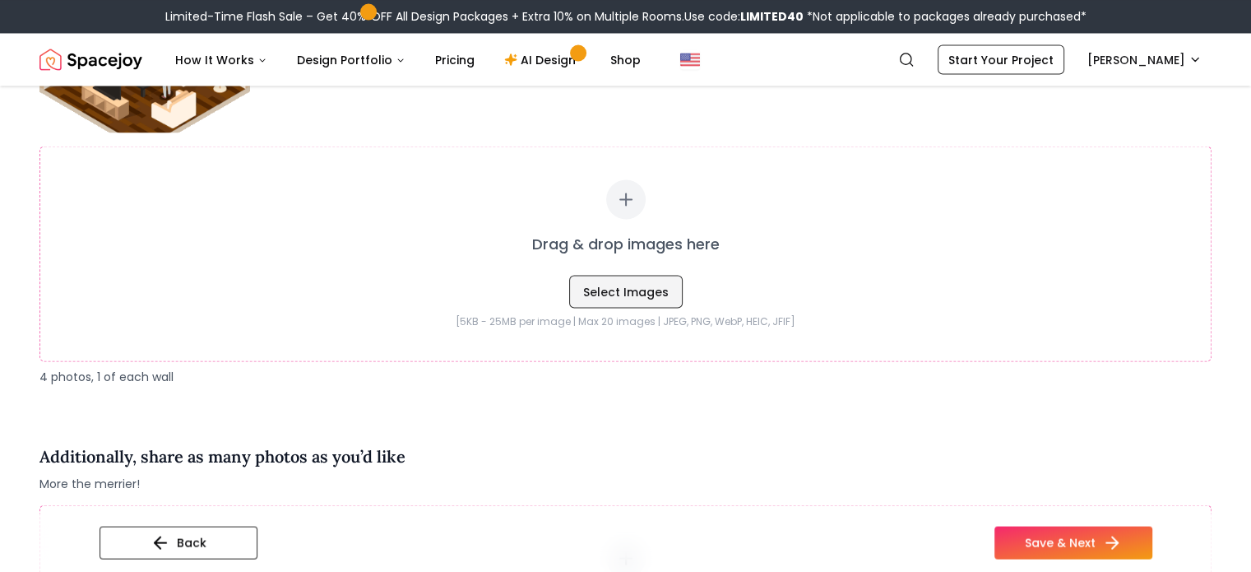
click at [640, 293] on button "Select Images" at bounding box center [626, 291] width 114 height 33
type input "**********"
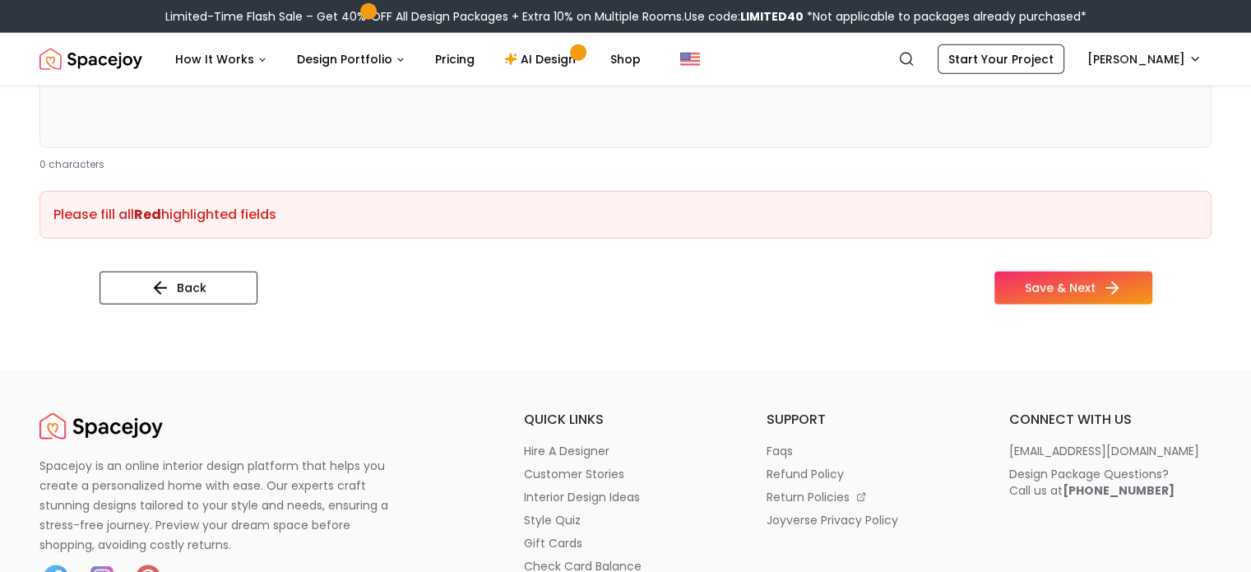
scroll to position [4129, 0]
click at [1118, 284] on button "Save & Next" at bounding box center [1073, 287] width 158 height 33
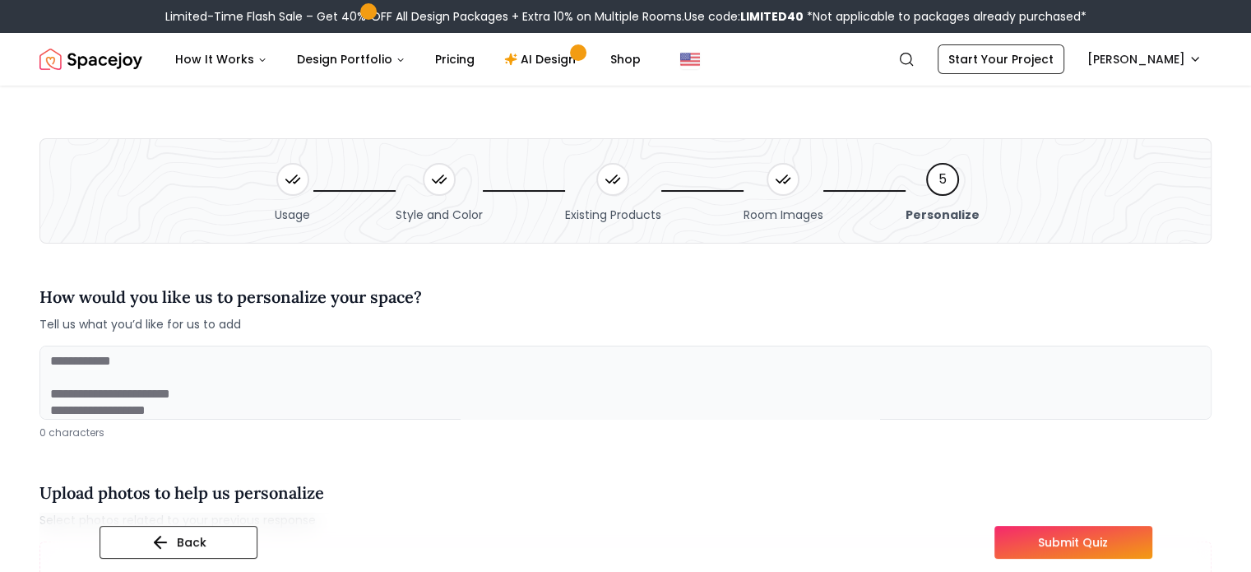
click at [151, 372] on textarea at bounding box center [625, 382] width 1172 height 74
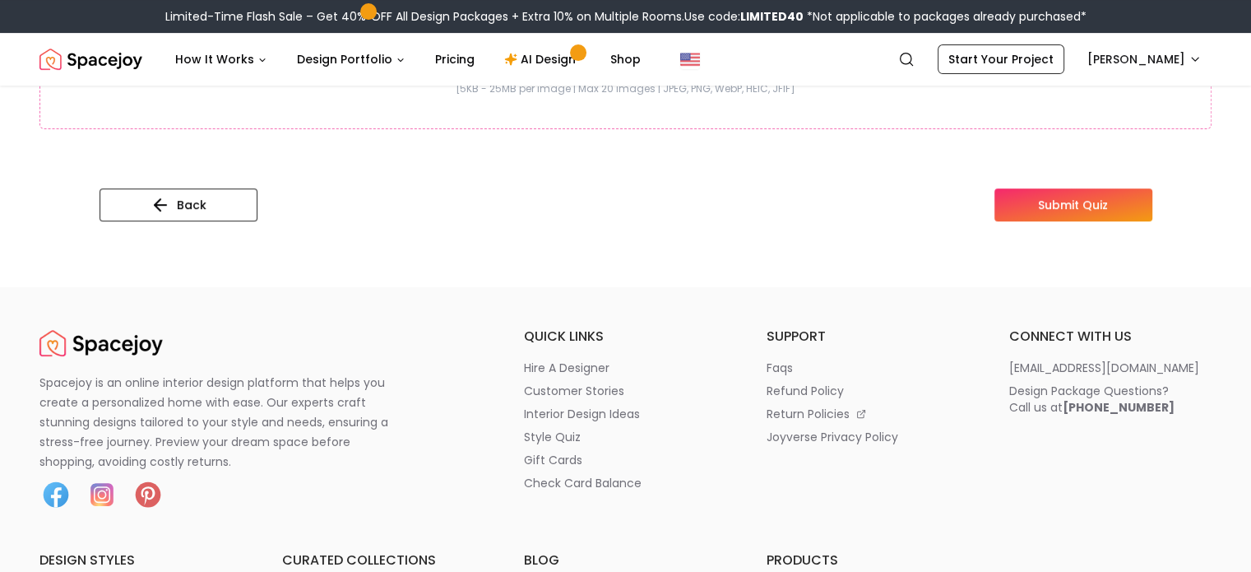
scroll to position [628, 0]
type textarea "**********"
click at [1145, 202] on button "Submit Quiz" at bounding box center [1073, 204] width 158 height 33
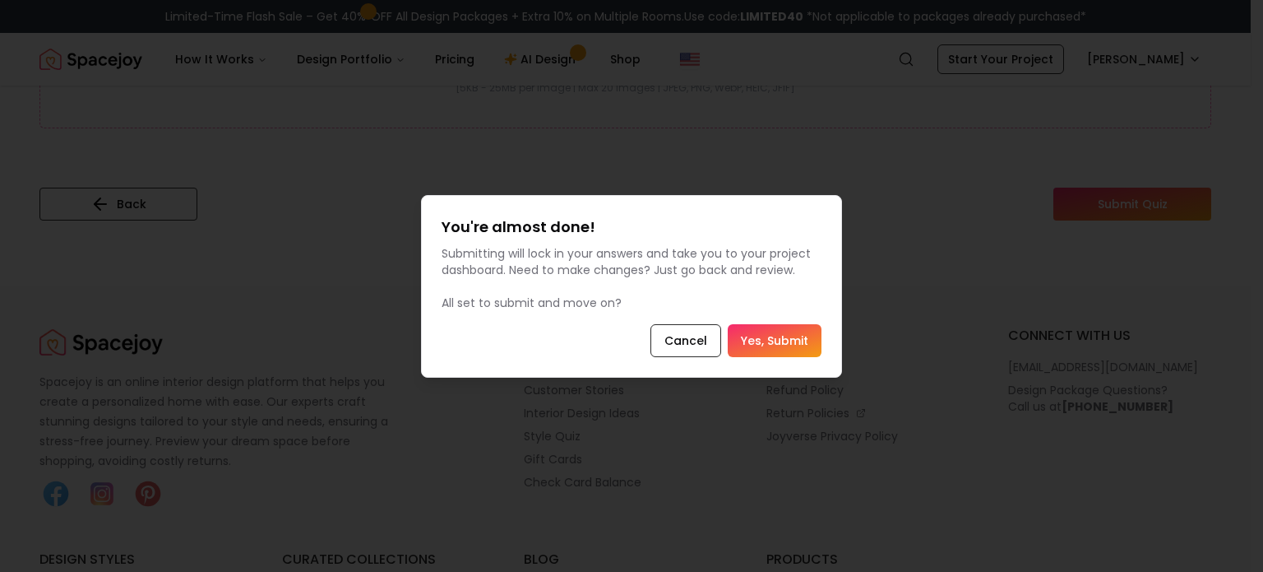
click at [789, 339] on button "Yes, Submit" at bounding box center [775, 340] width 94 height 33
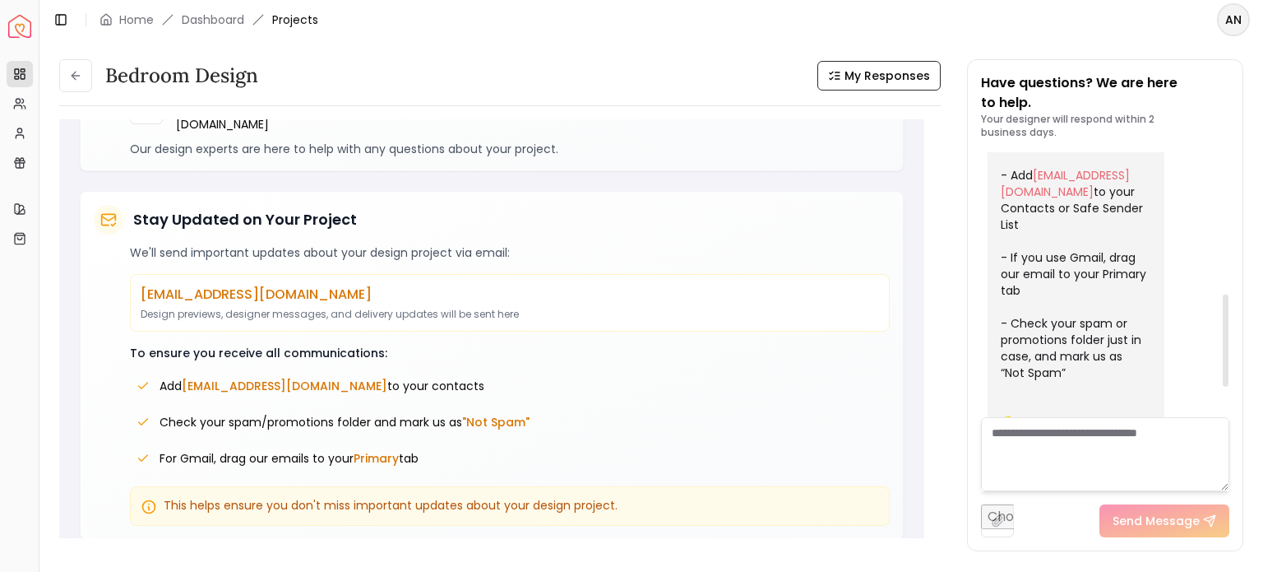
scroll to position [662, 0]
